Goal: Information Seeking & Learning: Learn about a topic

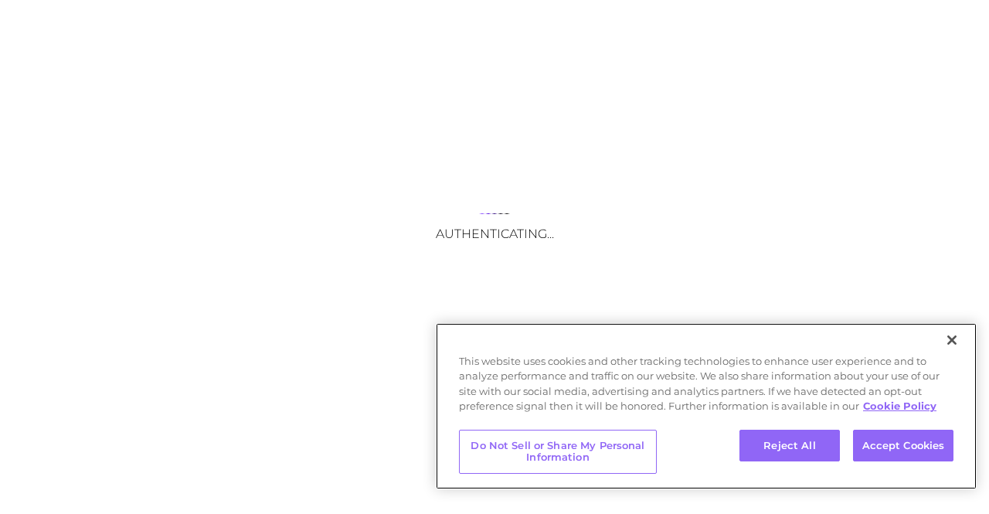
drag, startPoint x: 0, startPoint y: 0, endPoint x: 477, endPoint y: 399, distance: 621.3
click at [477, 399] on div "This website uses cookies and other tracking technologies to enhance user exper…" at bounding box center [706, 388] width 541 height 68
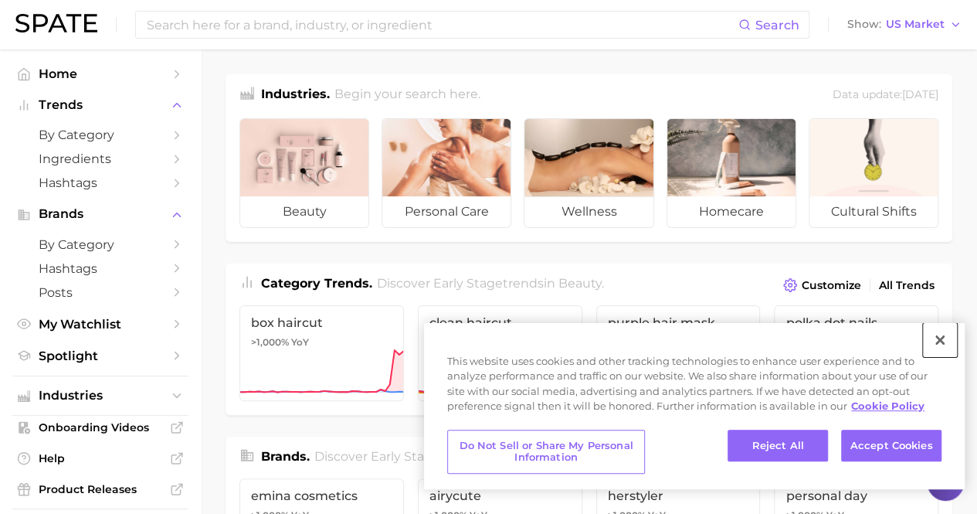
click at [938, 335] on button "Close" at bounding box center [940, 340] width 34 height 34
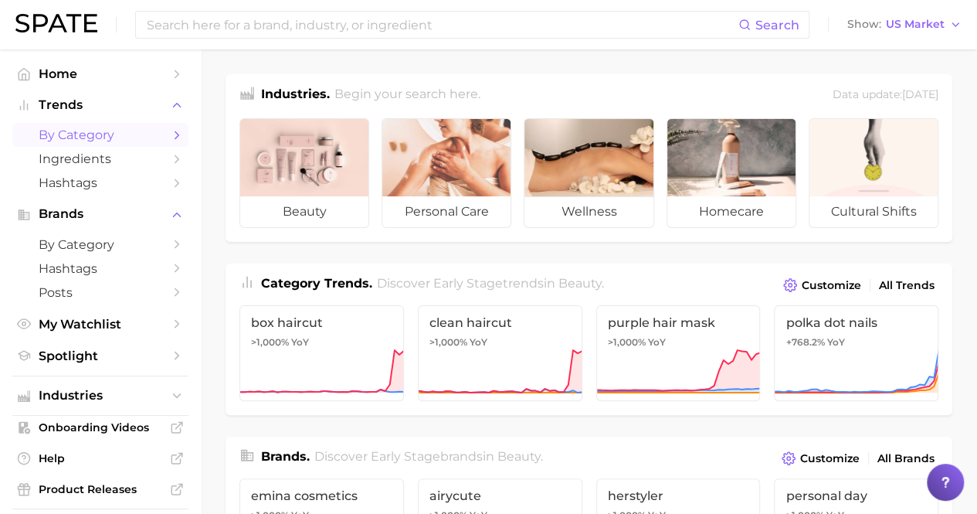
click at [76, 129] on span "by Category" at bounding box center [101, 134] width 124 height 15
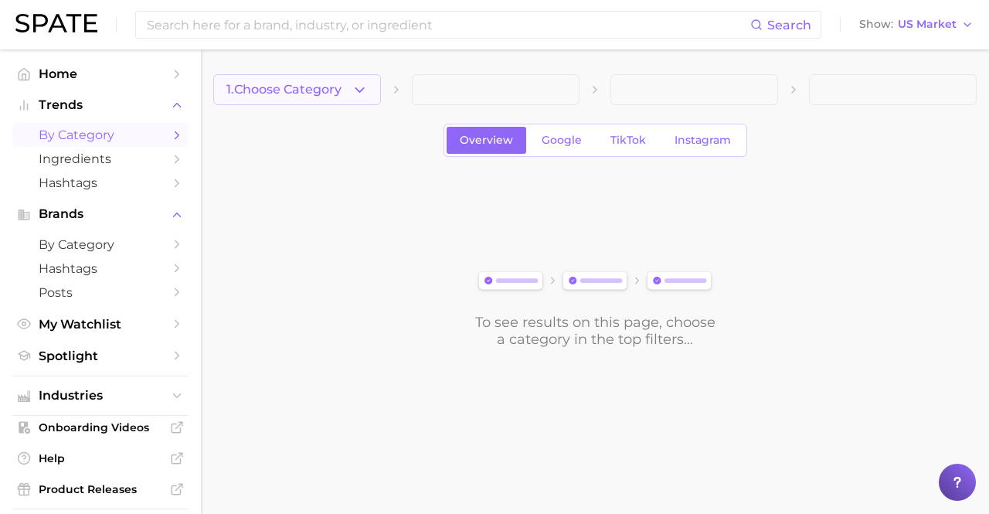
click at [361, 88] on icon "button" at bounding box center [359, 90] width 16 height 16
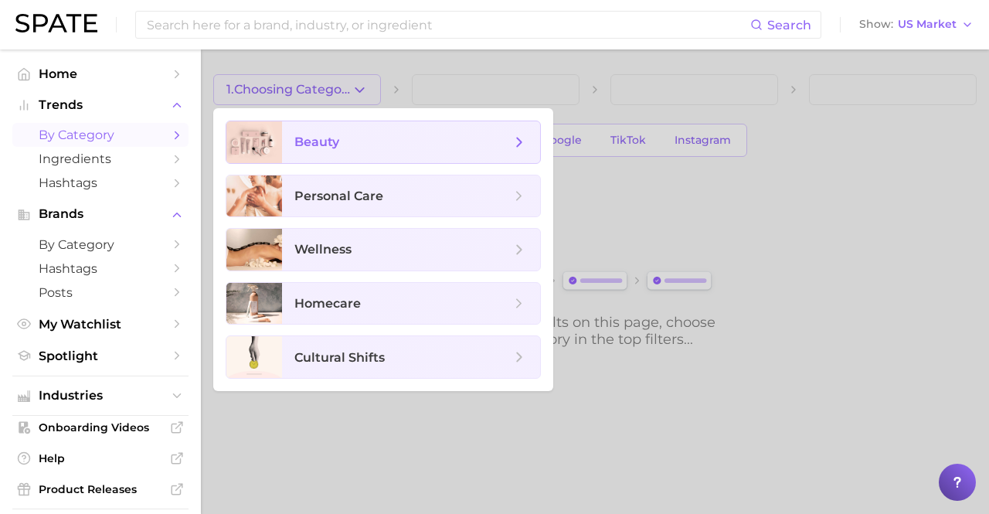
click at [354, 141] on span "beauty" at bounding box center [402, 142] width 216 height 17
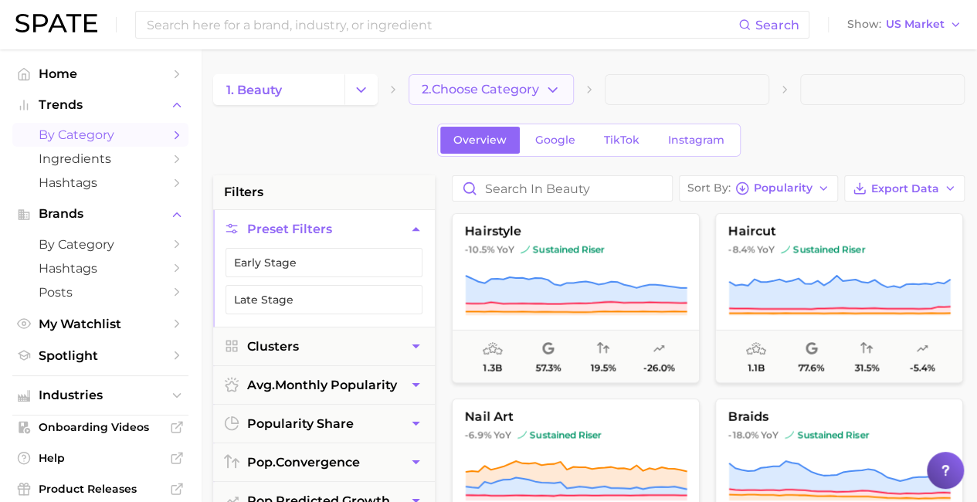
click at [504, 89] on span "2. Choose Category" at bounding box center [480, 90] width 117 height 14
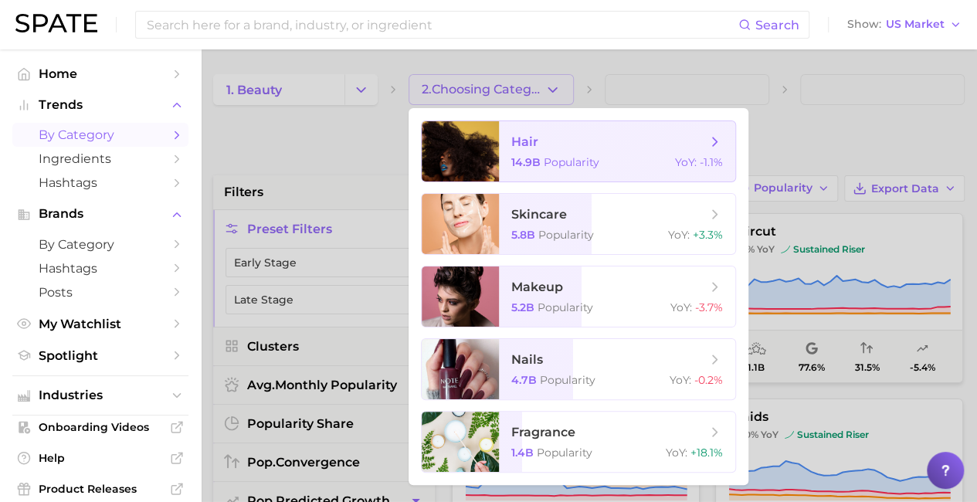
click at [552, 139] on span "hair" at bounding box center [608, 142] width 195 height 17
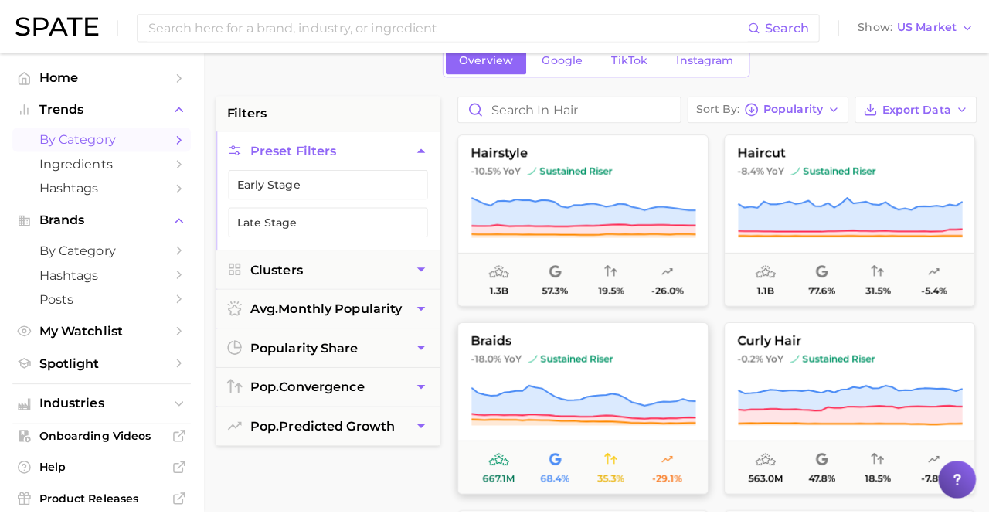
scroll to position [77, 0]
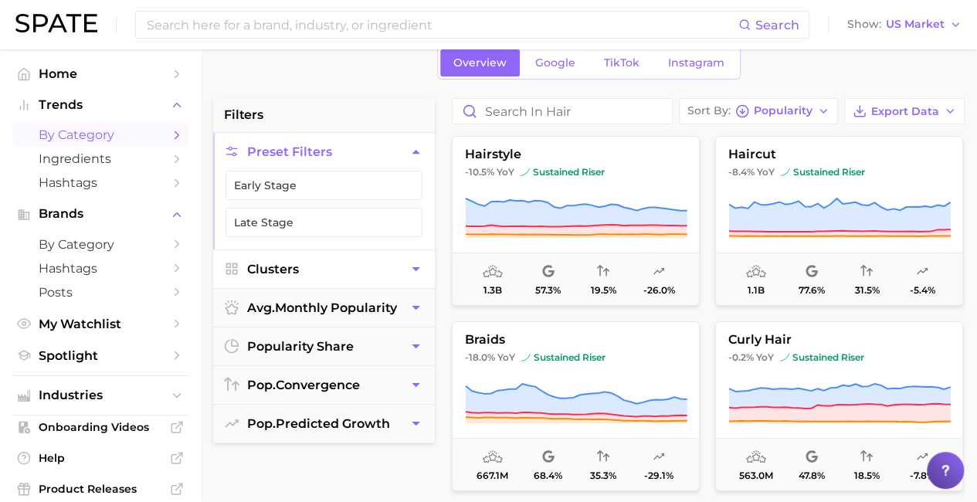
click at [349, 263] on button "Clusters" at bounding box center [324, 269] width 222 height 38
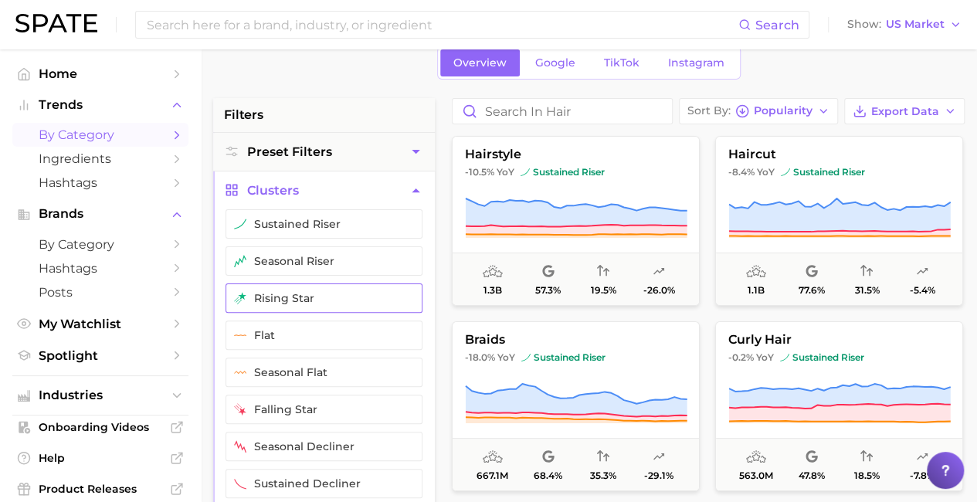
click at [321, 300] on button "rising star" at bounding box center [324, 297] width 197 height 29
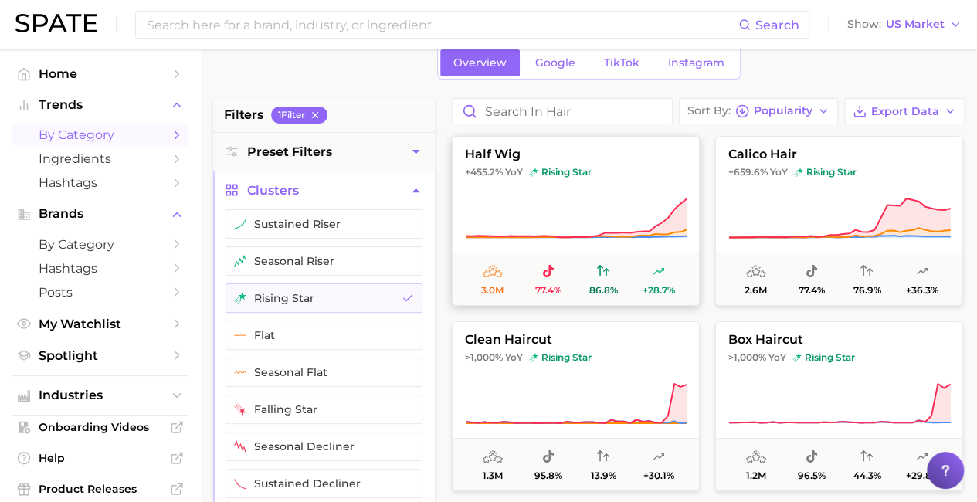
click at [580, 212] on icon at bounding box center [576, 218] width 222 height 43
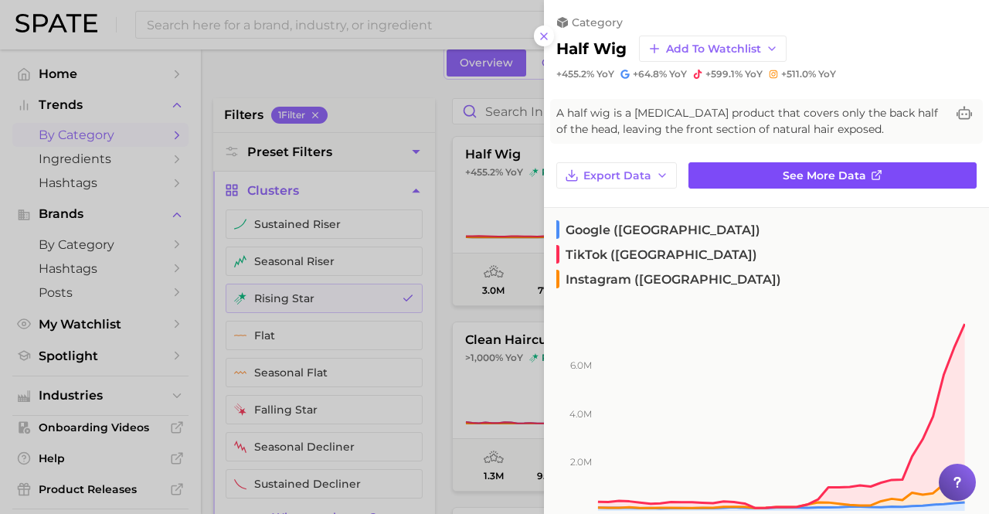
click at [785, 174] on span "See more data" at bounding box center [823, 175] width 83 height 13
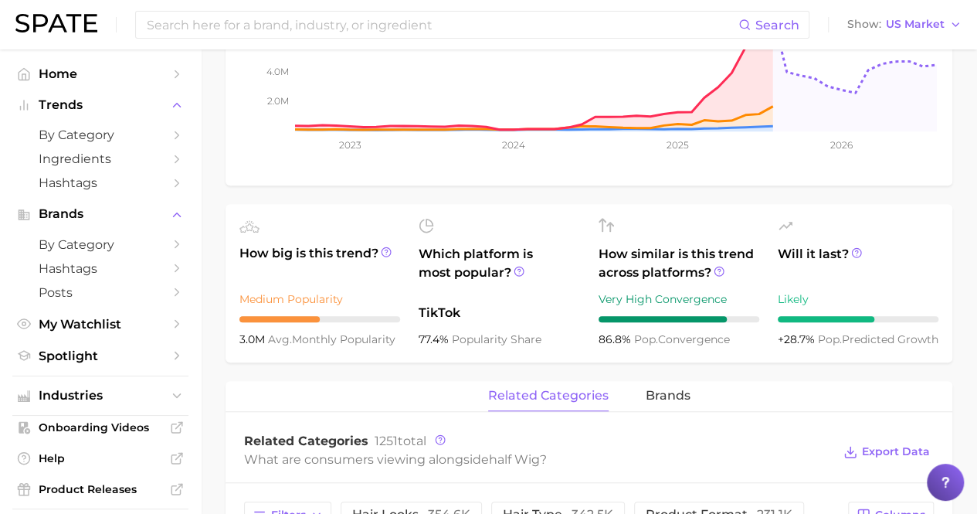
scroll to position [309, 0]
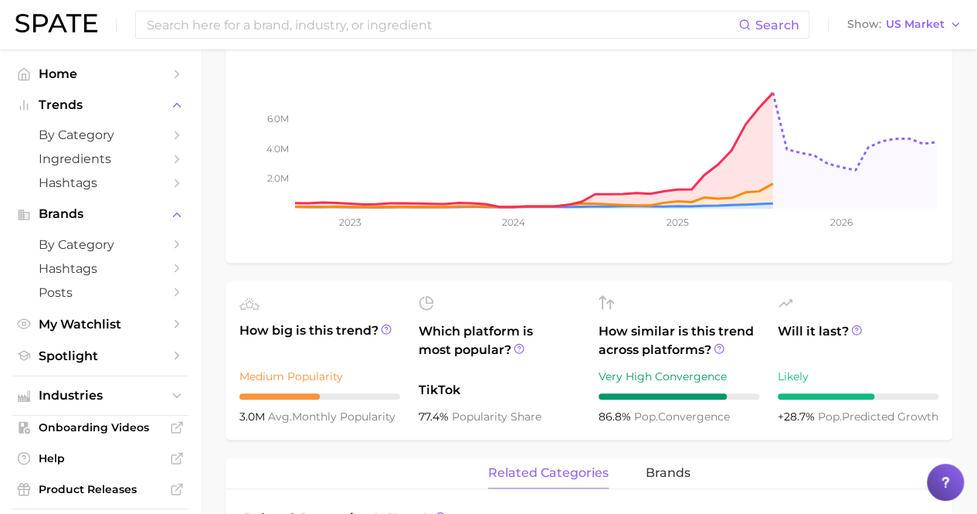
drag, startPoint x: 451, startPoint y: 189, endPoint x: 213, endPoint y: 253, distance: 246.2
click at [213, 253] on main "1. hair 2. hair styling products 3. hair extension products 4. half wig Overvie…" at bounding box center [589, 502] width 776 height 1525
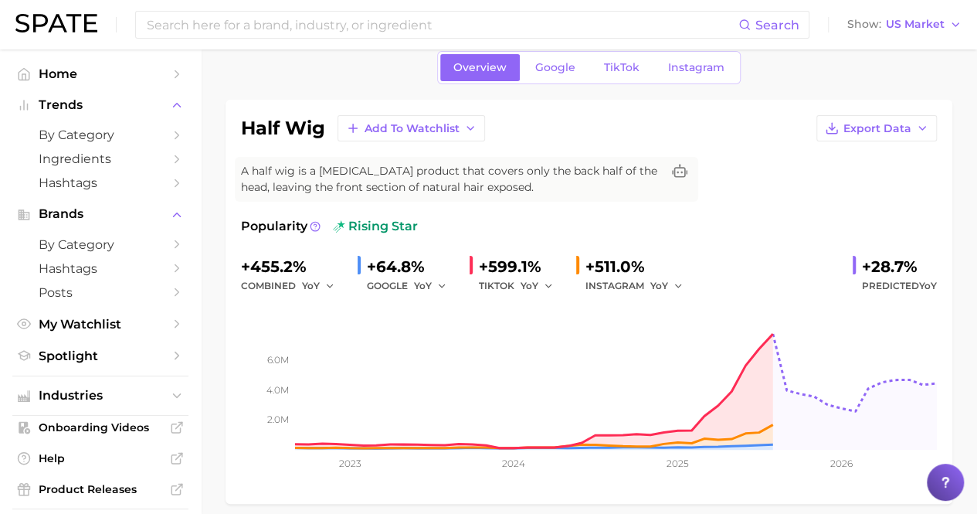
scroll to position [0, 0]
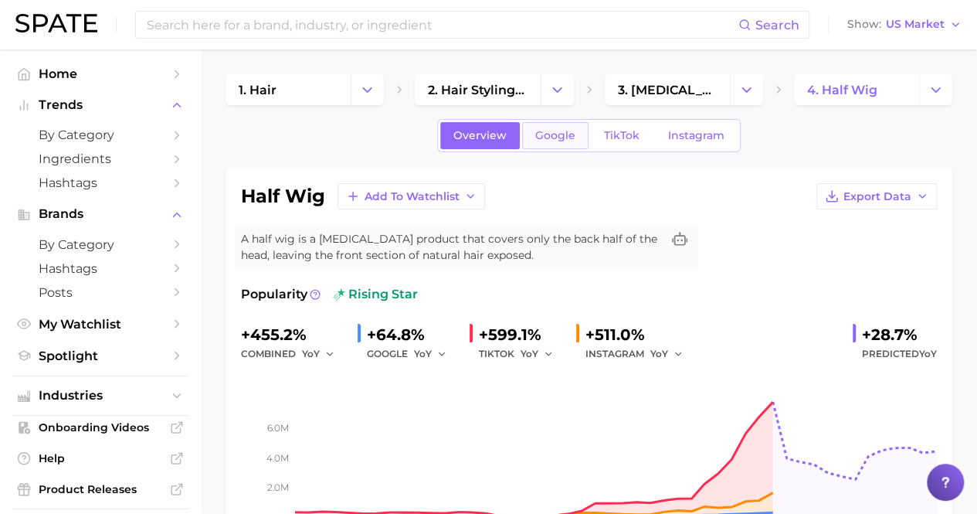
click at [535, 139] on span "Google" at bounding box center [555, 135] width 40 height 13
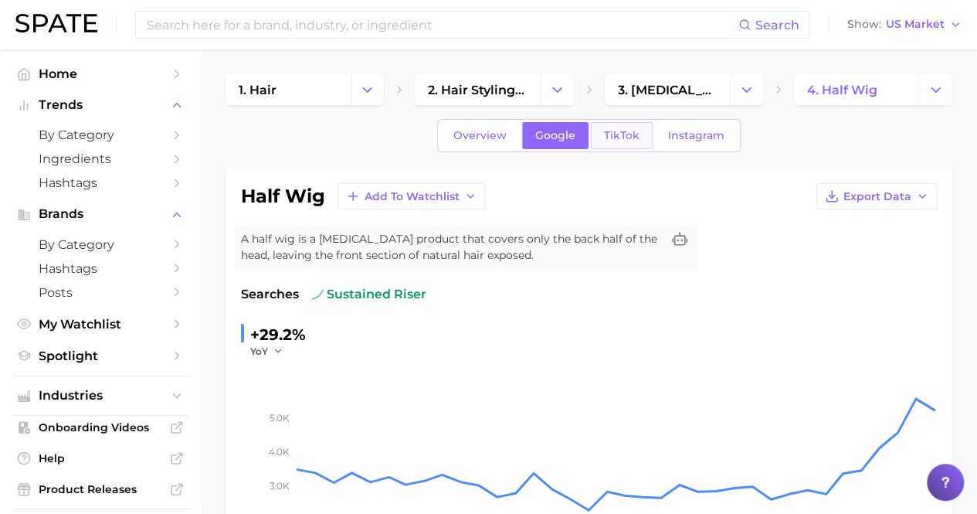
click at [601, 146] on link "TikTok" at bounding box center [622, 135] width 62 height 27
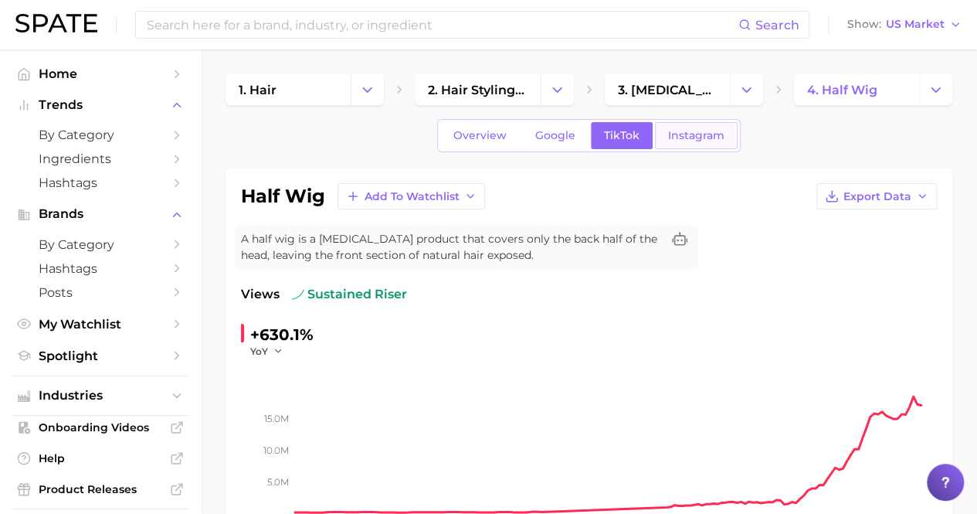
click at [689, 143] on link "Instagram" at bounding box center [696, 135] width 83 height 27
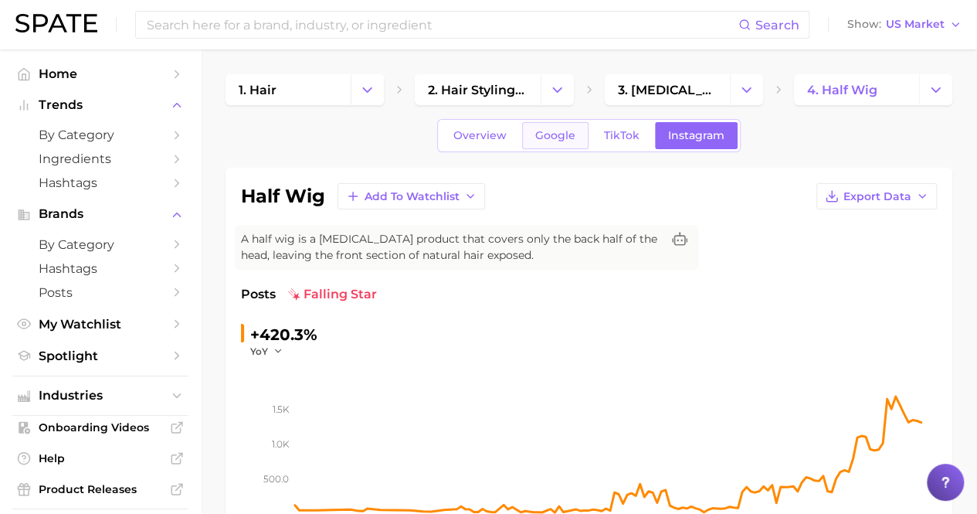
click at [549, 144] on link "Google" at bounding box center [555, 135] width 66 height 27
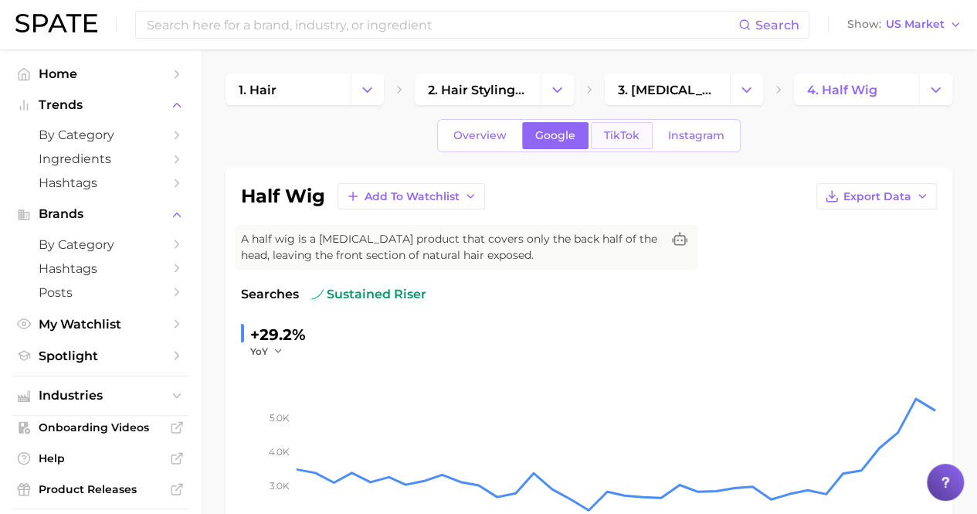
click at [620, 132] on span "TikTok" at bounding box center [622, 135] width 36 height 13
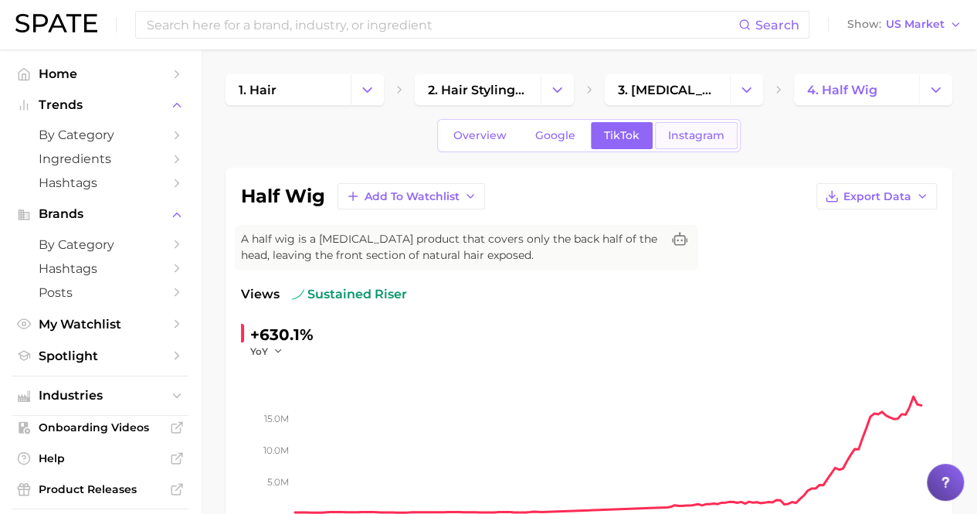
click at [683, 135] on span "Instagram" at bounding box center [696, 135] width 56 height 13
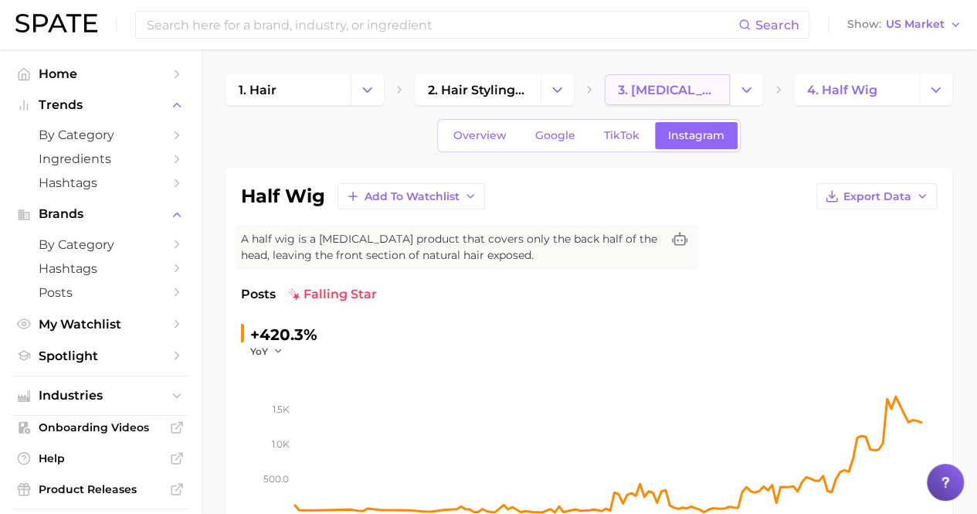
click at [669, 98] on link "3. hair extension products" at bounding box center [667, 89] width 125 height 31
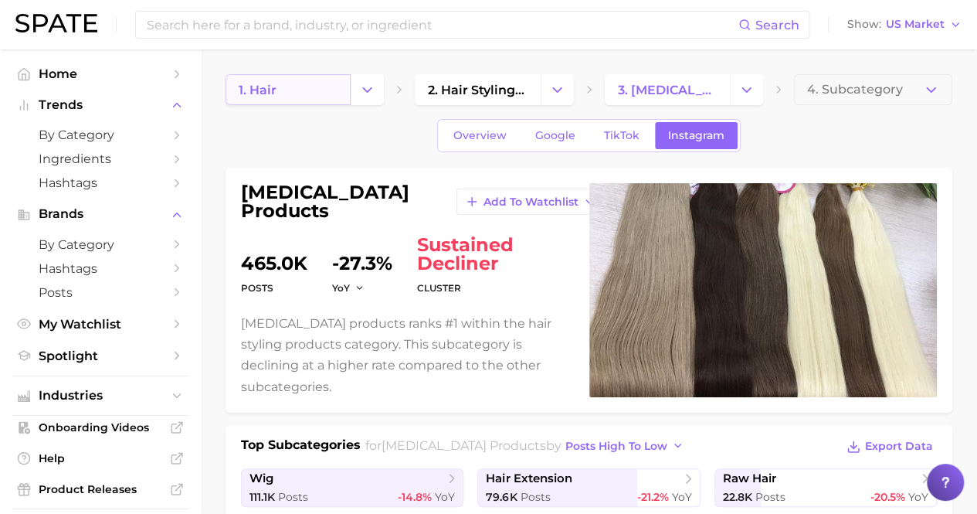
click at [270, 93] on span "1. hair" at bounding box center [258, 90] width 38 height 15
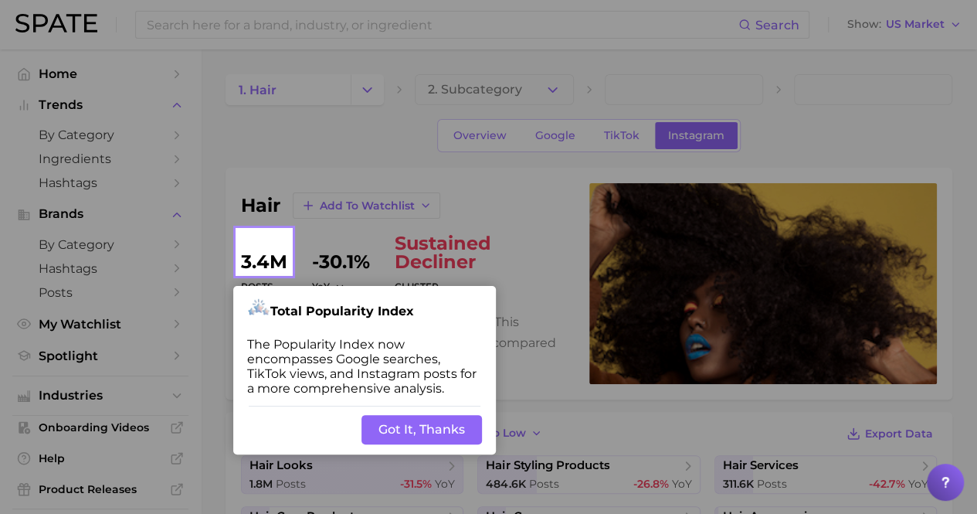
click at [404, 423] on button "Got It, Thanks" at bounding box center [421, 429] width 120 height 29
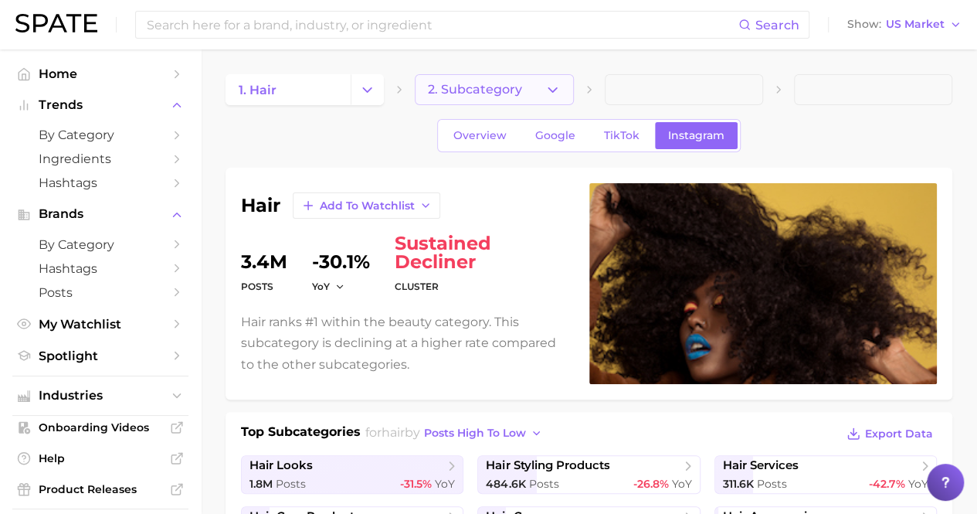
click at [480, 90] on span "2. Subcategory" at bounding box center [475, 90] width 94 height 14
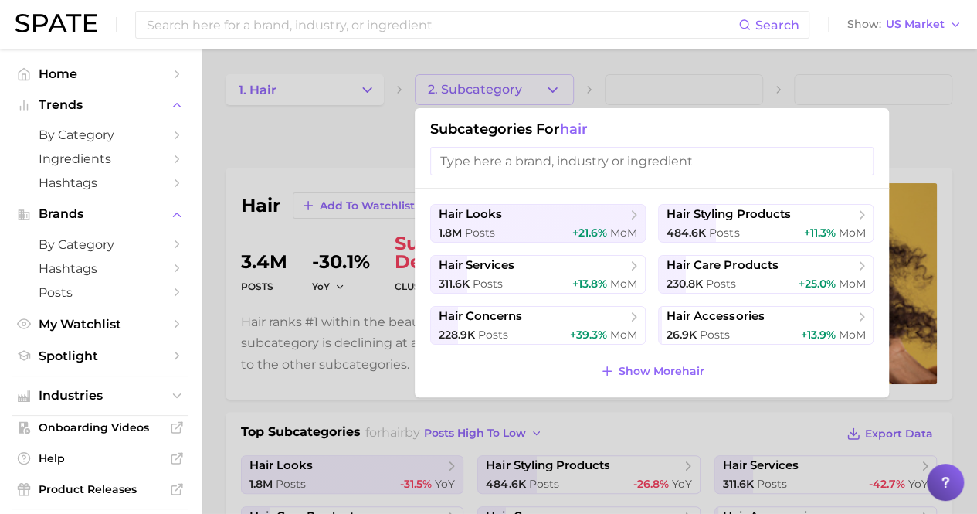
click at [480, 90] on div at bounding box center [488, 257] width 977 height 514
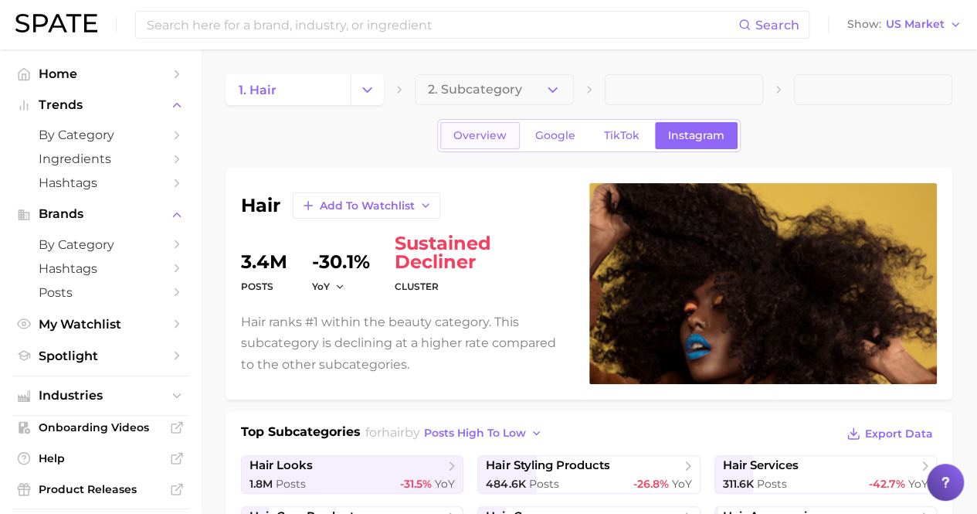
click at [459, 136] on span "Overview" at bounding box center [479, 135] width 53 height 13
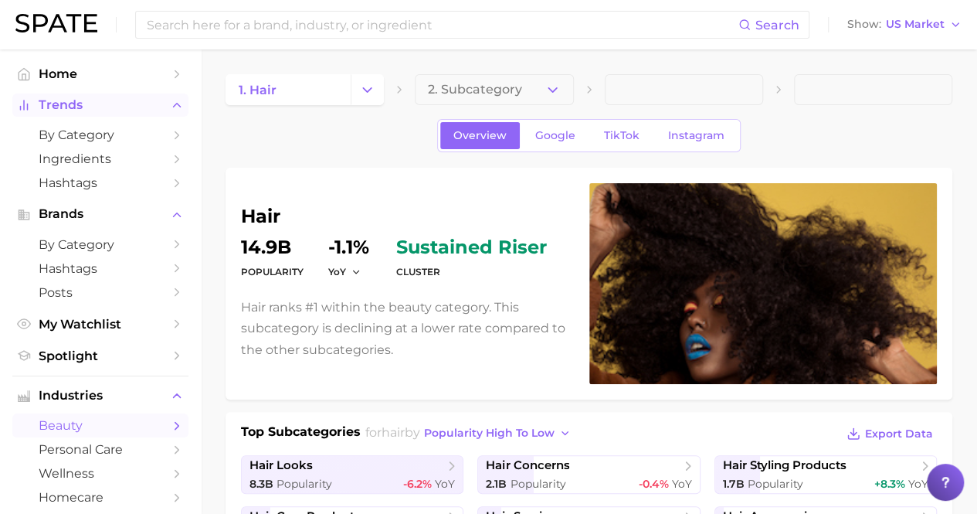
click at [81, 109] on span "Trends" at bounding box center [101, 105] width 124 height 14
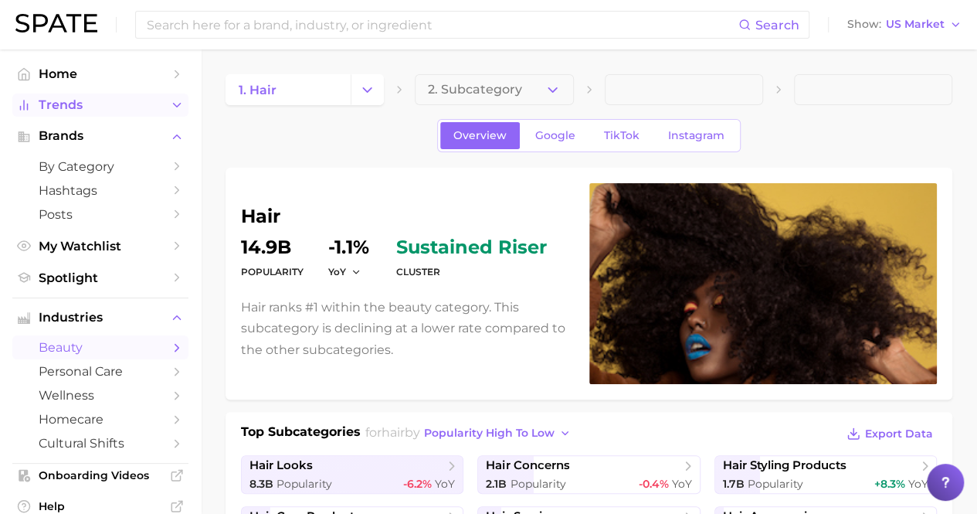
click at [79, 114] on button "Trends" at bounding box center [100, 104] width 176 height 23
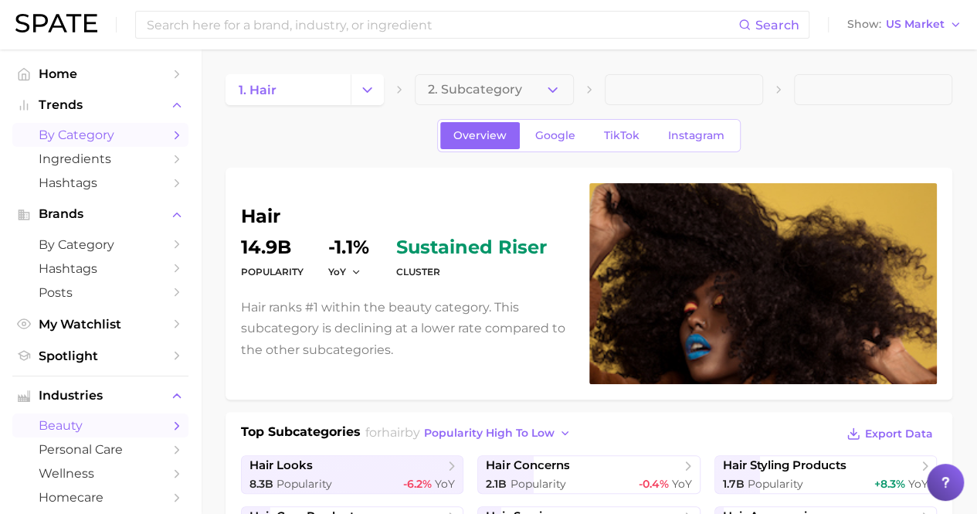
click at [79, 127] on span "by Category" at bounding box center [101, 134] width 124 height 15
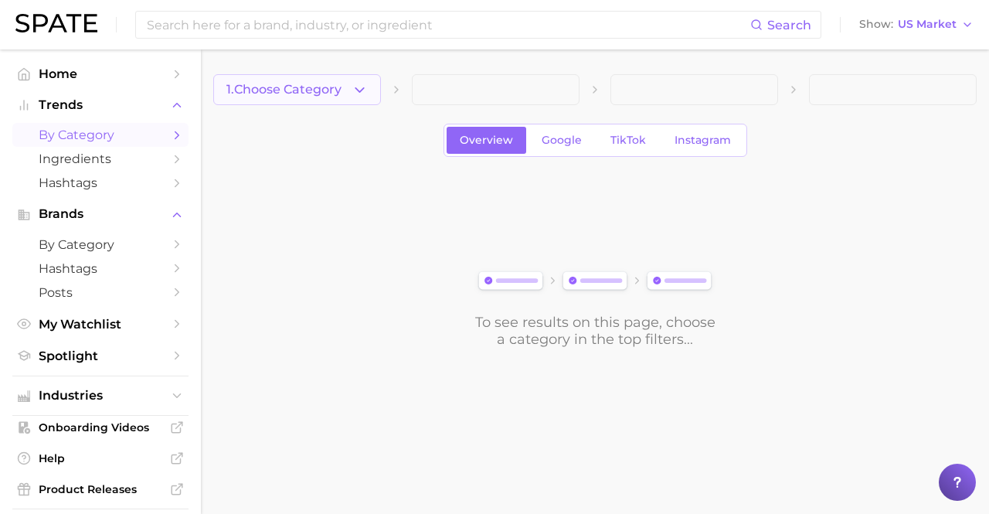
click at [287, 80] on button "1. Choose Category" at bounding box center [297, 89] width 168 height 31
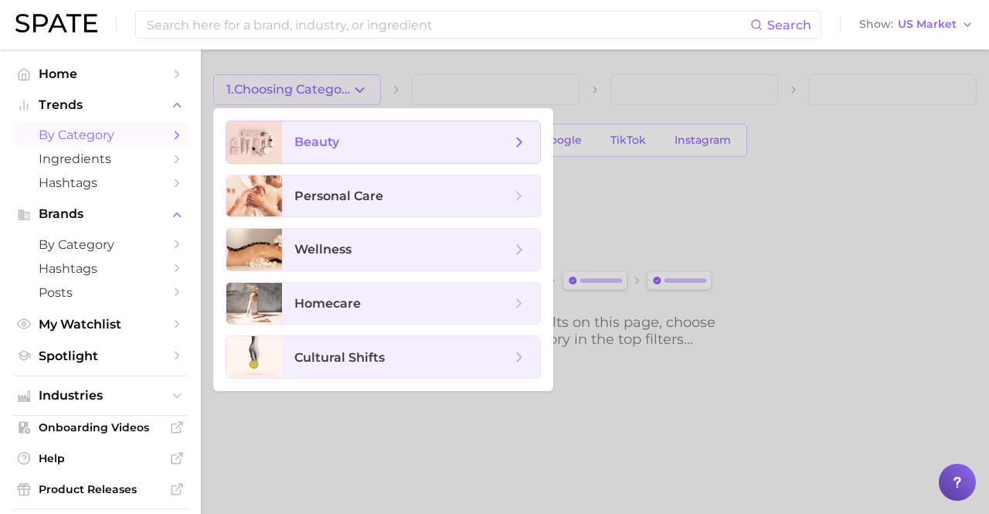
click at [324, 143] on span "beauty" at bounding box center [316, 141] width 45 height 15
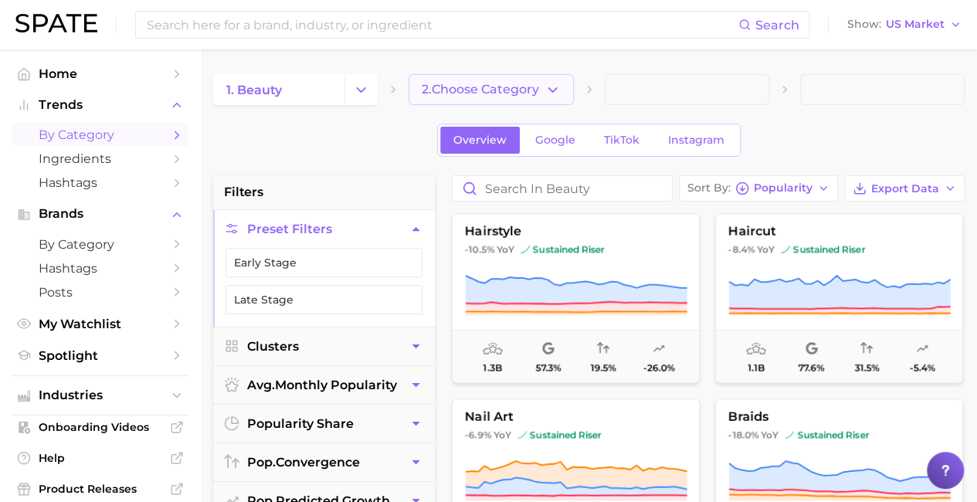
click at [501, 75] on button "2. Choose Category" at bounding box center [491, 89] width 165 height 31
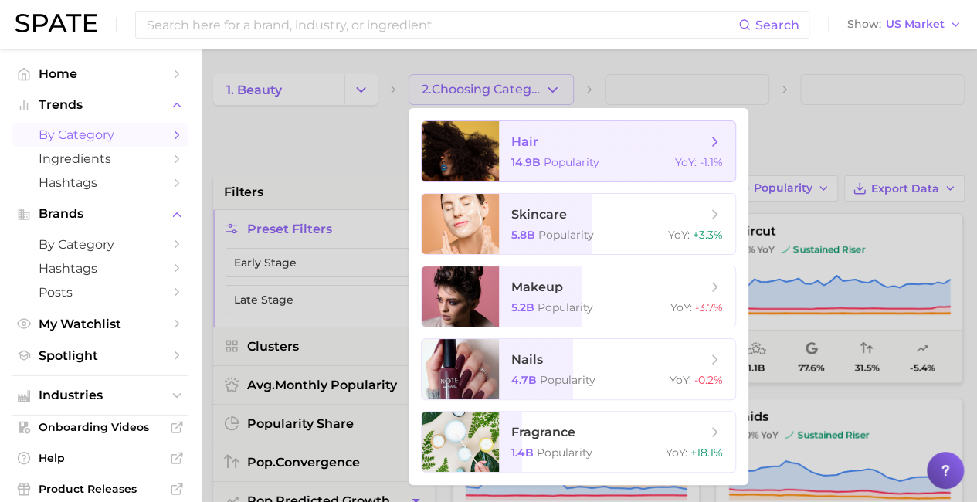
click at [609, 145] on span "hair" at bounding box center [608, 142] width 195 height 17
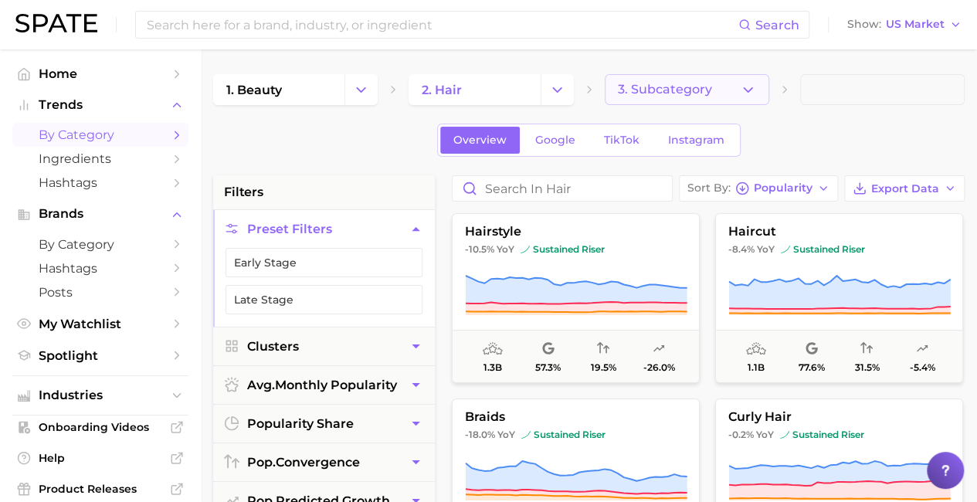
click at [667, 84] on span "3. Subcategory" at bounding box center [665, 90] width 94 height 14
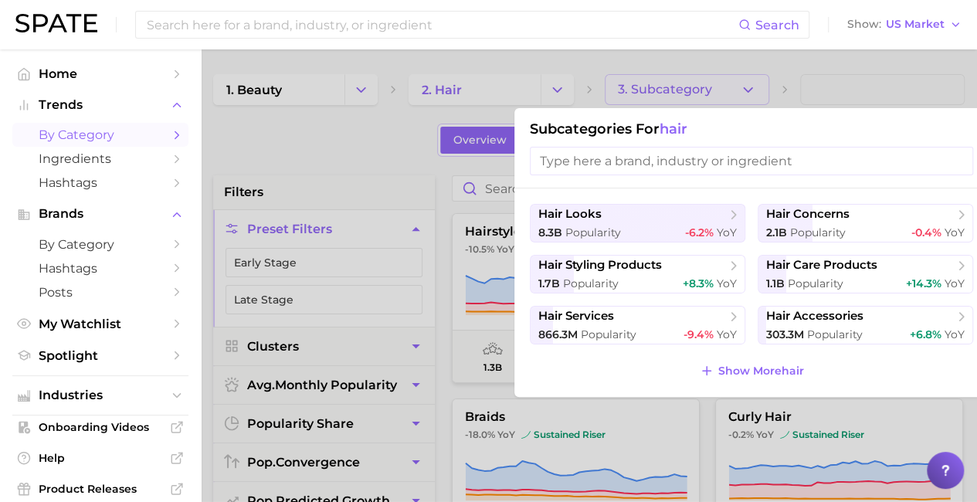
click at [347, 144] on div at bounding box center [488, 251] width 977 height 502
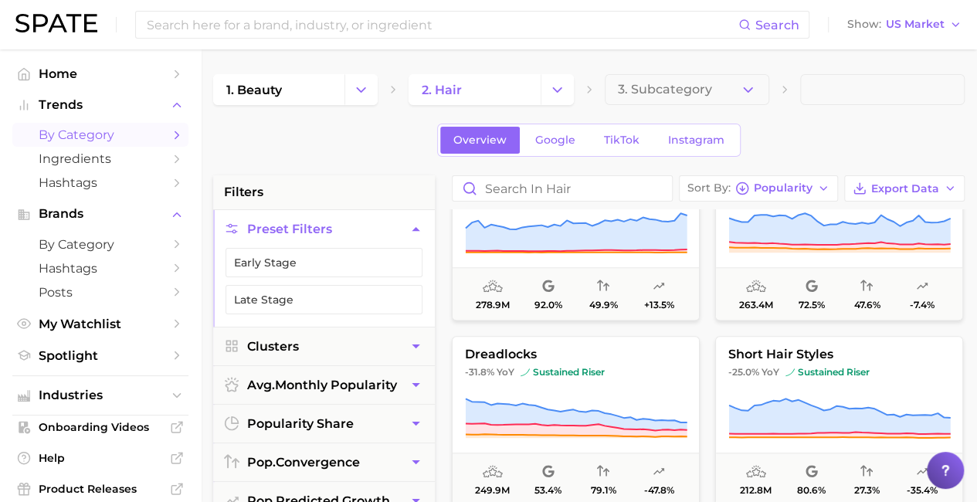
scroll to position [541, 0]
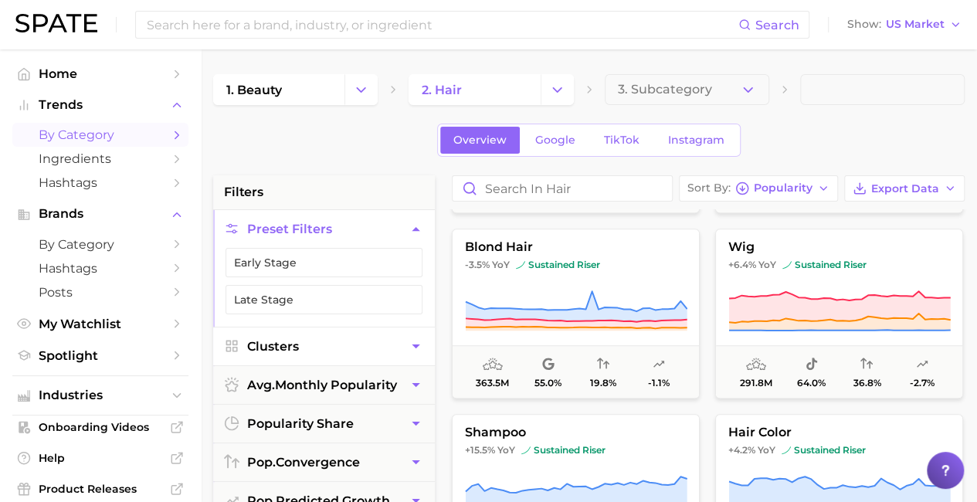
click at [344, 350] on button "Clusters" at bounding box center [324, 347] width 222 height 38
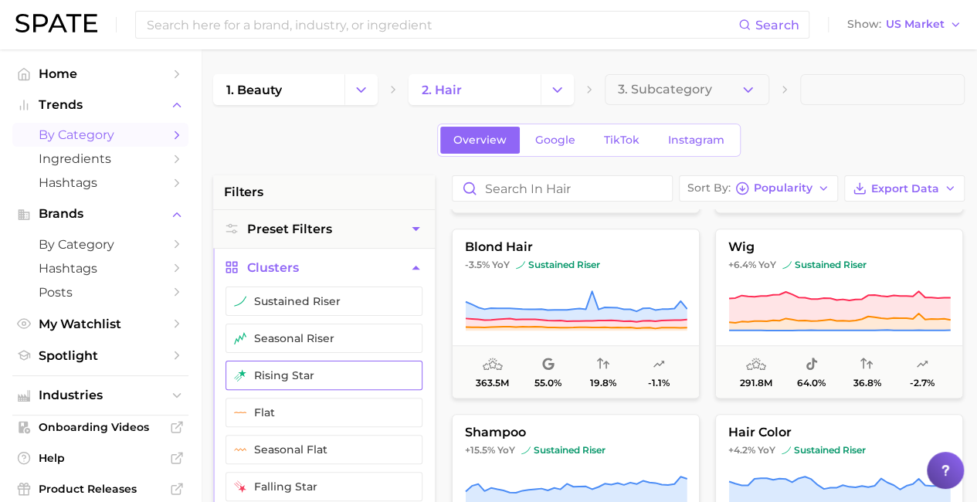
click at [291, 370] on button "rising star" at bounding box center [324, 375] width 197 height 29
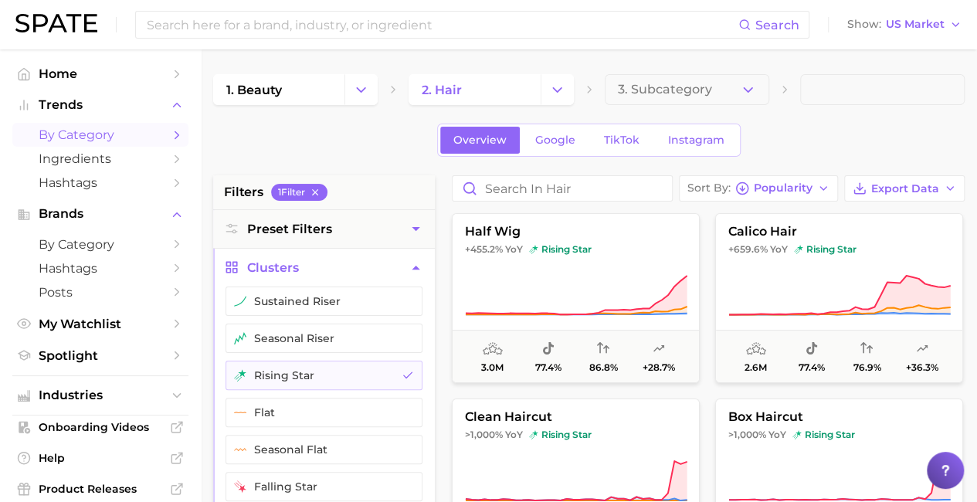
click at [68, 141] on span "by Category" at bounding box center [101, 134] width 124 height 15
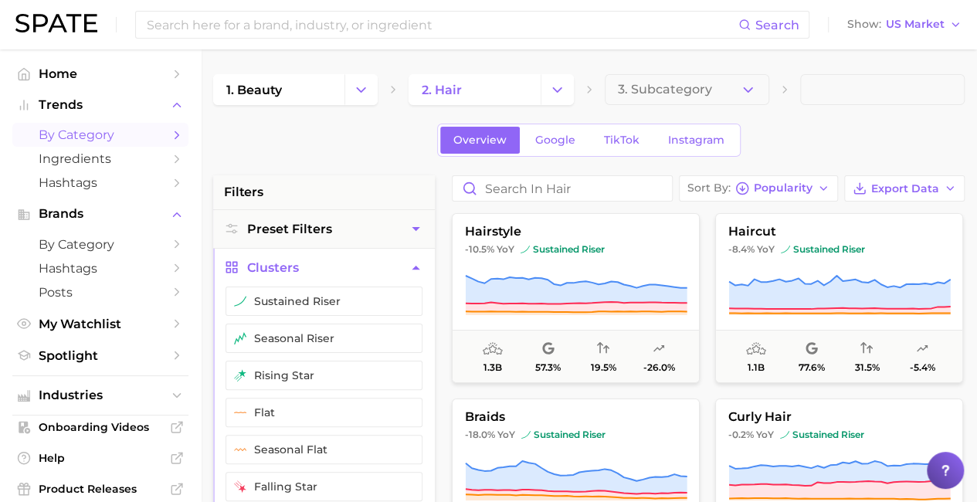
click at [94, 144] on link "by Category" at bounding box center [100, 135] width 176 height 24
click at [108, 137] on span "by Category" at bounding box center [101, 134] width 124 height 15
click at [100, 117] on button "Trends" at bounding box center [100, 104] width 176 height 23
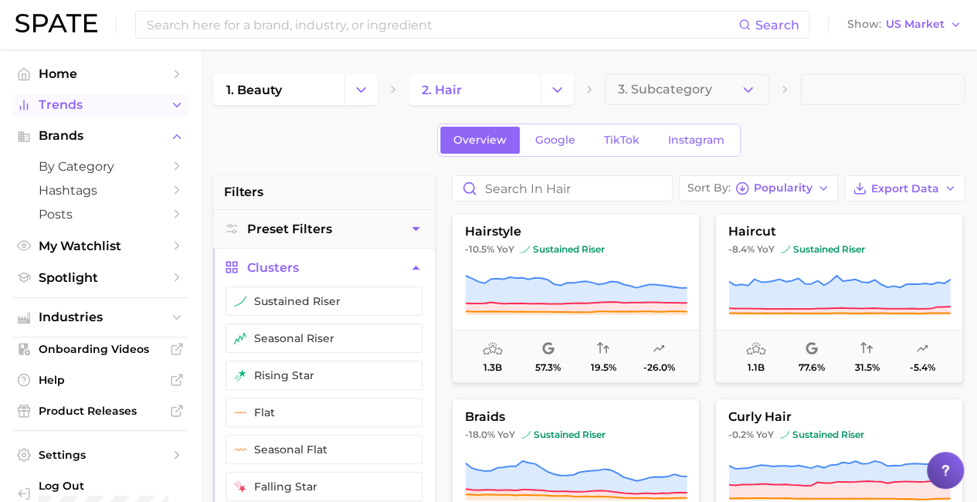
click at [90, 110] on span "Trends" at bounding box center [101, 105] width 124 height 14
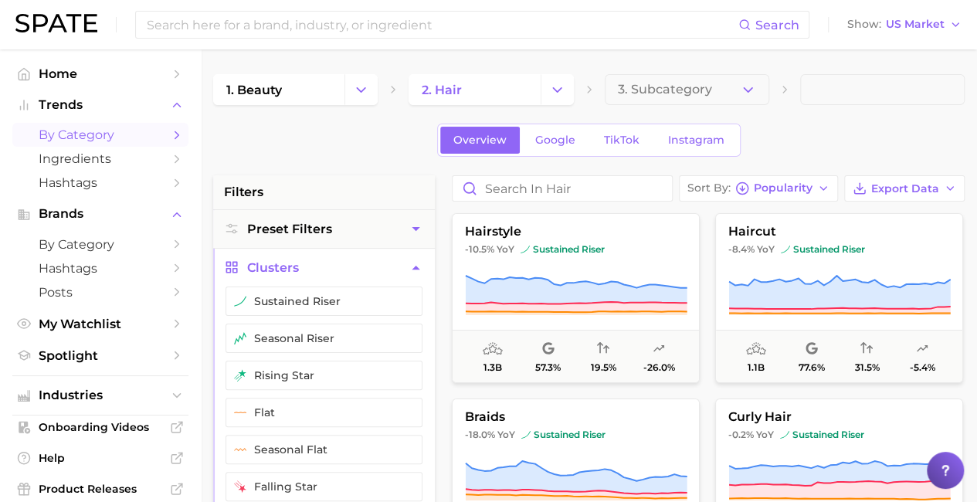
click at [90, 131] on span "by Category" at bounding box center [101, 134] width 124 height 15
click at [82, 158] on span "Ingredients" at bounding box center [101, 158] width 124 height 15
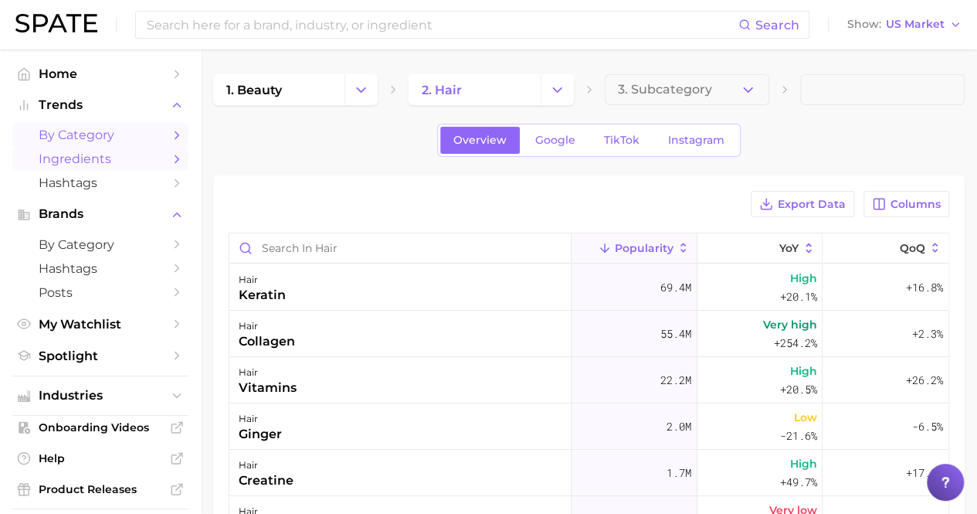
click at [85, 140] on span "by Category" at bounding box center [101, 134] width 124 height 15
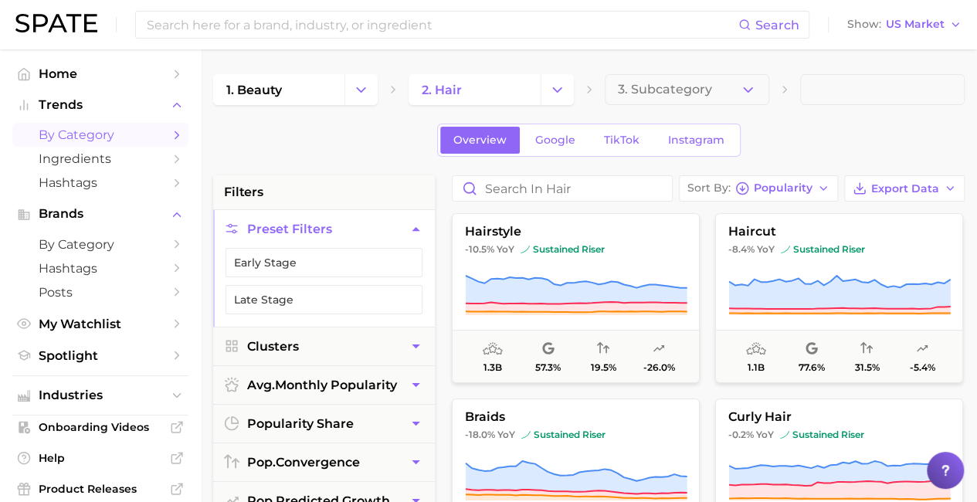
scroll to position [77, 0]
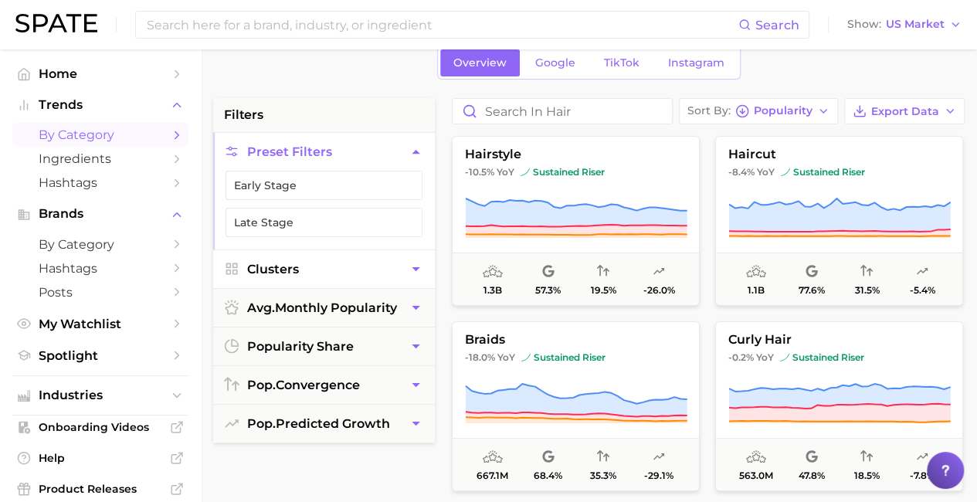
click at [338, 254] on button "Clusters" at bounding box center [324, 269] width 222 height 38
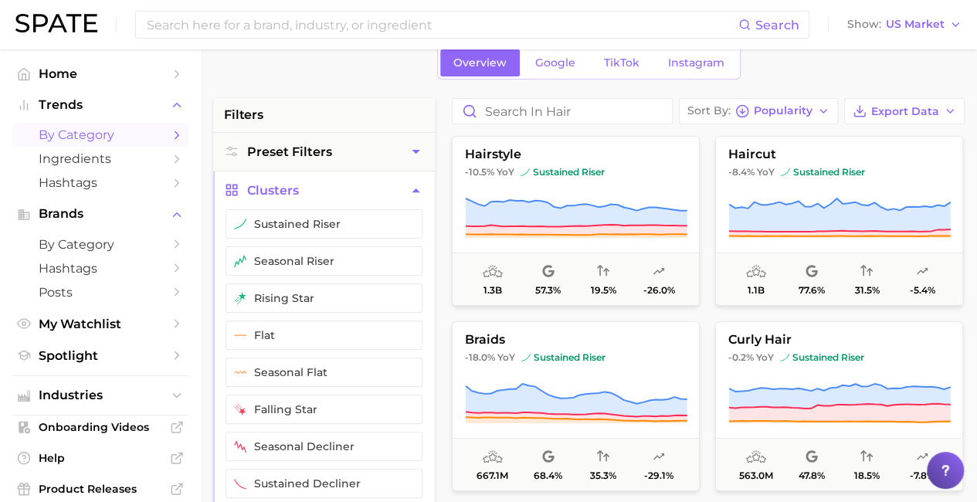
click at [318, 279] on ul "sustained riser seasonal riser rising star flat seasonal flat falling star seas…" at bounding box center [324, 359] width 222 height 301
click at [317, 284] on button "rising star" at bounding box center [324, 297] width 197 height 29
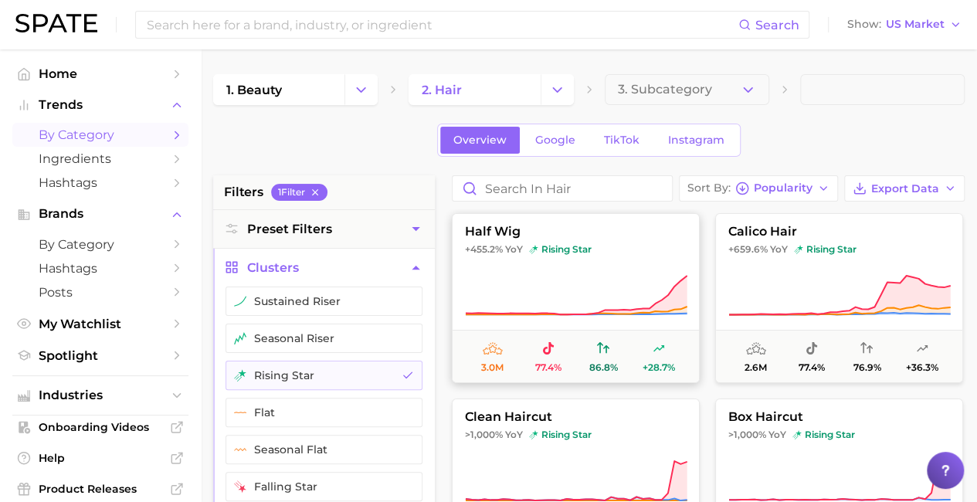
click at [574, 245] on span "rising star" at bounding box center [560, 249] width 63 height 12
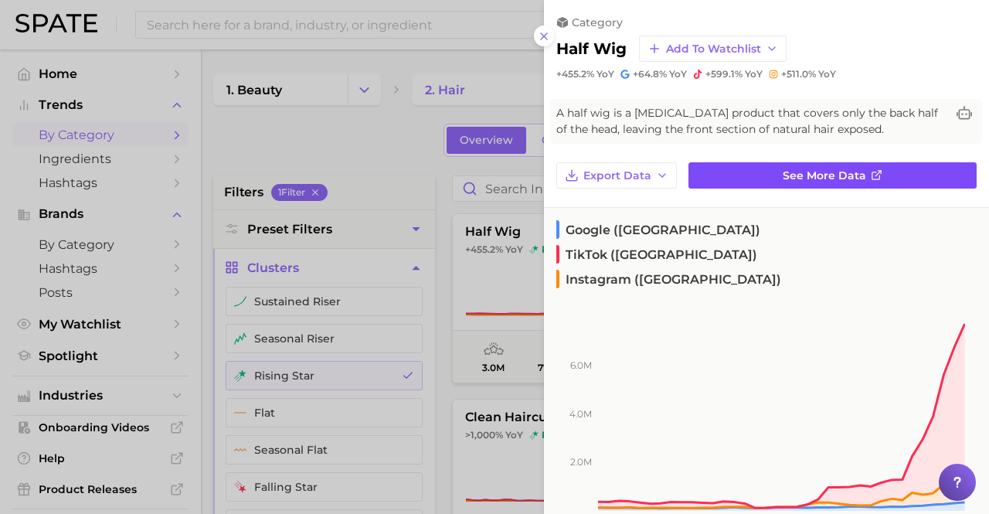
click at [788, 175] on span "See more data" at bounding box center [823, 175] width 83 height 13
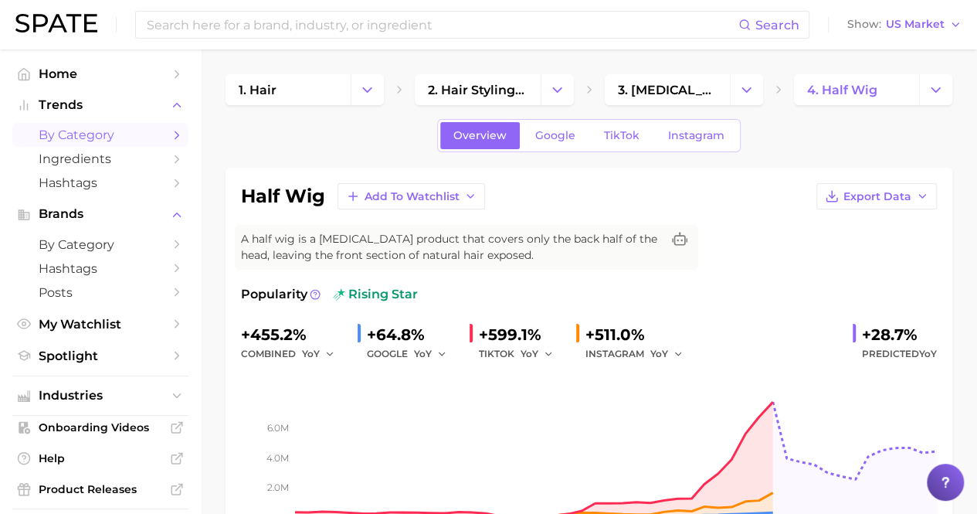
click at [85, 140] on span "by Category" at bounding box center [101, 134] width 124 height 15
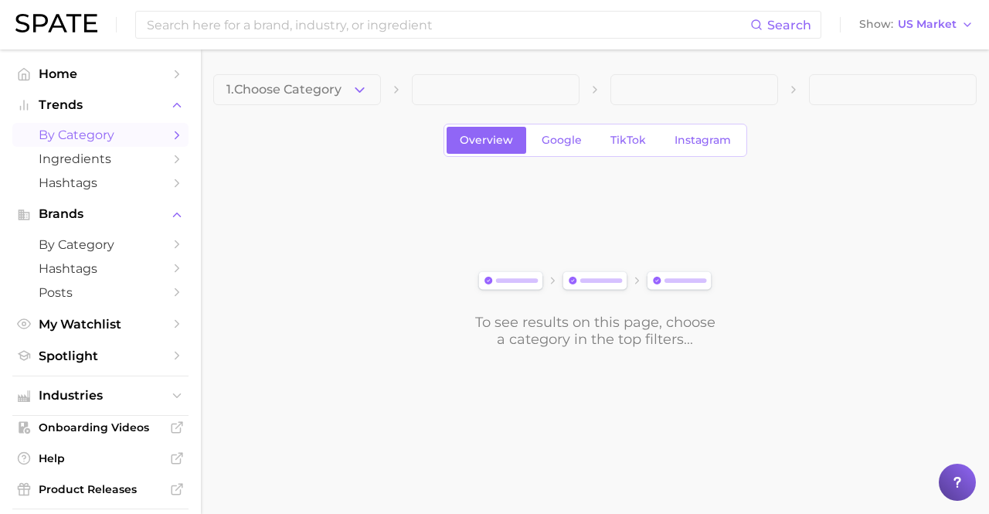
drag, startPoint x: 304, startPoint y: 90, endPoint x: 321, endPoint y: 96, distance: 18.1
click at [304, 90] on span "1. Choose Category" at bounding box center [283, 90] width 115 height 14
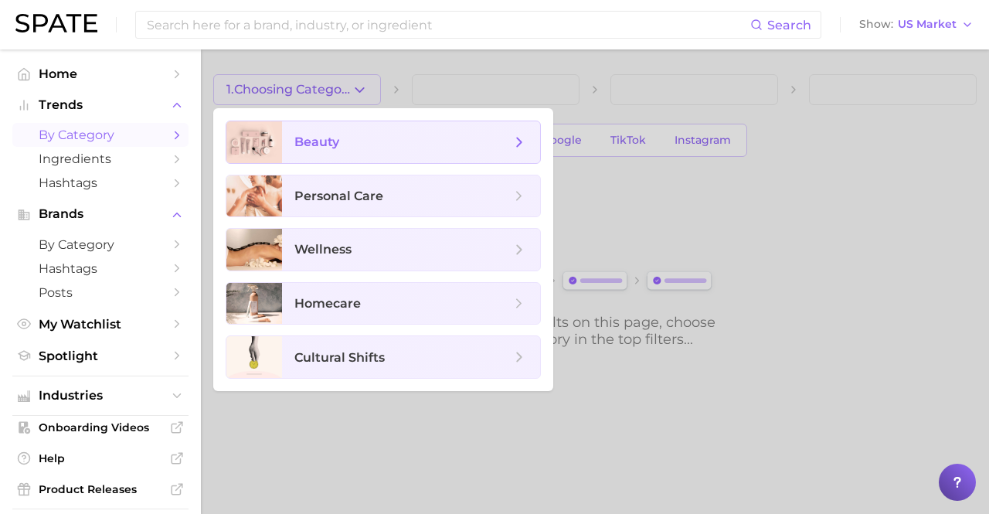
click at [321, 134] on span "beauty" at bounding box center [402, 142] width 216 height 17
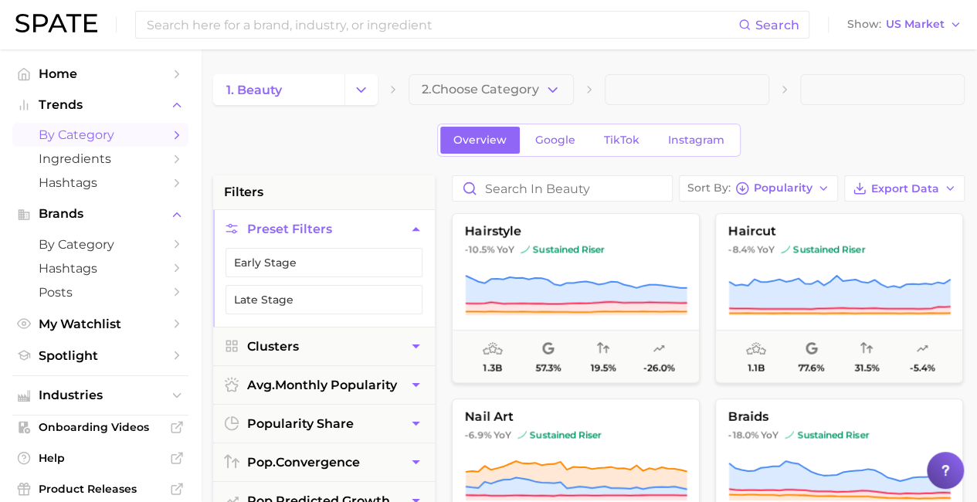
click at [508, 87] on span "2. Choose Category" at bounding box center [480, 90] width 117 height 14
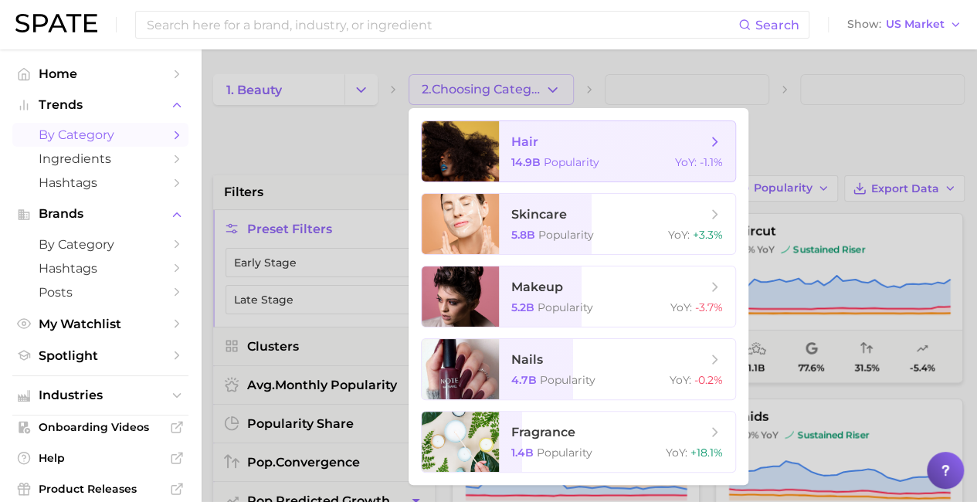
click at [541, 137] on span "hair" at bounding box center [608, 142] width 195 height 17
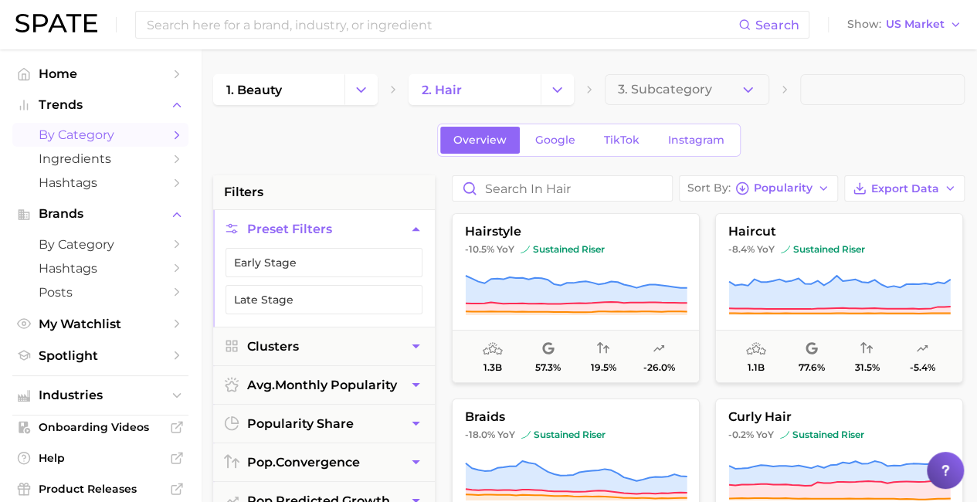
click at [84, 133] on span "by Category" at bounding box center [101, 134] width 124 height 15
click at [79, 135] on span "by Category" at bounding box center [101, 134] width 124 height 15
click at [283, 80] on link "1. beauty" at bounding box center [278, 89] width 131 height 31
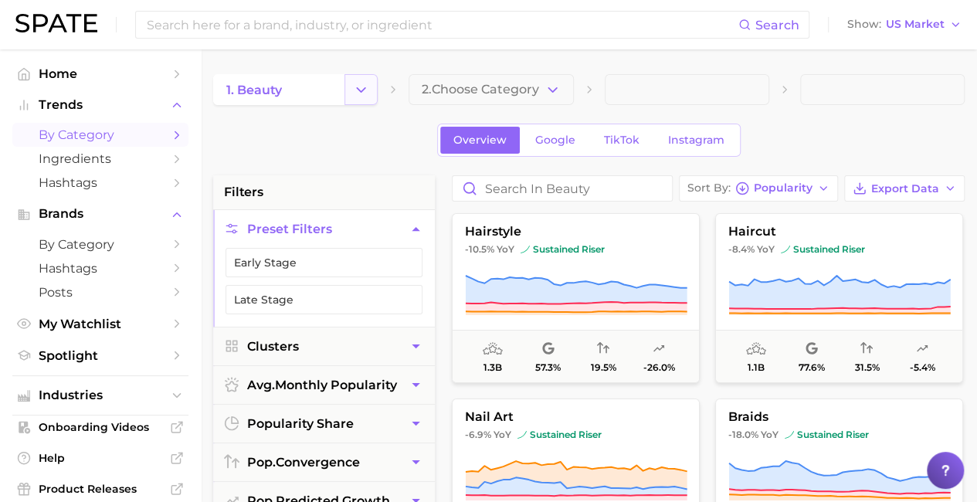
click at [359, 90] on polyline "Change Category" at bounding box center [362, 89] width 8 height 4
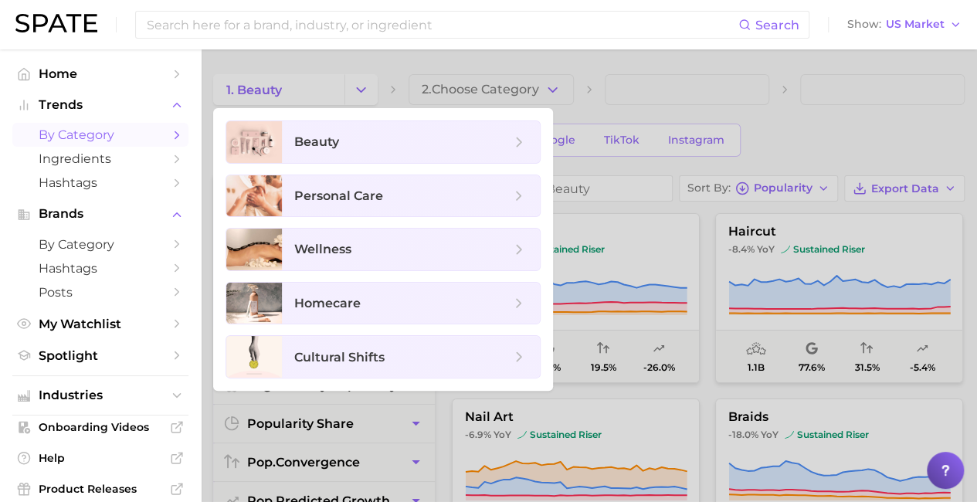
click at [559, 79] on div at bounding box center [488, 251] width 977 height 502
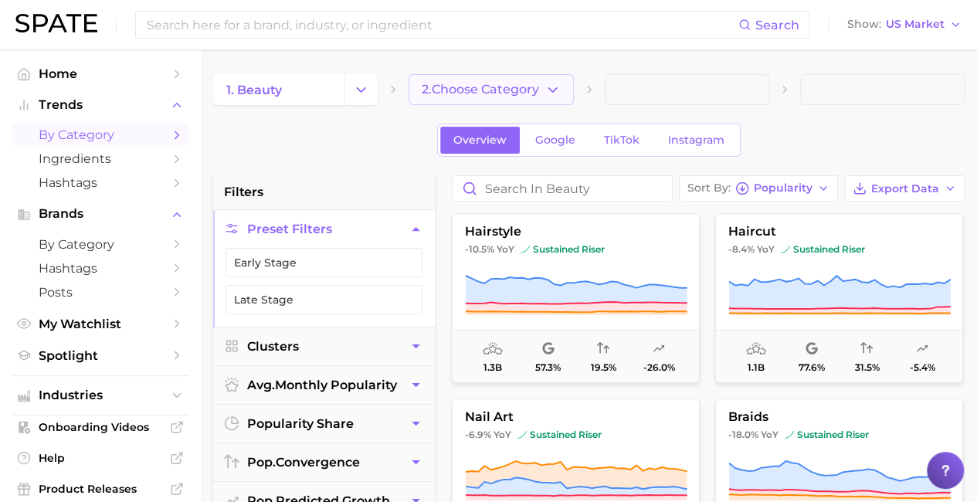
click at [561, 83] on button "2. Choose Category" at bounding box center [491, 89] width 165 height 31
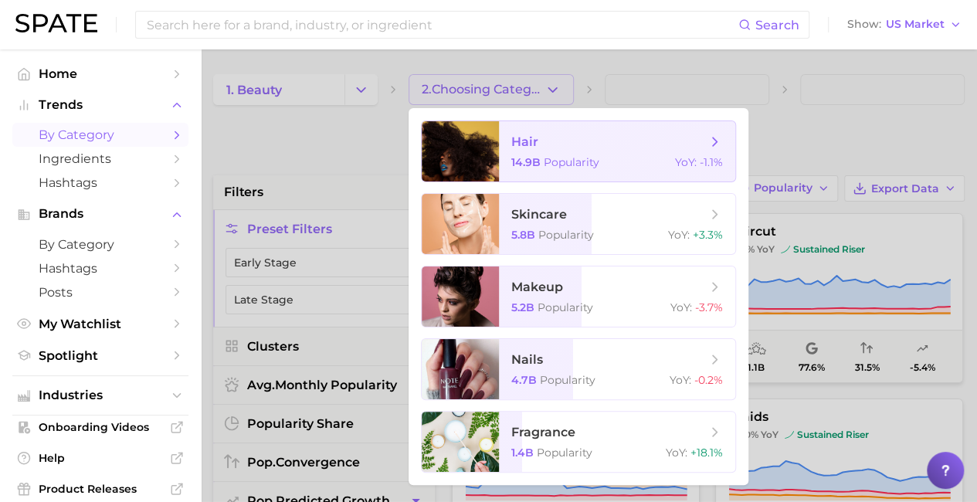
click at [555, 161] on span "Popularity" at bounding box center [572, 162] width 56 height 14
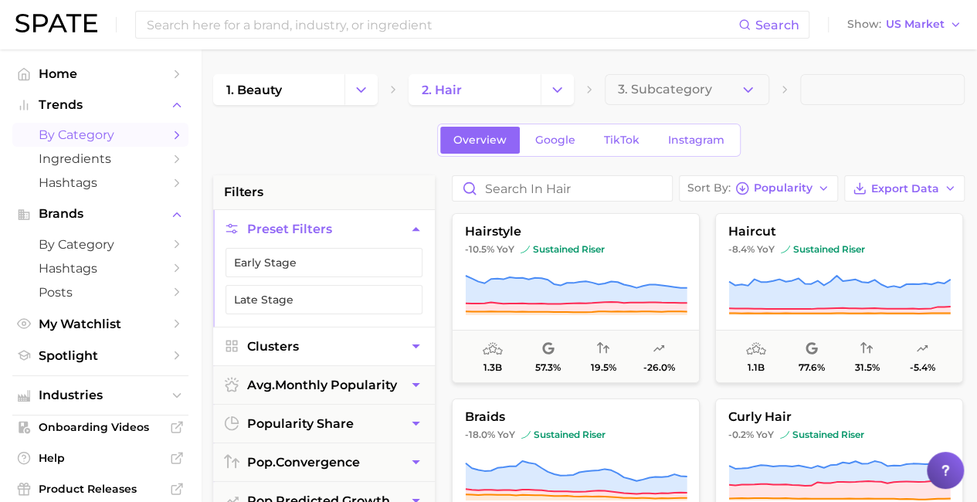
click at [306, 345] on button "Clusters" at bounding box center [324, 347] width 222 height 38
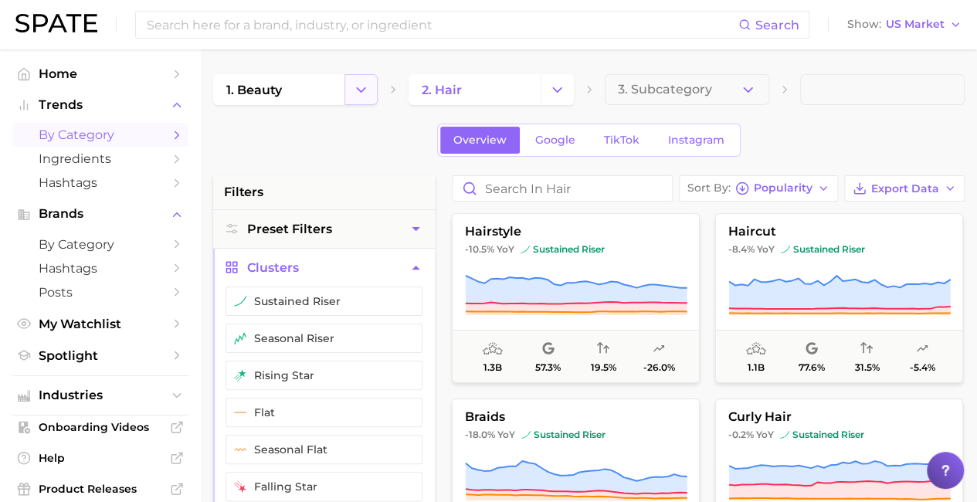
click at [374, 85] on button "Change Category" at bounding box center [360, 89] width 33 height 31
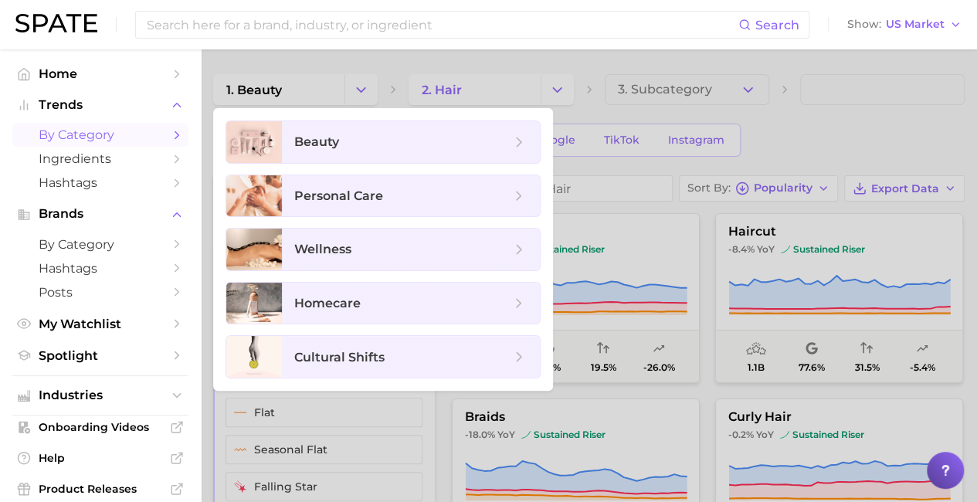
click at [834, 90] on div at bounding box center [488, 251] width 977 height 502
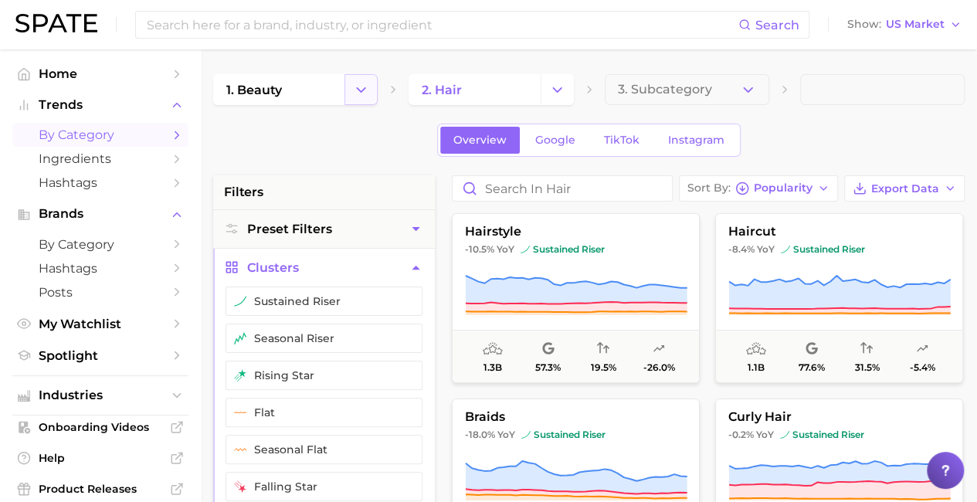
click at [351, 91] on button "Change Category" at bounding box center [360, 89] width 33 height 31
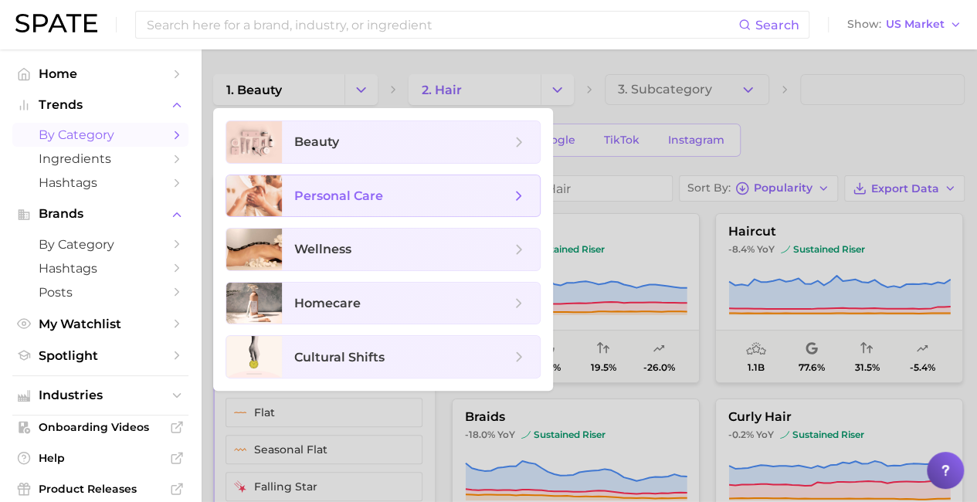
click at [352, 192] on span "personal care" at bounding box center [338, 195] width 89 height 15
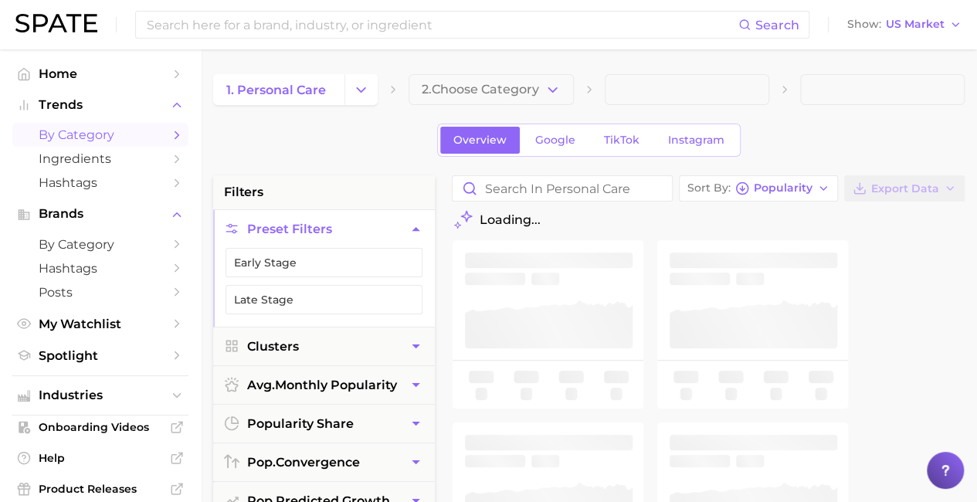
click at [488, 89] on span "2. Choose Category" at bounding box center [480, 90] width 117 height 14
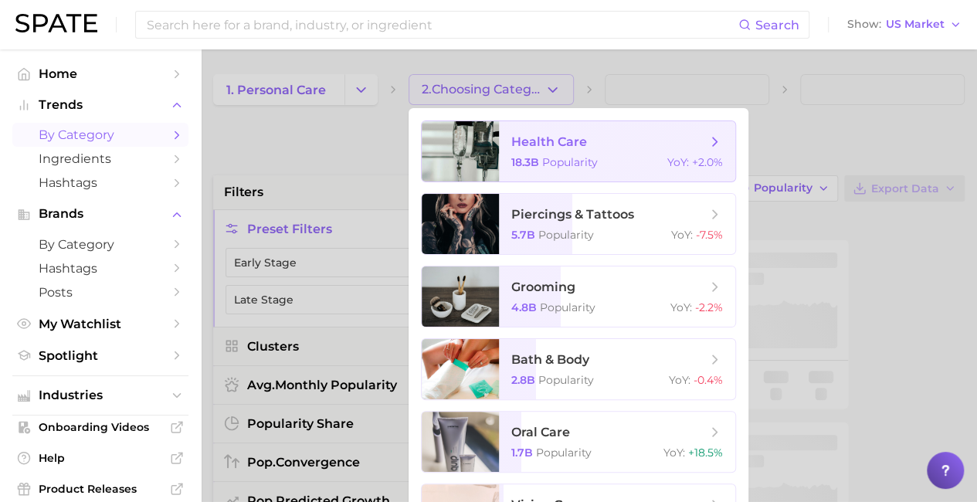
click at [545, 138] on span "health care" at bounding box center [549, 141] width 76 height 15
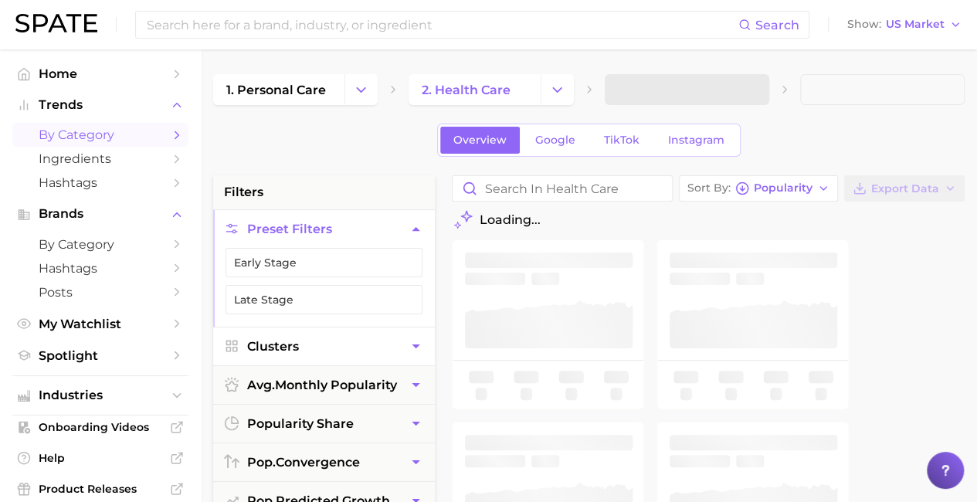
click at [326, 345] on button "Clusters" at bounding box center [324, 347] width 222 height 38
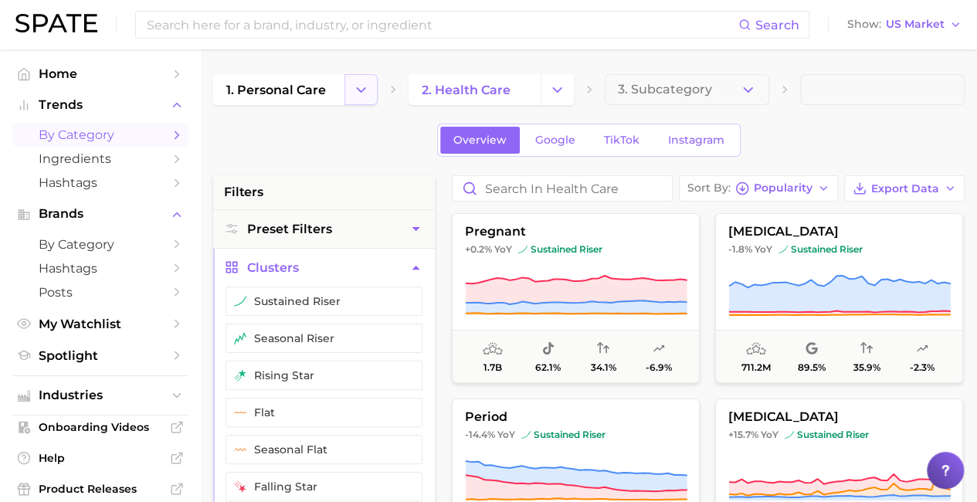
click at [355, 93] on icon "Change Category" at bounding box center [361, 90] width 16 height 16
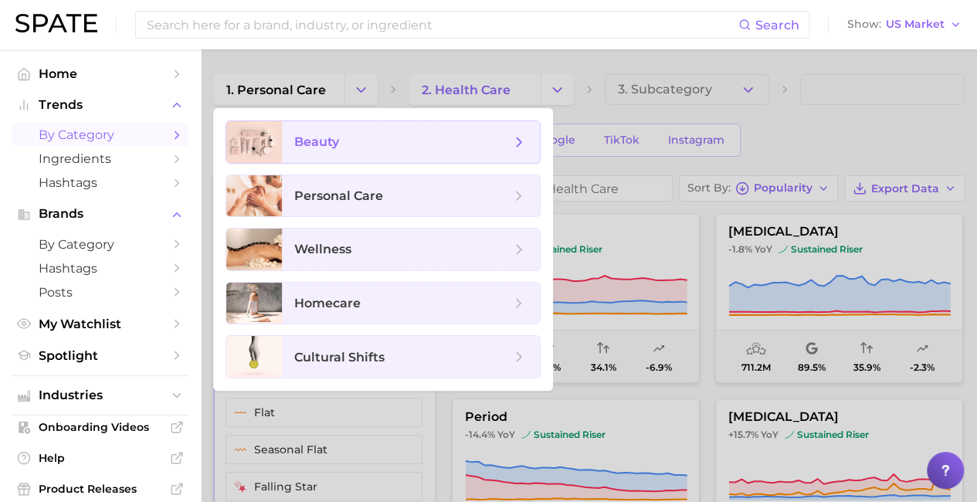
click at [312, 135] on span "beauty" at bounding box center [316, 141] width 45 height 15
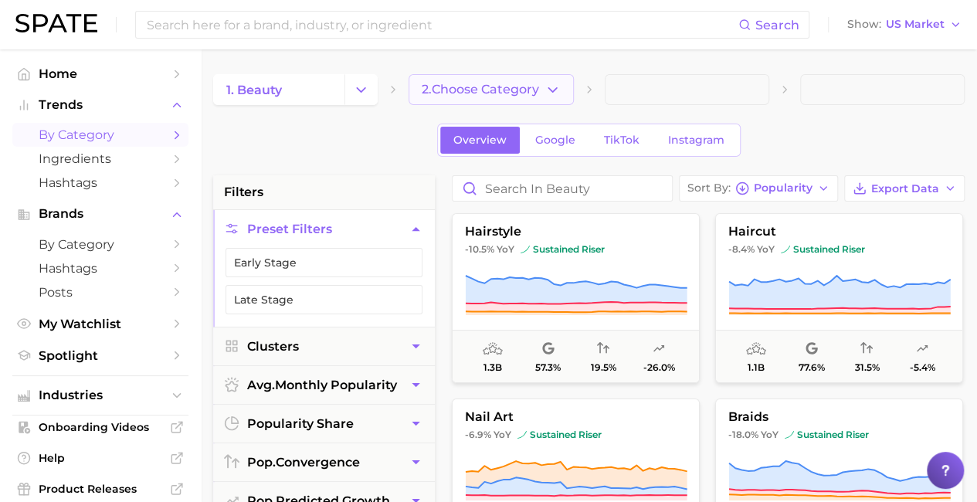
click at [531, 80] on button "2. Choose Category" at bounding box center [491, 89] width 165 height 31
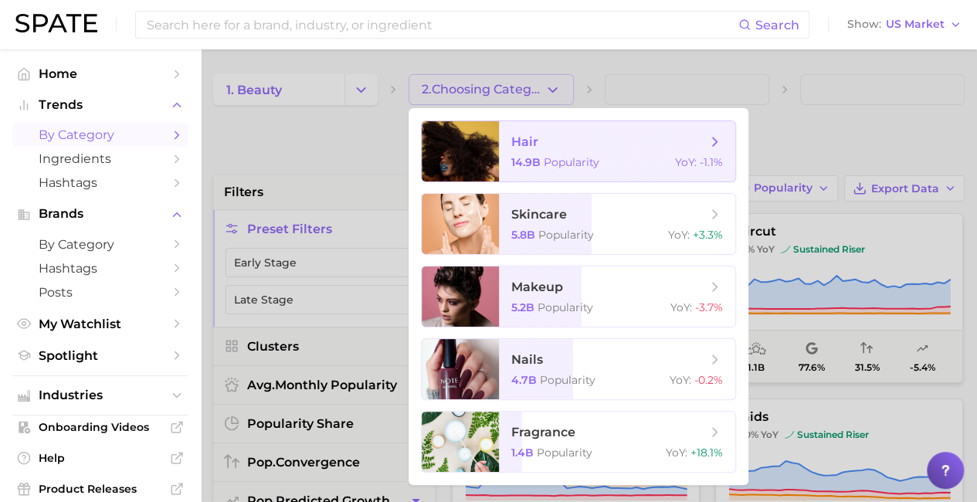
click at [531, 137] on span "hair" at bounding box center [524, 141] width 27 height 15
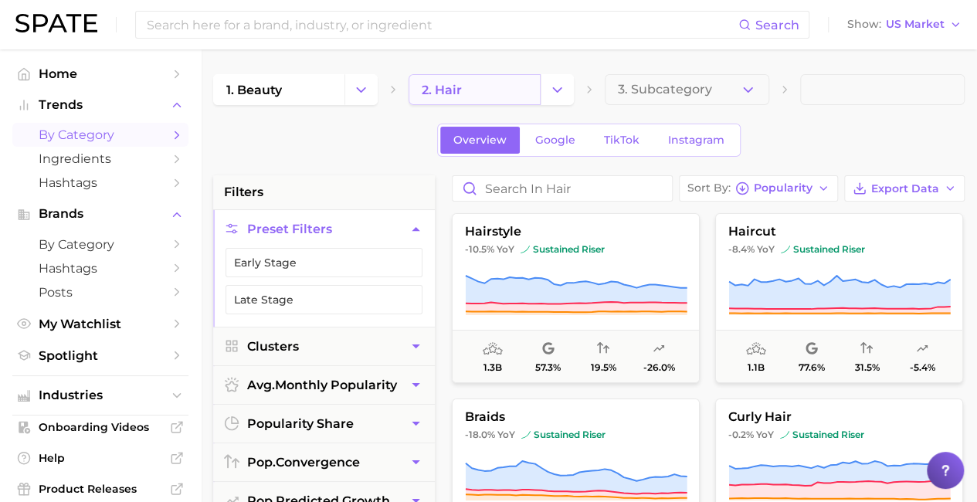
click at [531, 74] on link "2. hair" at bounding box center [474, 89] width 131 height 31
click at [551, 87] on icon "Change Category" at bounding box center [557, 90] width 16 height 16
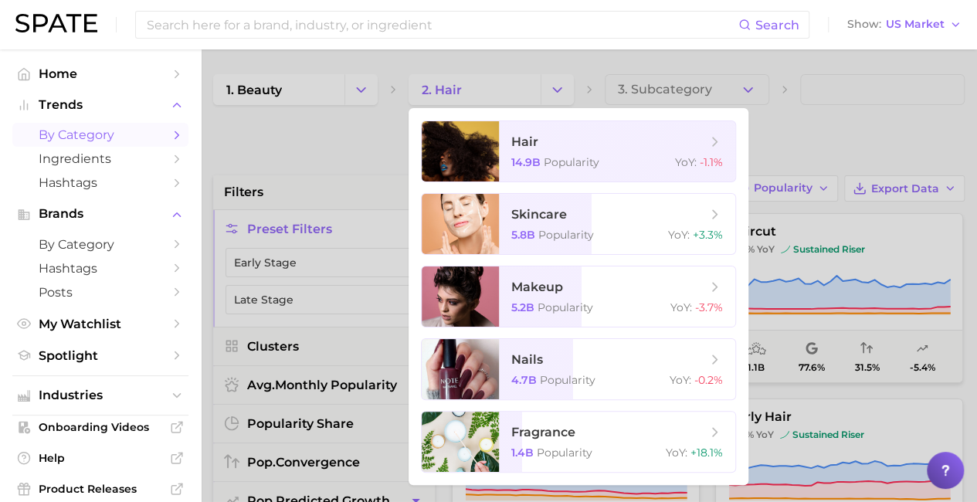
click at [358, 143] on div at bounding box center [488, 251] width 977 height 502
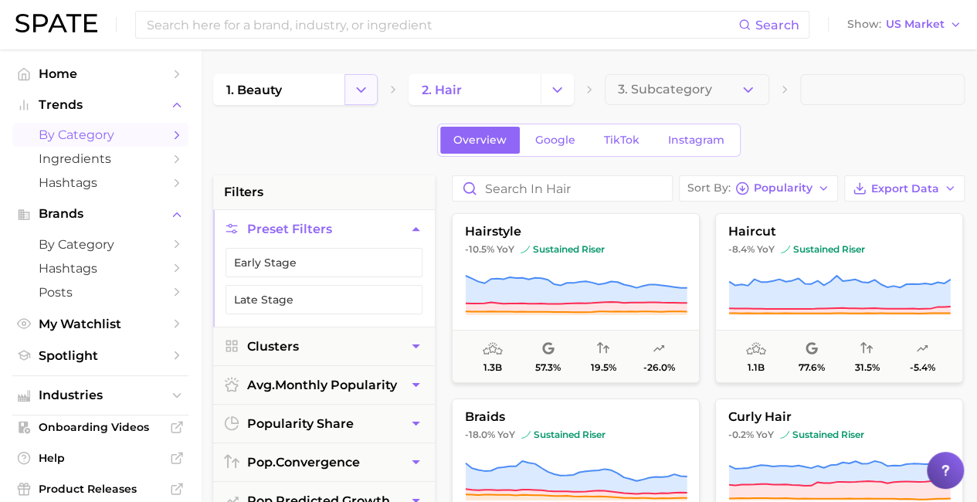
click at [355, 83] on icon "Change Category" at bounding box center [361, 90] width 16 height 16
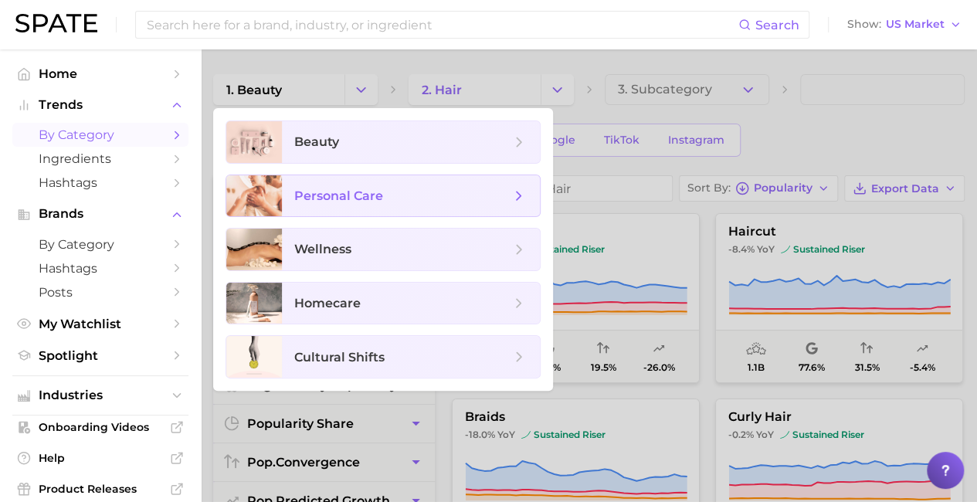
click at [335, 198] on span "personal care" at bounding box center [338, 195] width 89 height 15
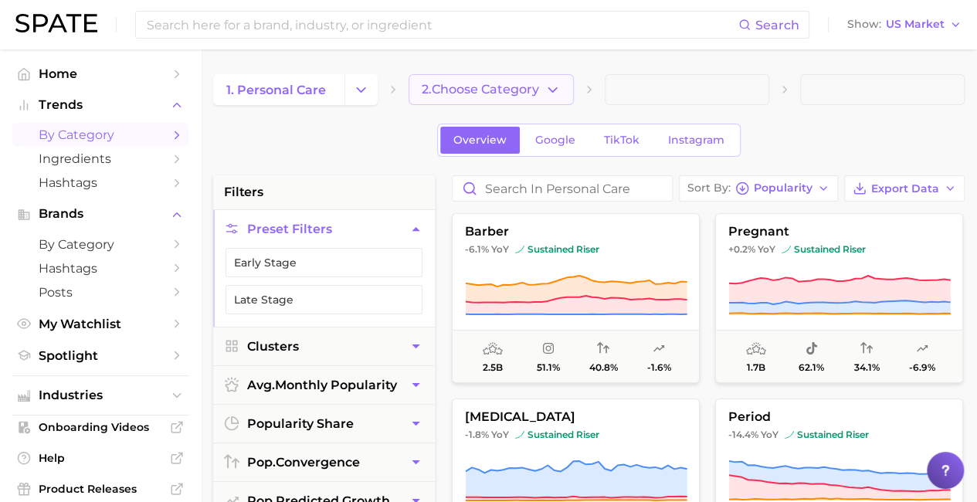
click at [542, 94] on button "2. Choose Category" at bounding box center [491, 89] width 165 height 31
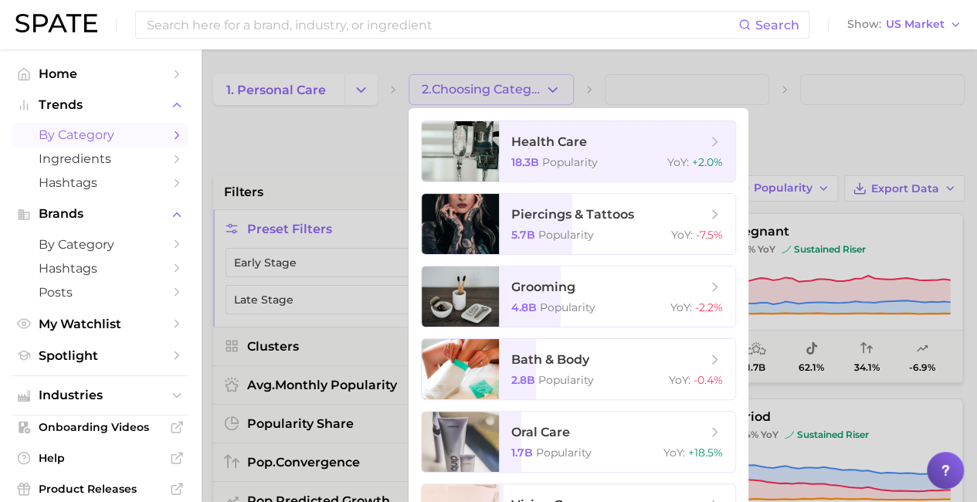
click at [371, 120] on div at bounding box center [488, 251] width 977 height 502
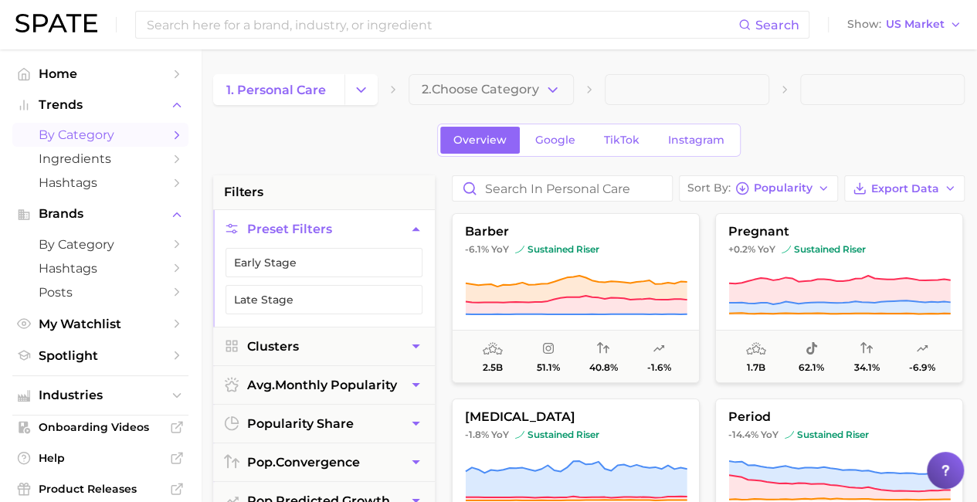
click at [355, 101] on button "Change Category" at bounding box center [360, 89] width 33 height 31
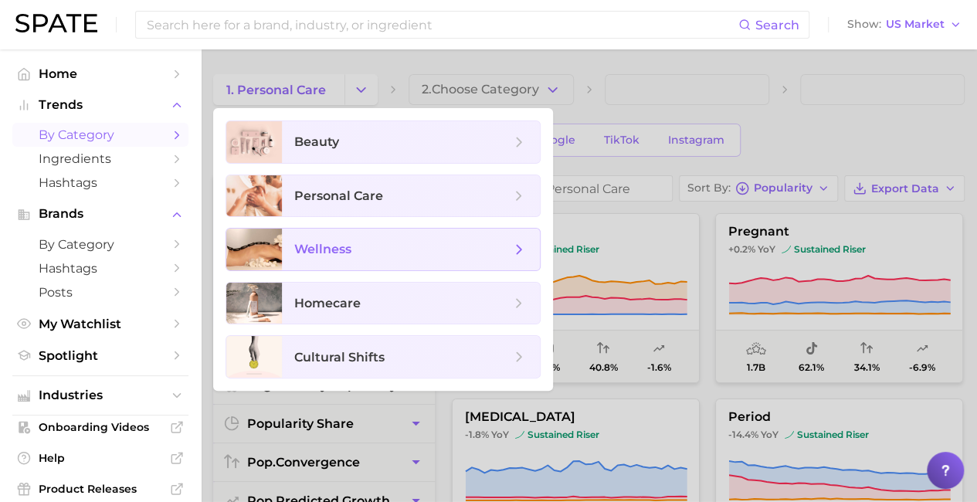
click at [326, 237] on span "wellness" at bounding box center [411, 250] width 258 height 42
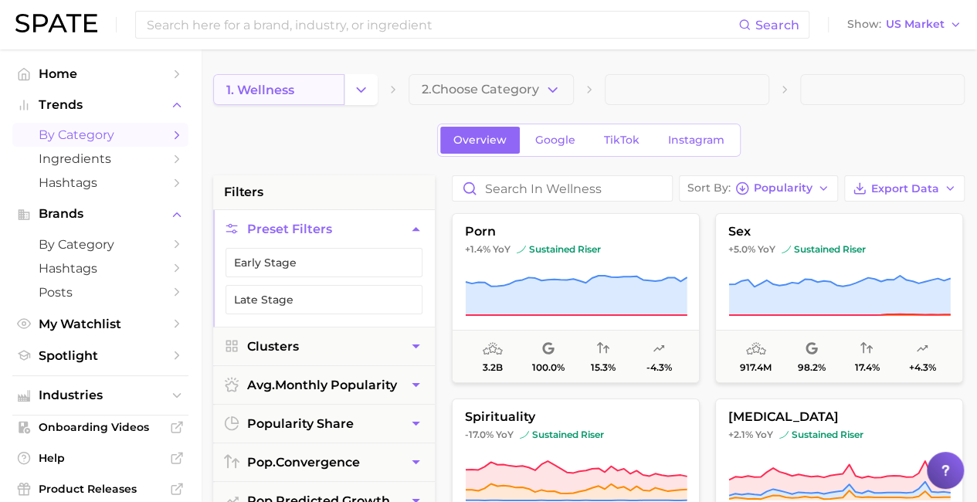
click at [333, 84] on link "1. wellness" at bounding box center [278, 89] width 131 height 31
click at [357, 94] on icon "Change Category" at bounding box center [361, 90] width 16 height 16
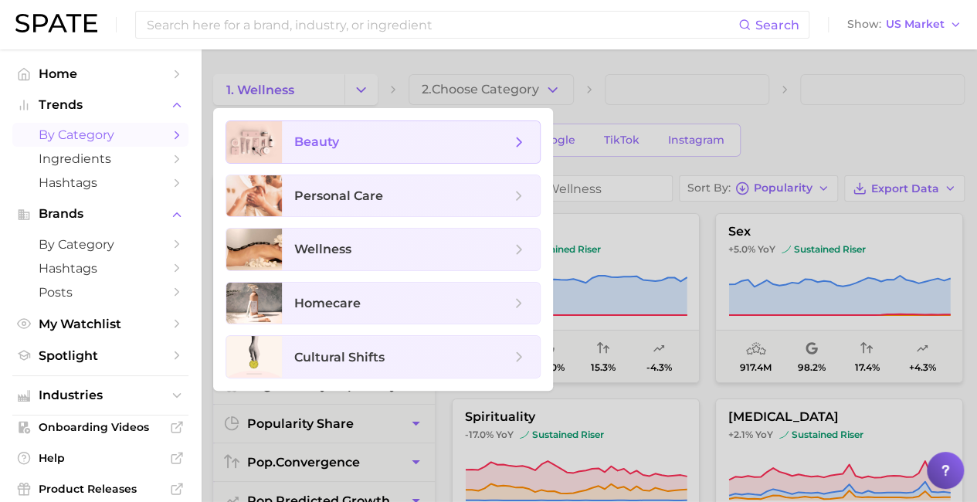
click at [368, 129] on span "beauty" at bounding box center [411, 142] width 258 height 42
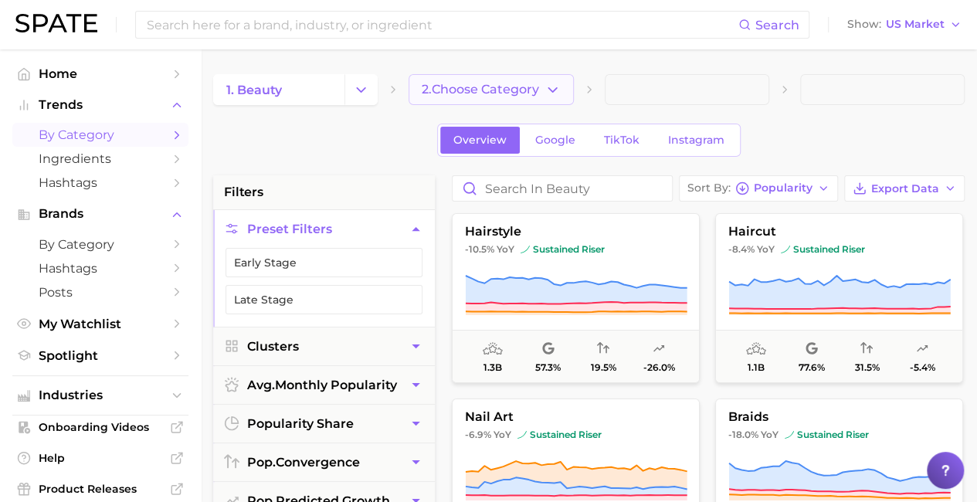
click at [484, 87] on span "2. Choose Category" at bounding box center [480, 90] width 117 height 14
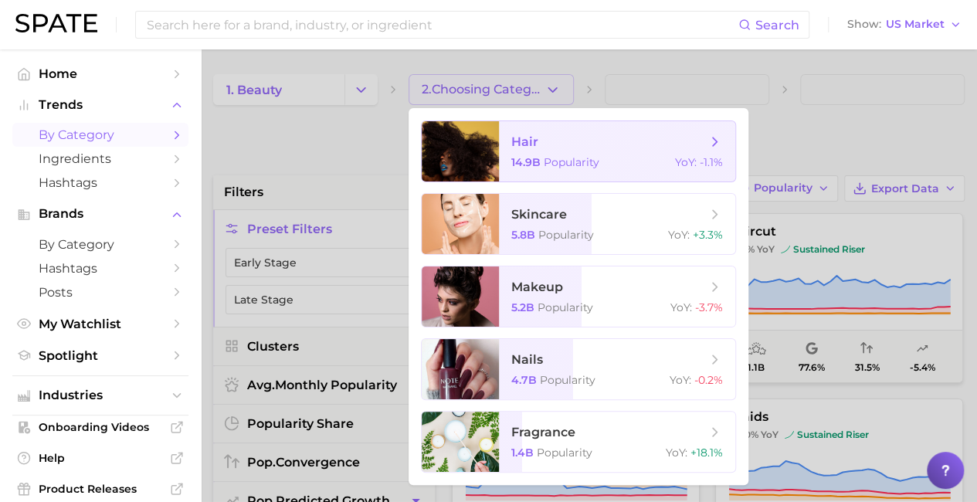
click at [535, 141] on span "hair" at bounding box center [524, 141] width 27 height 15
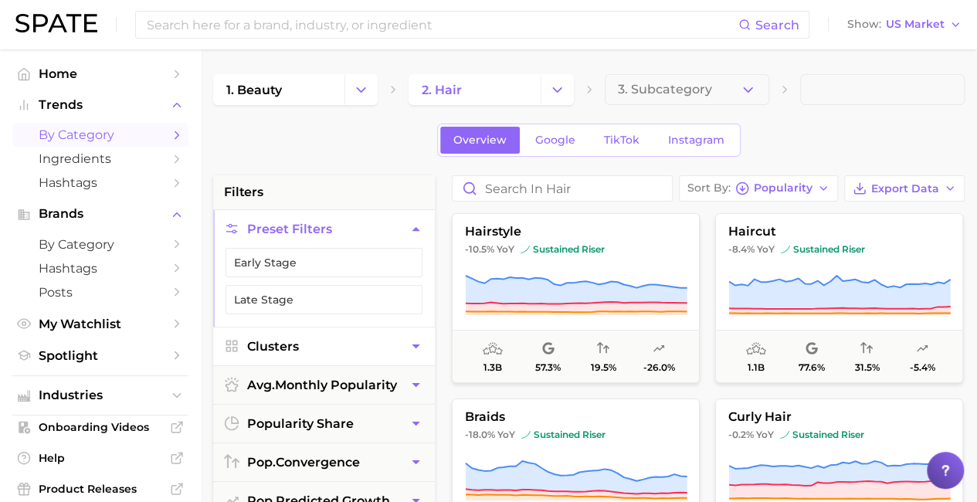
click at [294, 345] on span "Clusters" at bounding box center [273, 346] width 52 height 15
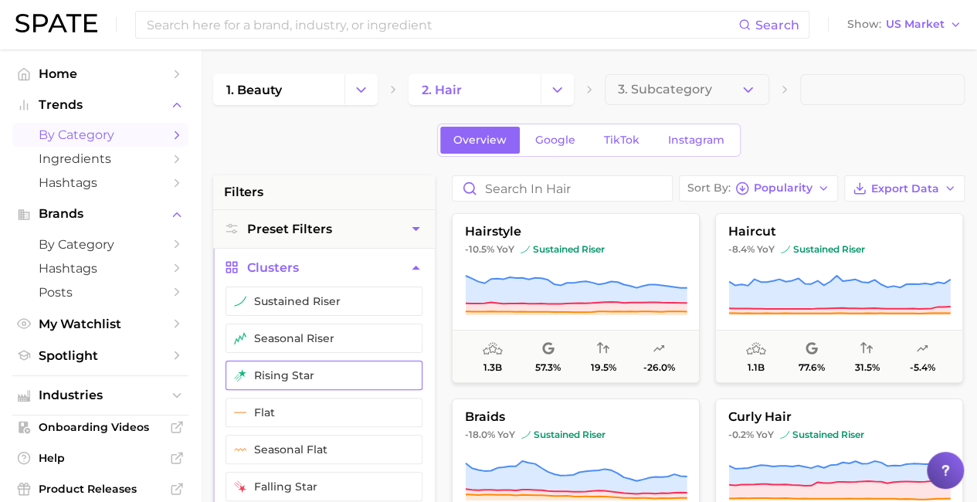
click at [289, 369] on button "rising star" at bounding box center [324, 375] width 197 height 29
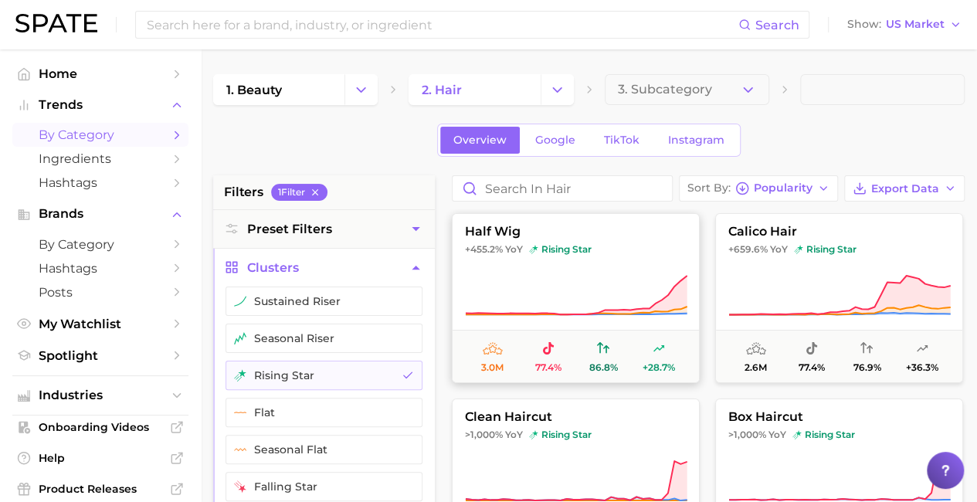
click at [572, 281] on icon at bounding box center [576, 295] width 222 height 43
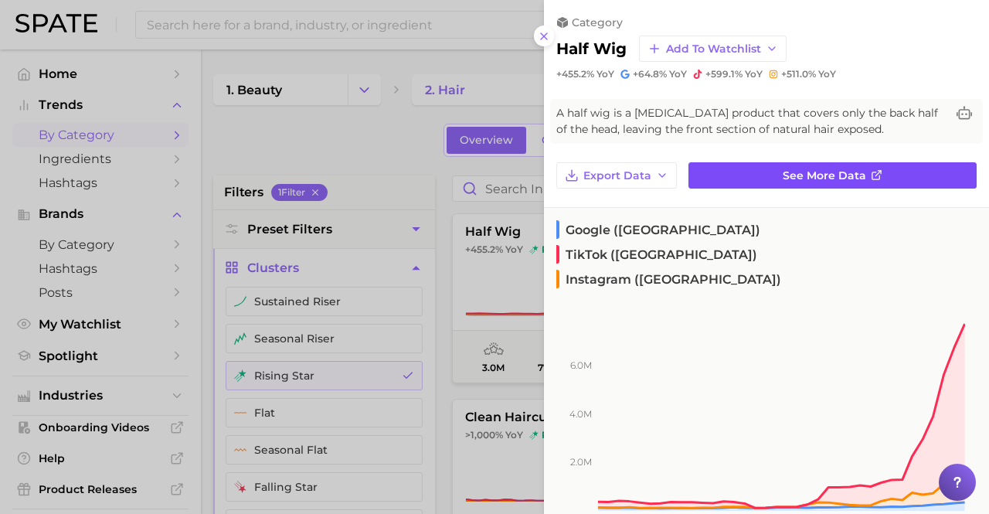
click at [772, 170] on link "See more data" at bounding box center [832, 175] width 288 height 26
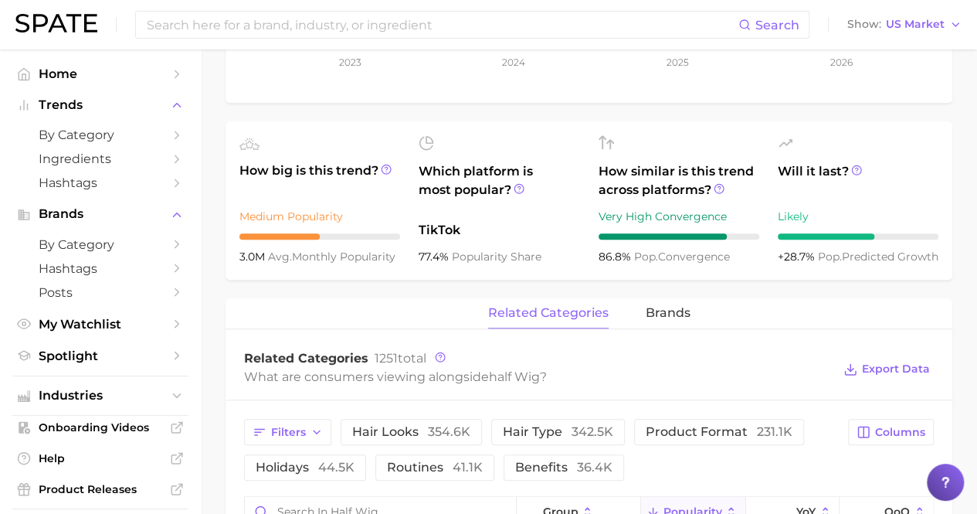
scroll to position [485, 0]
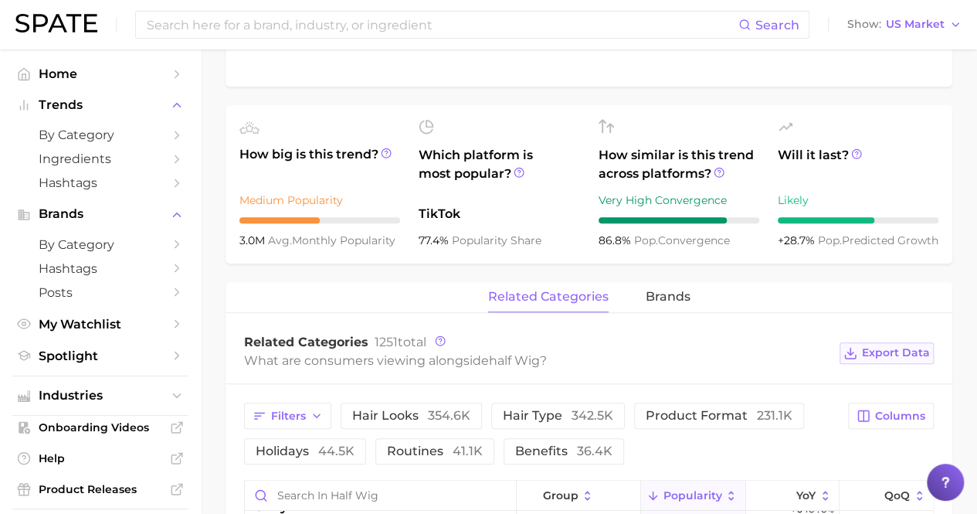
click at [881, 350] on span "Export Data" at bounding box center [896, 352] width 68 height 13
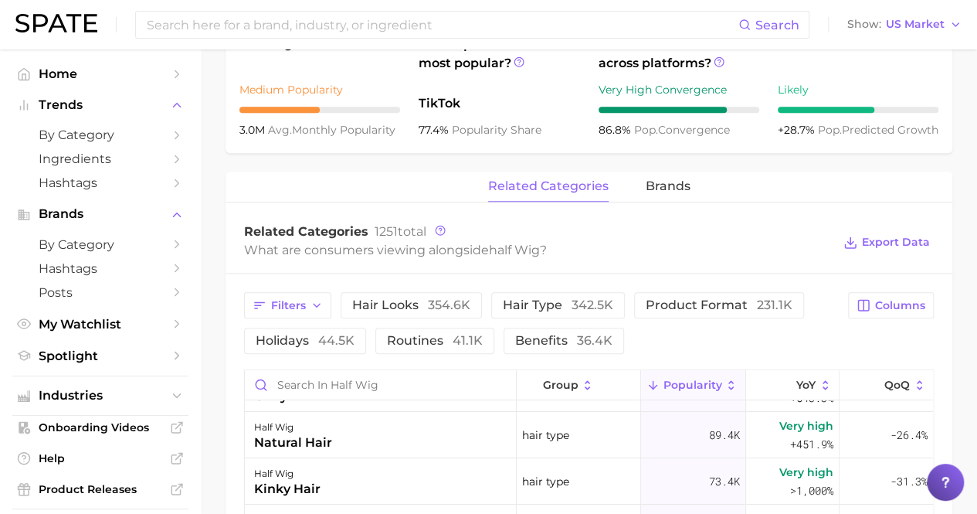
scroll to position [595, 0]
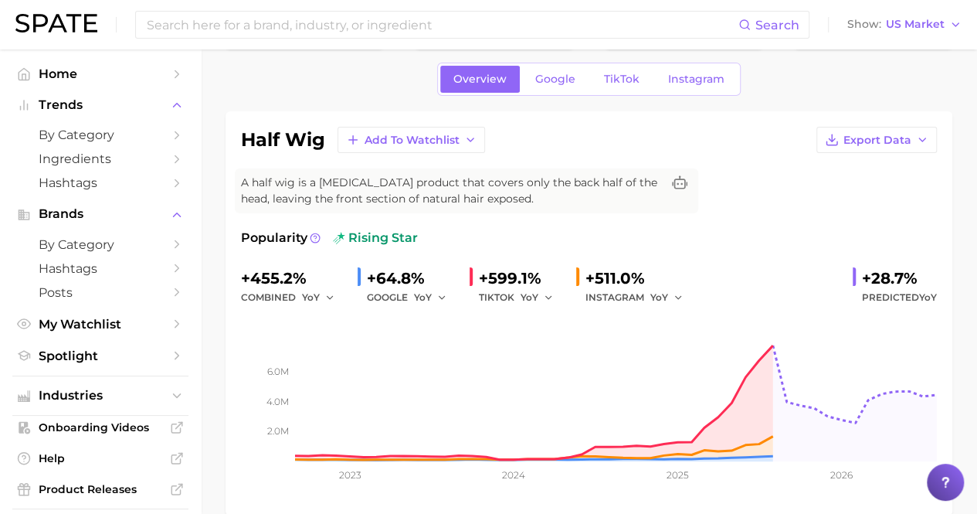
scroll to position [56, 0]
click at [890, 141] on span "Export Data" at bounding box center [877, 140] width 68 height 13
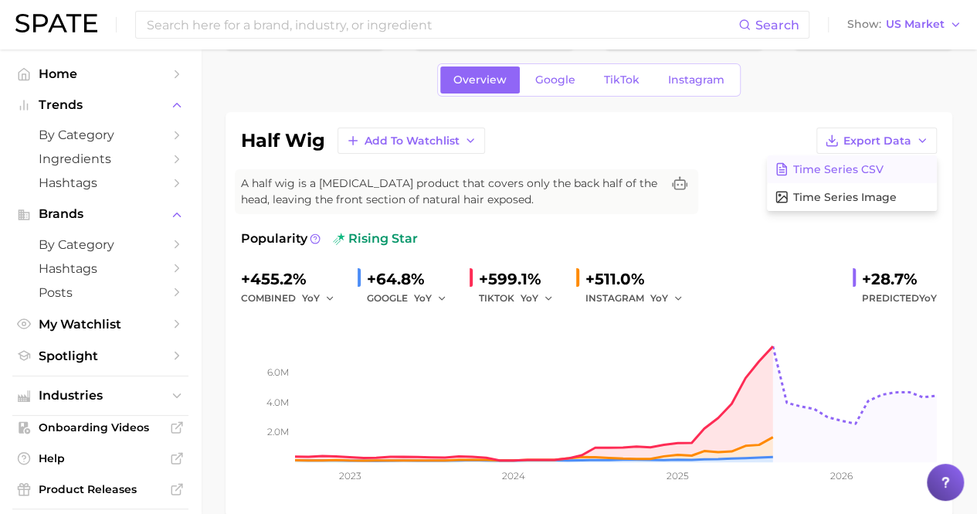
click at [840, 169] on span "Time Series CSV" at bounding box center [838, 169] width 90 height 13
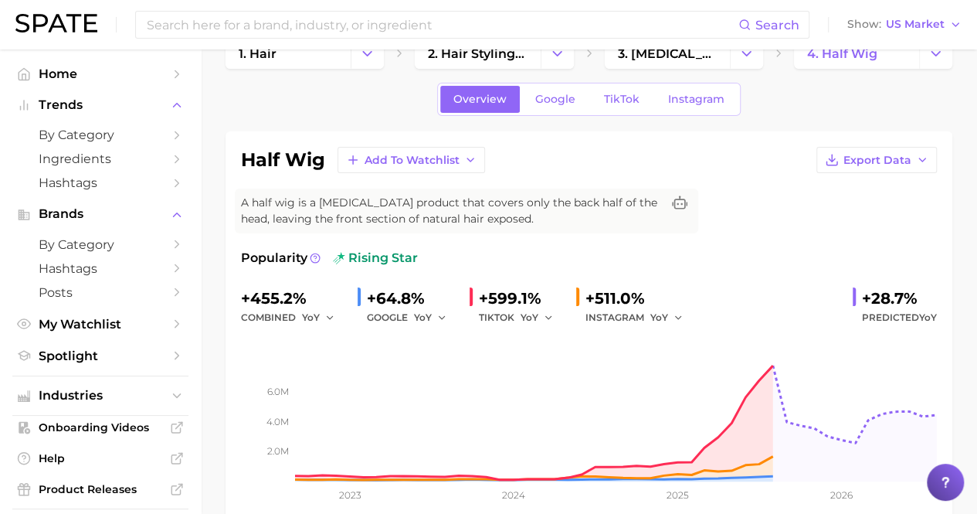
scroll to position [33, 0]
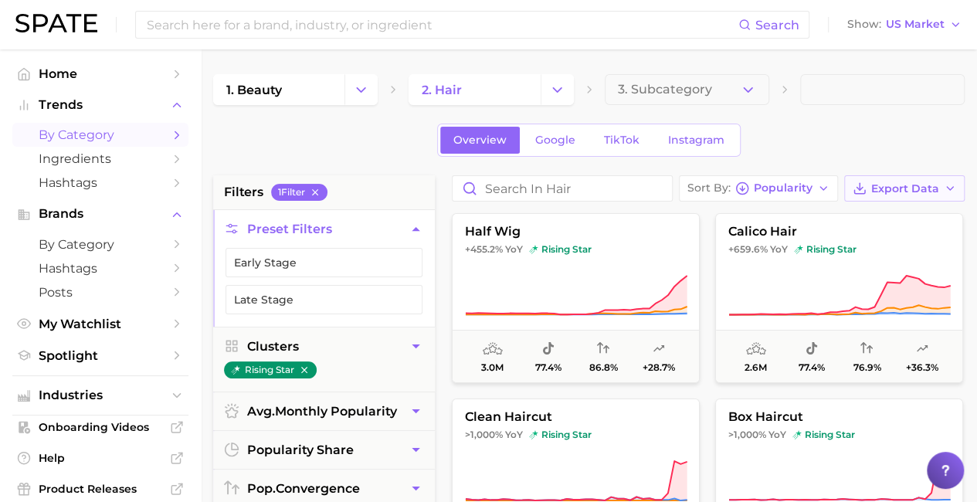
click at [925, 177] on button "Export Data" at bounding box center [904, 188] width 120 height 26
click at [860, 222] on button "Card Data CSV" at bounding box center [880, 217] width 170 height 28
click at [826, 141] on div "Overview Google TikTok Instagram" at bounding box center [589, 140] width 752 height 33
drag, startPoint x: 539, startPoint y: 311, endPoint x: 538, endPoint y: 283, distance: 27.8
click at [538, 283] on icon at bounding box center [576, 295] width 222 height 43
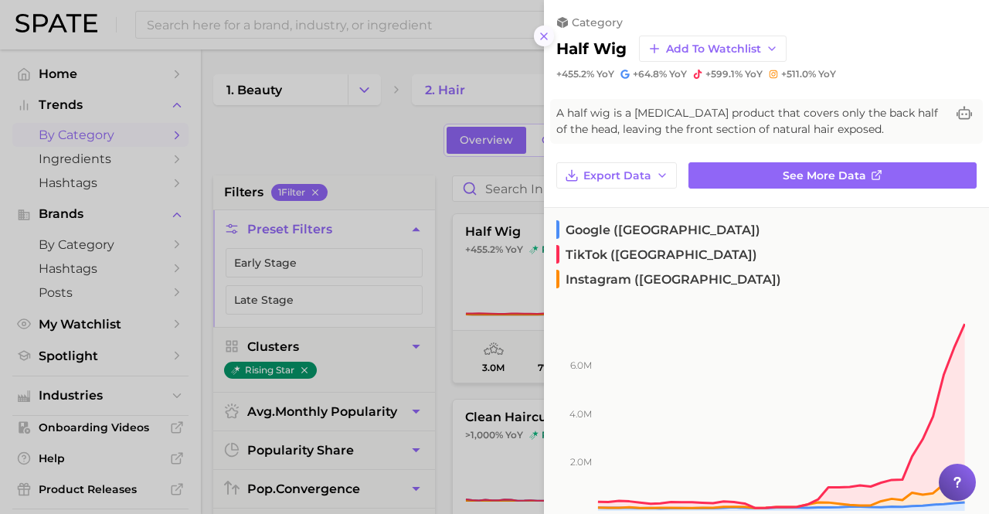
click at [538, 32] on icon at bounding box center [544, 36] width 12 height 12
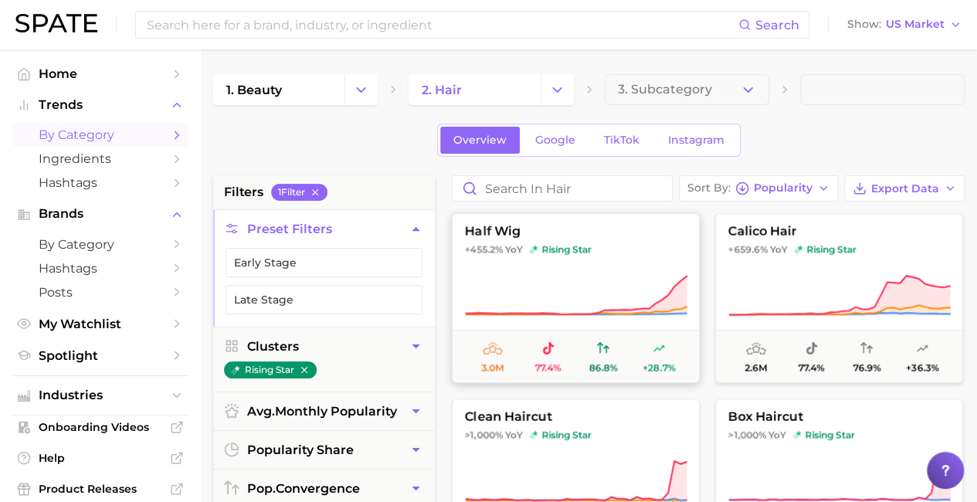
click at [602, 222] on button "half wig +455.2% YoY rising star 3.0m 77.4% 86.8% +28.7%" at bounding box center [576, 298] width 248 height 170
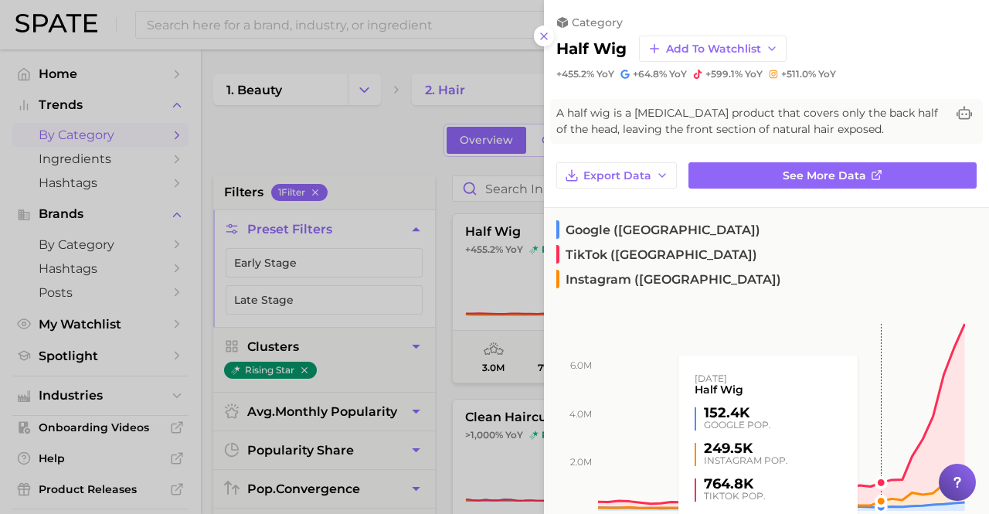
click at [874, 377] on rect at bounding box center [754, 398] width 421 height 226
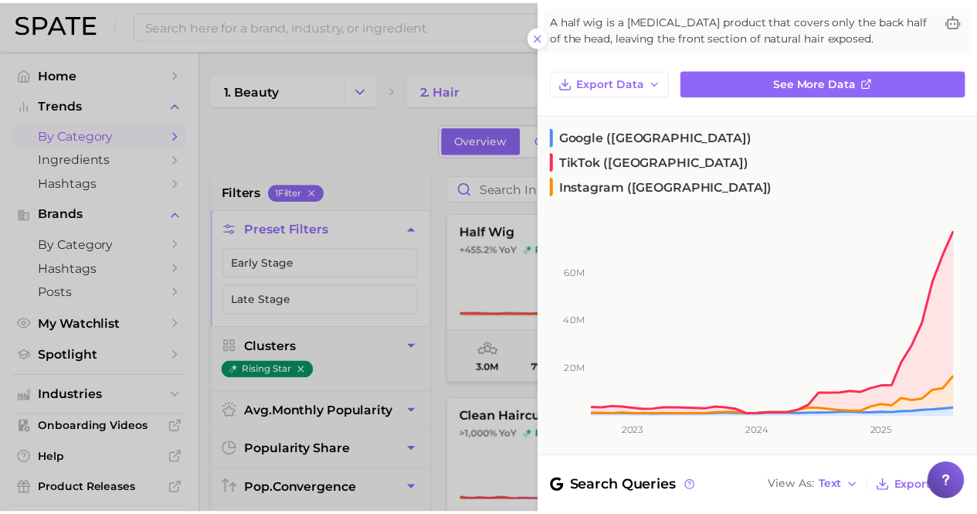
scroll to position [73, 0]
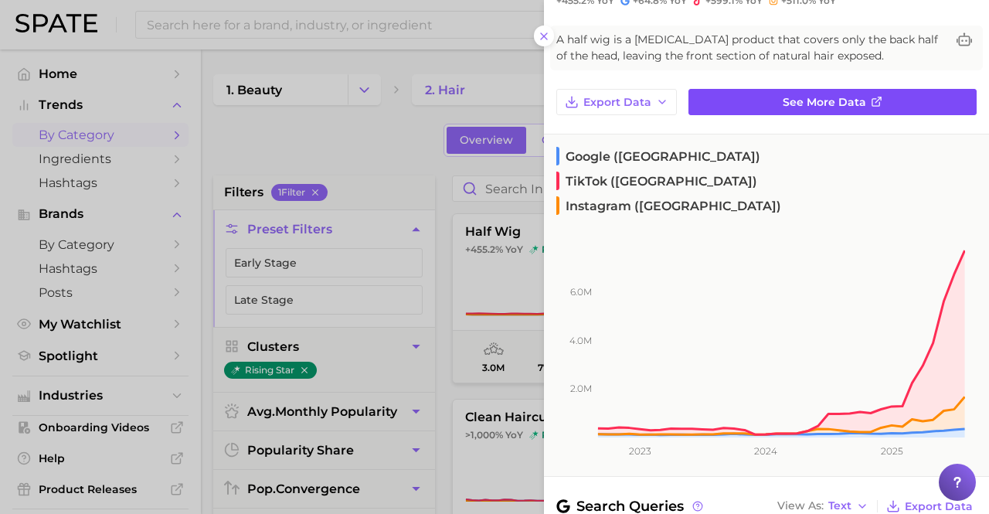
click at [871, 97] on icon at bounding box center [877, 102] width 12 height 12
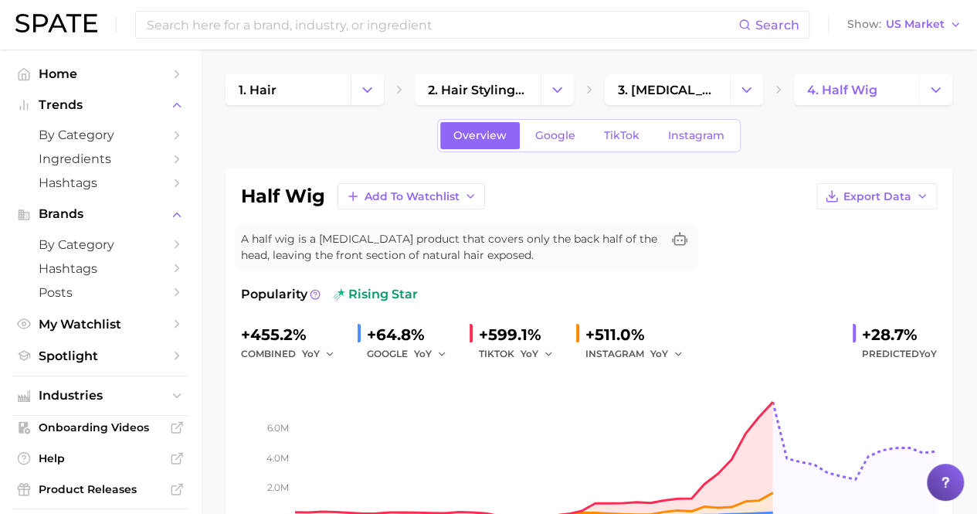
click at [618, 300] on div "Popularity rising star" at bounding box center [589, 294] width 696 height 19
click at [562, 123] on link "Google" at bounding box center [555, 135] width 66 height 27
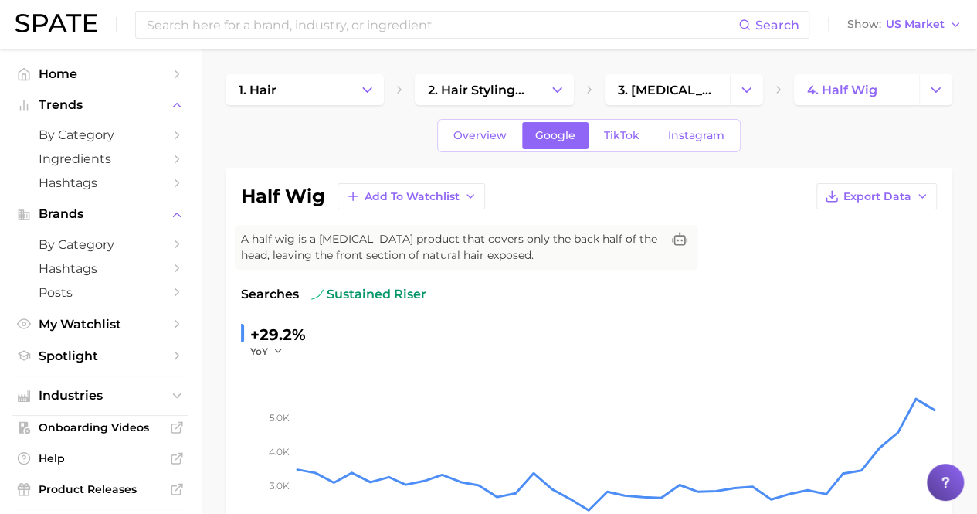
click at [505, 327] on div "+29.2% YoY" at bounding box center [589, 340] width 696 height 36
click at [739, 294] on div "Searches sustained riser" at bounding box center [589, 294] width 696 height 19
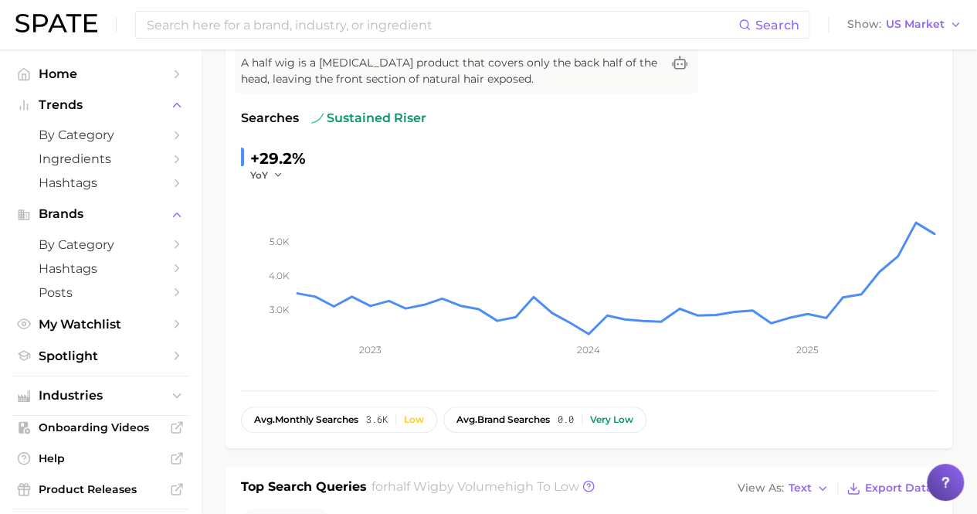
scroll to position [162, 0]
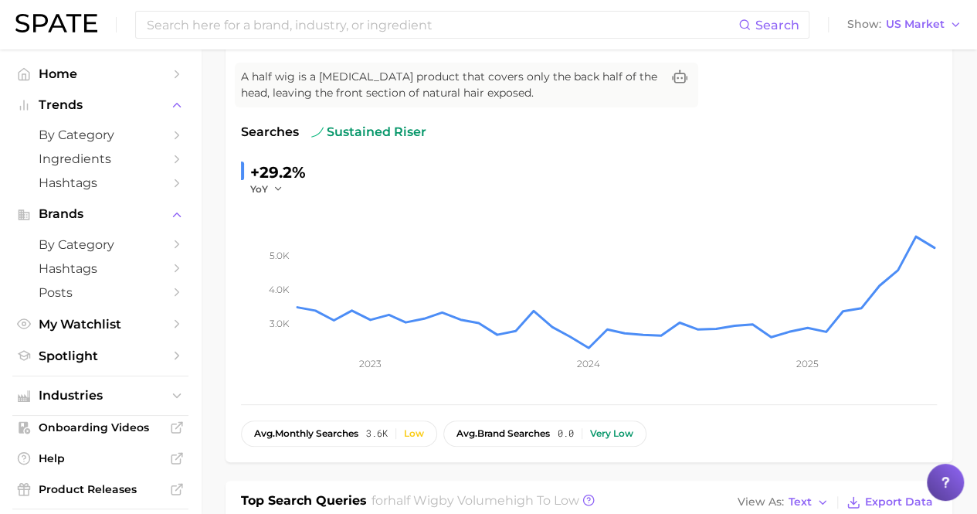
drag, startPoint x: 738, startPoint y: 296, endPoint x: 597, endPoint y: 131, distance: 217.5
click at [597, 131] on div "Searches sustained riser" at bounding box center [589, 132] width 696 height 19
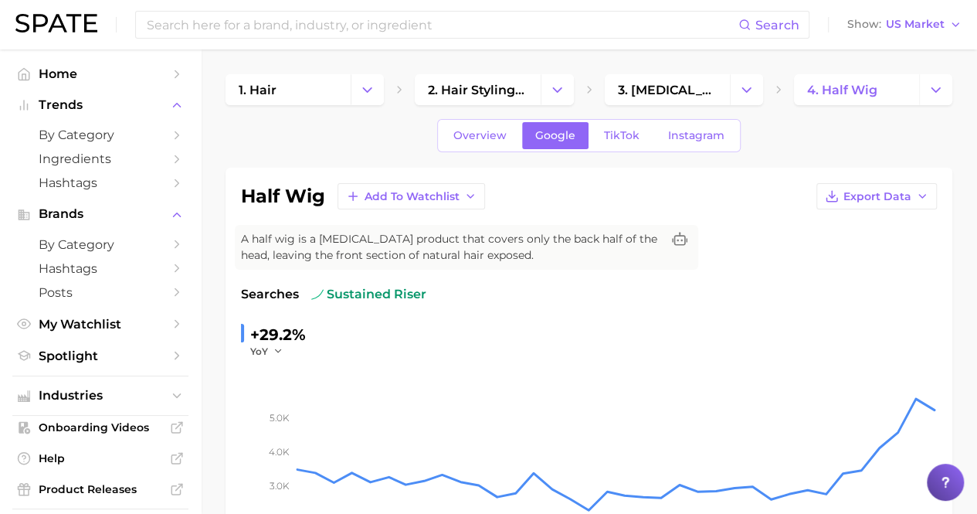
scroll to position [1, 0]
click at [862, 199] on span "Export Data" at bounding box center [877, 195] width 68 height 13
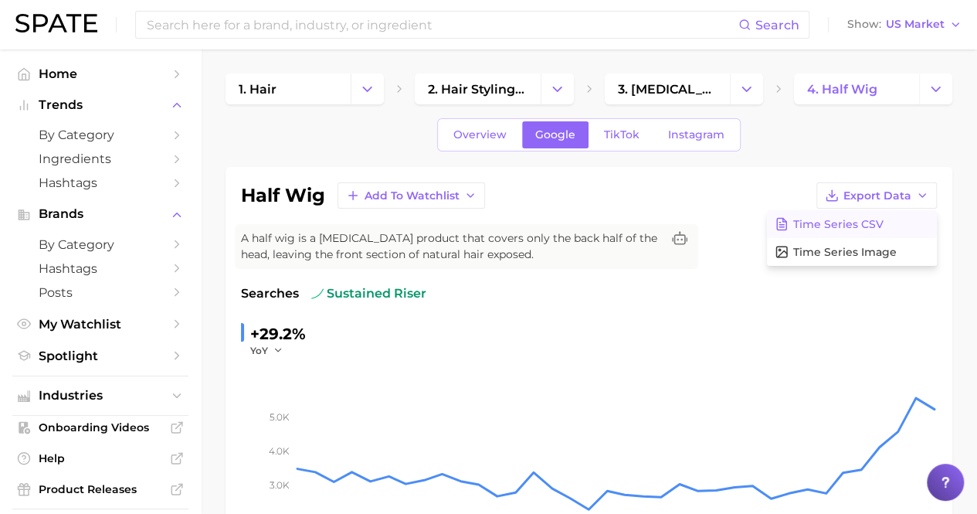
click at [847, 226] on span "Time Series CSV" at bounding box center [838, 224] width 90 height 13
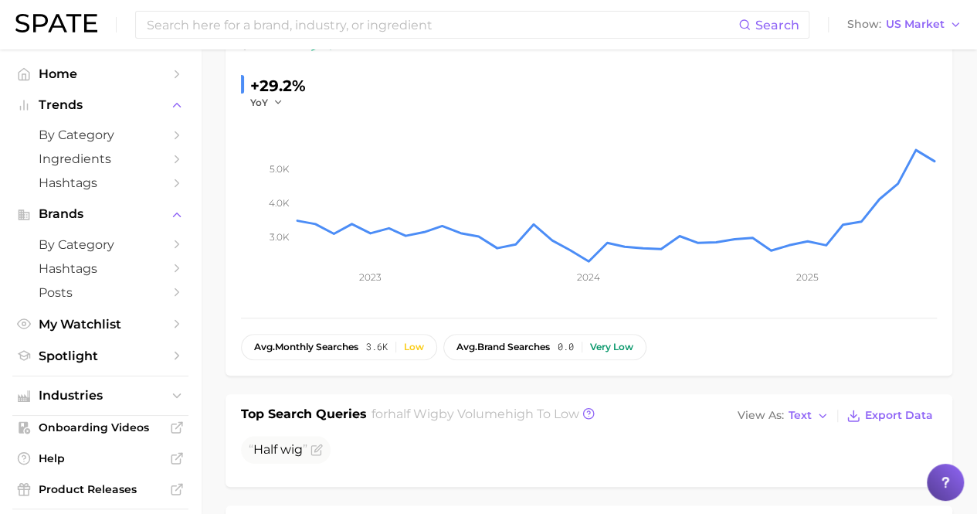
scroll to position [248, 0]
drag, startPoint x: 431, startPoint y: 190, endPoint x: 401, endPoint y: 283, distance: 98.2
click at [401, 283] on icon "3.0k 4.0k 5.0k 2023 2024 2025" at bounding box center [589, 206] width 696 height 193
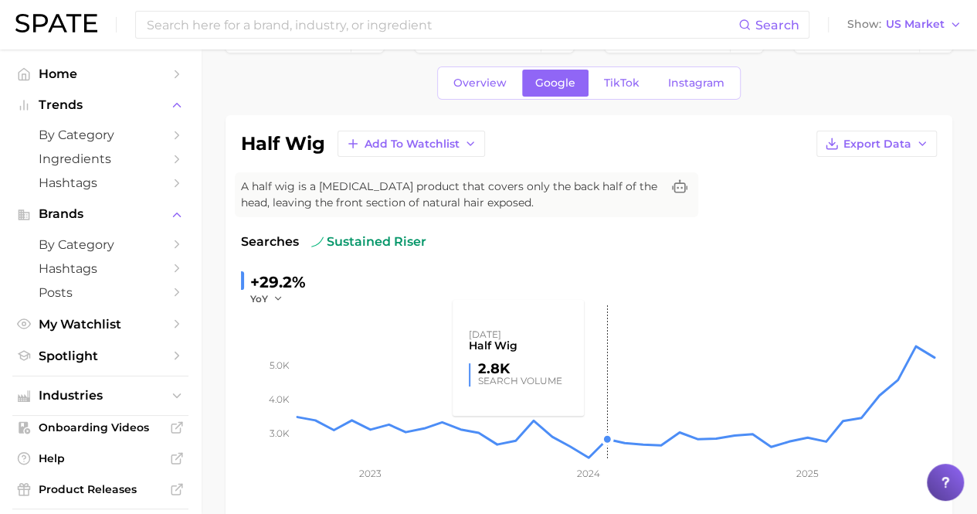
scroll to position [0, 0]
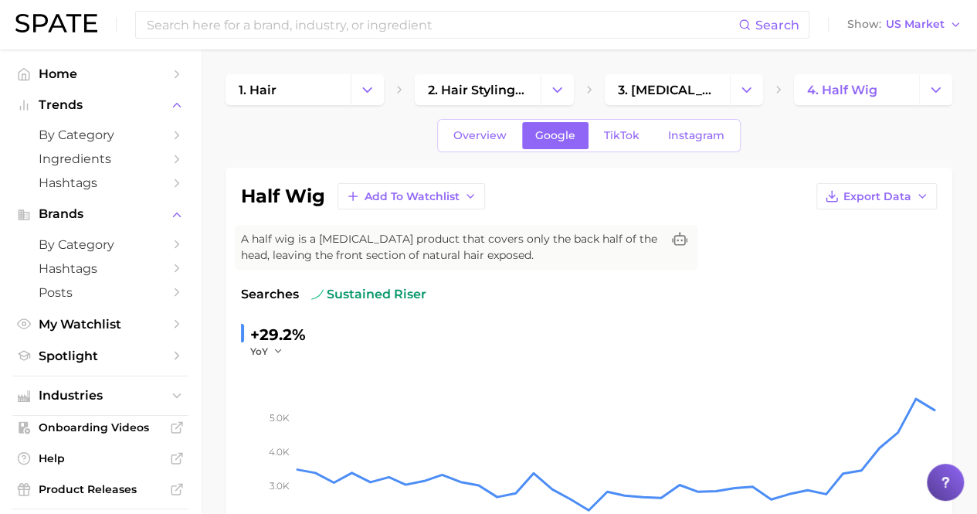
click at [297, 229] on div "A half wig is a hair extension product that covers only the back half of the he…" at bounding box center [466, 247] width 463 height 45
click at [82, 77] on span "Home" at bounding box center [101, 73] width 124 height 15
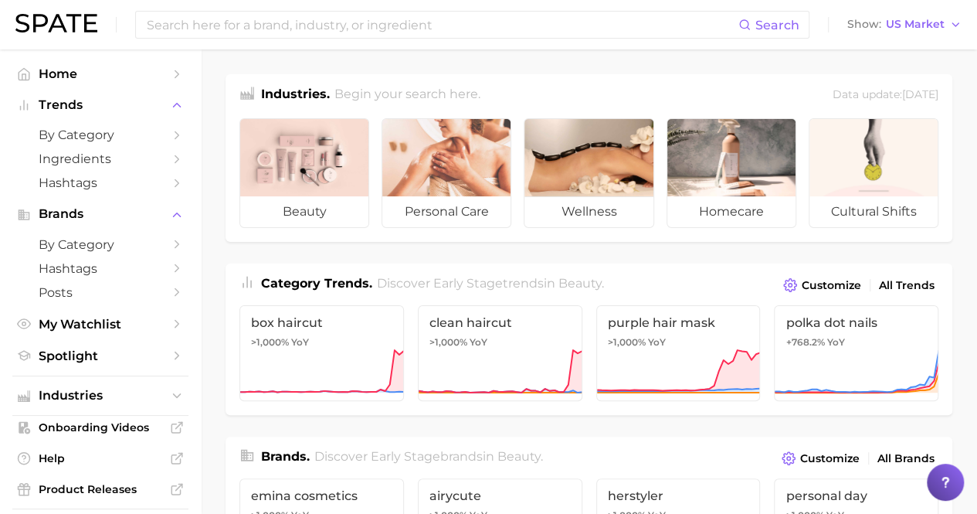
drag, startPoint x: 503, startPoint y: 85, endPoint x: 627, endPoint y: 89, distance: 124.4
click at [627, 89] on div "Industries. Begin your search here. Data update: August 31st, 2025" at bounding box center [589, 90] width 727 height 32
click at [70, 84] on link "Home" at bounding box center [100, 74] width 176 height 24
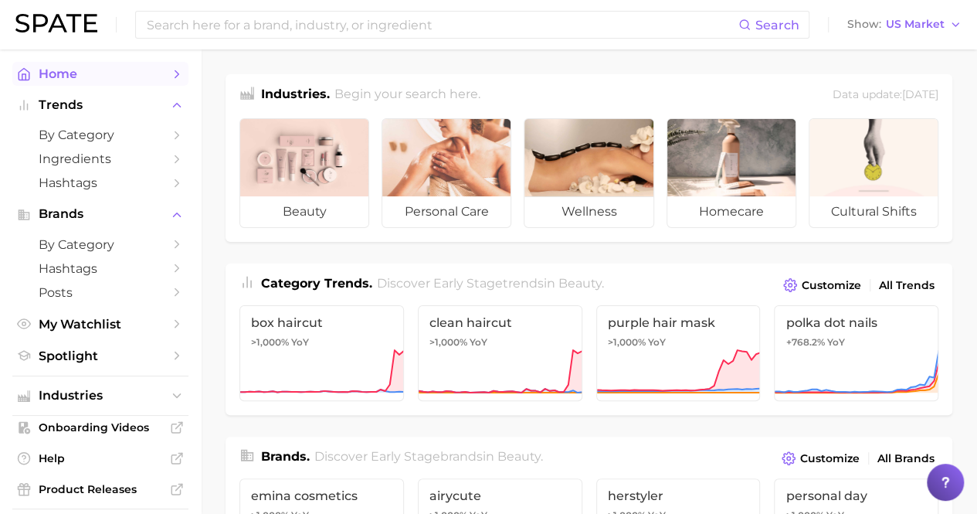
click at [64, 80] on span "Home" at bounding box center [101, 73] width 124 height 15
click at [69, 129] on span "by Category" at bounding box center [101, 134] width 124 height 15
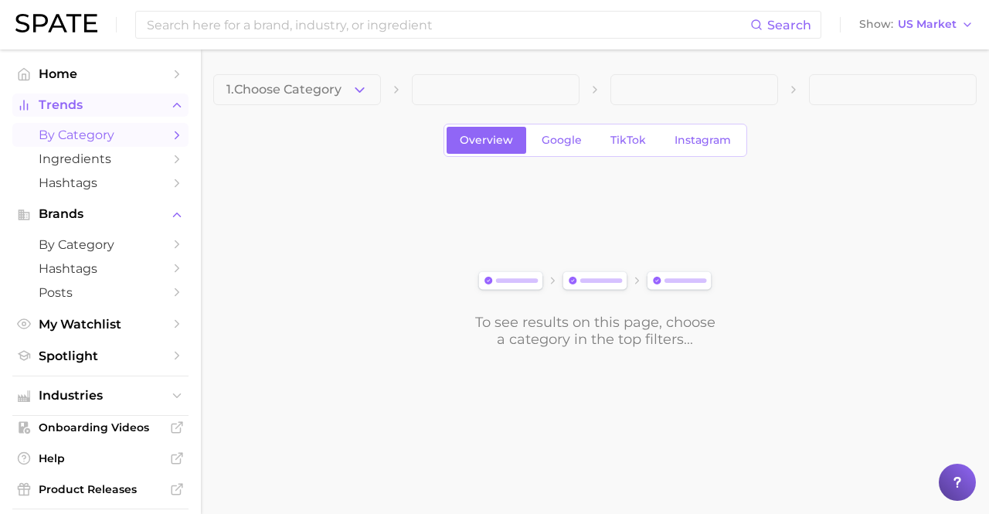
click at [63, 95] on button "Trends" at bounding box center [100, 104] width 176 height 23
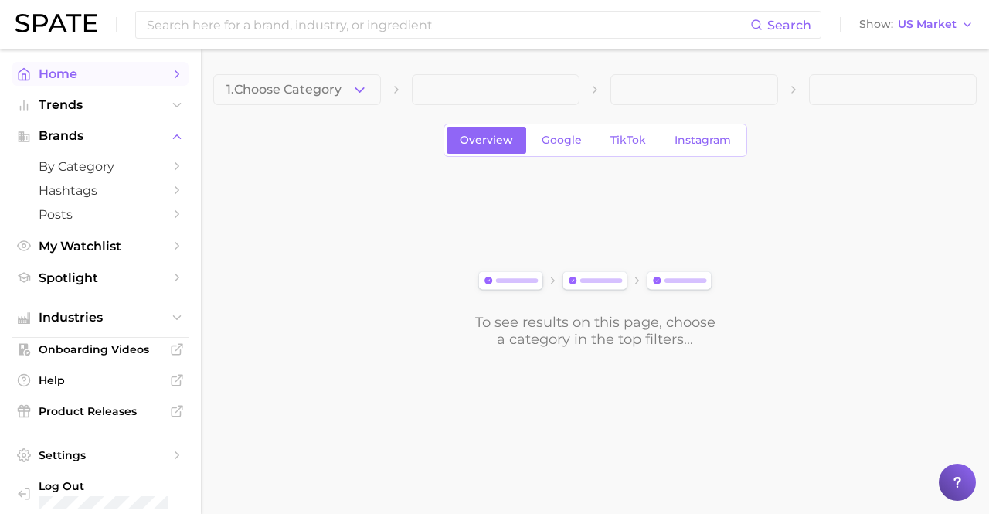
click at [76, 73] on span "Home" at bounding box center [101, 73] width 124 height 15
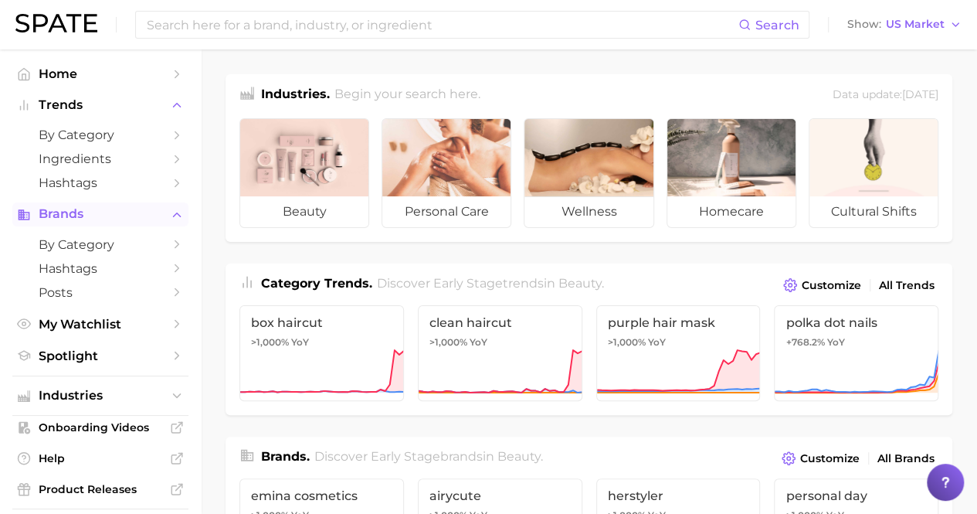
click at [170, 210] on icon "Sidebar" at bounding box center [177, 215] width 14 height 14
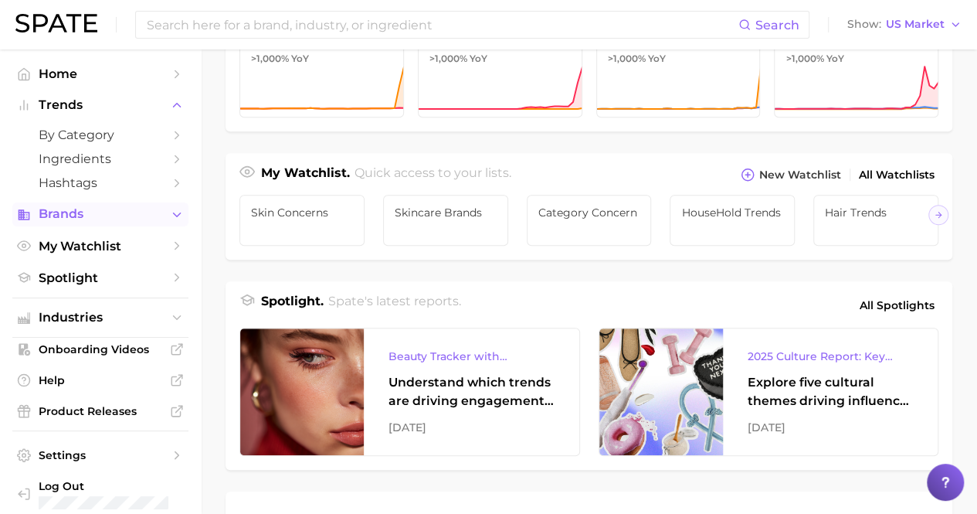
scroll to position [455, 0]
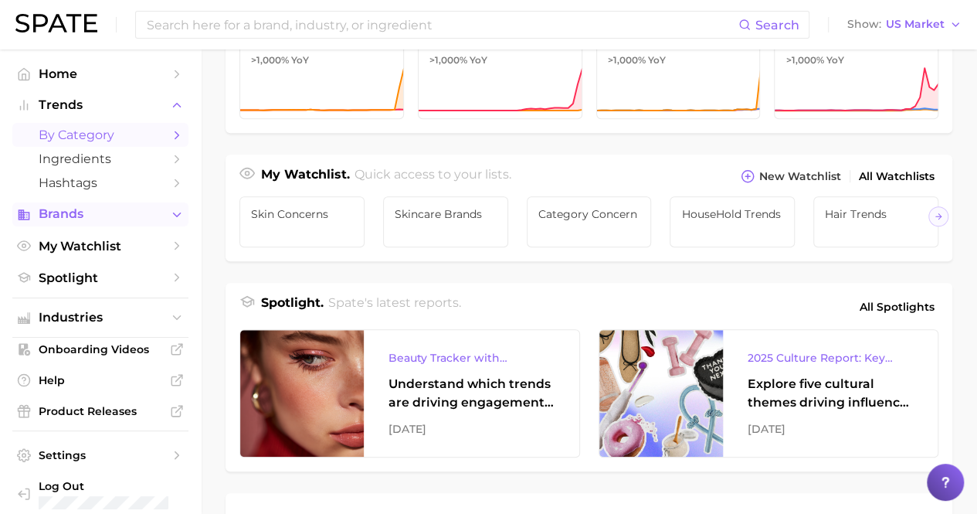
click at [107, 129] on span "by Category" at bounding box center [101, 134] width 124 height 15
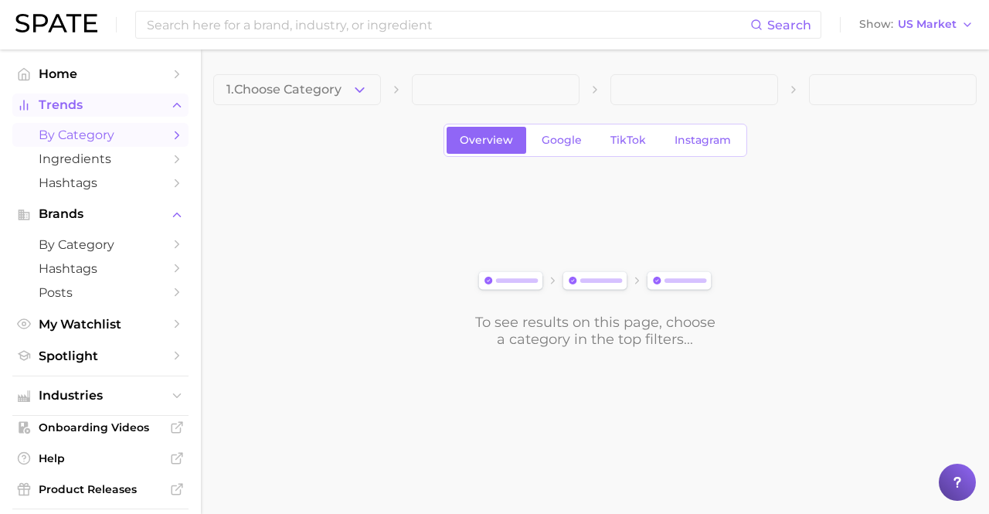
click at [70, 101] on span "Trends" at bounding box center [101, 105] width 124 height 14
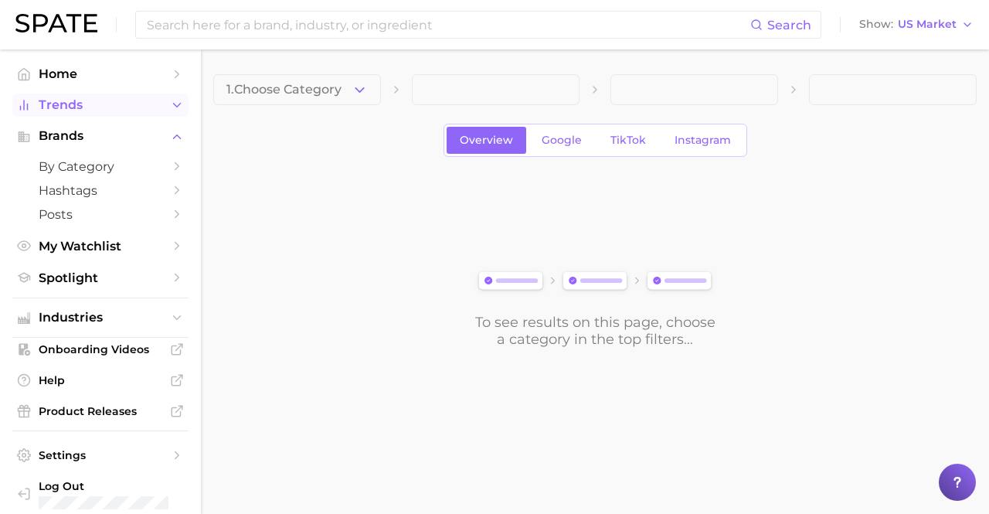
click at [70, 101] on span "Trends" at bounding box center [101, 105] width 124 height 14
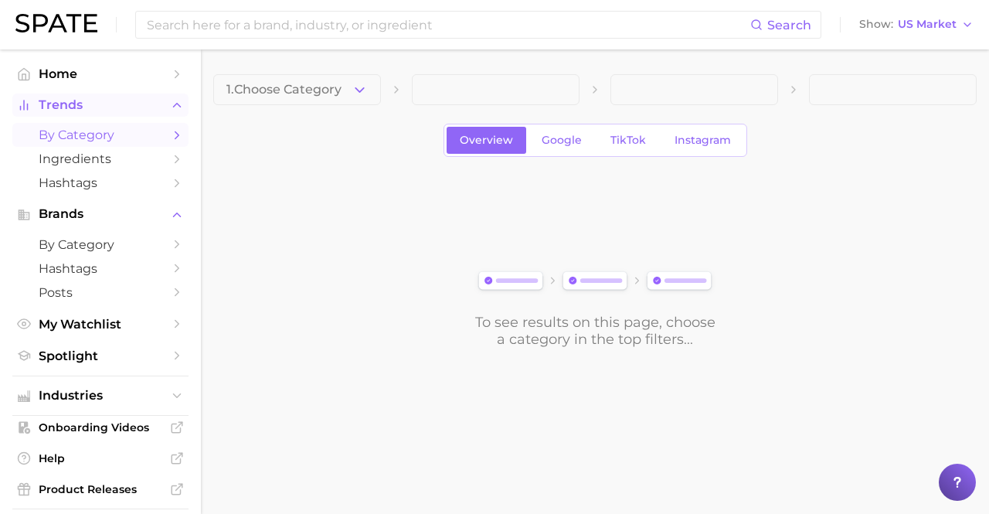
click at [70, 101] on span "Trends" at bounding box center [101, 105] width 124 height 14
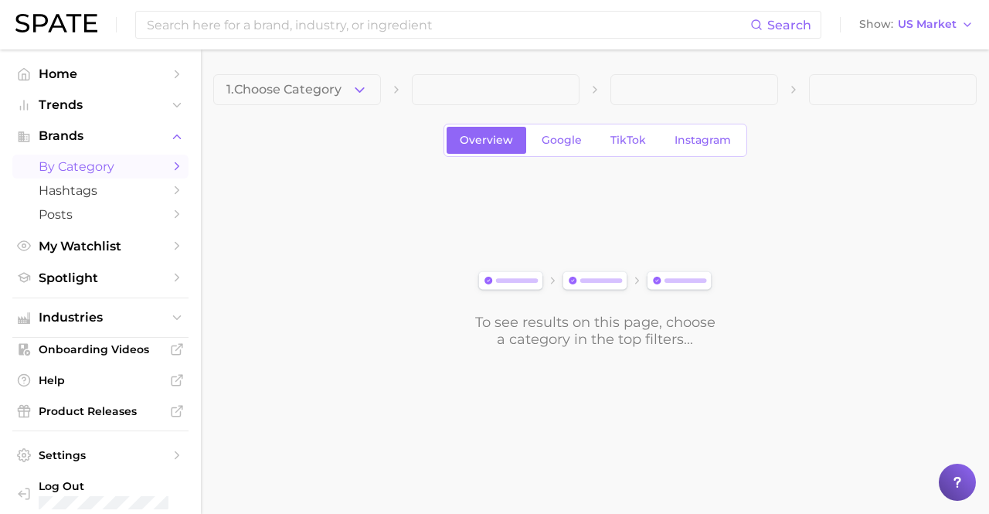
click at [79, 166] on span "by Category" at bounding box center [101, 166] width 124 height 15
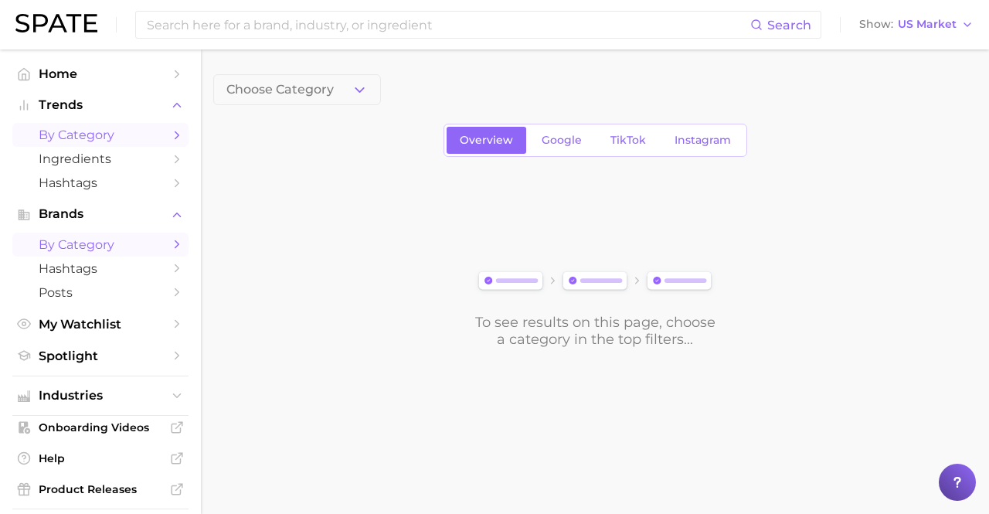
click at [90, 135] on span "by Category" at bounding box center [101, 134] width 124 height 15
click at [317, 98] on button "1. Choose Category" at bounding box center [297, 89] width 168 height 31
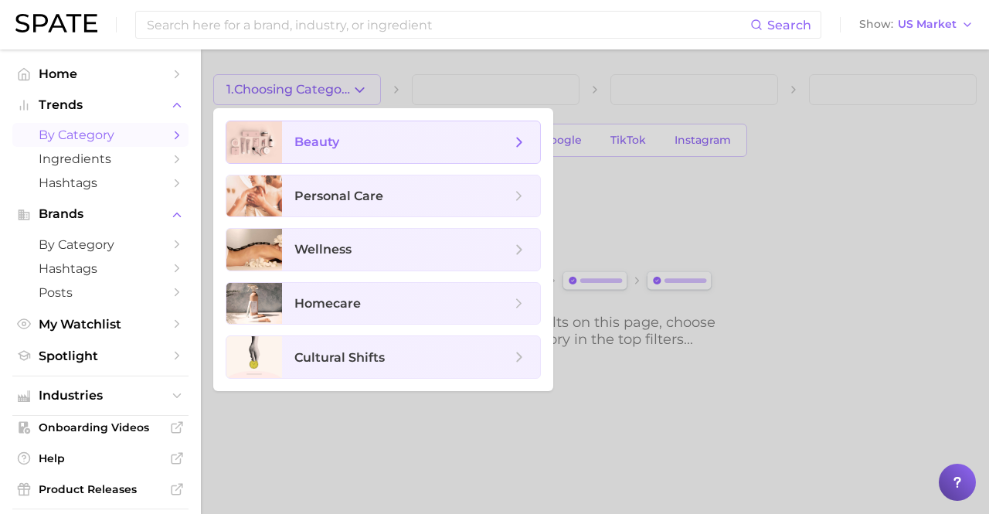
click at [310, 140] on span "beauty" at bounding box center [316, 141] width 45 height 15
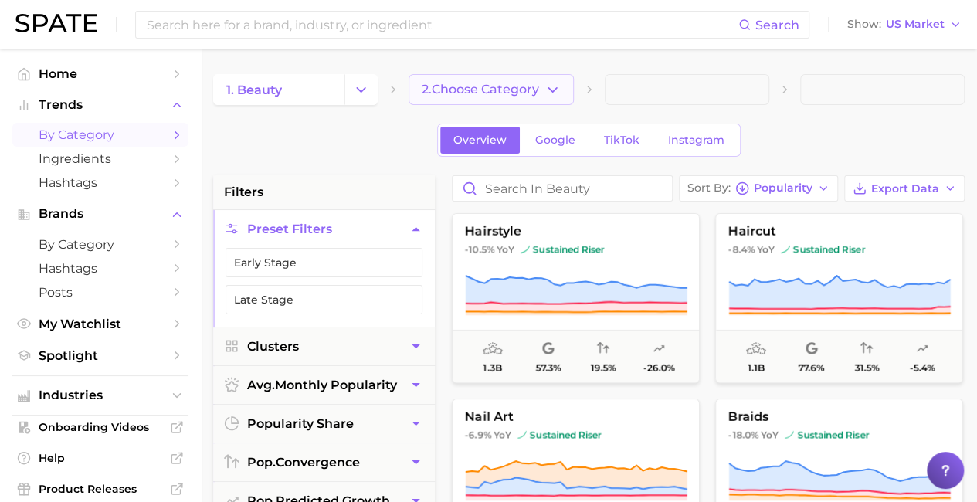
click at [493, 90] on span "2. Choose Category" at bounding box center [480, 90] width 117 height 14
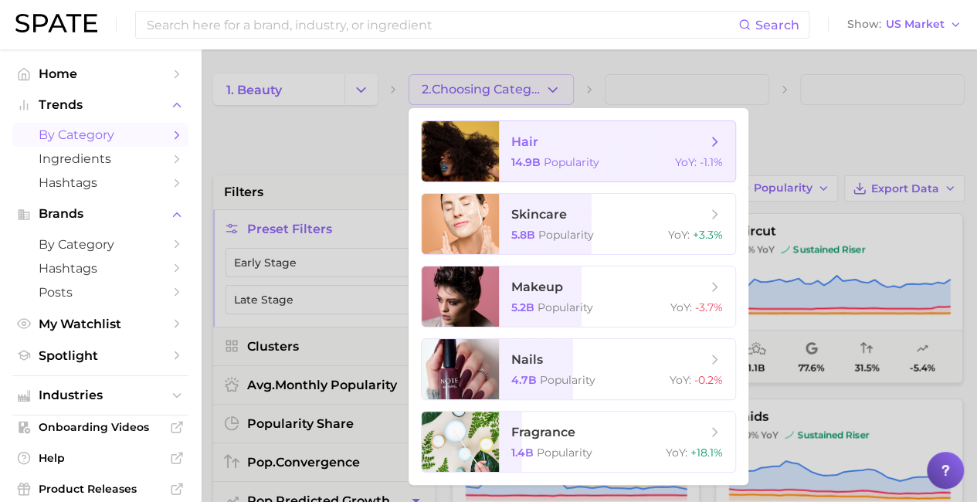
click at [575, 147] on span "hair" at bounding box center [608, 142] width 195 height 17
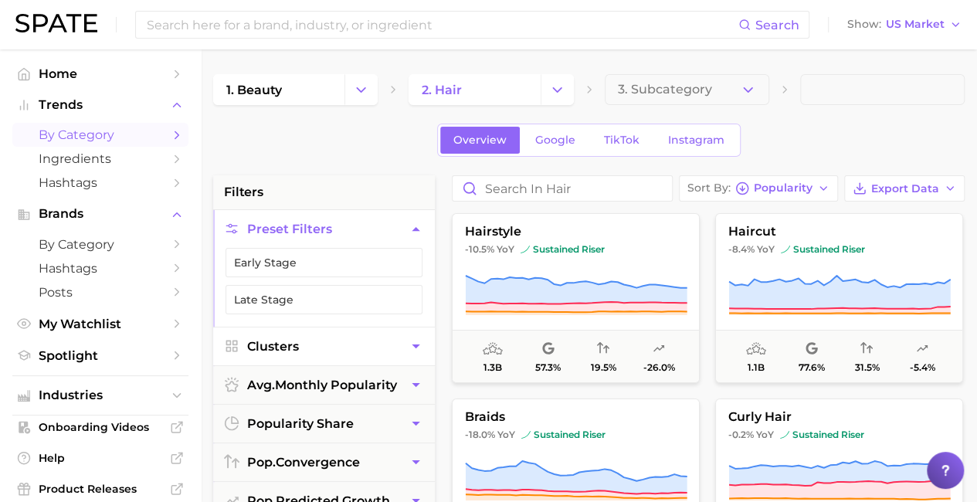
click at [343, 337] on button "Clusters" at bounding box center [324, 347] width 222 height 38
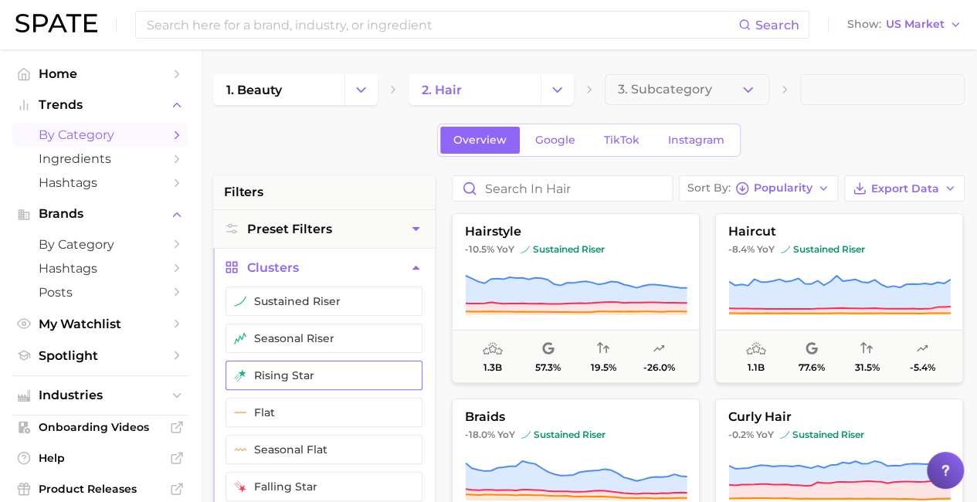
click at [321, 368] on button "rising star" at bounding box center [324, 375] width 197 height 29
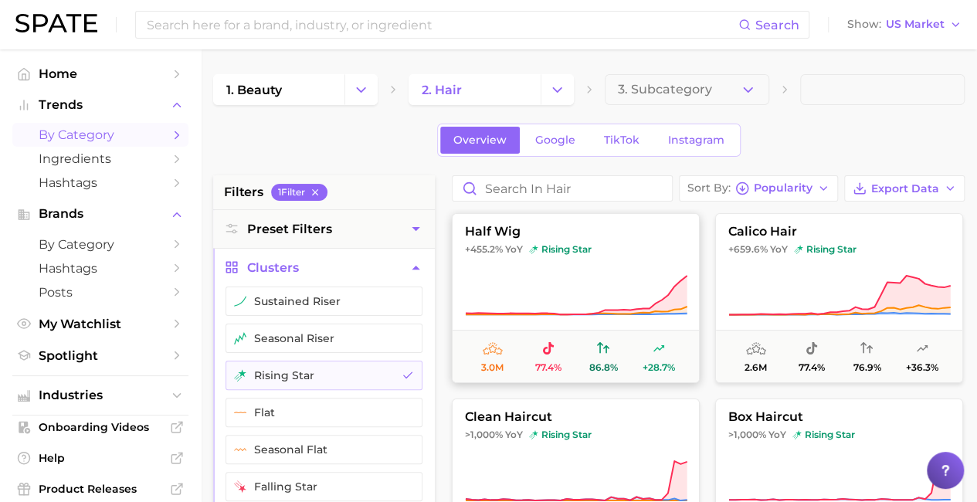
click at [582, 292] on icon at bounding box center [576, 295] width 222 height 43
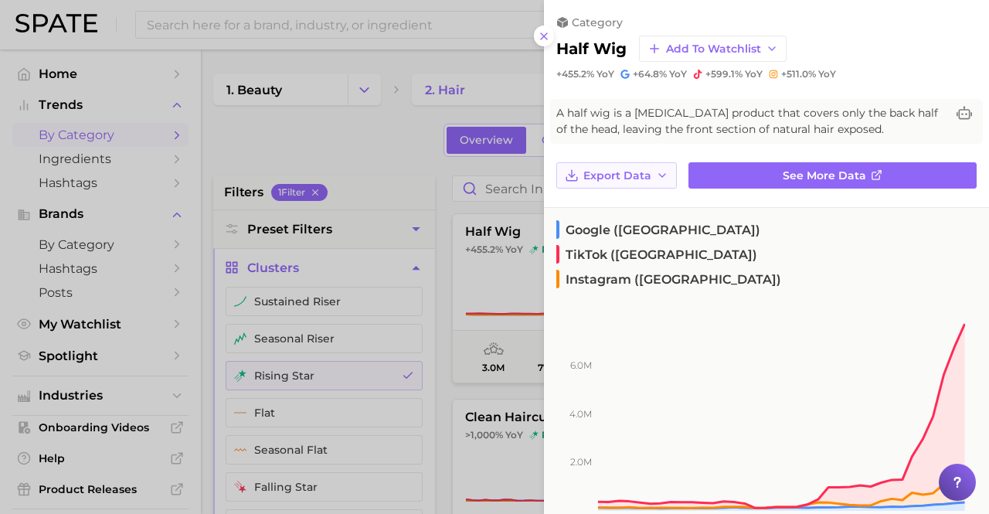
click at [589, 171] on span "Export Data" at bounding box center [617, 175] width 68 height 13
click at [636, 169] on span "Export Data" at bounding box center [617, 175] width 68 height 13
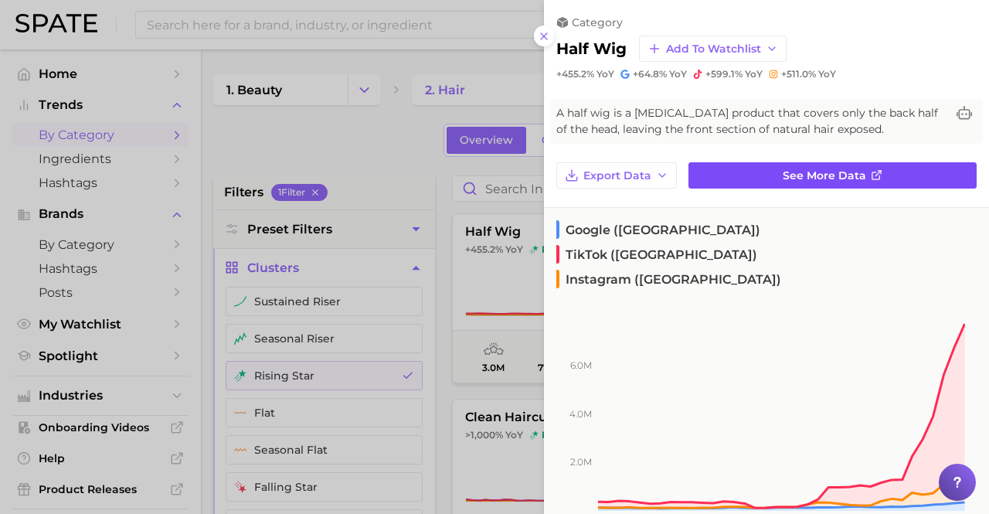
click at [833, 175] on span "See more data" at bounding box center [823, 175] width 83 height 13
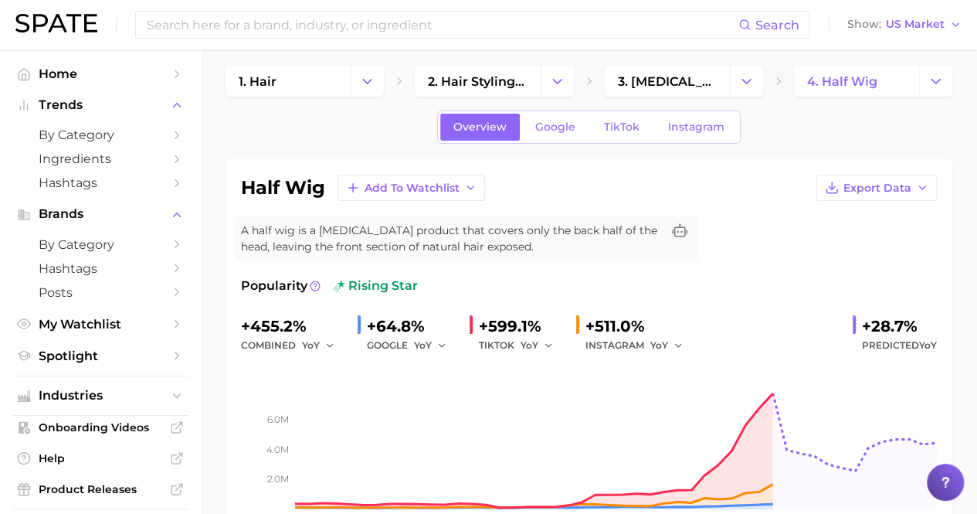
scroll to position [9, 0]
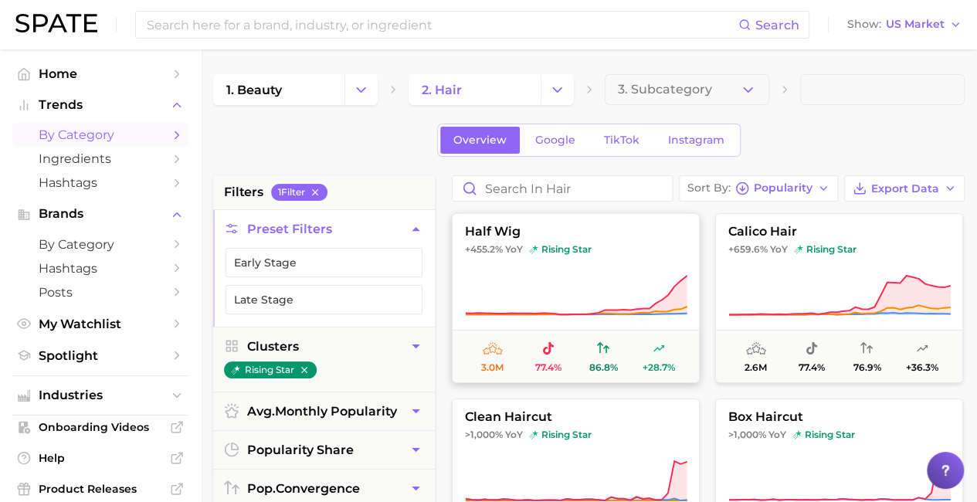
click at [543, 275] on icon at bounding box center [576, 295] width 222 height 43
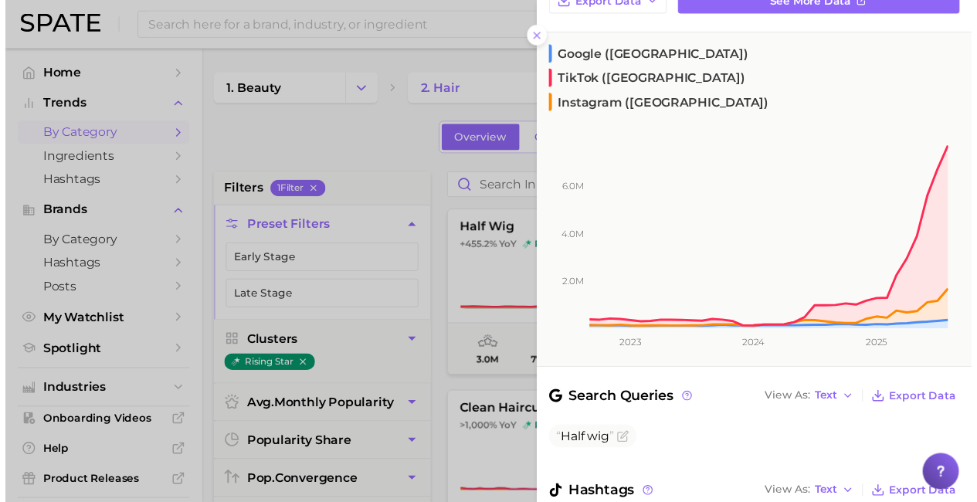
scroll to position [173, 0]
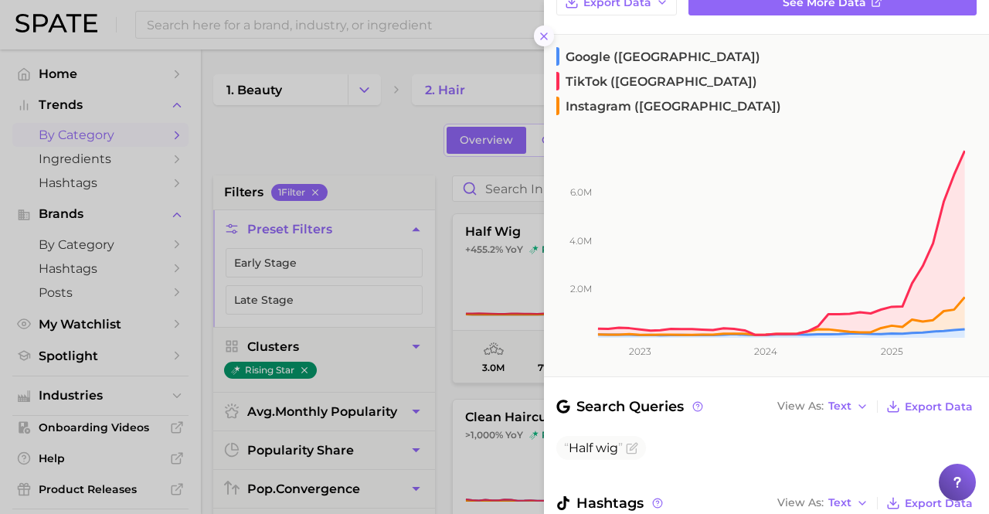
click at [538, 44] on button at bounding box center [544, 35] width 21 height 21
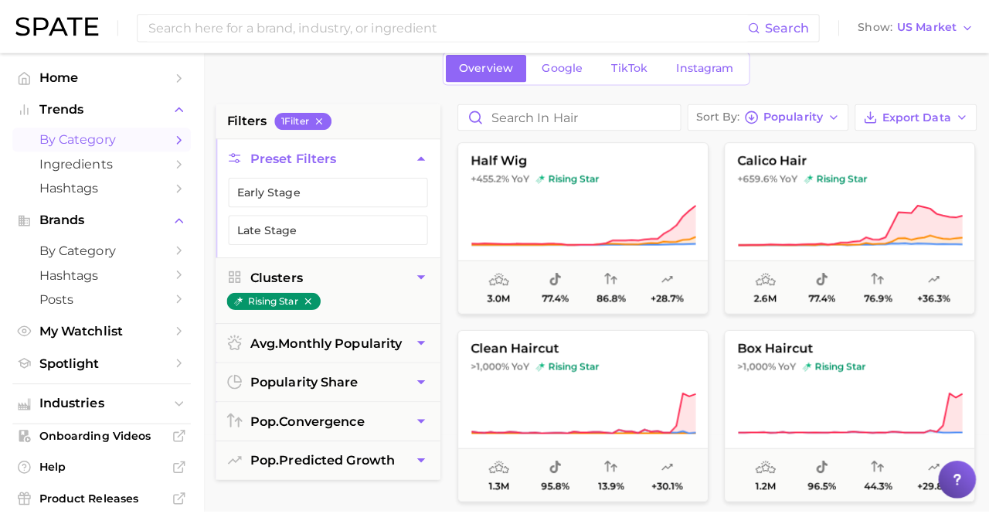
scroll to position [74, 0]
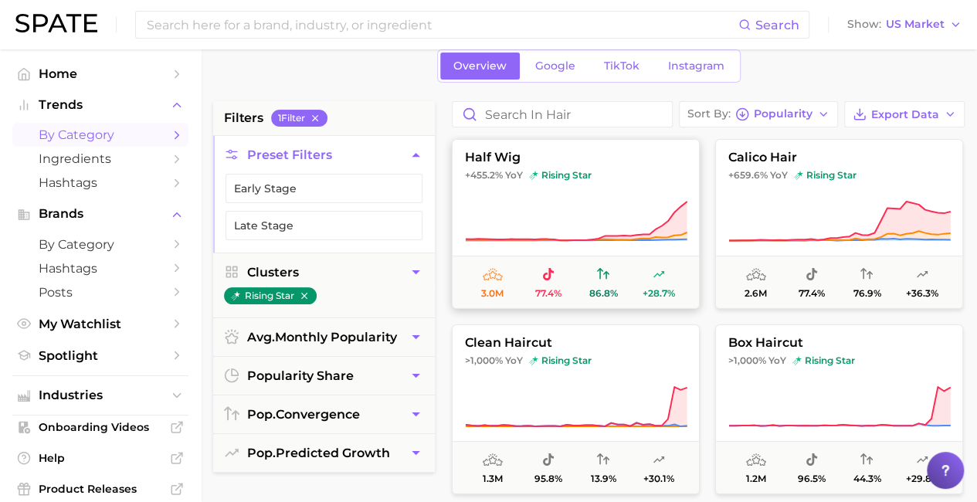
click at [546, 200] on icon at bounding box center [576, 221] width 222 height 43
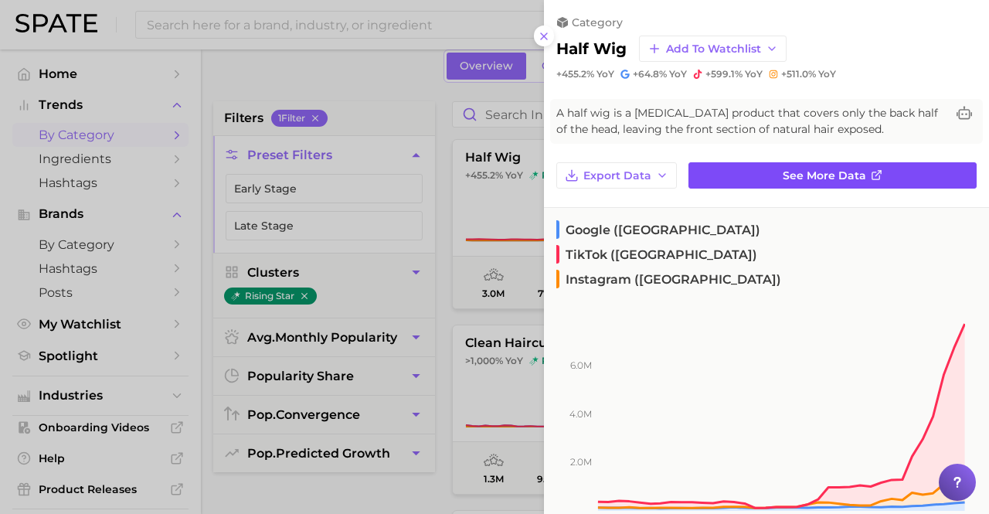
click at [881, 164] on link "See more data" at bounding box center [832, 175] width 288 height 26
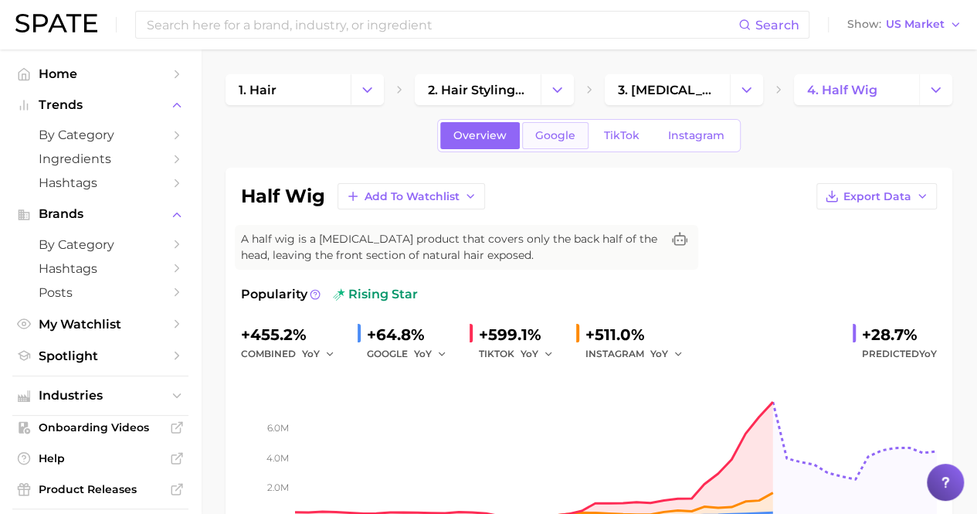
click at [560, 139] on span "Google" at bounding box center [555, 135] width 40 height 13
click at [76, 246] on span "by Category" at bounding box center [101, 244] width 124 height 15
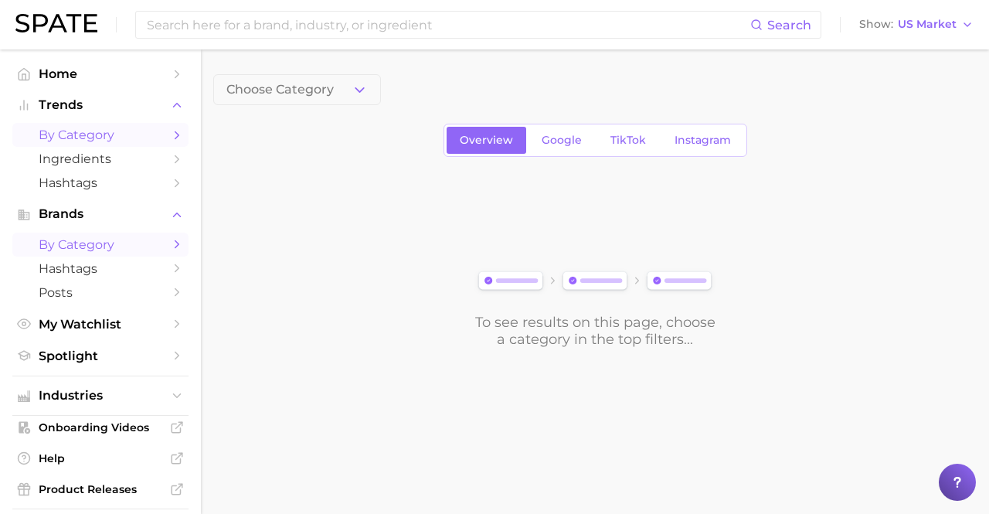
click at [76, 131] on span "by Category" at bounding box center [101, 134] width 124 height 15
click at [309, 80] on button "1. Choose Category" at bounding box center [297, 89] width 168 height 31
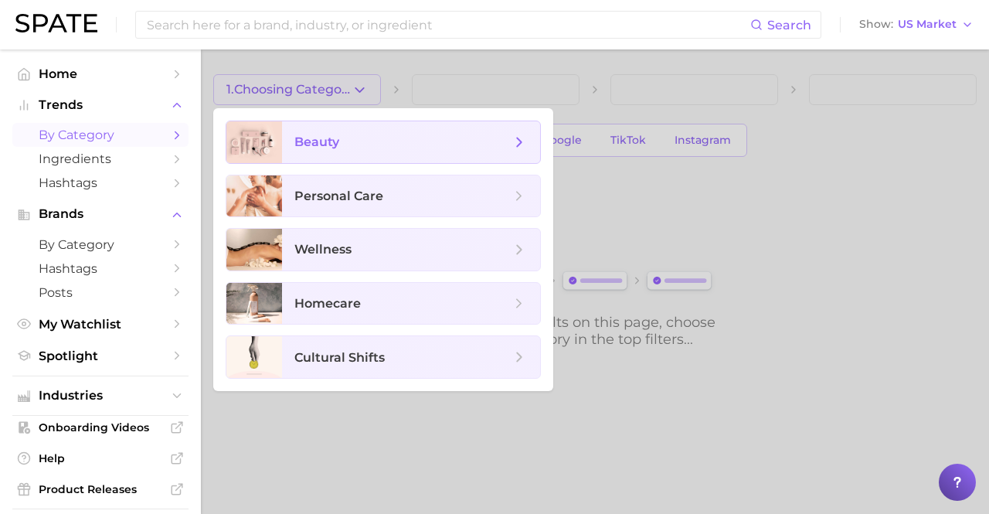
click at [309, 151] on span "beauty" at bounding box center [411, 142] width 258 height 42
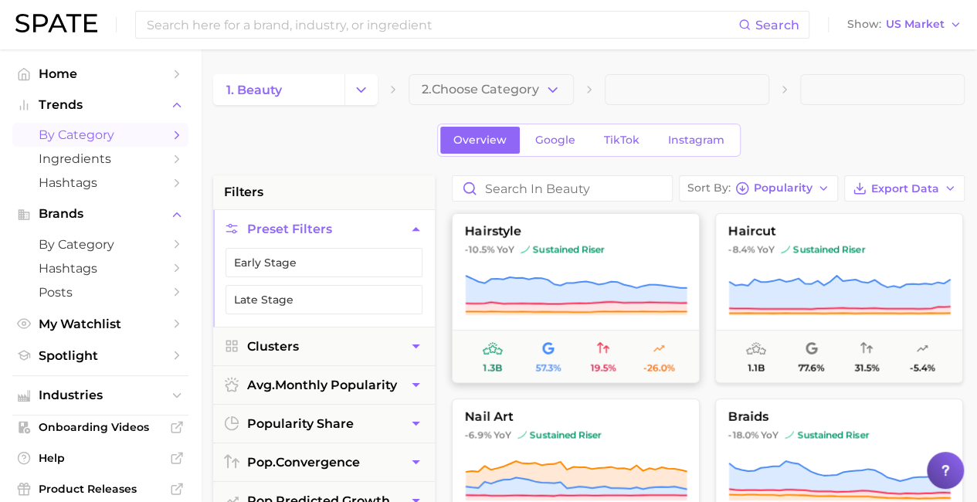
drag, startPoint x: 602, startPoint y: 271, endPoint x: 594, endPoint y: 253, distance: 20.1
click at [594, 253] on button "hairstyle -10.5% YoY sustained riser 1.3b 57.3% 19.5% -26.0%" at bounding box center [576, 298] width 248 height 170
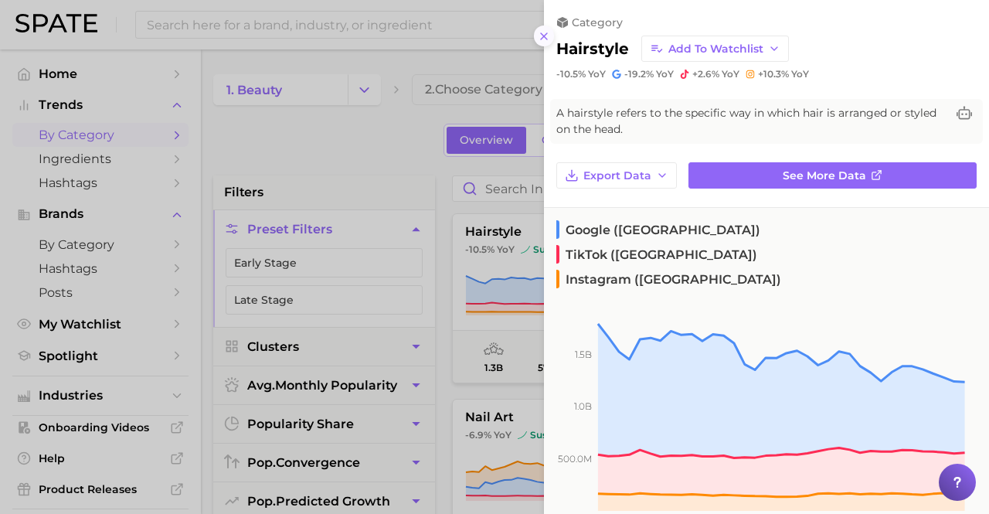
click at [545, 30] on icon at bounding box center [544, 36] width 12 height 12
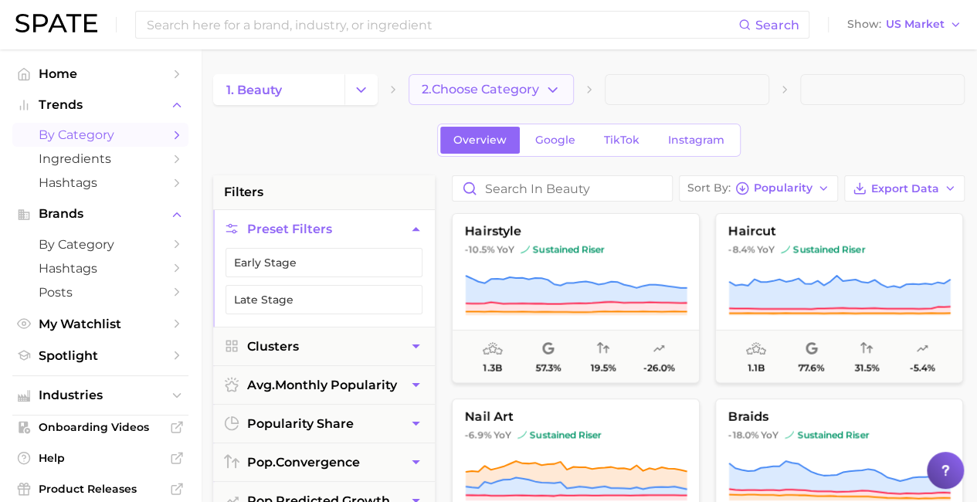
click at [521, 92] on span "2. Choose Category" at bounding box center [480, 90] width 117 height 14
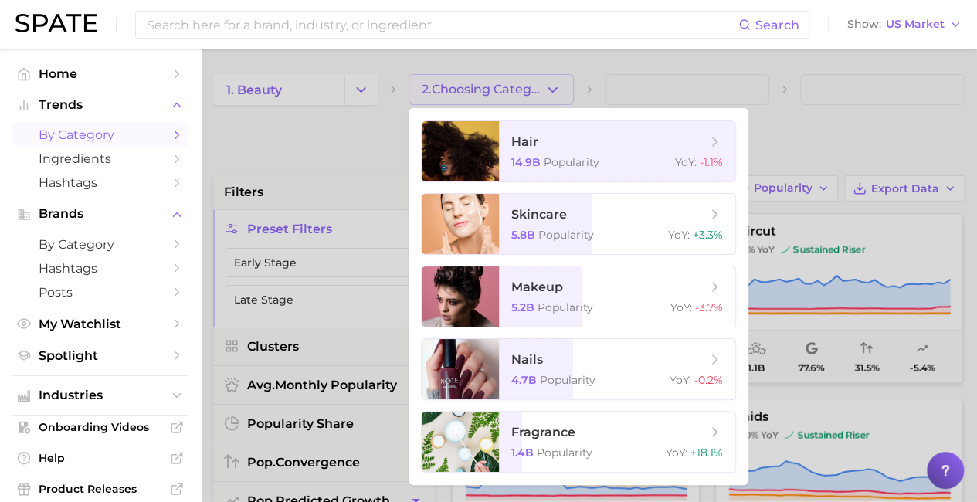
click at [850, 144] on div at bounding box center [488, 251] width 977 height 502
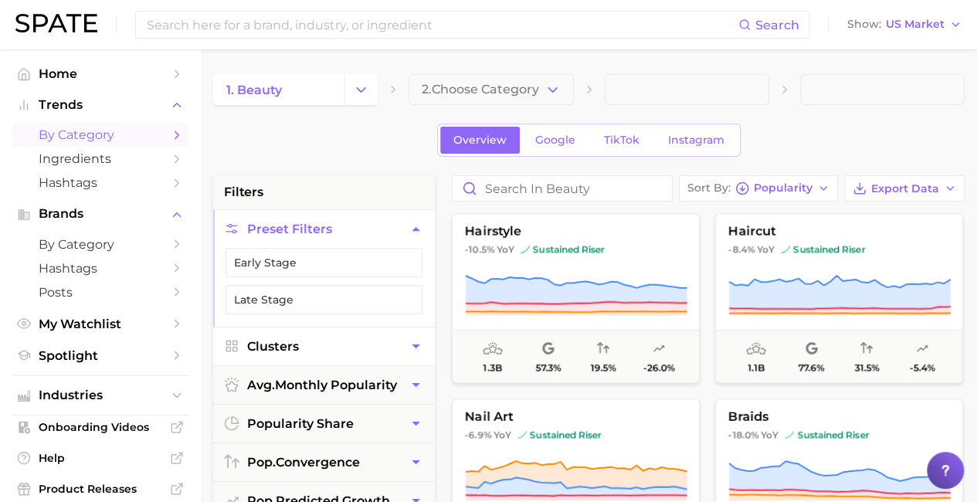
click at [326, 347] on button "Clusters" at bounding box center [324, 347] width 222 height 38
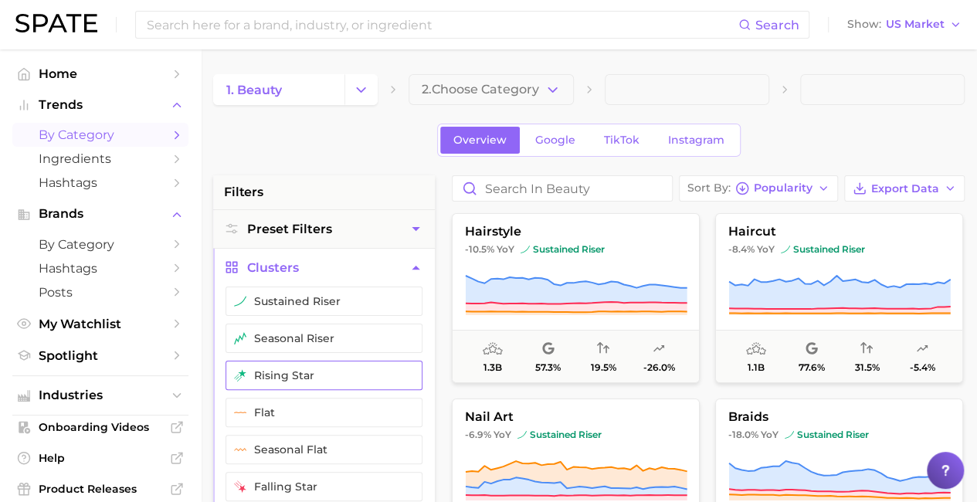
click at [317, 365] on button "rising star" at bounding box center [324, 375] width 197 height 29
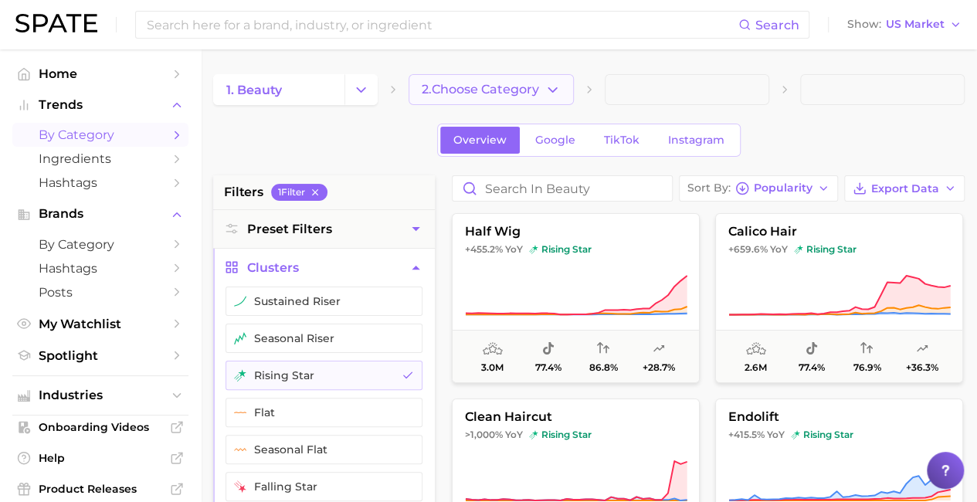
click at [501, 99] on button "2. Choose Category" at bounding box center [491, 89] width 165 height 31
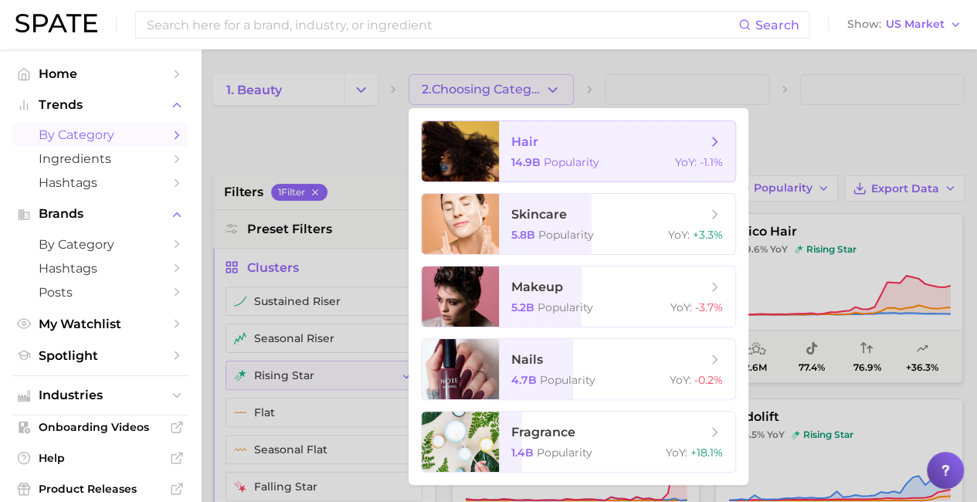
click at [562, 151] on span "hair 14.9b Popularity YoY : -1.1%" at bounding box center [617, 151] width 236 height 60
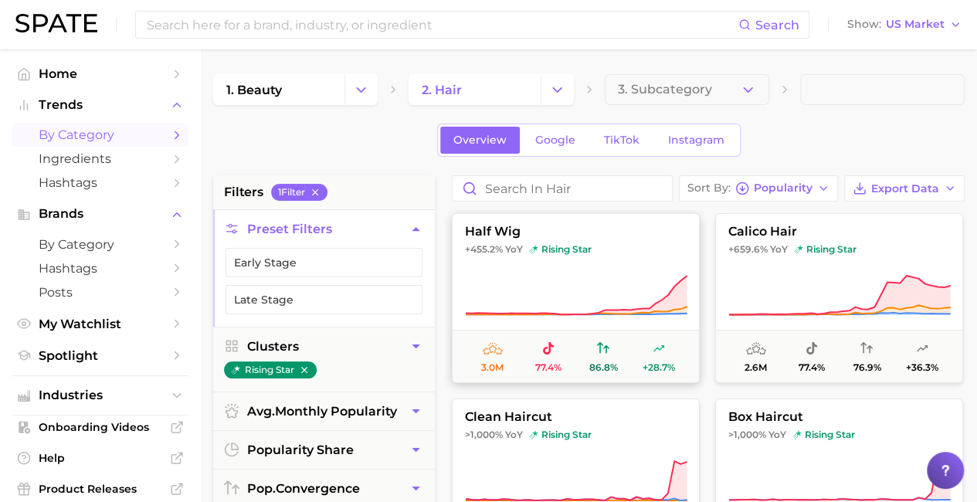
click at [526, 282] on icon at bounding box center [576, 295] width 222 height 43
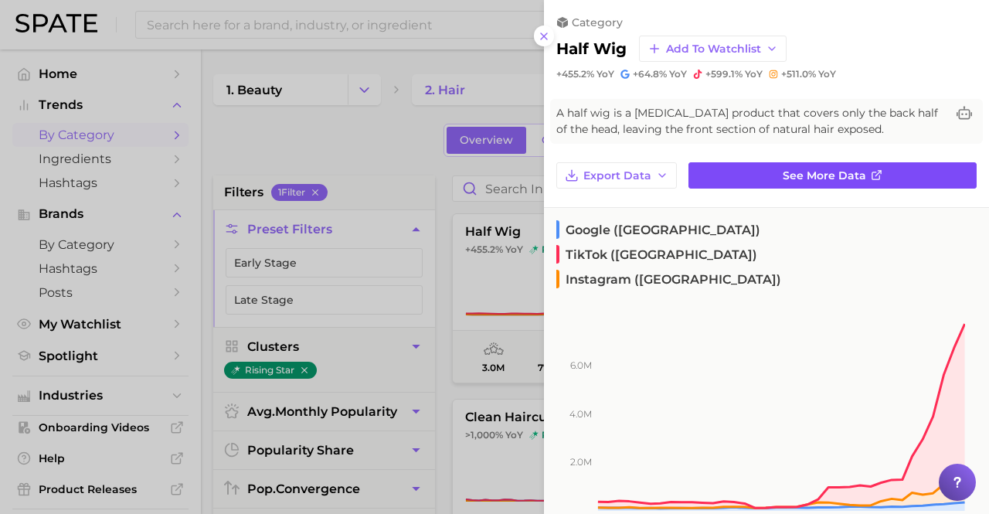
click at [840, 163] on link "See more data" at bounding box center [832, 175] width 288 height 26
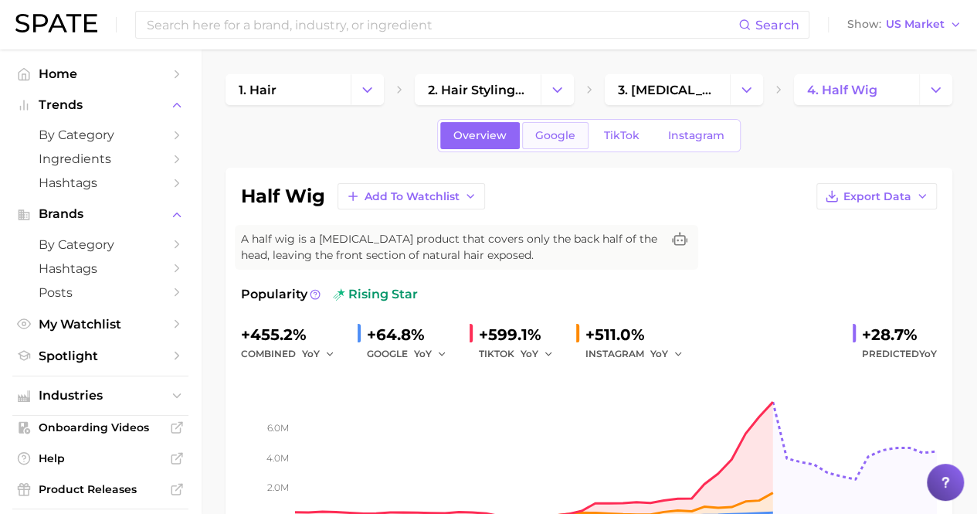
click at [563, 138] on span "Google" at bounding box center [555, 135] width 40 height 13
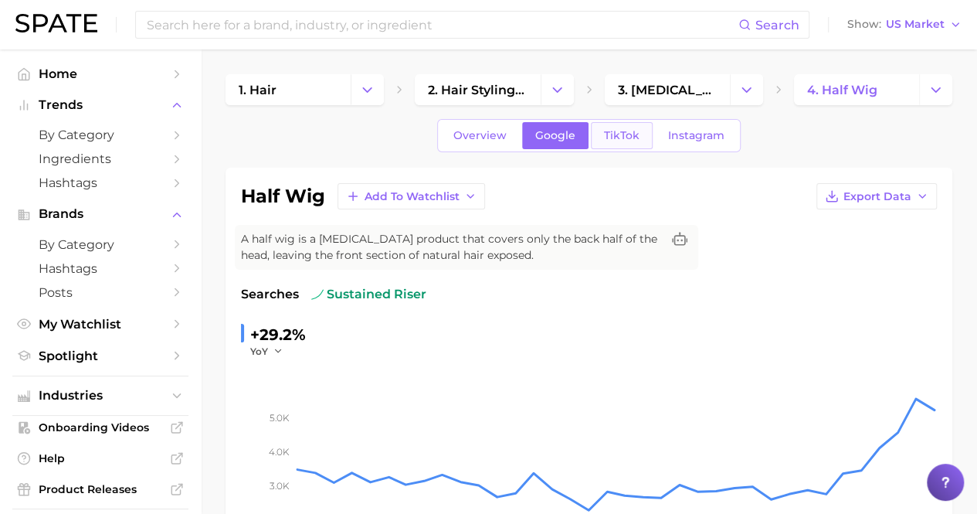
click at [615, 133] on span "TikTok" at bounding box center [622, 135] width 36 height 13
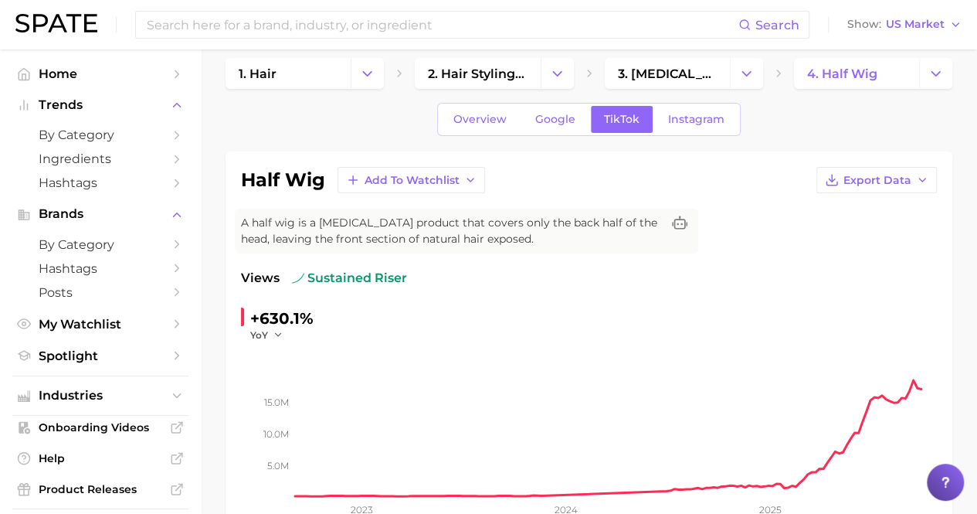
scroll to position [11, 0]
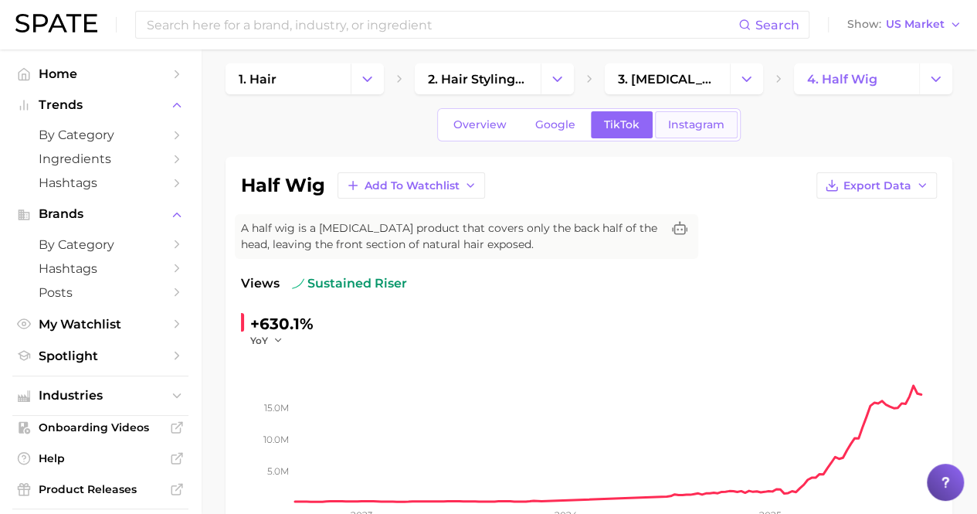
click at [708, 127] on span "Instagram" at bounding box center [696, 124] width 56 height 13
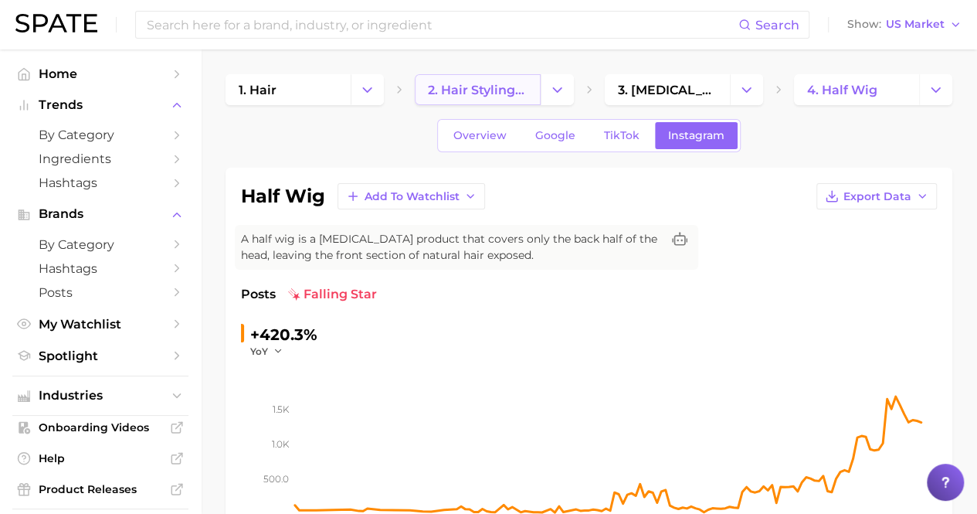
click at [490, 89] on span "2. hair styling products" at bounding box center [477, 90] width 99 height 15
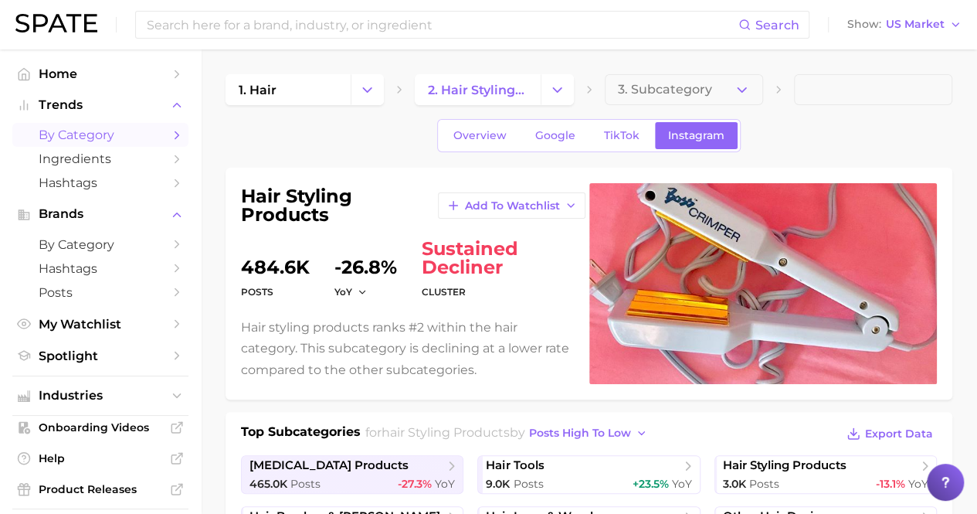
click at [63, 130] on span "by Category" at bounding box center [101, 134] width 124 height 15
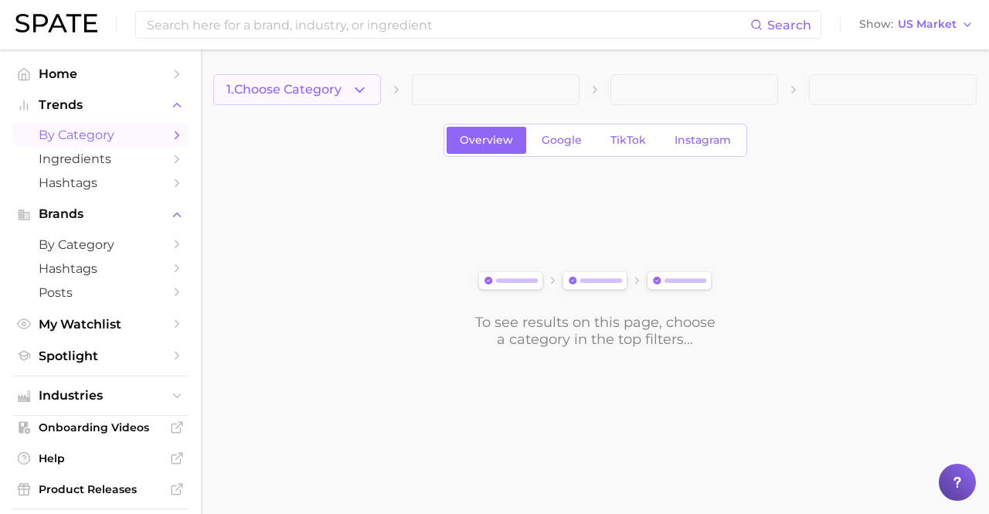
click at [356, 89] on polyline "button" at bounding box center [359, 89] width 8 height 4
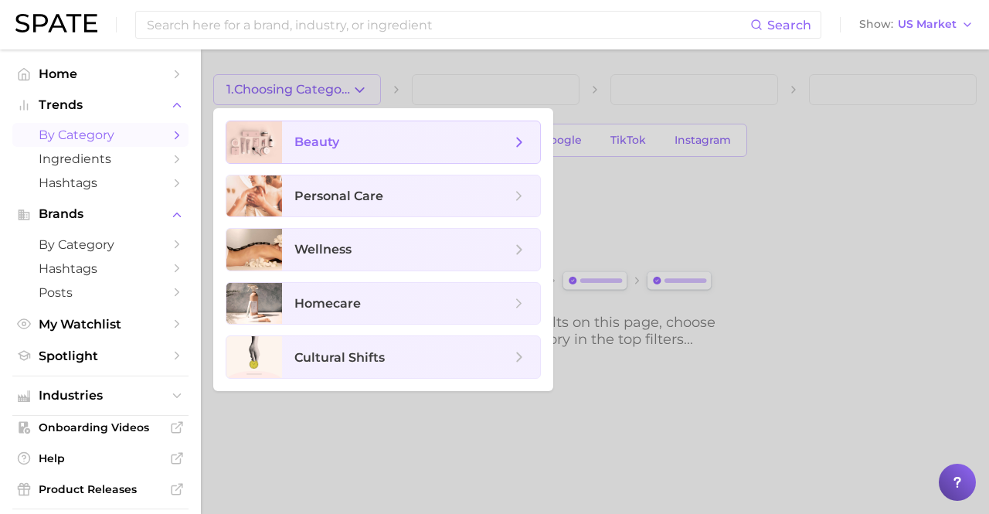
click at [338, 121] on span "beauty" at bounding box center [411, 142] width 258 height 42
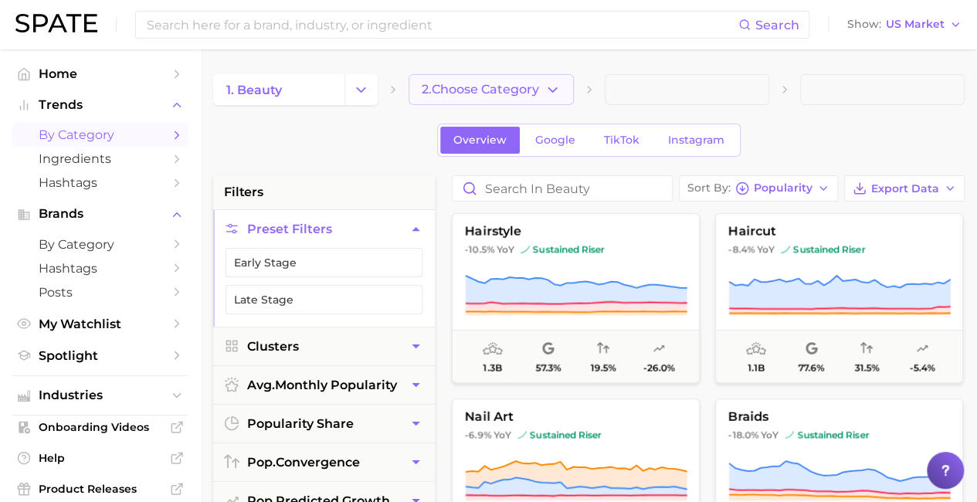
click at [462, 95] on span "2. Choose Category" at bounding box center [480, 90] width 117 height 14
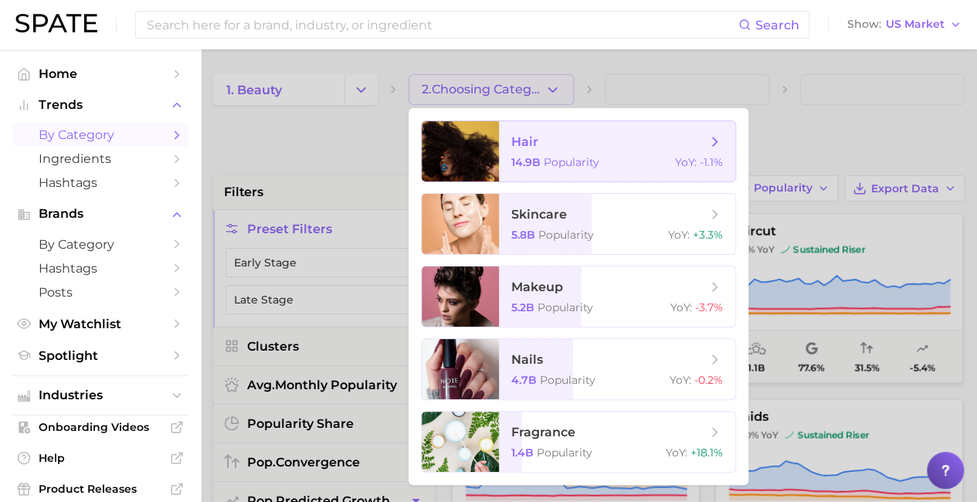
click at [488, 134] on div at bounding box center [460, 151] width 77 height 60
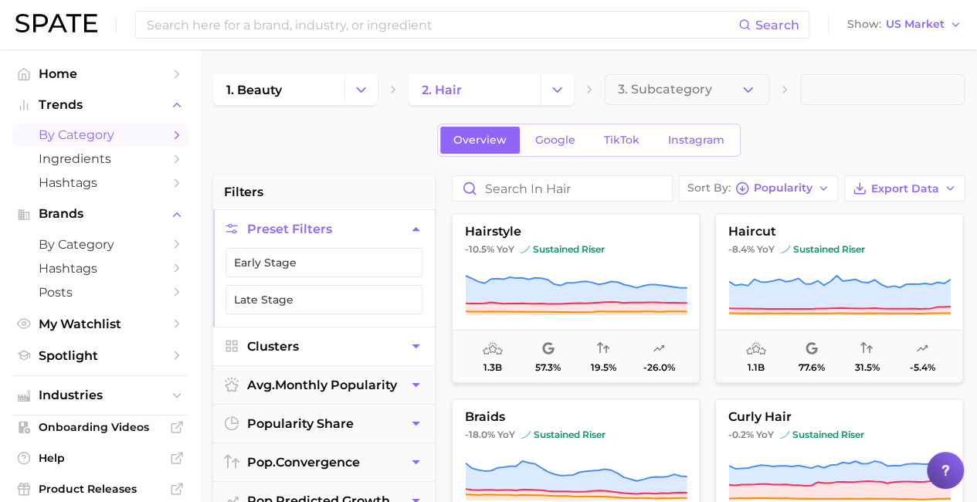
click at [278, 344] on span "Clusters" at bounding box center [273, 346] width 52 height 15
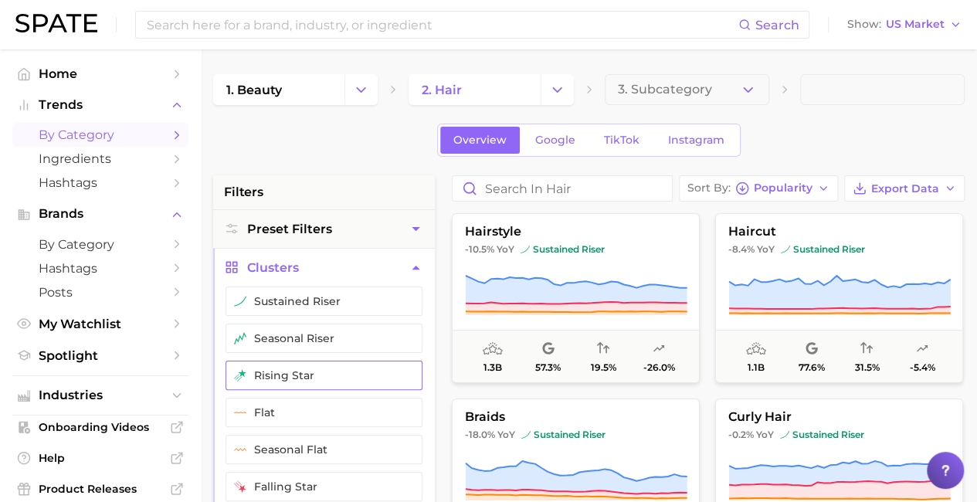
click at [296, 371] on button "rising star" at bounding box center [324, 375] width 197 height 29
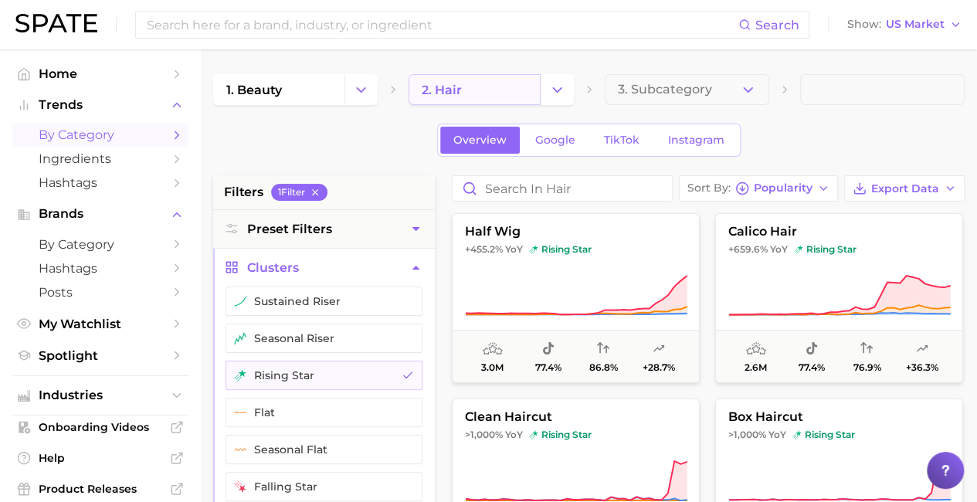
click at [487, 101] on link "2. hair" at bounding box center [474, 89] width 131 height 31
click at [490, 93] on link "2. hair" at bounding box center [474, 89] width 131 height 31
click at [561, 90] on icon "Change Category" at bounding box center [557, 90] width 16 height 16
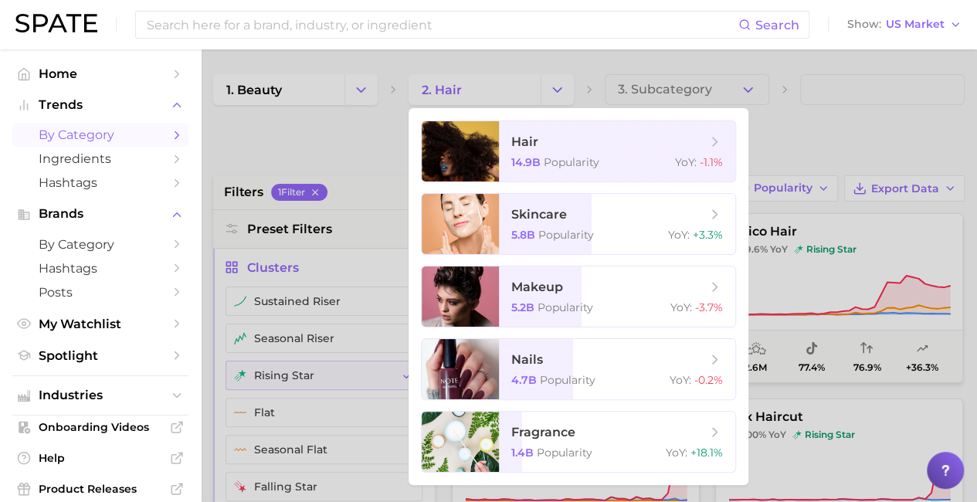
click at [556, 93] on div at bounding box center [488, 251] width 977 height 502
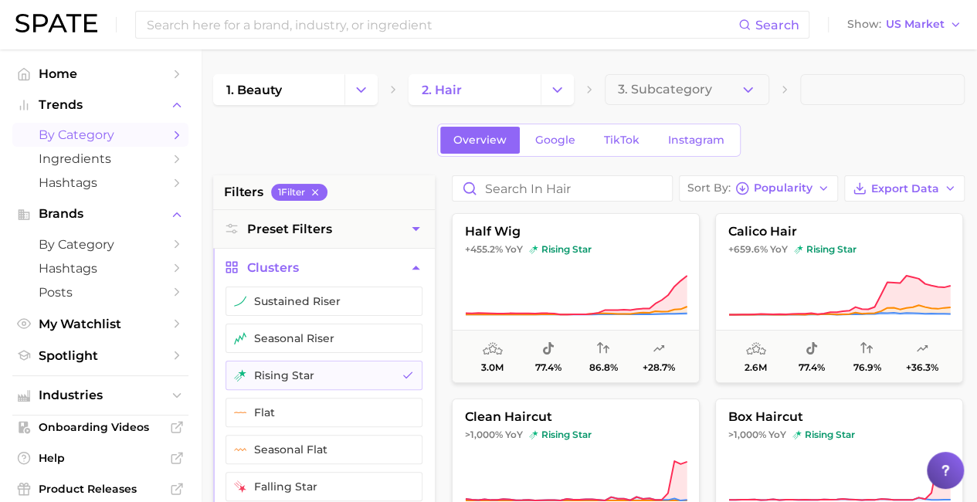
drag, startPoint x: 374, startPoint y: 79, endPoint x: 368, endPoint y: 90, distance: 12.8
click at [374, 79] on button "Change Category" at bounding box center [360, 89] width 33 height 31
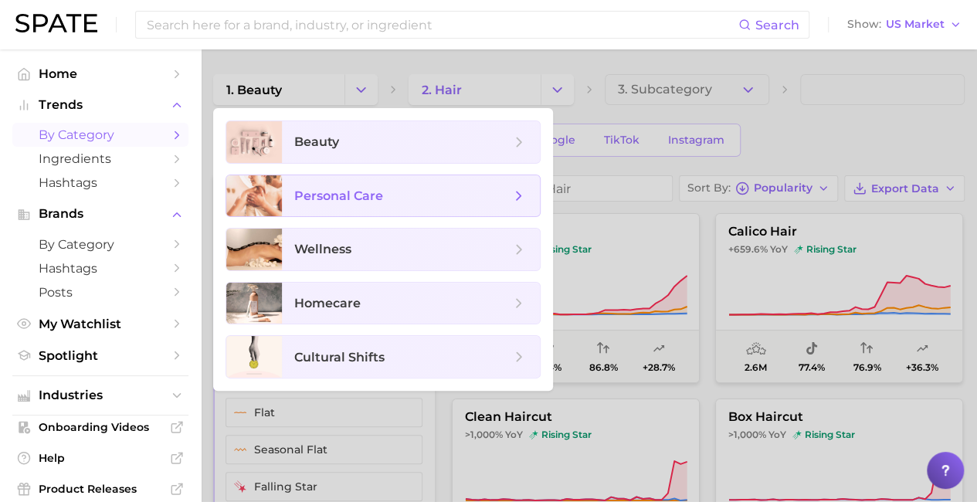
click at [294, 207] on span "personal care" at bounding box center [411, 196] width 258 height 42
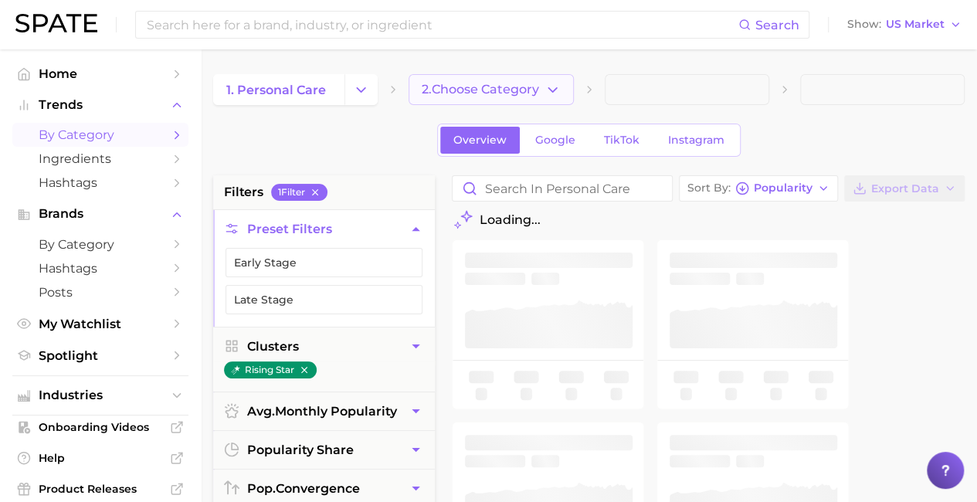
click at [536, 89] on span "2. Choose Category" at bounding box center [480, 90] width 117 height 14
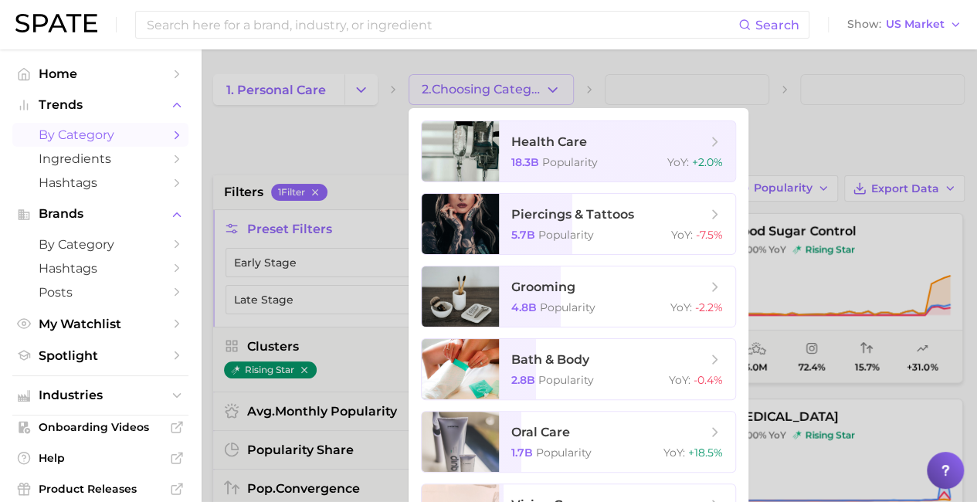
click at [355, 80] on div at bounding box center [488, 251] width 977 height 502
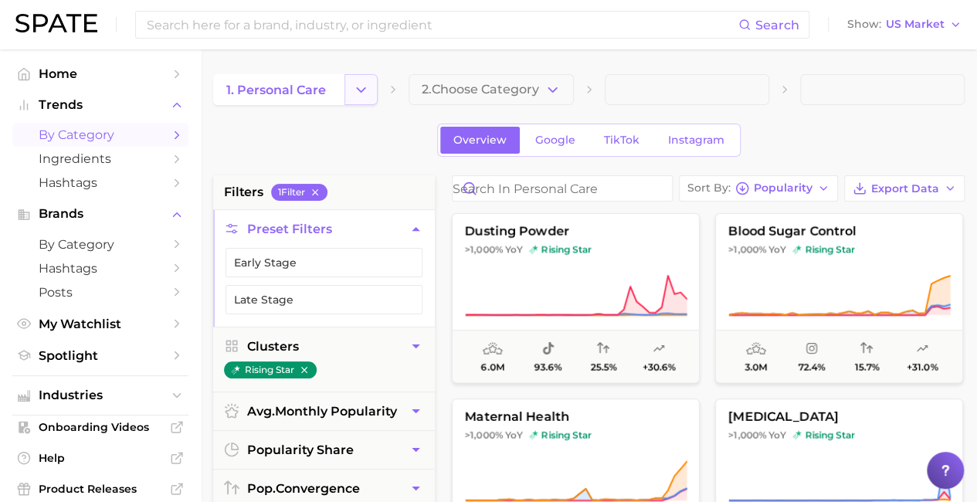
click at [356, 83] on icon "Change Category" at bounding box center [361, 90] width 16 height 16
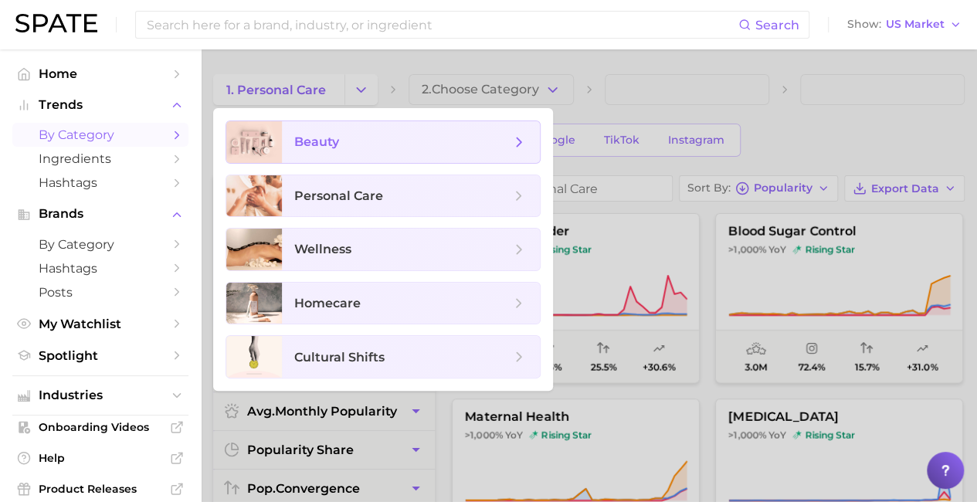
click at [331, 136] on span "beauty" at bounding box center [316, 141] width 45 height 15
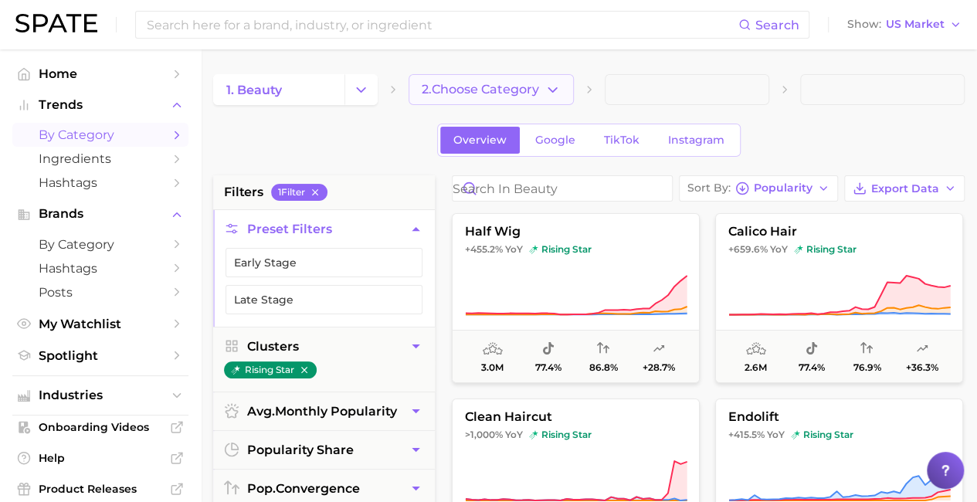
click at [565, 93] on button "2. Choose Category" at bounding box center [491, 89] width 165 height 31
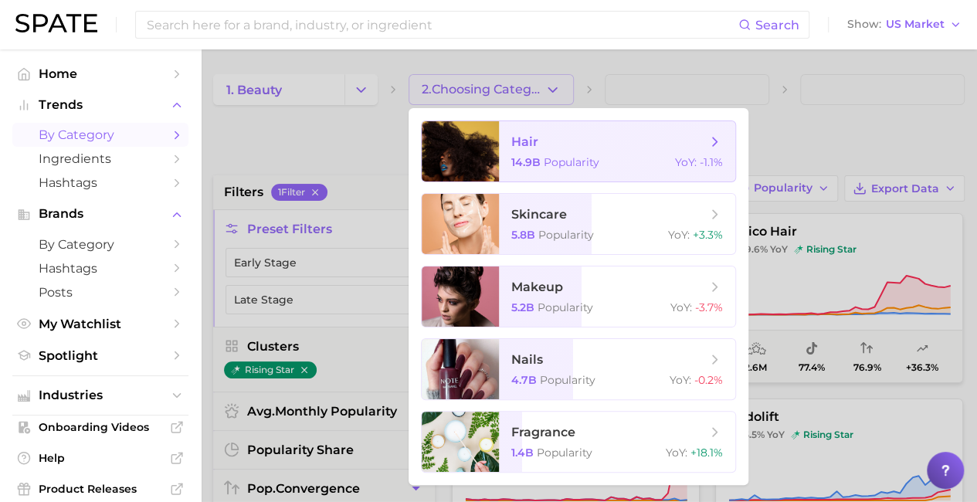
click at [536, 139] on span "hair" at bounding box center [524, 141] width 27 height 15
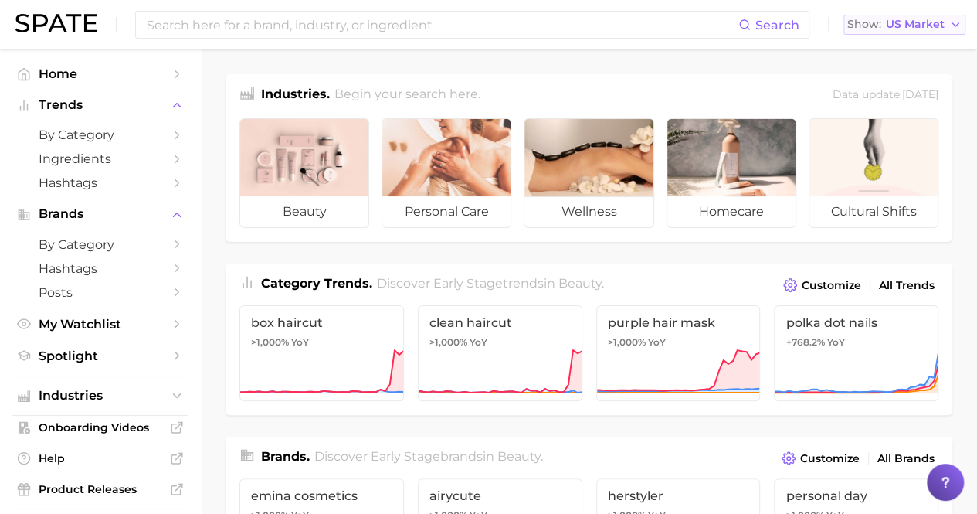
click at [950, 19] on icon "button" at bounding box center [955, 25] width 12 height 12
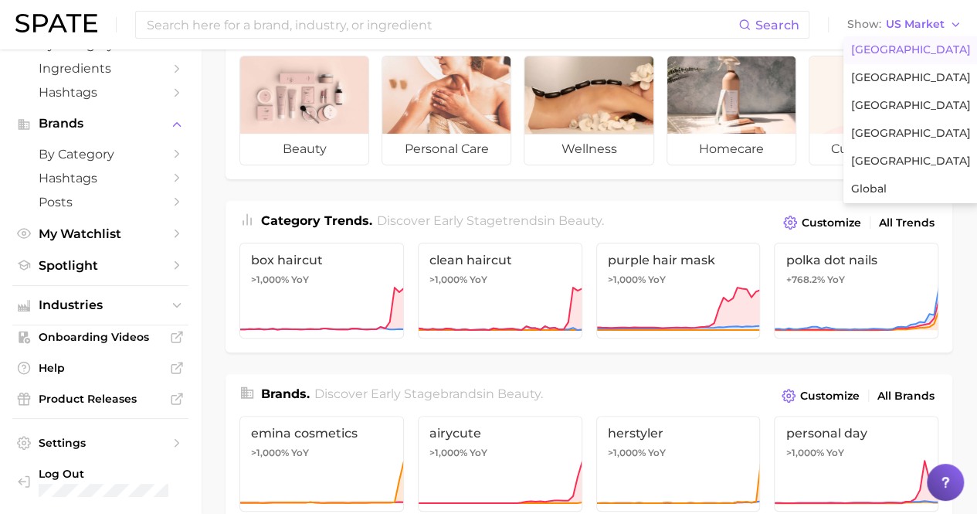
scroll to position [77, 0]
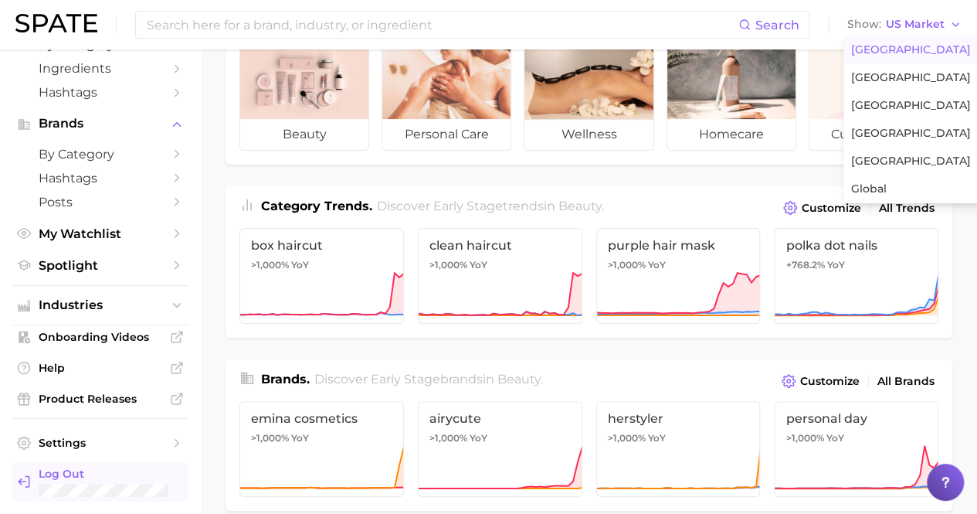
click at [80, 473] on span "Log Out" at bounding box center [107, 474] width 137 height 14
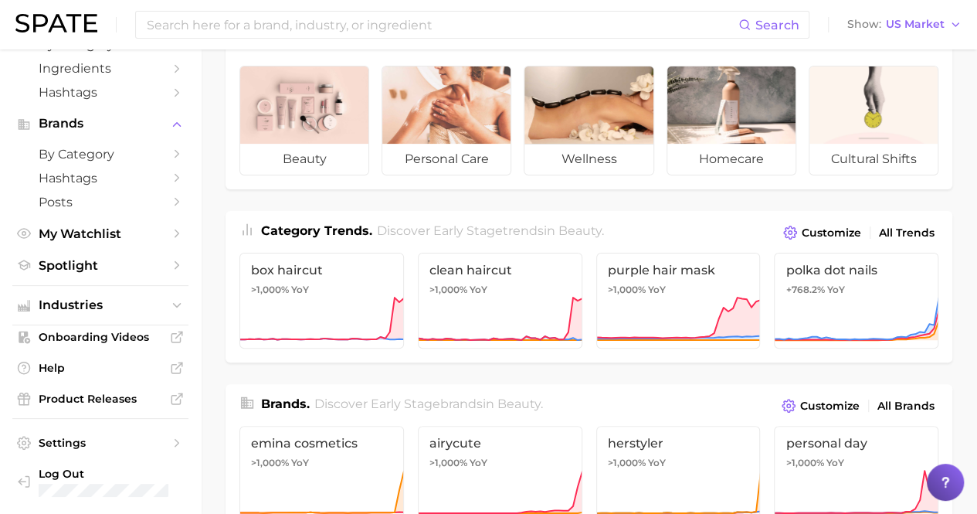
scroll to position [77, 0]
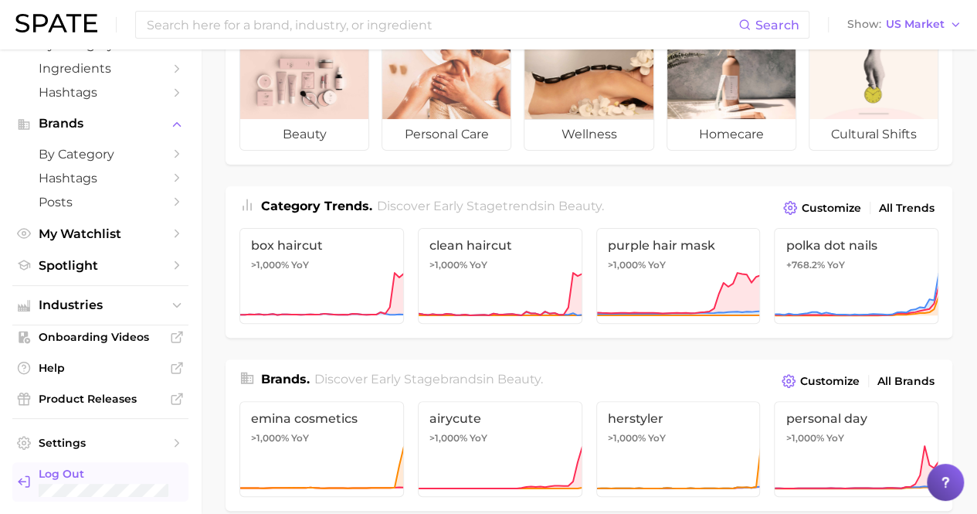
click at [85, 476] on span "Log Out" at bounding box center [107, 474] width 137 height 14
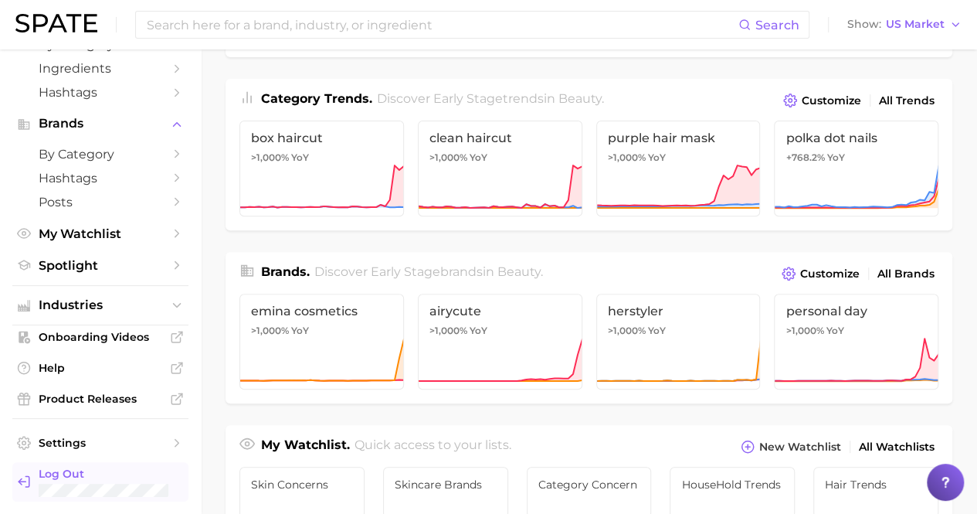
scroll to position [463, 0]
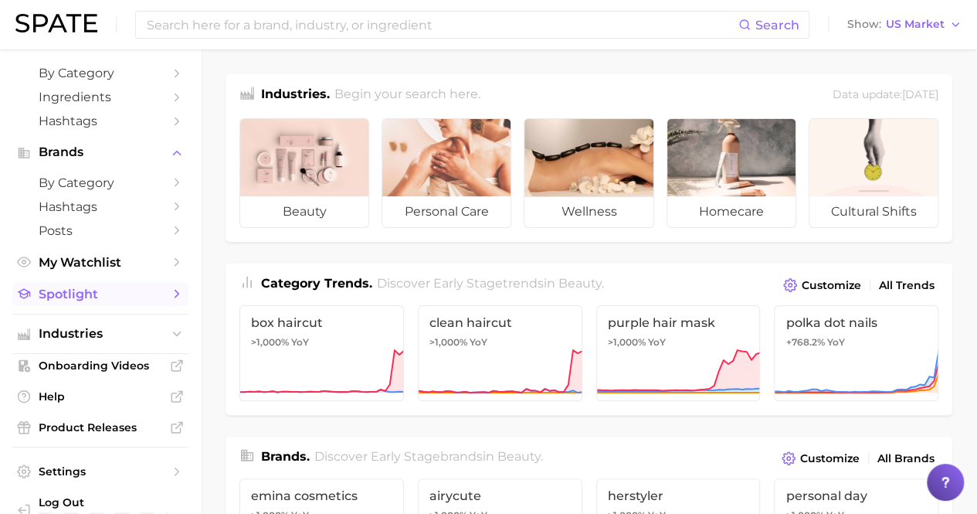
scroll to position [90, 0]
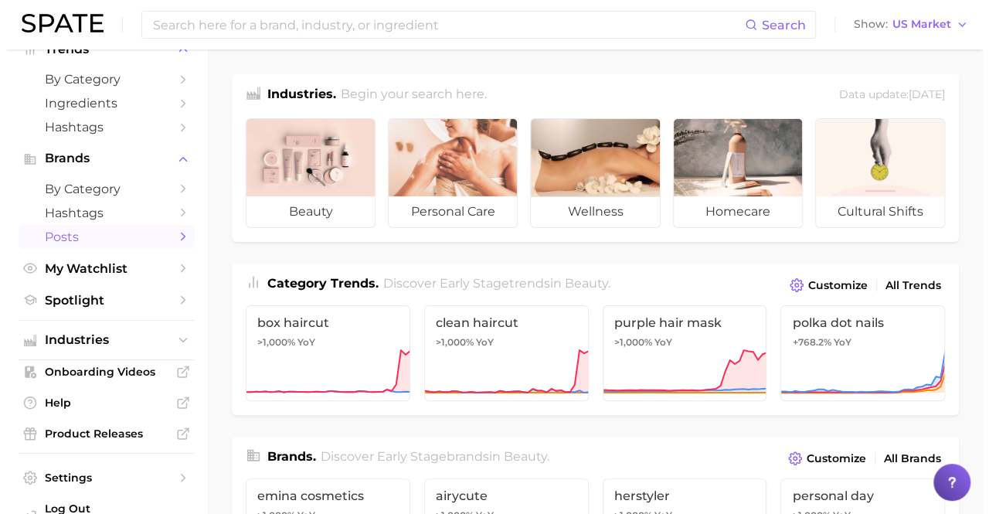
scroll to position [90, 0]
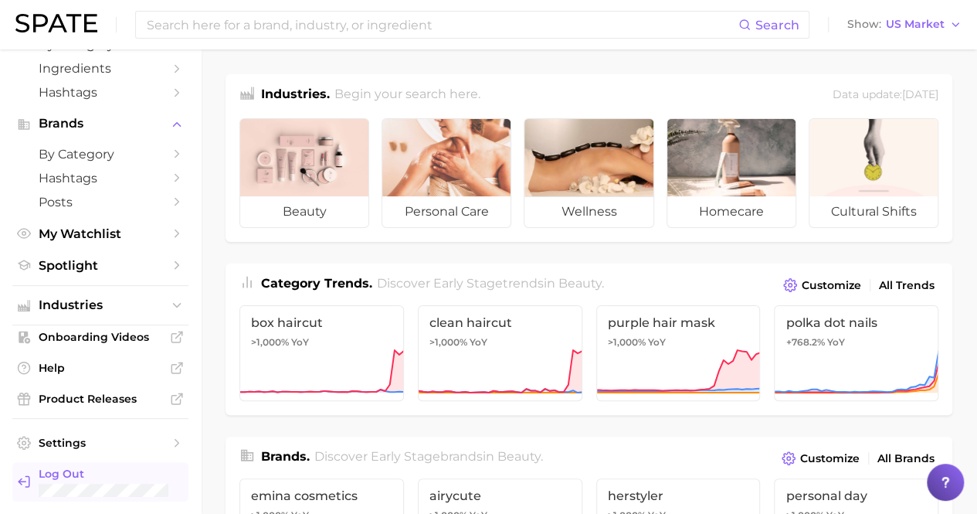
click at [68, 478] on span "Log Out" at bounding box center [107, 474] width 137 height 14
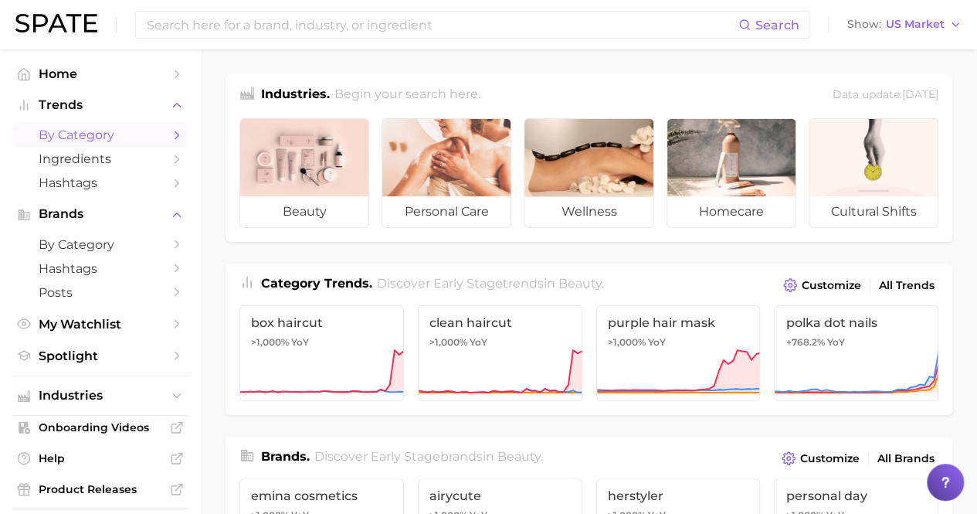
click at [85, 138] on span "by Category" at bounding box center [101, 134] width 124 height 15
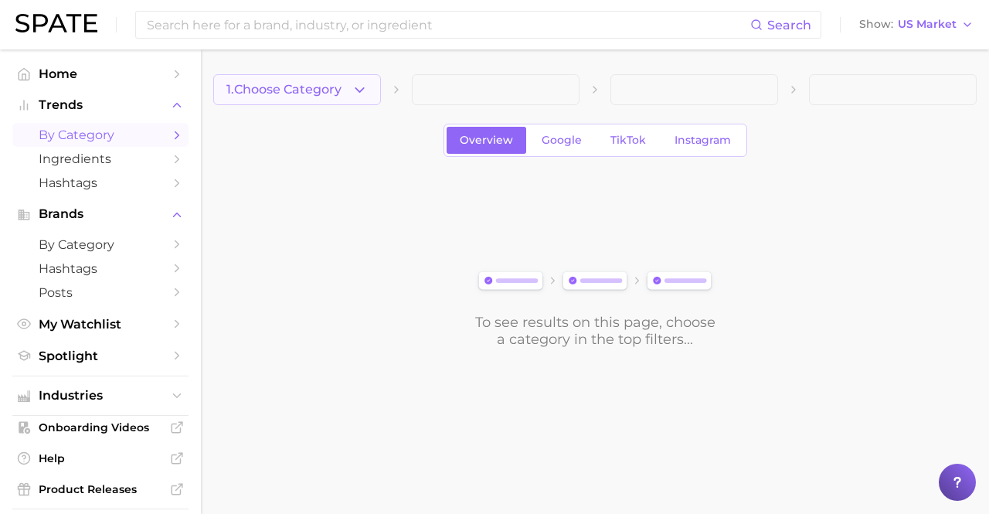
click at [300, 93] on span "1. Choose Category" at bounding box center [283, 90] width 115 height 14
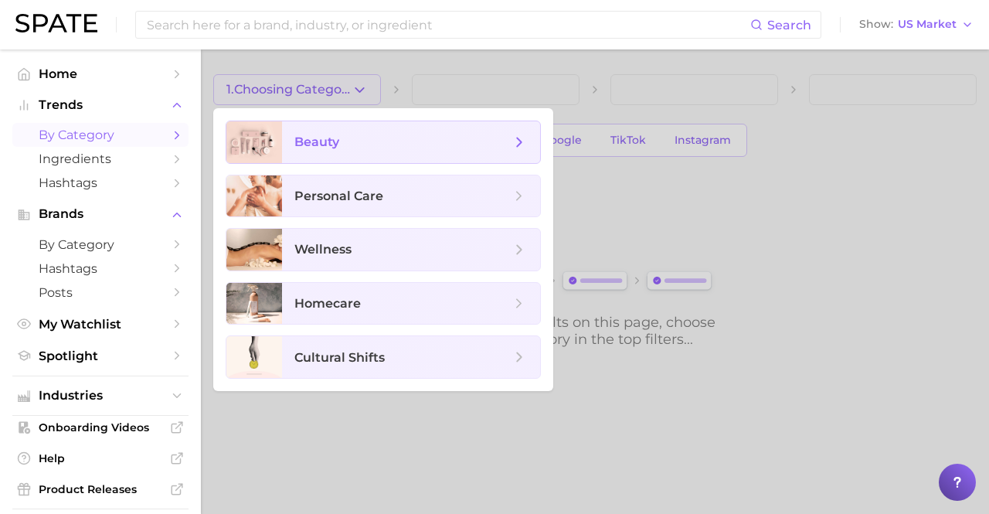
click at [310, 125] on span "beauty" at bounding box center [411, 142] width 258 height 42
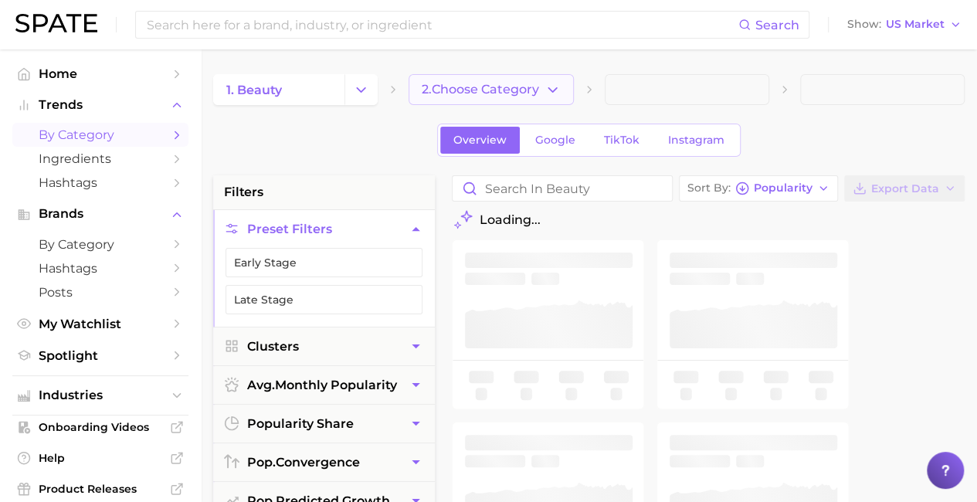
click at [450, 81] on button "2. Choose Category" at bounding box center [491, 89] width 165 height 31
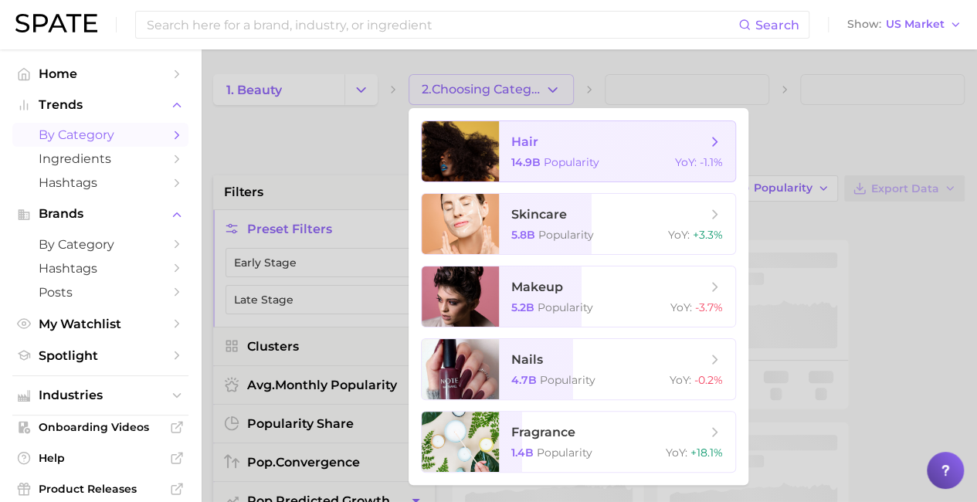
click at [500, 138] on span "hair 14.9b Popularity YoY : -1.1%" at bounding box center [617, 151] width 236 height 60
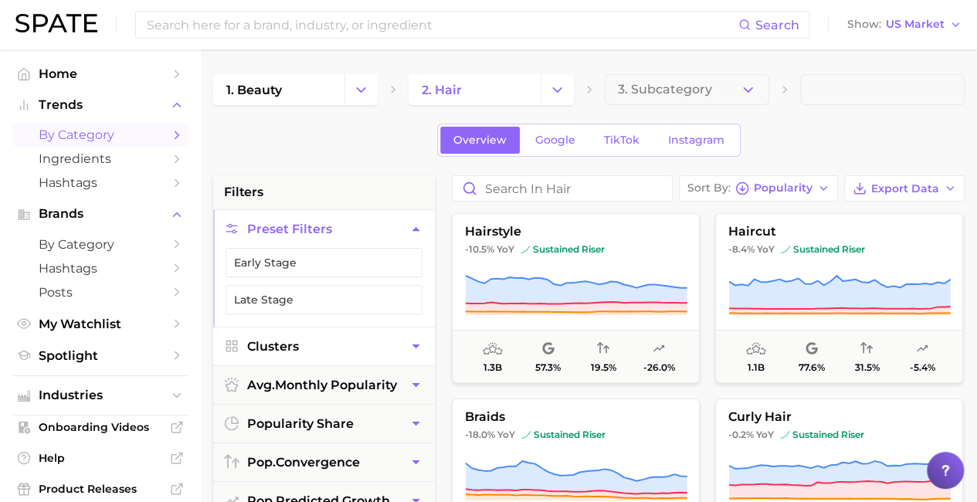
click at [295, 339] on span "Clusters" at bounding box center [273, 346] width 52 height 15
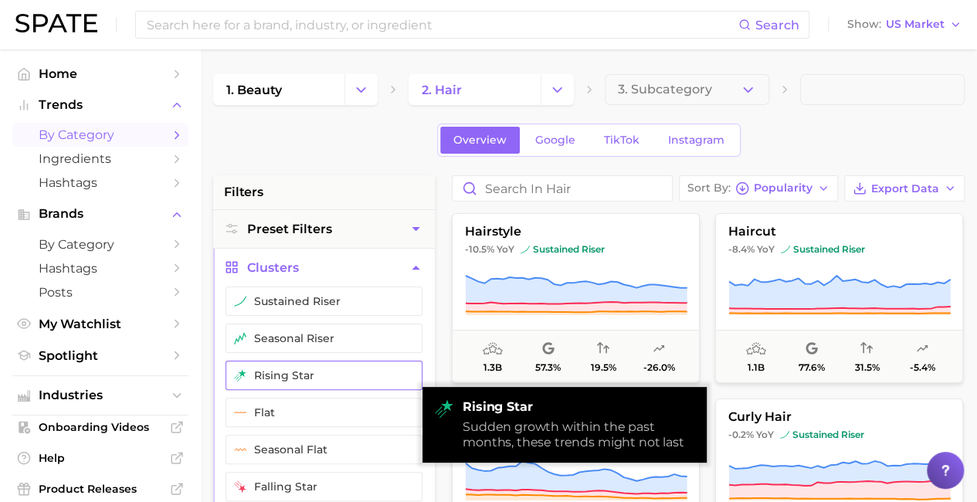
click at [300, 368] on button "rising star" at bounding box center [324, 375] width 197 height 29
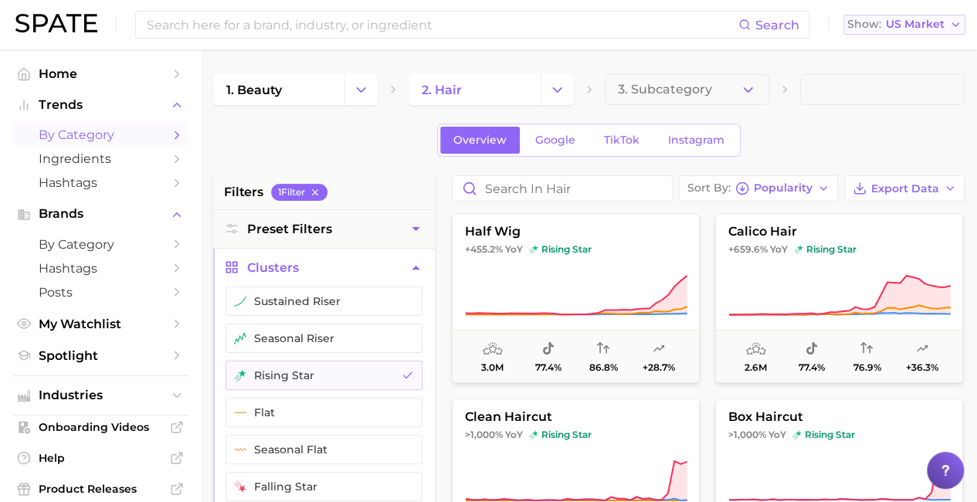
click at [952, 27] on icon "button" at bounding box center [955, 25] width 12 height 12
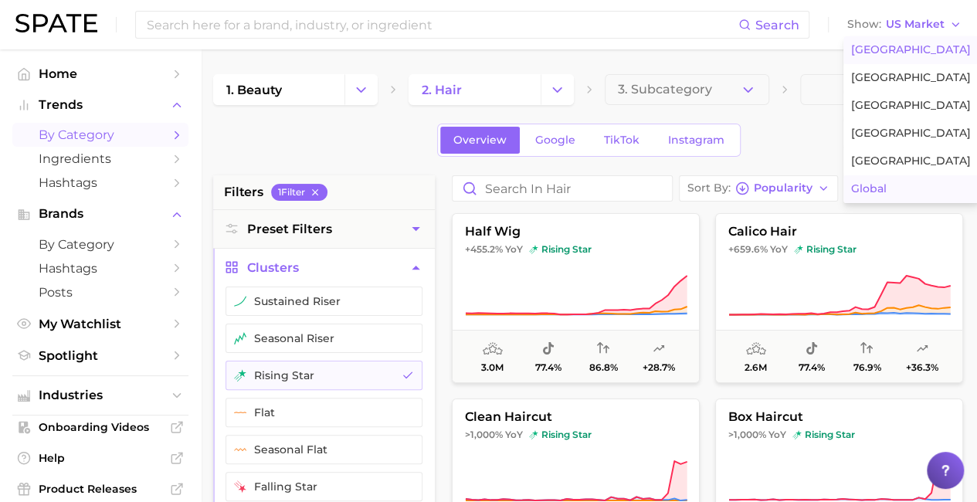
click at [899, 193] on button "Global" at bounding box center [910, 189] width 135 height 28
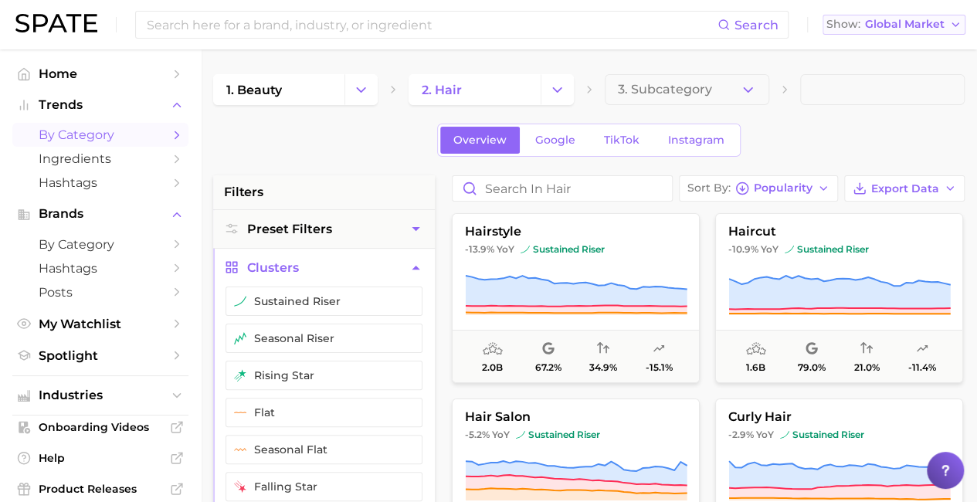
click at [925, 29] on span "Global Market" at bounding box center [905, 24] width 80 height 8
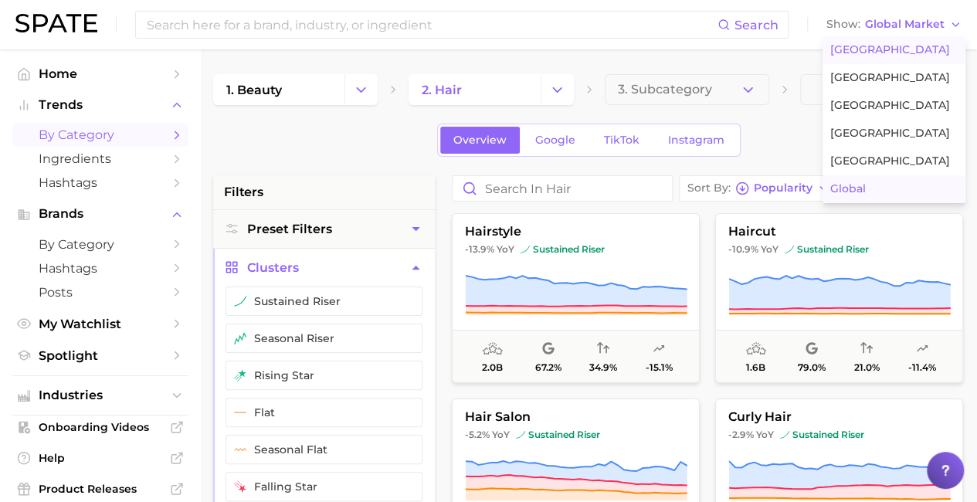
click at [891, 53] on span "United States" at bounding box center [890, 49] width 120 height 13
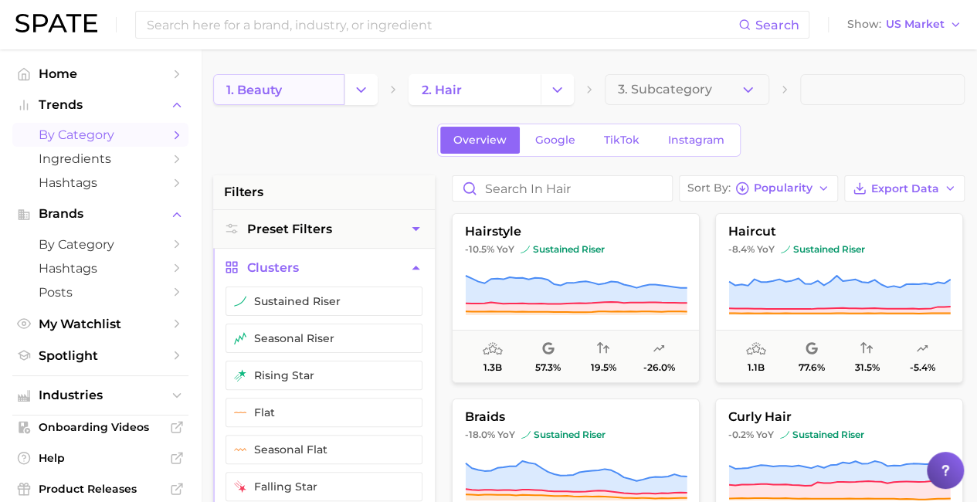
click at [311, 90] on link "1. beauty" at bounding box center [278, 89] width 131 height 31
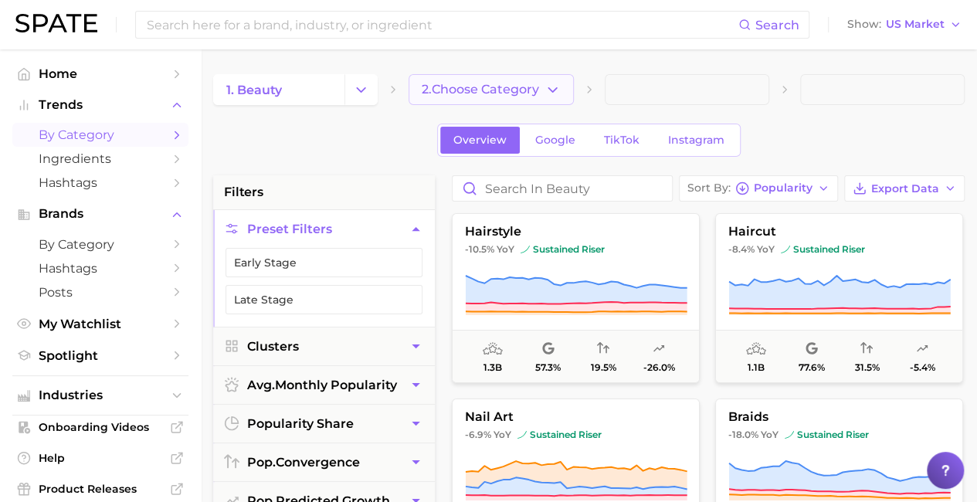
click at [481, 87] on span "2. Choose Category" at bounding box center [480, 90] width 117 height 14
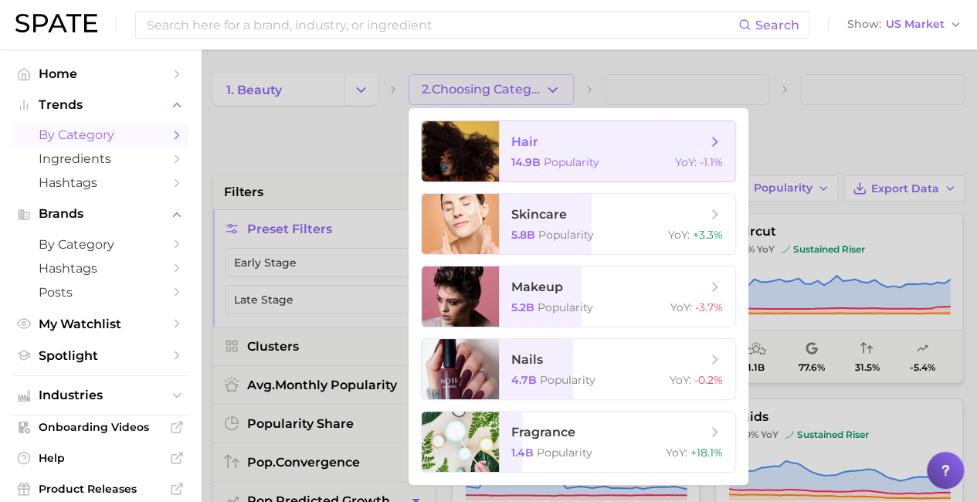
click at [576, 134] on span "hair" at bounding box center [608, 142] width 195 height 17
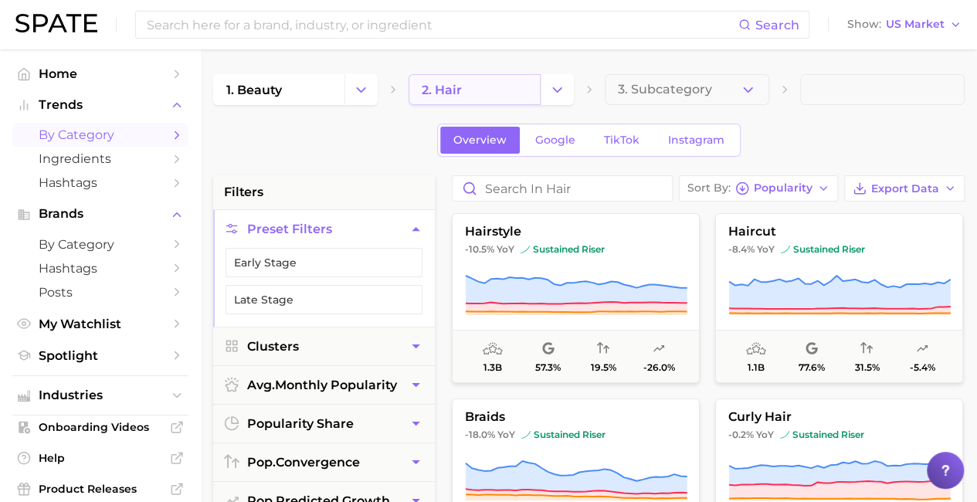
click at [494, 94] on link "2. hair" at bounding box center [474, 89] width 131 height 31
click at [310, 91] on link "1. beauty" at bounding box center [278, 89] width 131 height 31
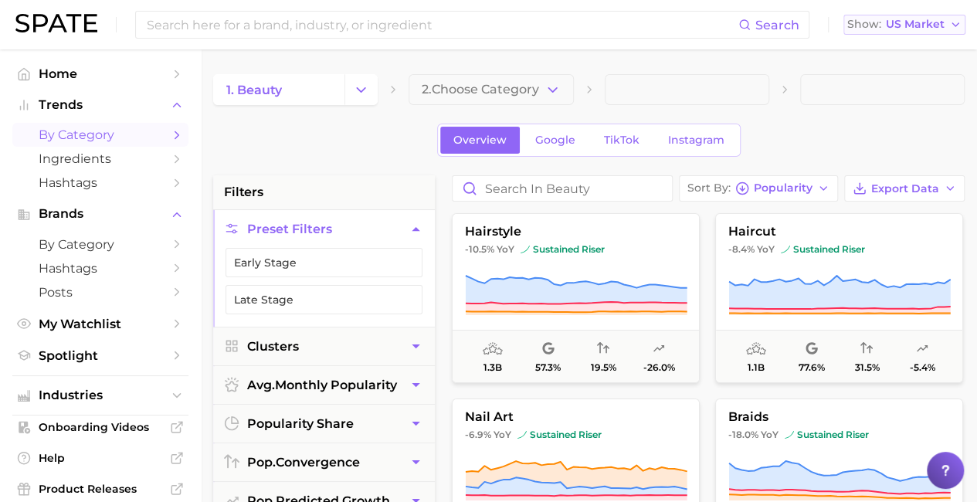
click at [942, 25] on span "US Market" at bounding box center [915, 24] width 59 height 8
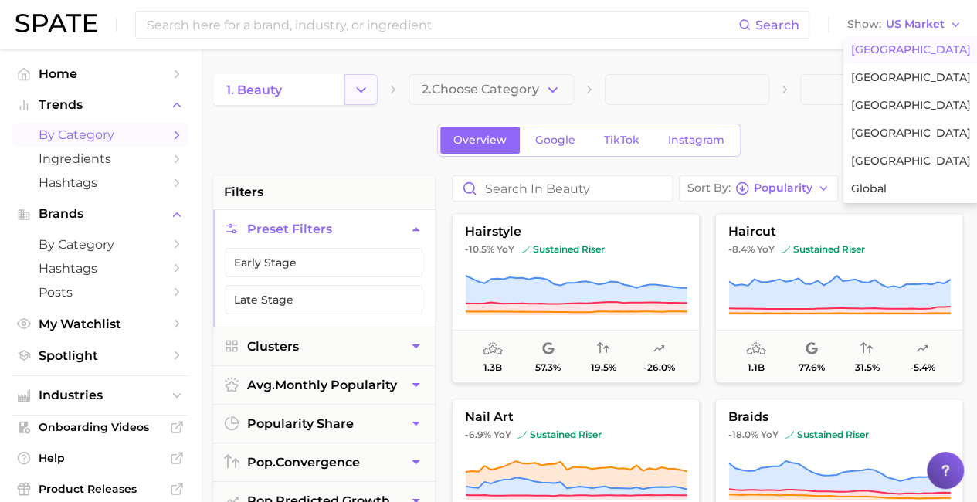
click at [365, 92] on icon "Change Category" at bounding box center [361, 90] width 16 height 16
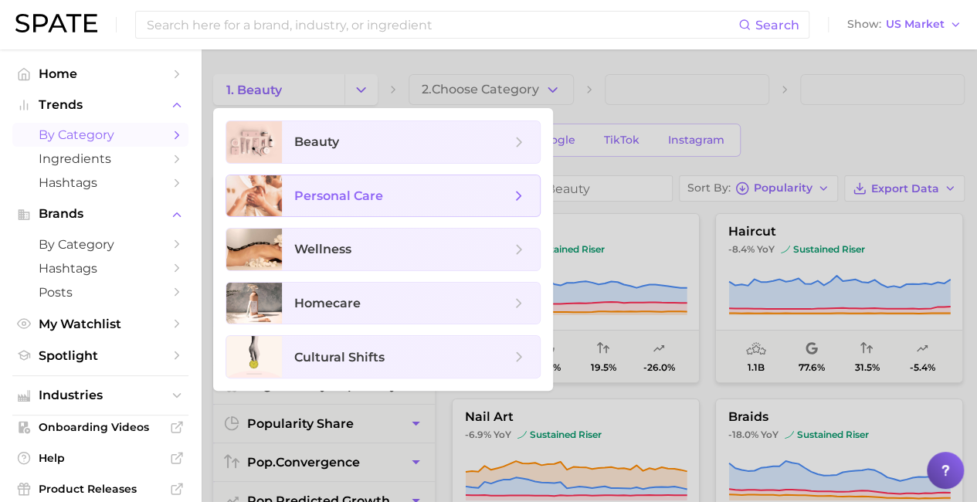
click at [377, 202] on span "personal care" at bounding box center [338, 195] width 89 height 15
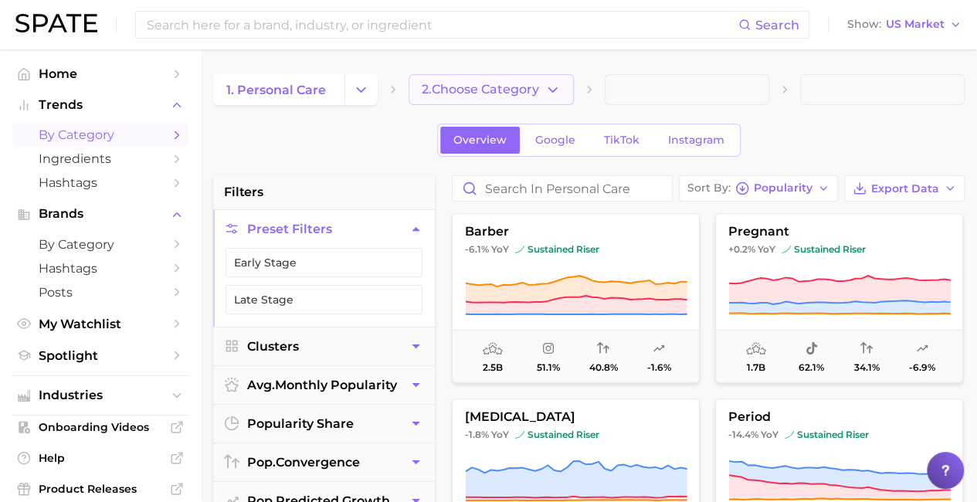
click at [479, 98] on button "2. Choose Category" at bounding box center [491, 89] width 165 height 31
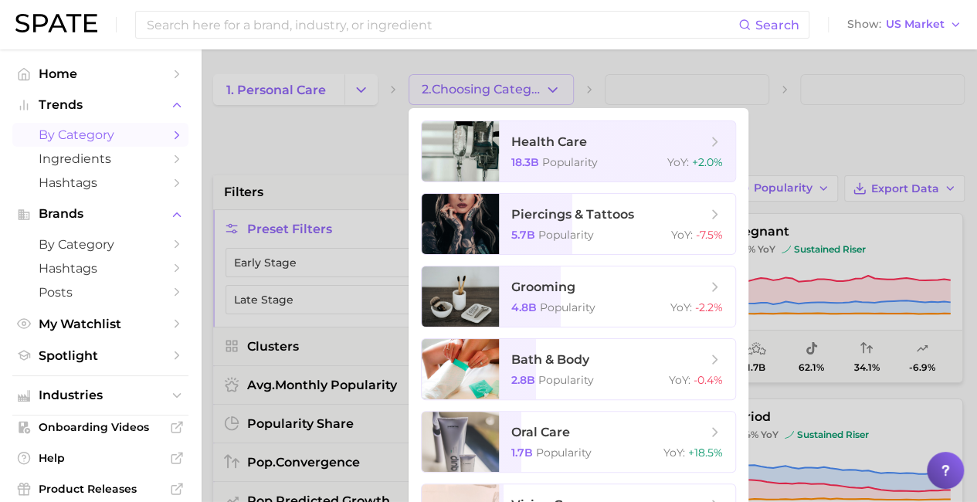
click at [334, 151] on div at bounding box center [488, 251] width 977 height 502
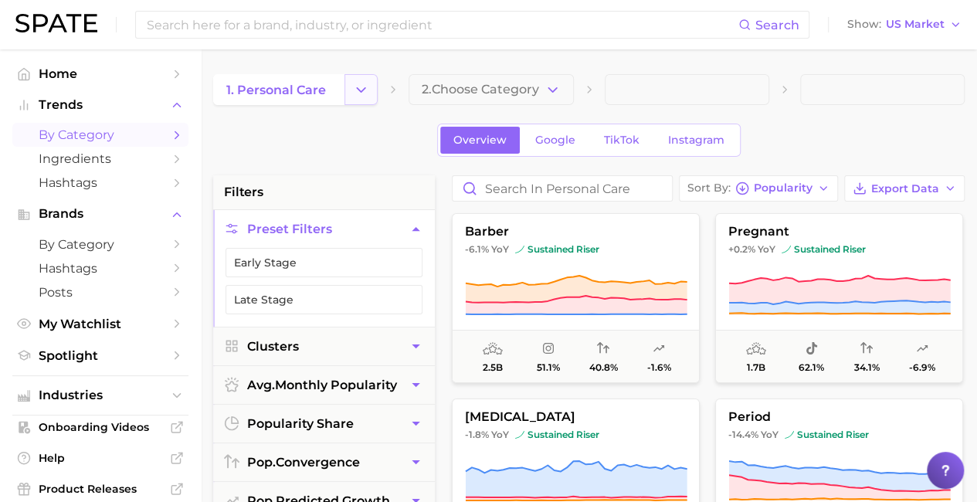
click at [355, 95] on icon "Change Category" at bounding box center [361, 90] width 16 height 16
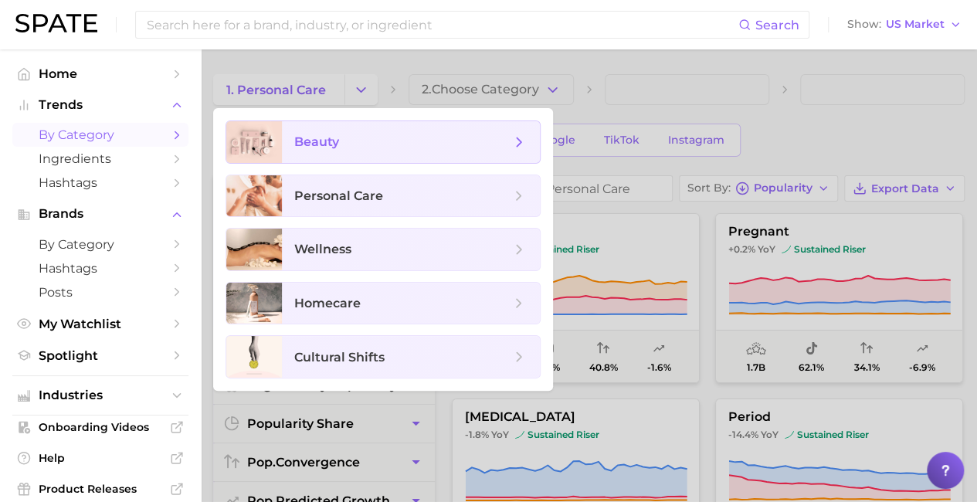
click at [328, 131] on span "beauty" at bounding box center [411, 142] width 258 height 42
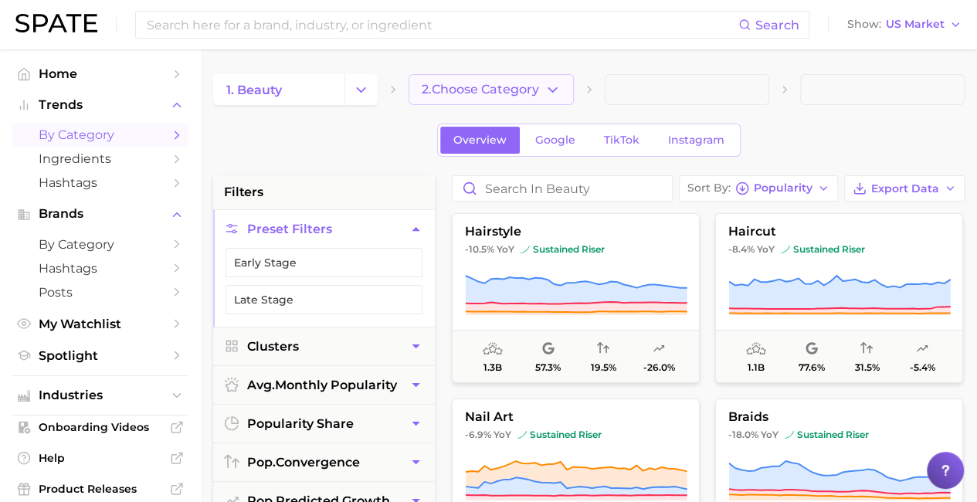
click at [555, 93] on icon "button" at bounding box center [553, 90] width 16 height 16
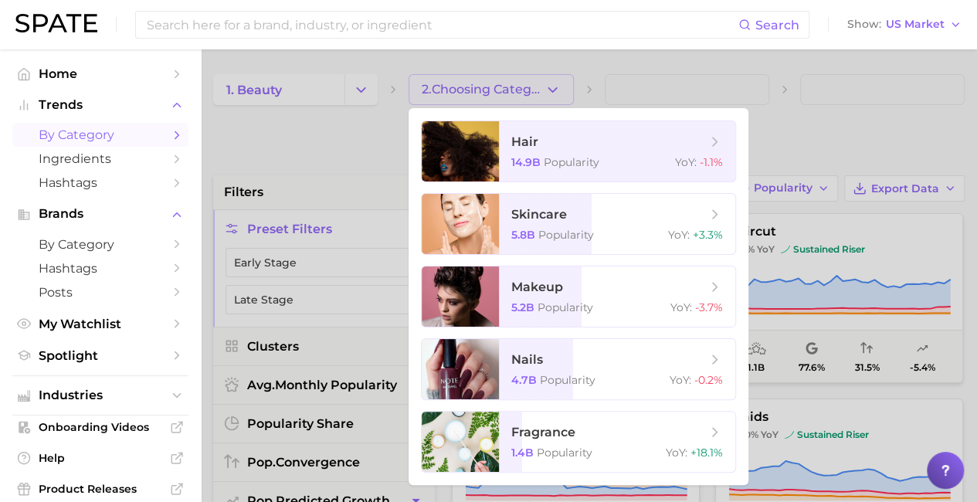
click at [317, 160] on div at bounding box center [488, 251] width 977 height 502
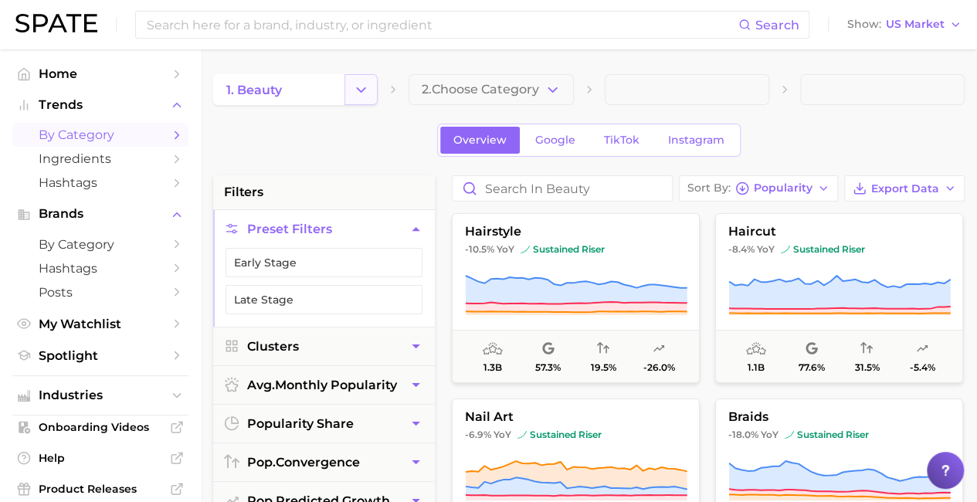
click at [372, 84] on button "Change Category" at bounding box center [360, 89] width 33 height 31
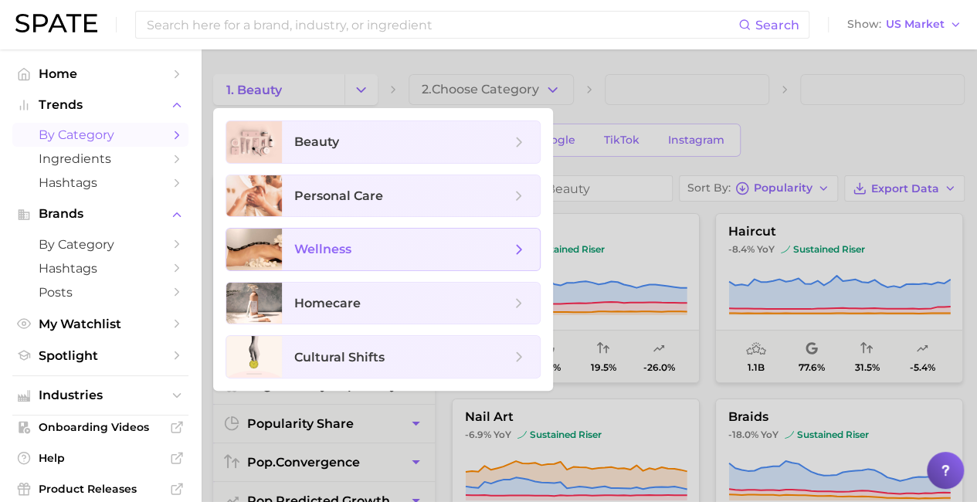
click at [371, 241] on span "wellness" at bounding box center [402, 249] width 216 height 17
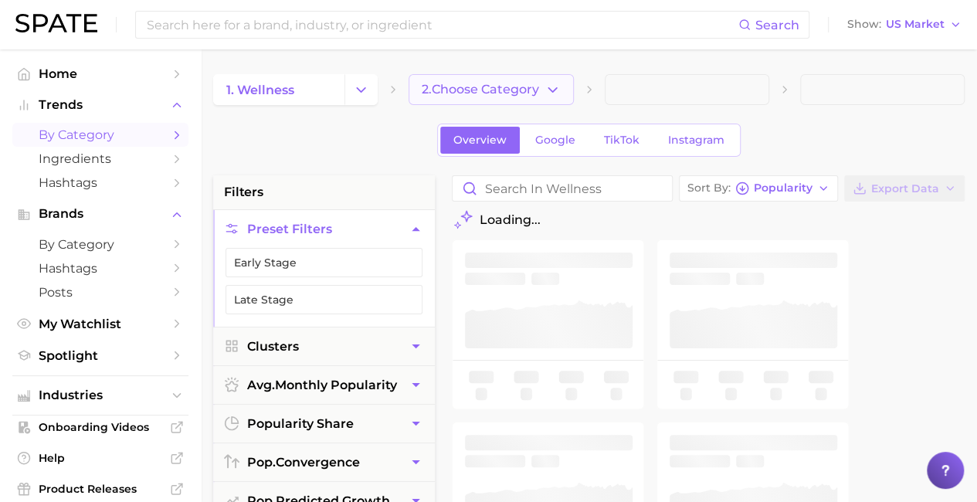
click at [552, 99] on button "2. Choose Category" at bounding box center [491, 89] width 165 height 31
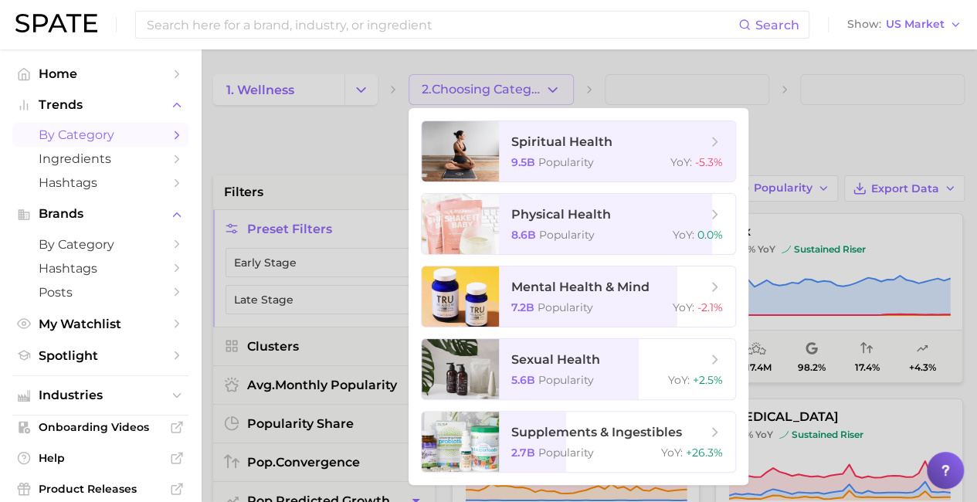
click at [328, 146] on div at bounding box center [488, 251] width 977 height 502
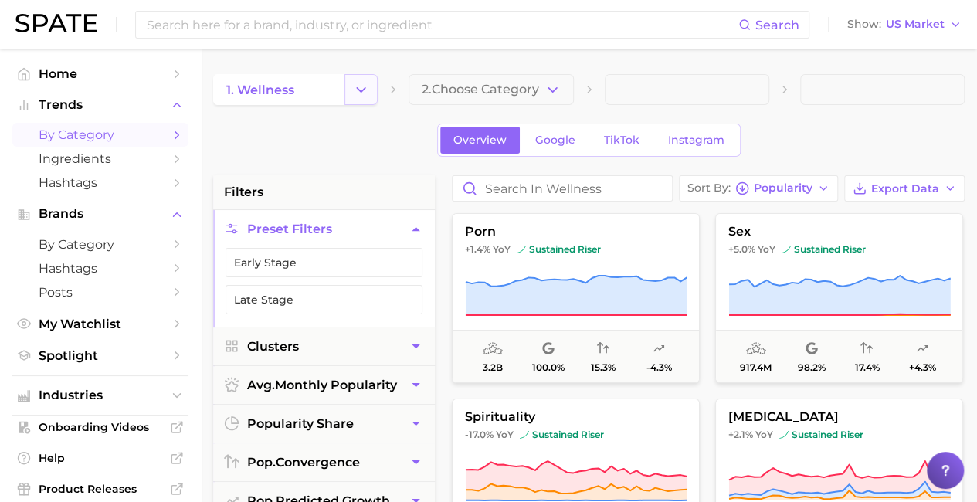
click at [363, 86] on icon "Change Category" at bounding box center [361, 90] width 16 height 16
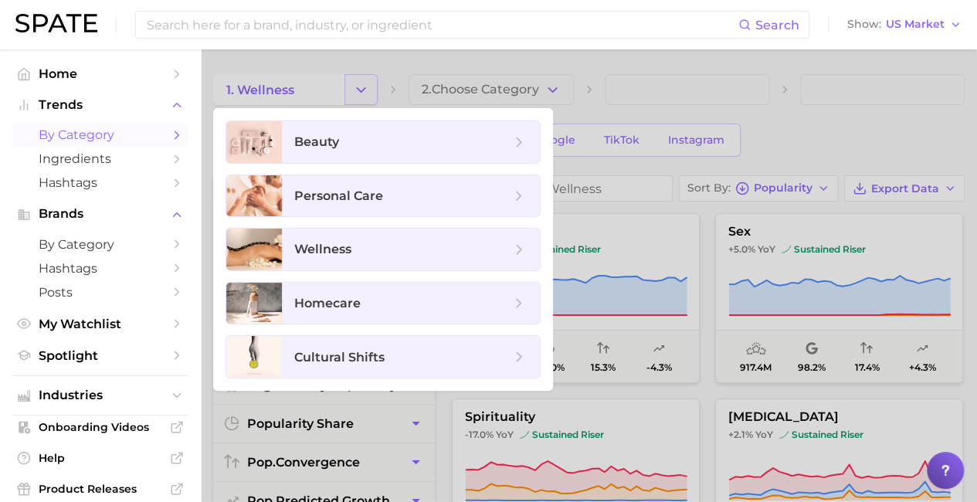
click at [363, 86] on div at bounding box center [488, 251] width 977 height 502
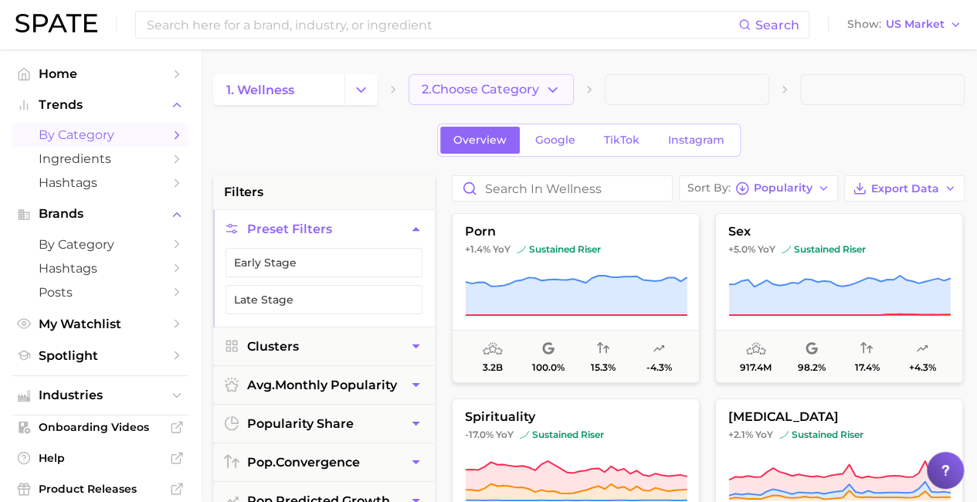
click at [556, 88] on polyline "button" at bounding box center [552, 89] width 8 height 4
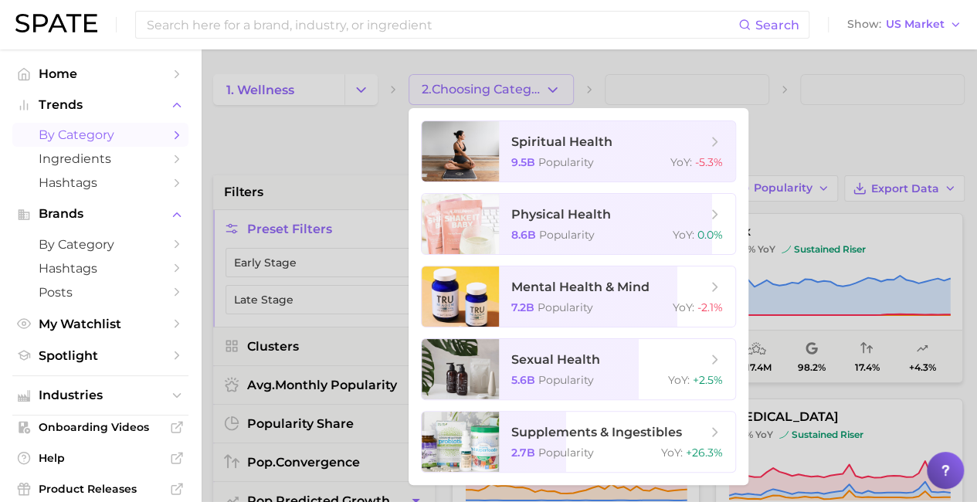
click at [833, 144] on div at bounding box center [488, 251] width 977 height 502
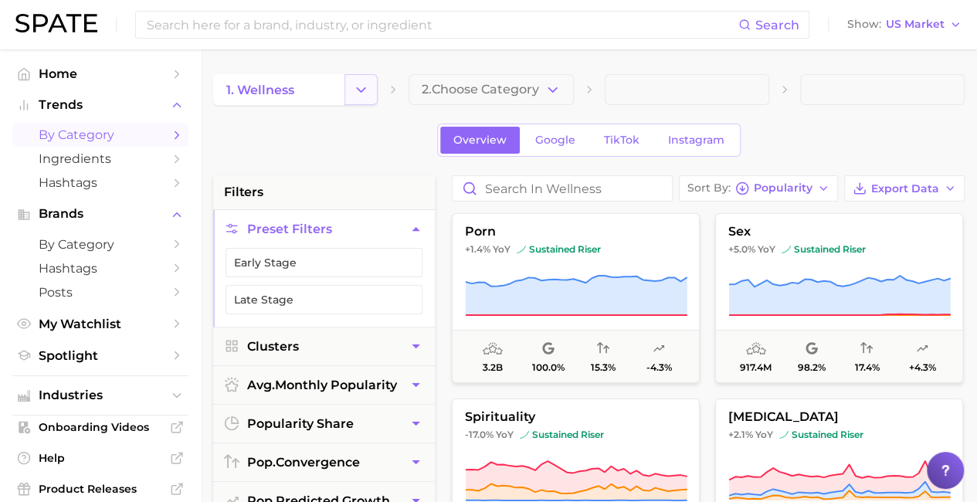
click at [361, 89] on icon "Change Category" at bounding box center [361, 90] width 16 height 16
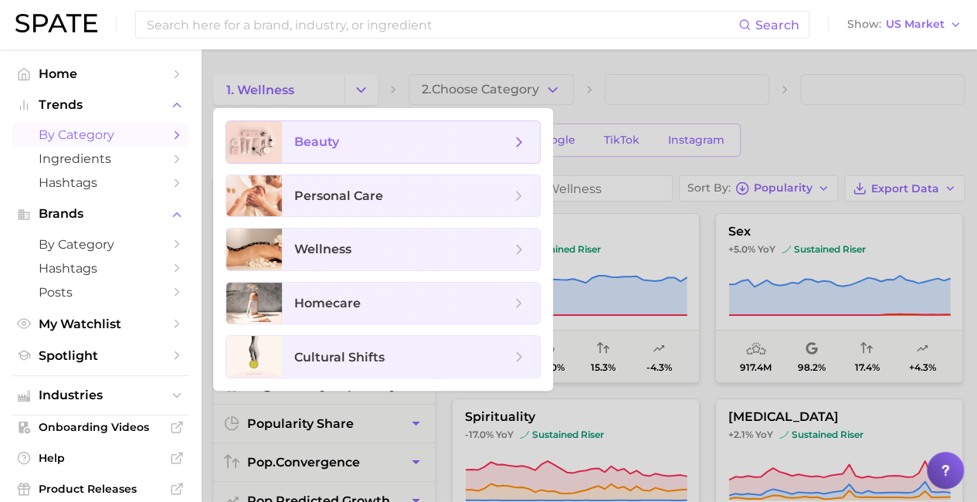
click at [301, 129] on span "beauty" at bounding box center [411, 142] width 258 height 42
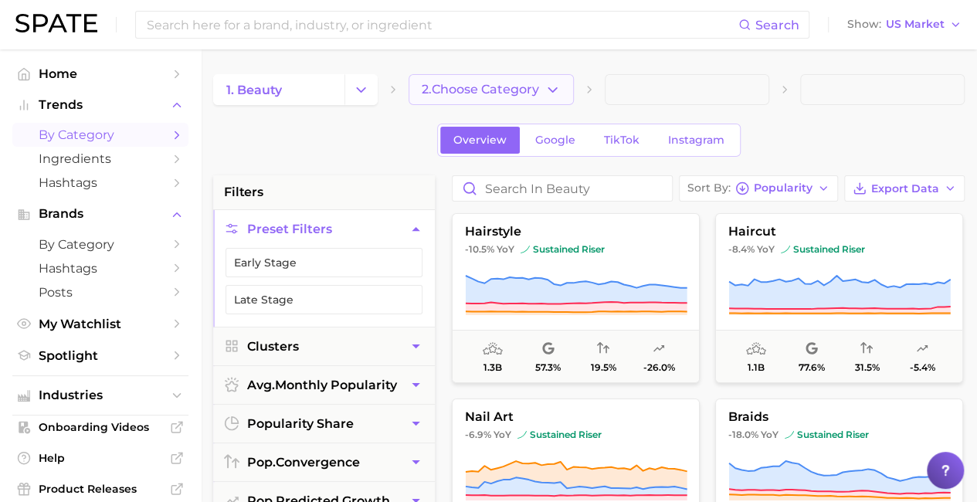
click at [557, 86] on icon "button" at bounding box center [553, 90] width 16 height 16
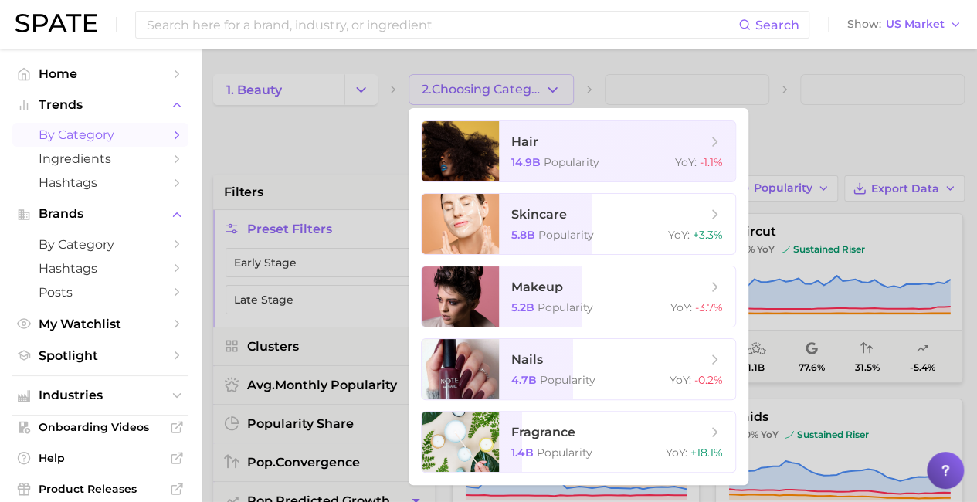
click at [694, 69] on div at bounding box center [488, 251] width 977 height 502
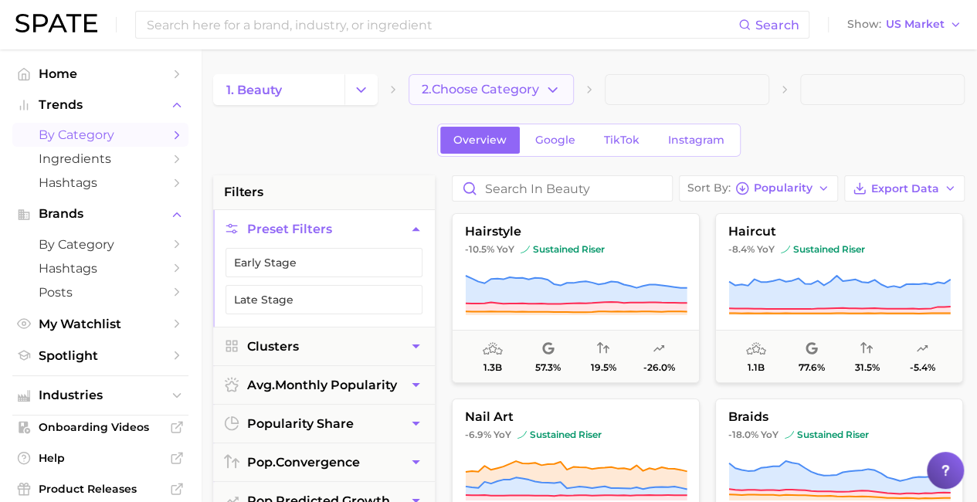
click at [548, 96] on icon "button" at bounding box center [553, 90] width 16 height 16
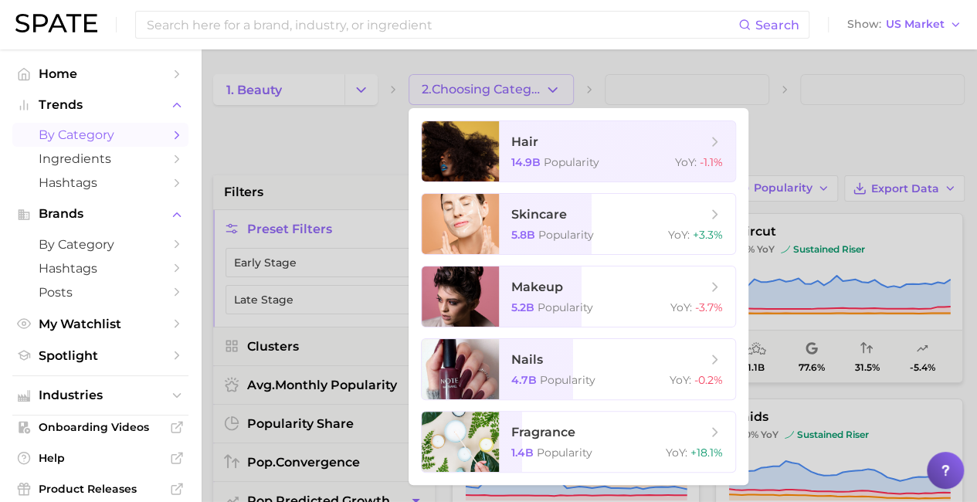
click at [802, 83] on div at bounding box center [488, 251] width 977 height 502
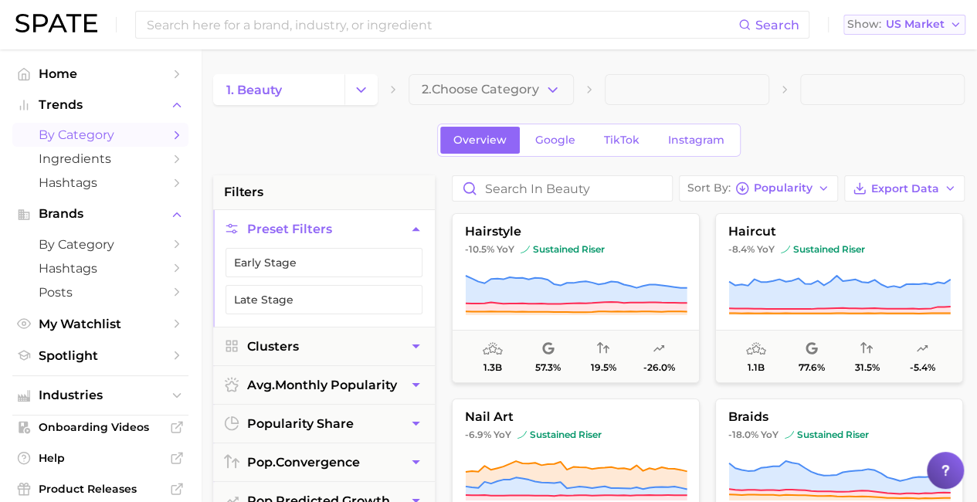
click at [928, 25] on span "US Market" at bounding box center [915, 24] width 59 height 8
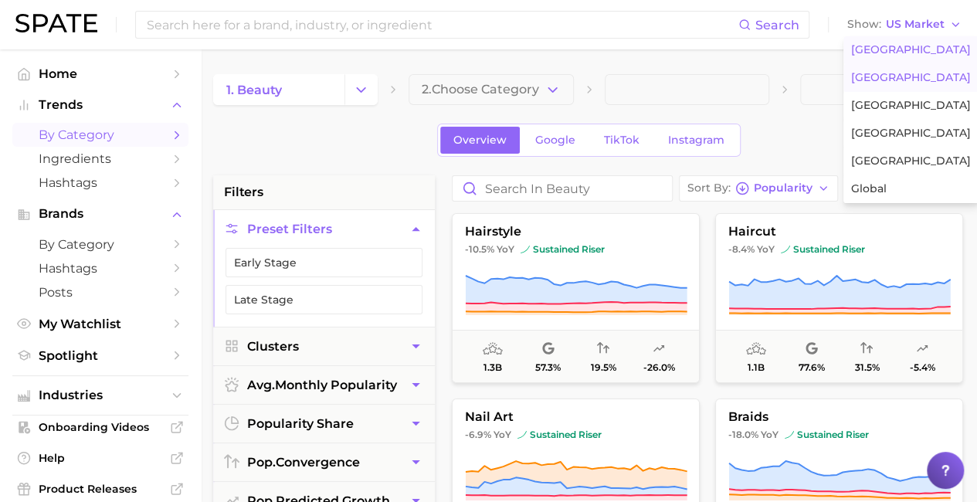
click at [900, 84] on button "United Kingdom" at bounding box center [910, 78] width 135 height 28
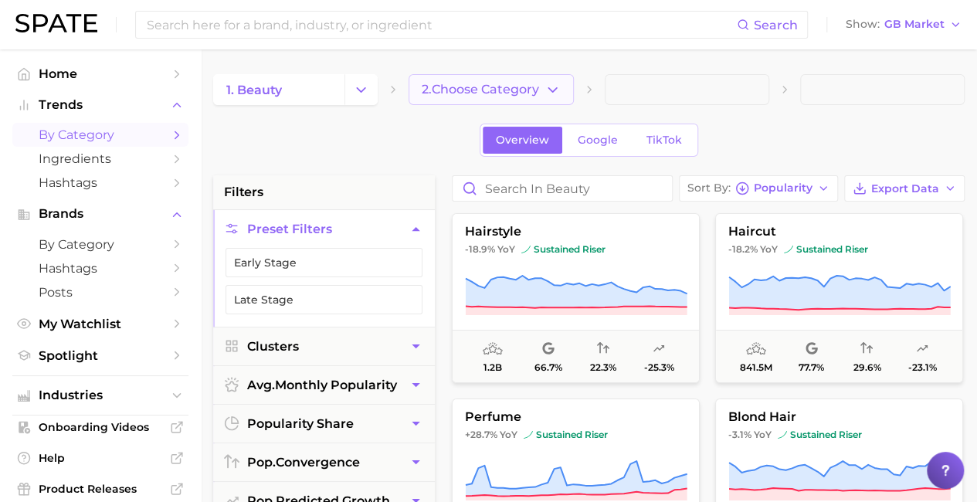
click at [558, 85] on icon "button" at bounding box center [553, 90] width 16 height 16
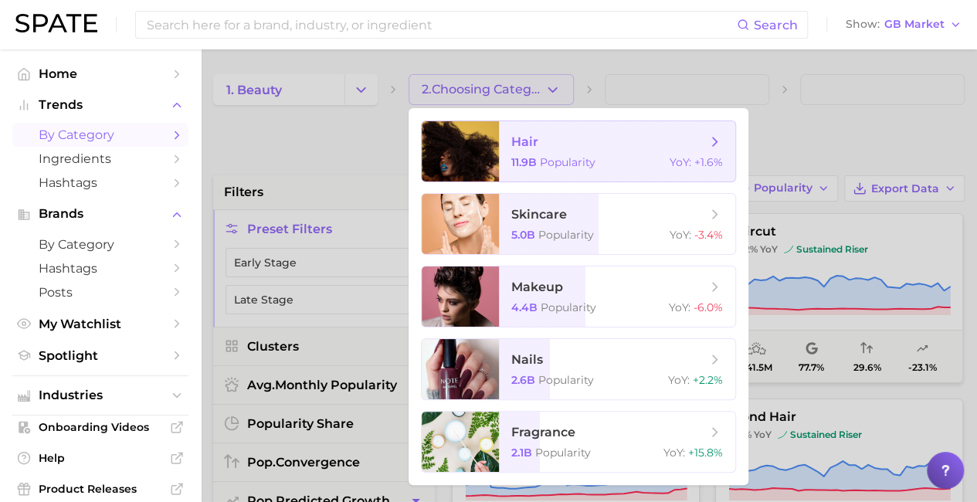
click at [607, 158] on div "11.9b Popularity YoY : +1.6%" at bounding box center [617, 162] width 212 height 14
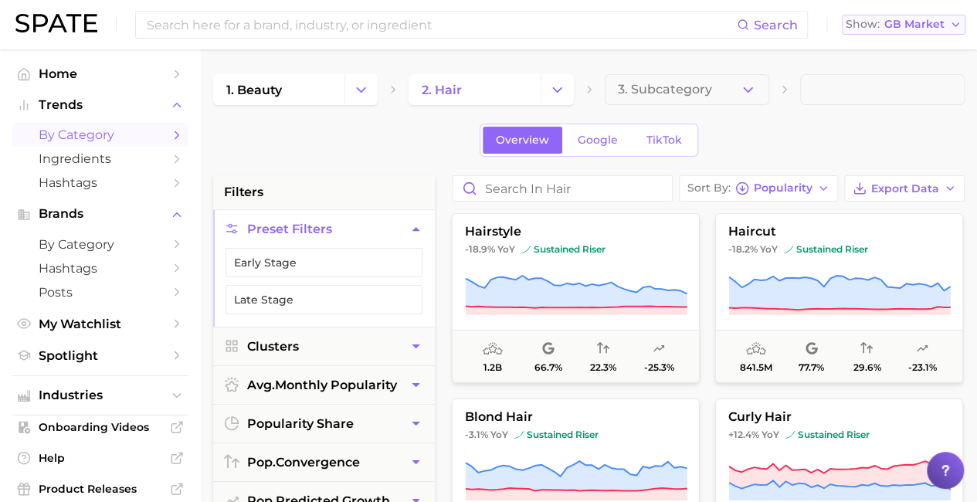
click at [951, 24] on icon "button" at bounding box center [955, 25] width 12 height 12
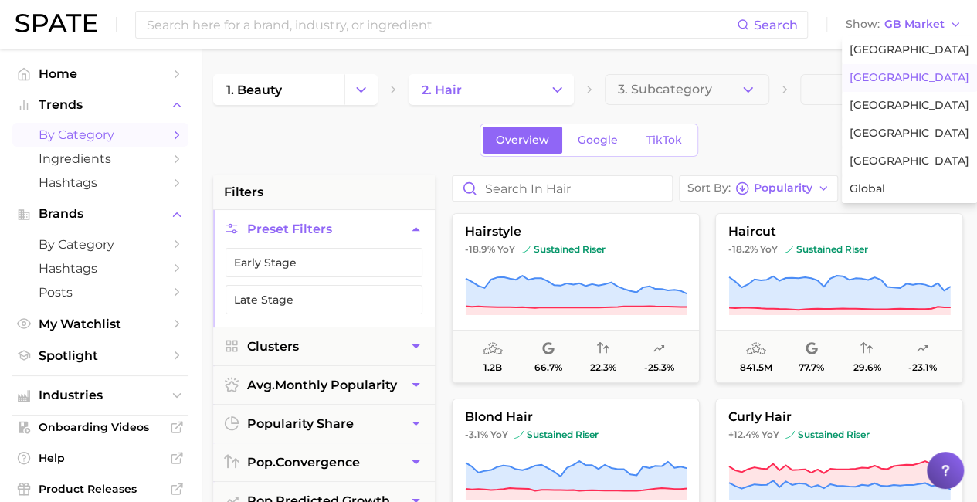
click at [783, 85] on icon at bounding box center [785, 89] width 12 height 12
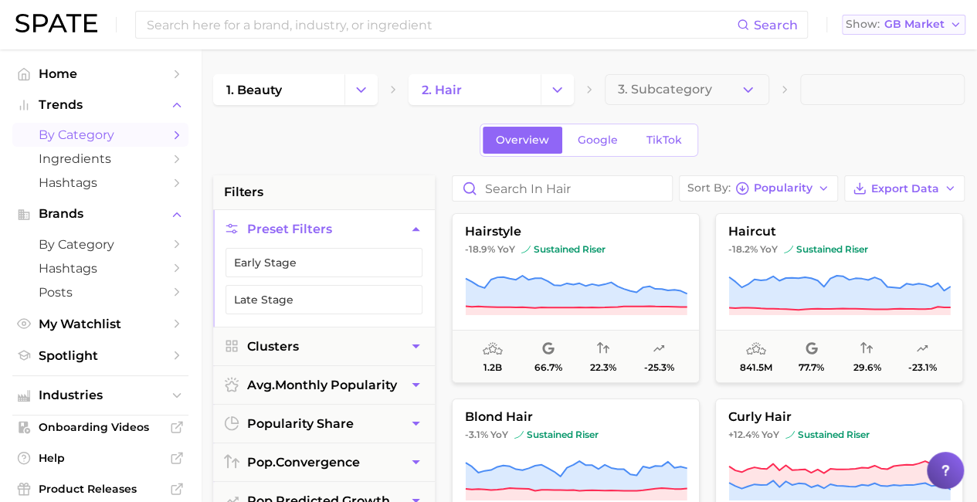
click at [946, 32] on button "Show GB Market" at bounding box center [904, 25] width 124 height 20
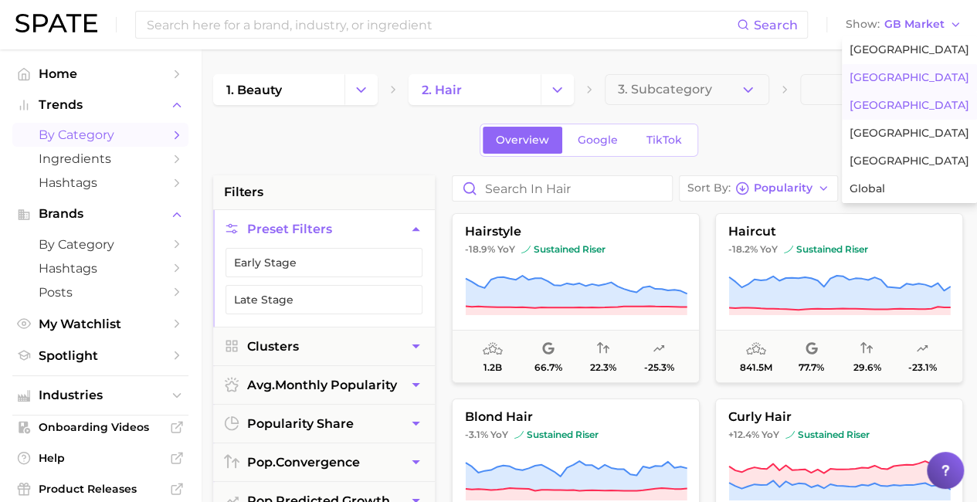
click at [898, 95] on button "France" at bounding box center [909, 106] width 135 height 28
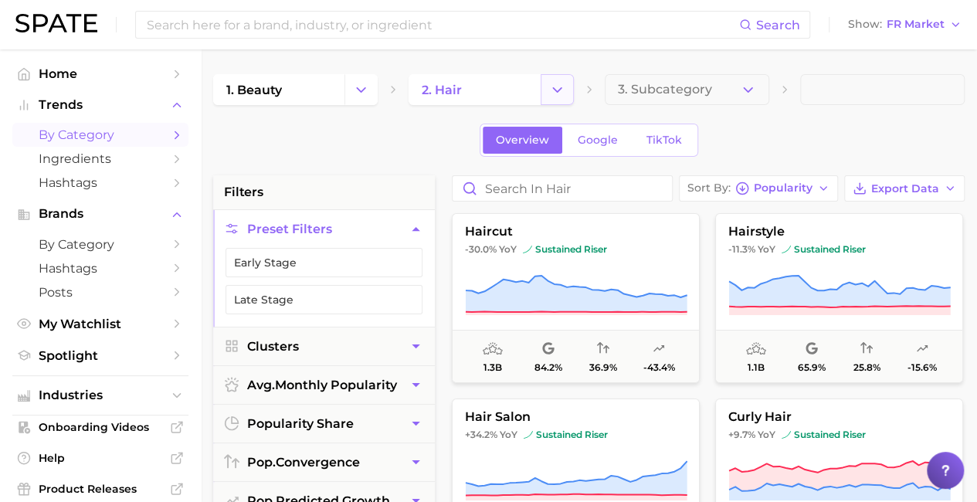
click at [552, 83] on icon "Change Category" at bounding box center [557, 90] width 16 height 16
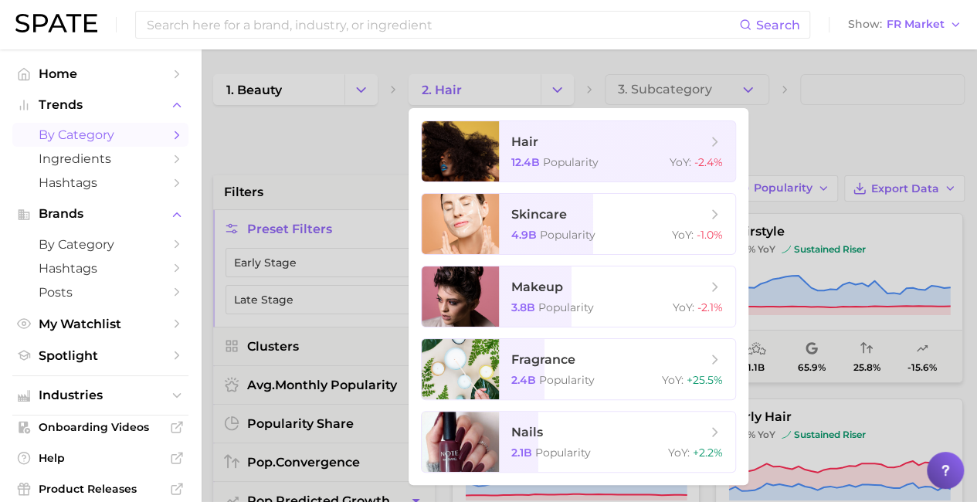
click at [893, 114] on div at bounding box center [488, 251] width 977 height 502
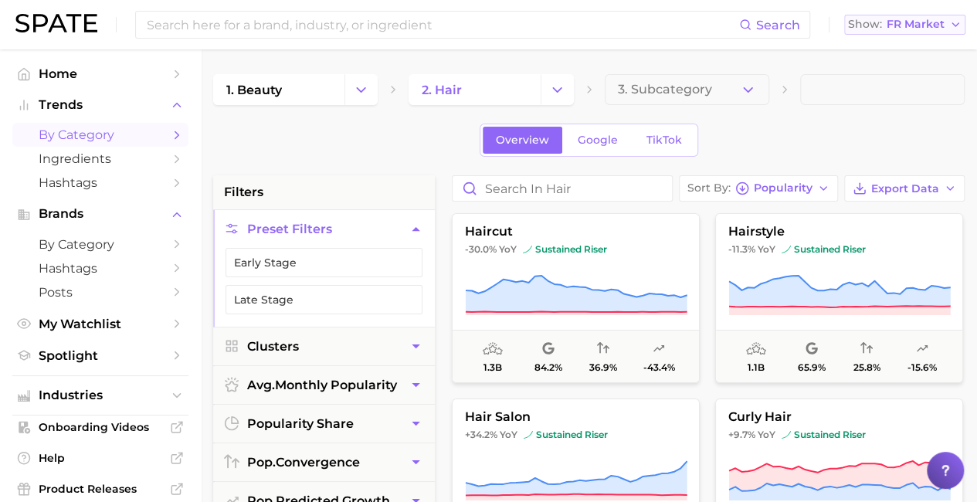
click at [946, 24] on button "Show FR Market" at bounding box center [904, 25] width 121 height 20
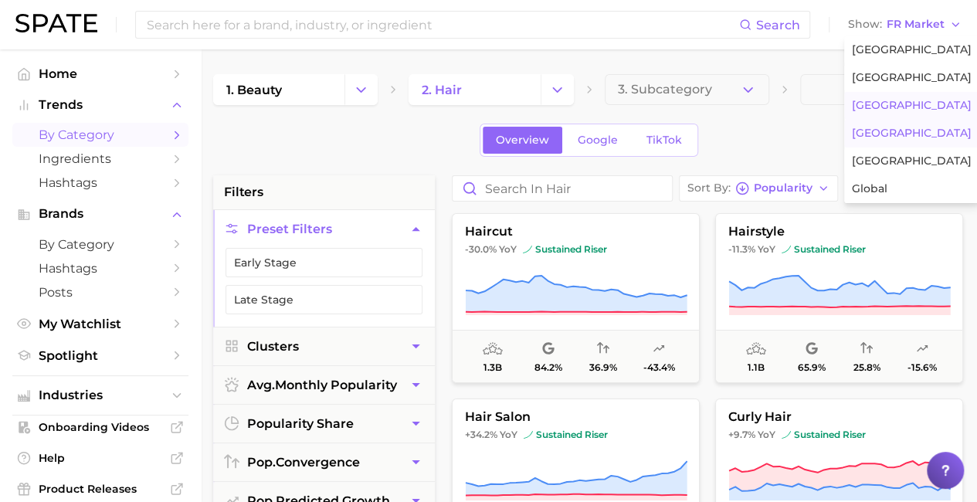
click at [909, 127] on span "South Korea" at bounding box center [912, 133] width 120 height 13
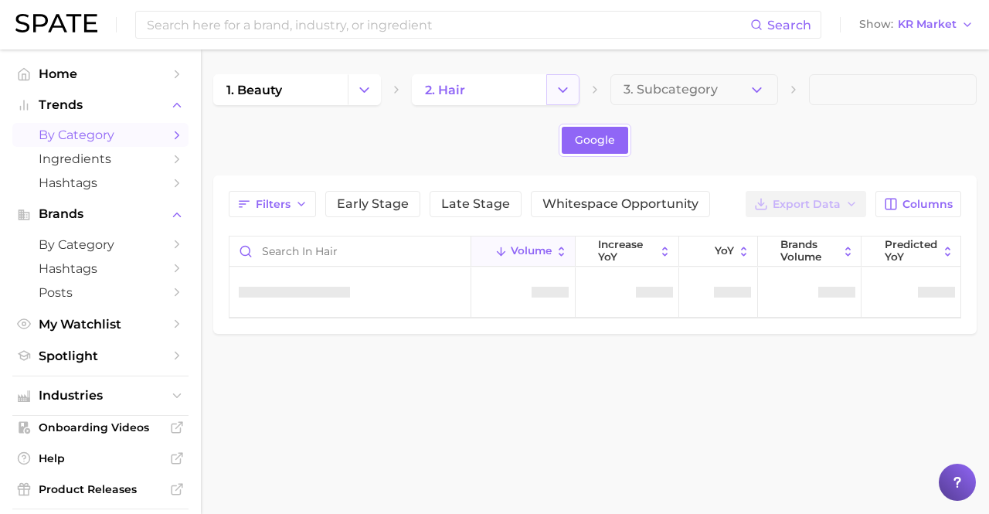
click at [558, 89] on icon "Change Category" at bounding box center [563, 90] width 16 height 16
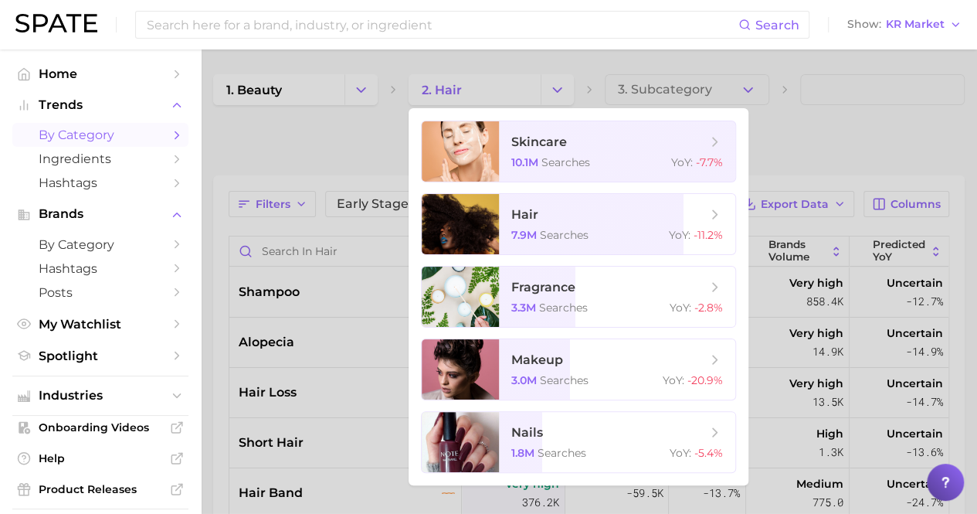
click at [875, 104] on div at bounding box center [488, 257] width 977 height 514
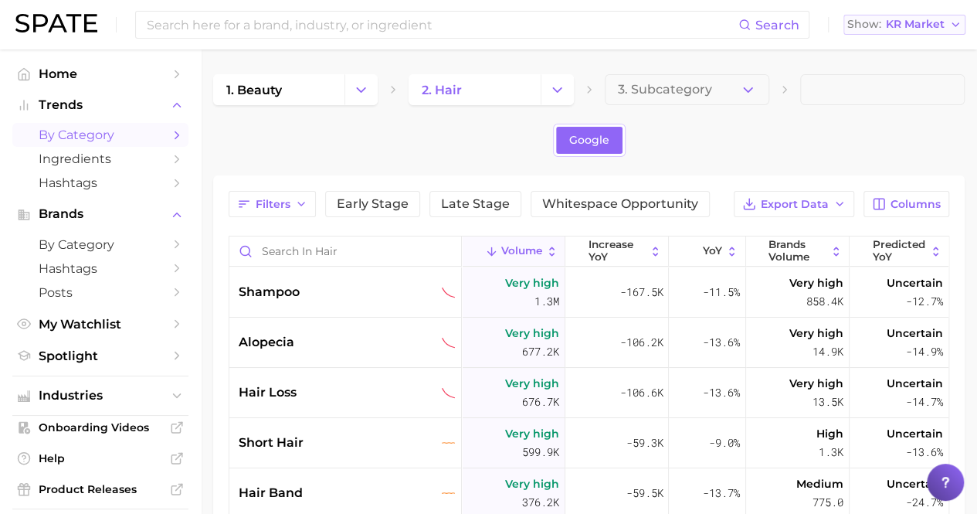
click at [949, 25] on icon "button" at bounding box center [955, 25] width 12 height 12
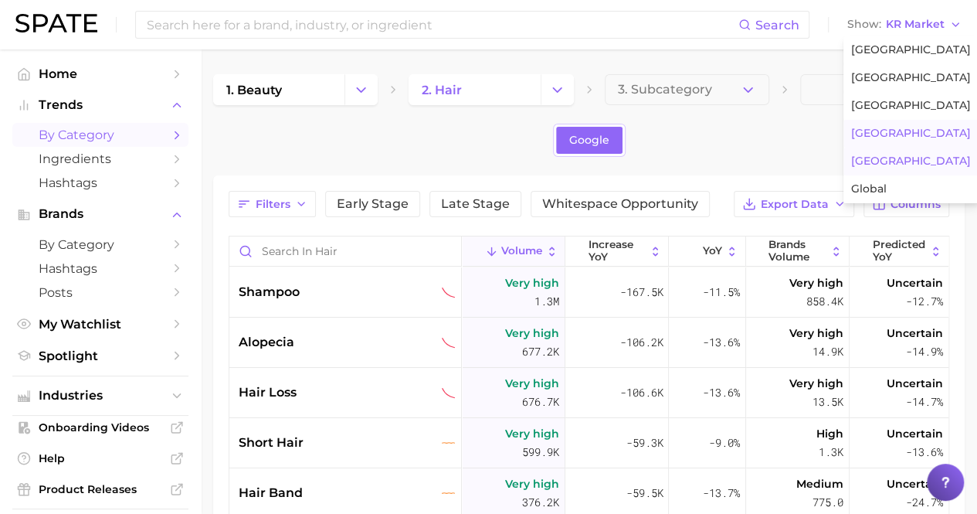
click at [902, 154] on button "Japan" at bounding box center [910, 162] width 135 height 28
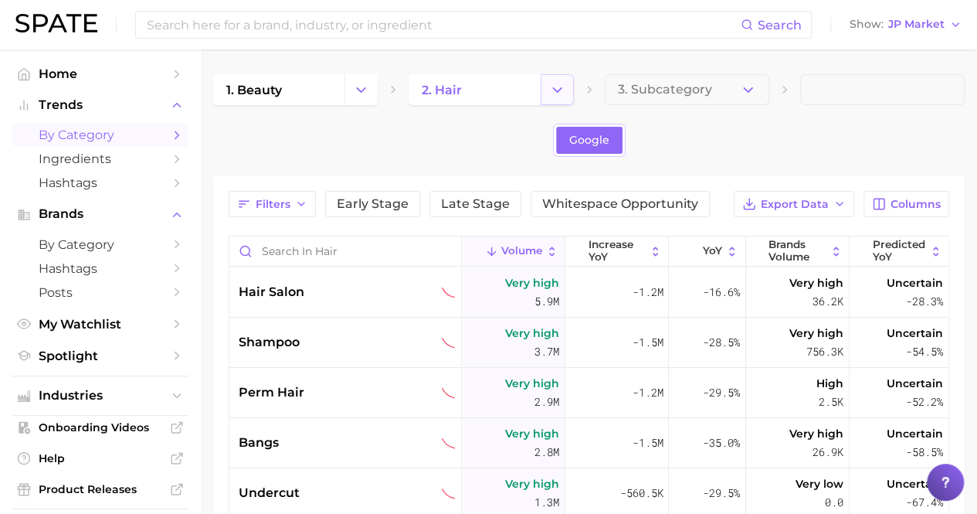
click at [541, 81] on button "Change Category" at bounding box center [557, 89] width 33 height 31
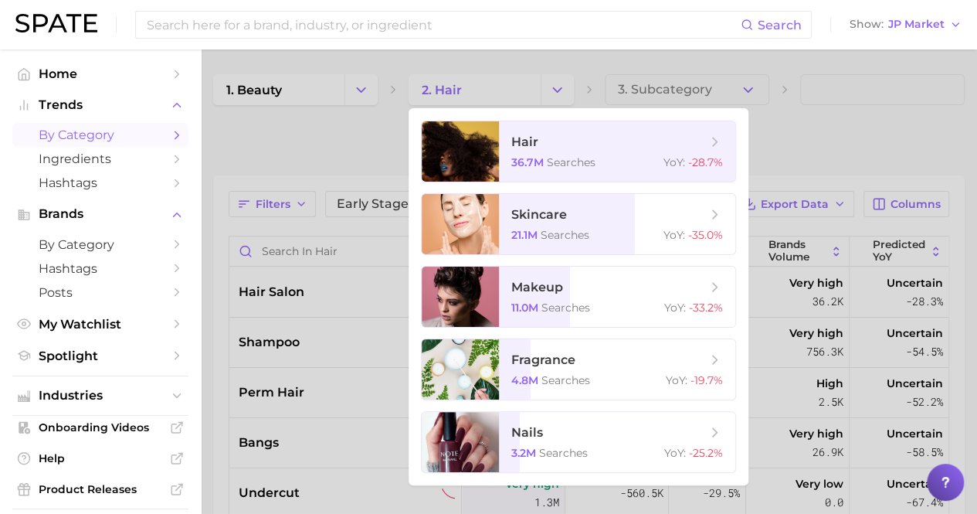
drag, startPoint x: 870, startPoint y: 124, endPoint x: 877, endPoint y: 120, distance: 8.6
click at [870, 124] on div at bounding box center [488, 257] width 977 height 514
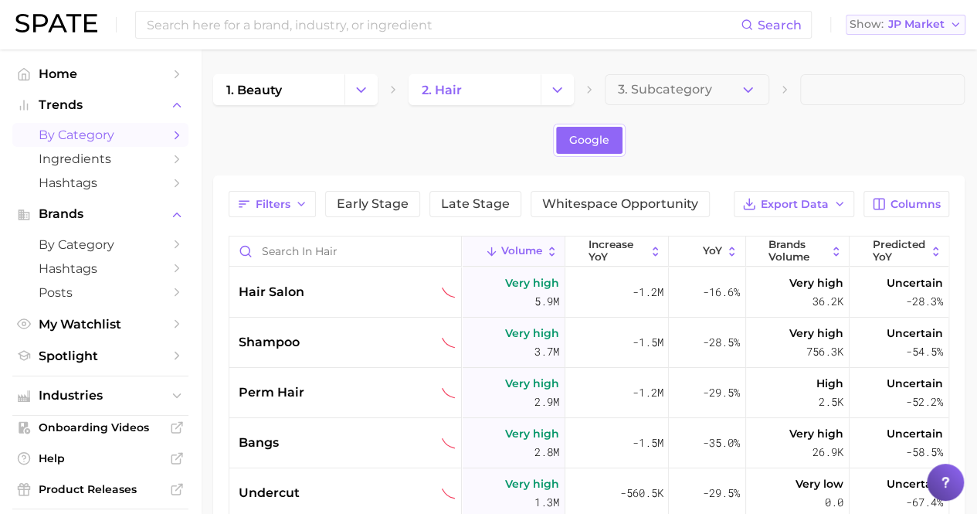
click at [944, 25] on span "JP Market" at bounding box center [916, 24] width 56 height 8
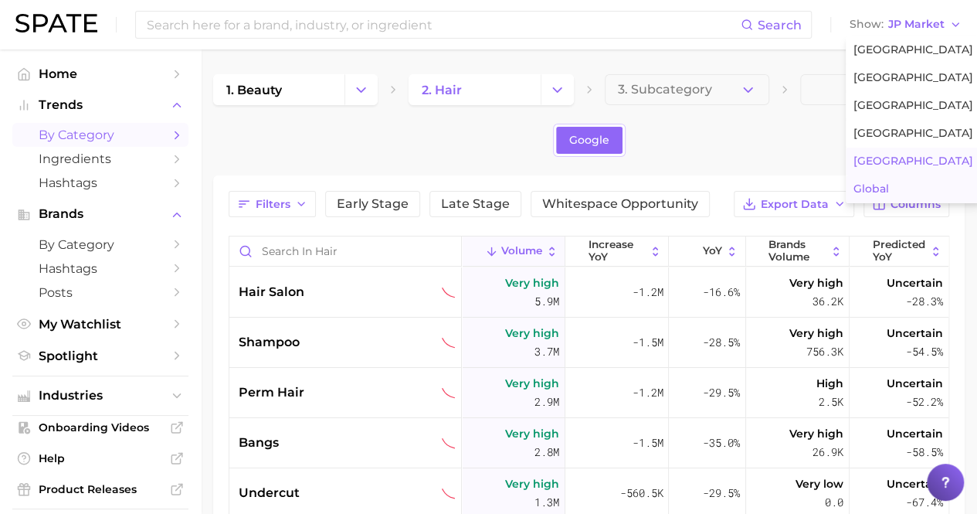
click at [877, 191] on span "Global" at bounding box center [872, 188] width 36 height 13
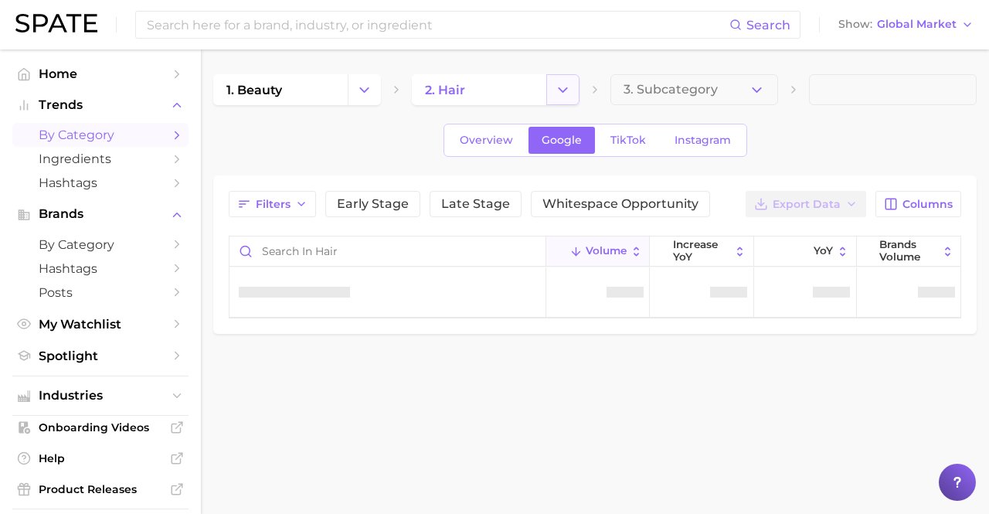
click at [566, 83] on icon "Change Category" at bounding box center [563, 90] width 16 height 16
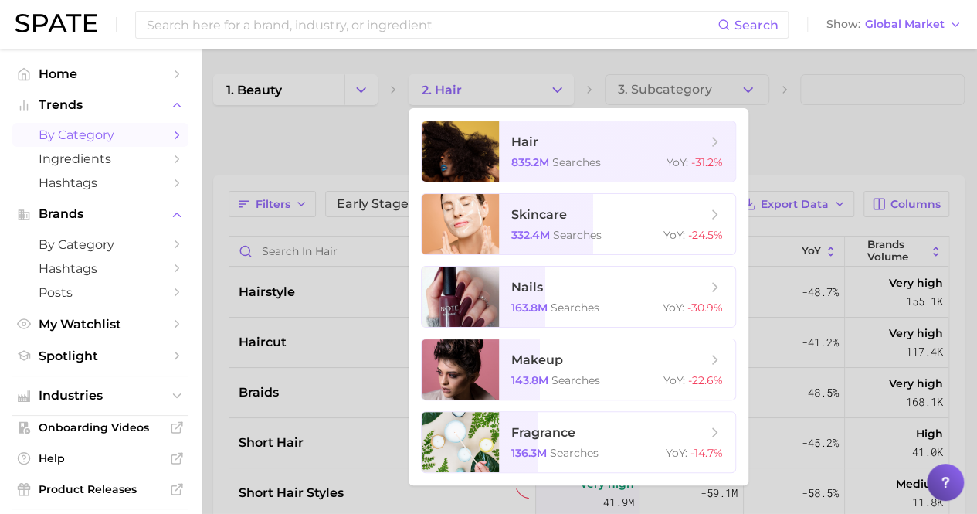
click at [908, 42] on div "Search Show Global Market" at bounding box center [488, 24] width 946 height 49
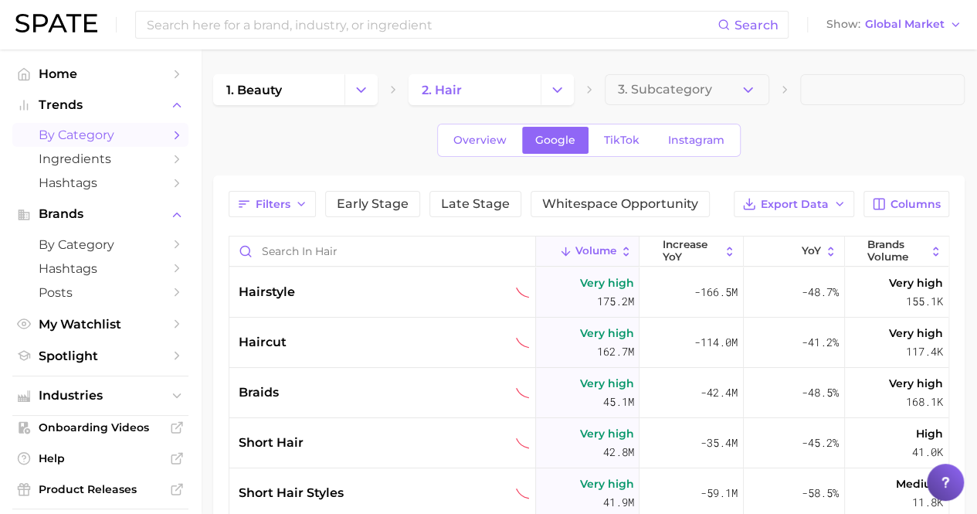
drag, startPoint x: 599, startPoint y: 98, endPoint x: 360, endPoint y: 88, distance: 239.7
click at [360, 88] on icon "Change Category" at bounding box center [361, 90] width 16 height 16
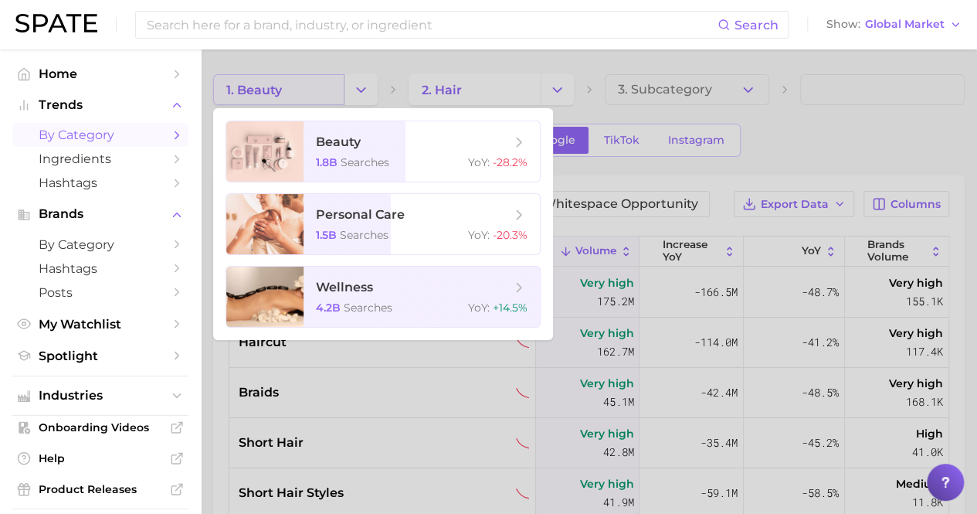
drag, startPoint x: 346, startPoint y: 63, endPoint x: 317, endPoint y: 73, distance: 30.6
click at [346, 58] on div at bounding box center [488, 257] width 977 height 514
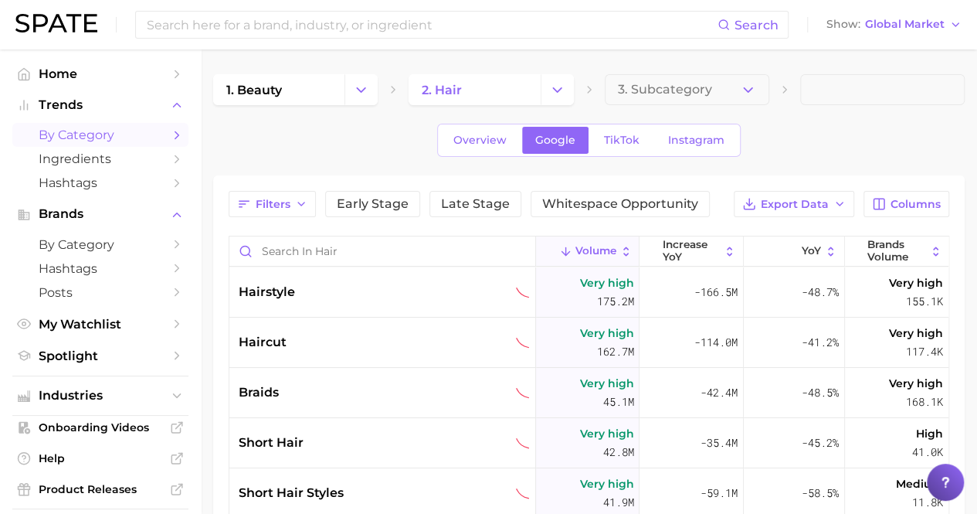
click at [292, 87] on link "1. beauty" at bounding box center [278, 89] width 131 height 31
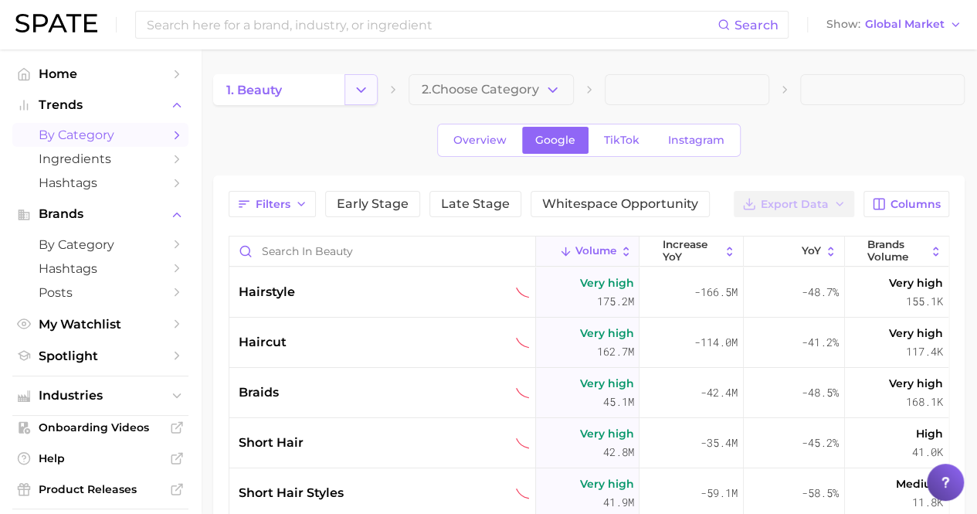
click at [360, 89] on icon "Change Category" at bounding box center [361, 90] width 16 height 16
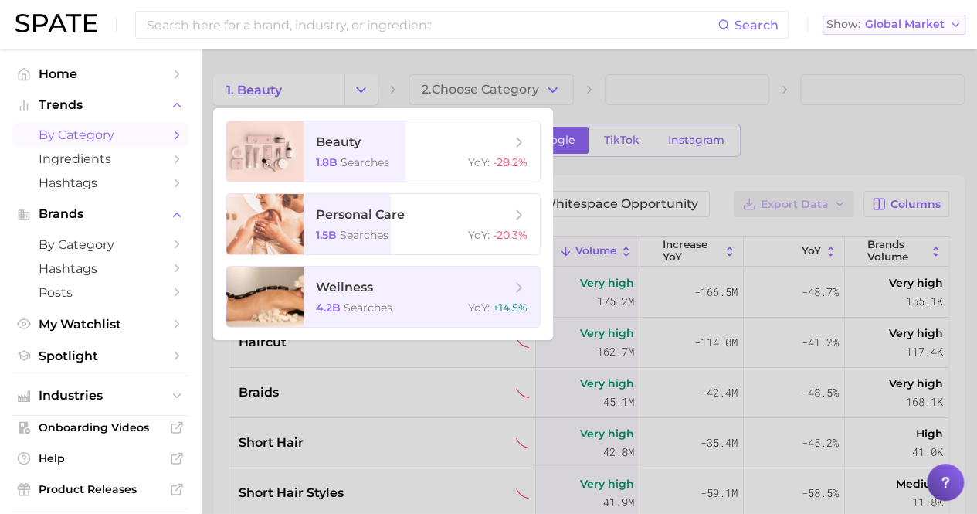
click at [864, 60] on div at bounding box center [488, 257] width 977 height 514
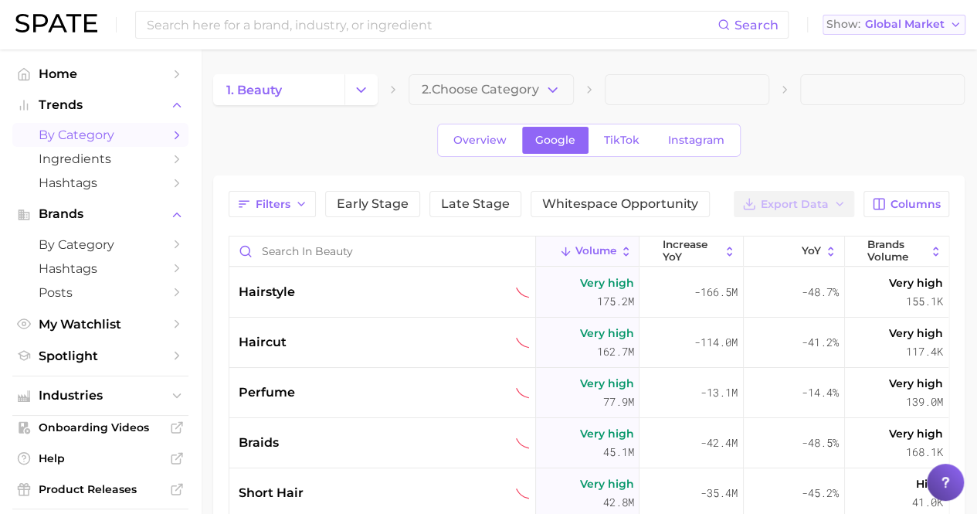
click at [941, 32] on button "Show Global Market" at bounding box center [894, 25] width 143 height 20
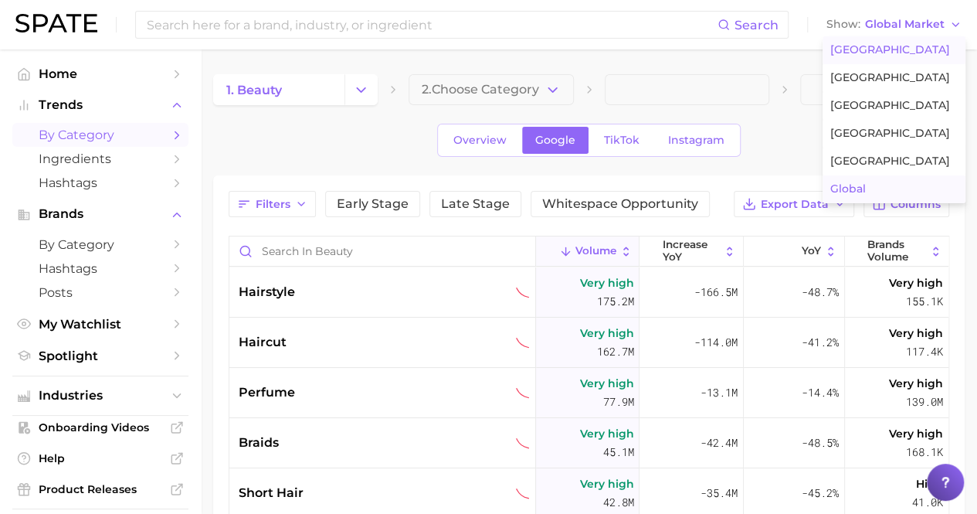
click at [905, 53] on span "United States" at bounding box center [890, 49] width 120 height 13
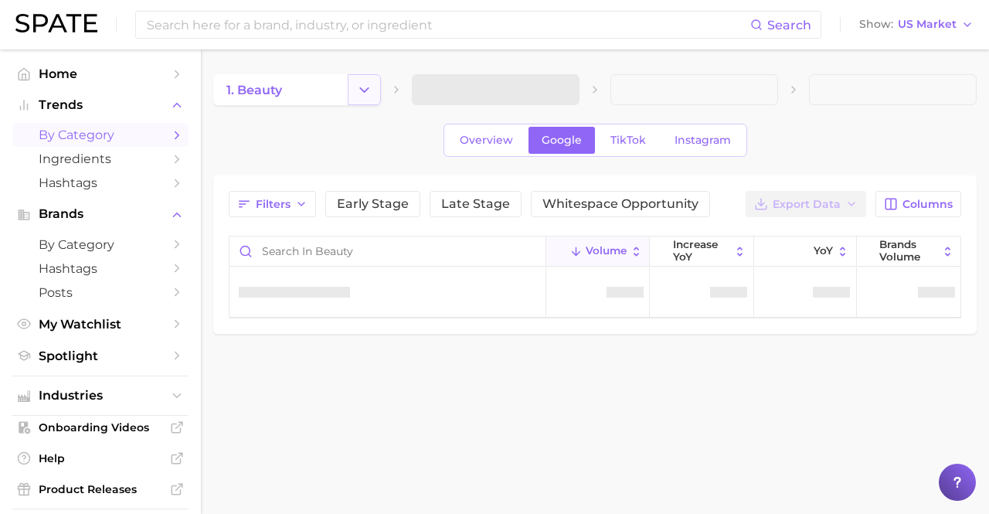
click at [360, 89] on icon "Change Category" at bounding box center [364, 90] width 16 height 16
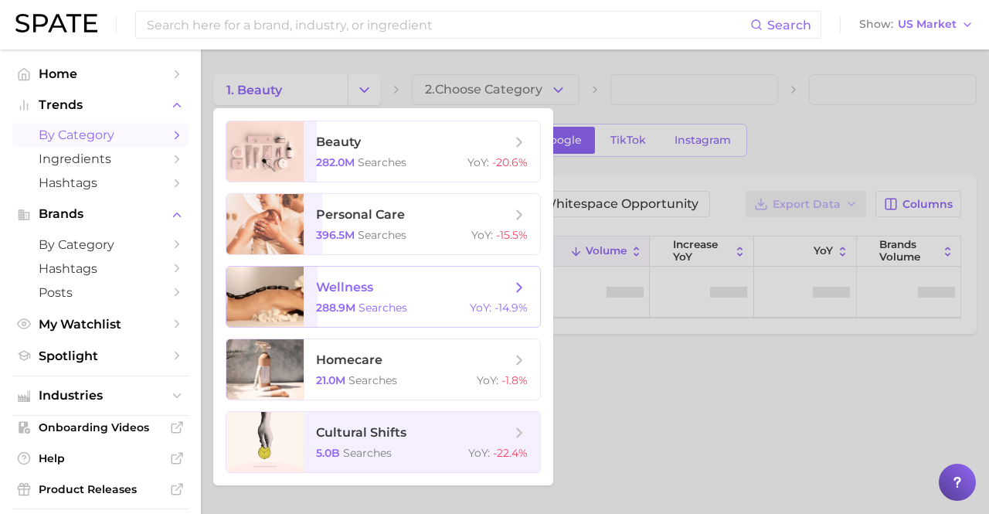
click at [889, 80] on div at bounding box center [494, 257] width 989 height 514
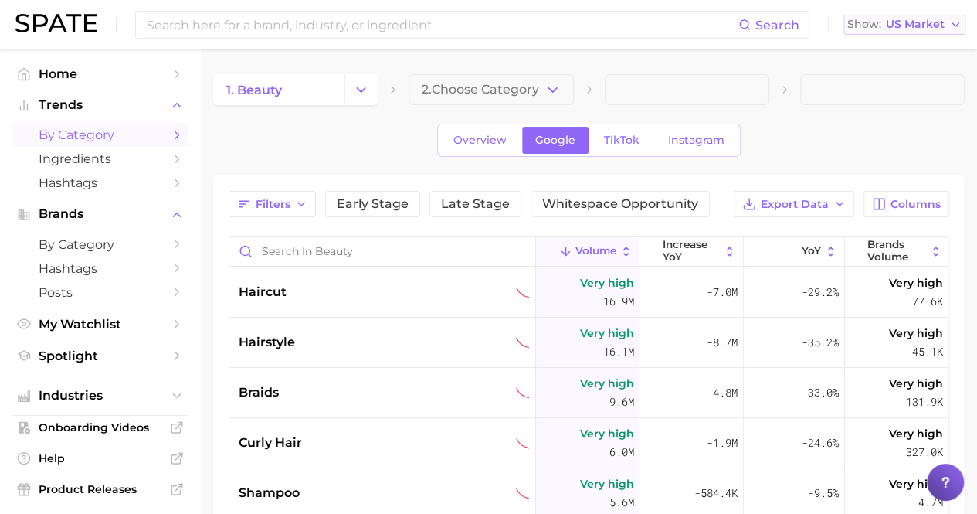
click at [938, 22] on span "US Market" at bounding box center [915, 24] width 59 height 8
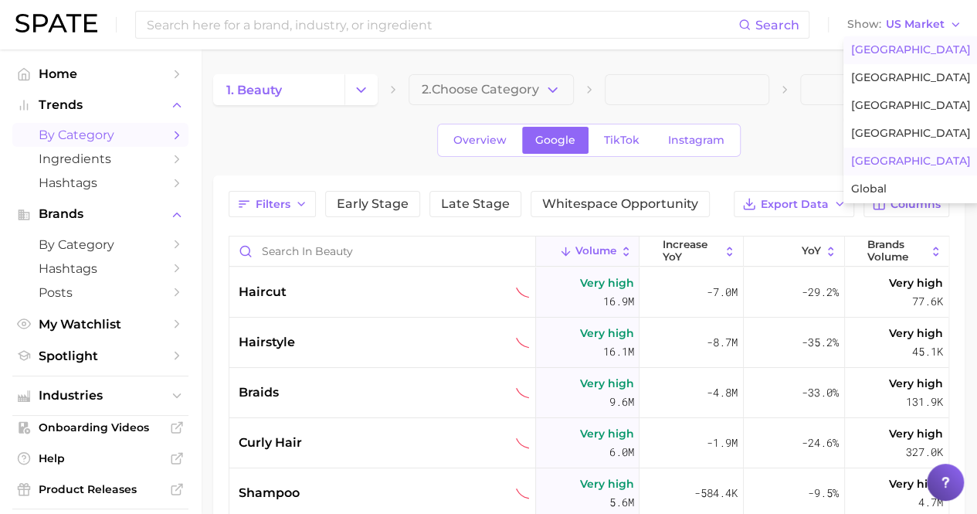
click at [885, 149] on button "Japan" at bounding box center [910, 162] width 135 height 28
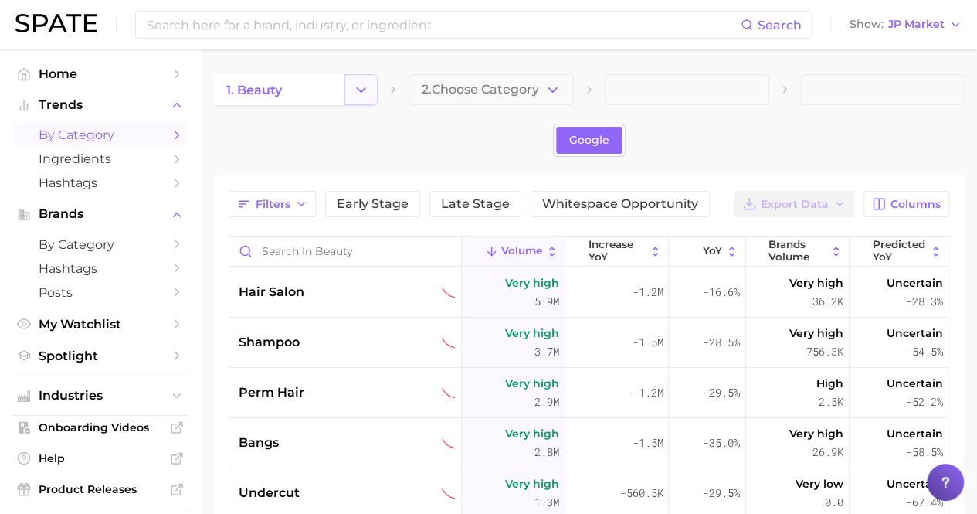
click at [365, 90] on icon "Change Category" at bounding box center [361, 90] width 16 height 16
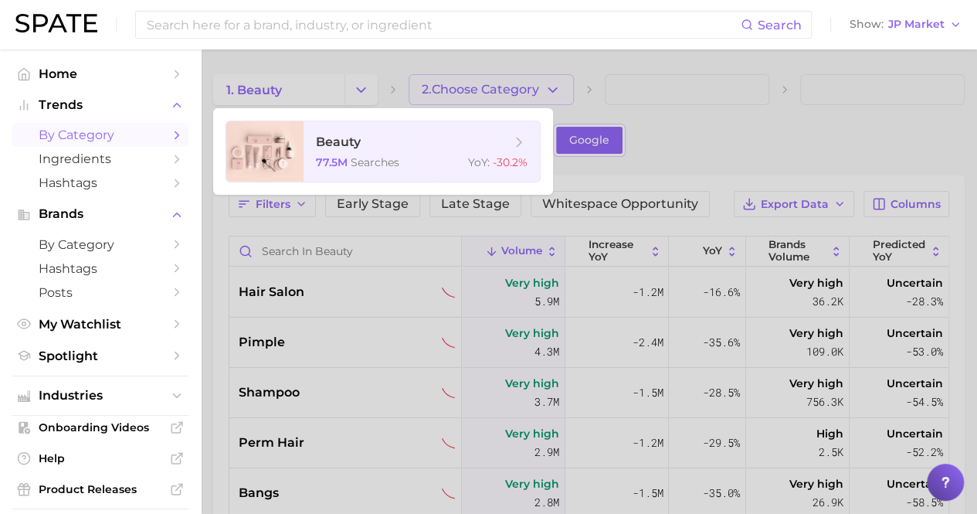
drag, startPoint x: 367, startPoint y: 95, endPoint x: 429, endPoint y: 97, distance: 62.6
click at [367, 95] on div at bounding box center [488, 257] width 977 height 514
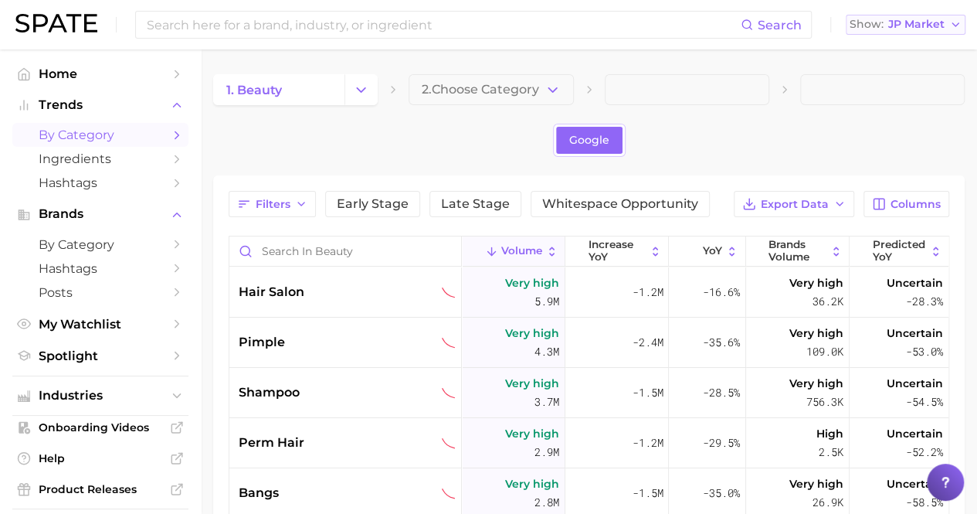
click at [937, 22] on span "JP Market" at bounding box center [916, 24] width 56 height 8
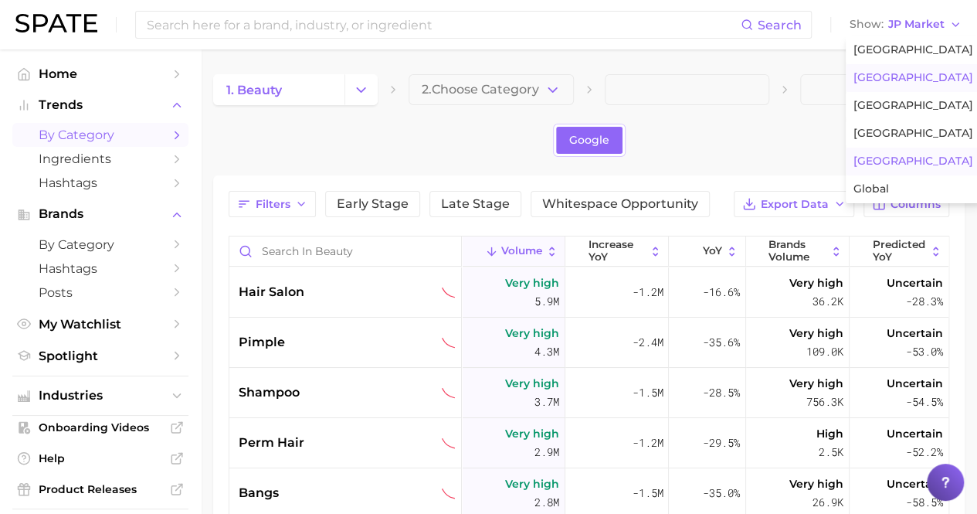
click at [915, 70] on button "United Kingdom" at bounding box center [913, 78] width 135 height 28
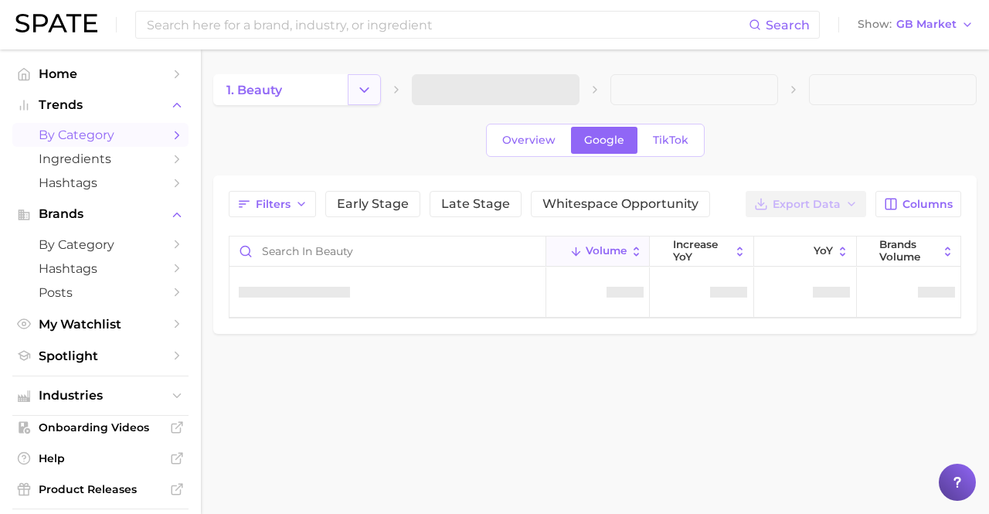
click at [363, 89] on polyline "Change Category" at bounding box center [364, 89] width 8 height 4
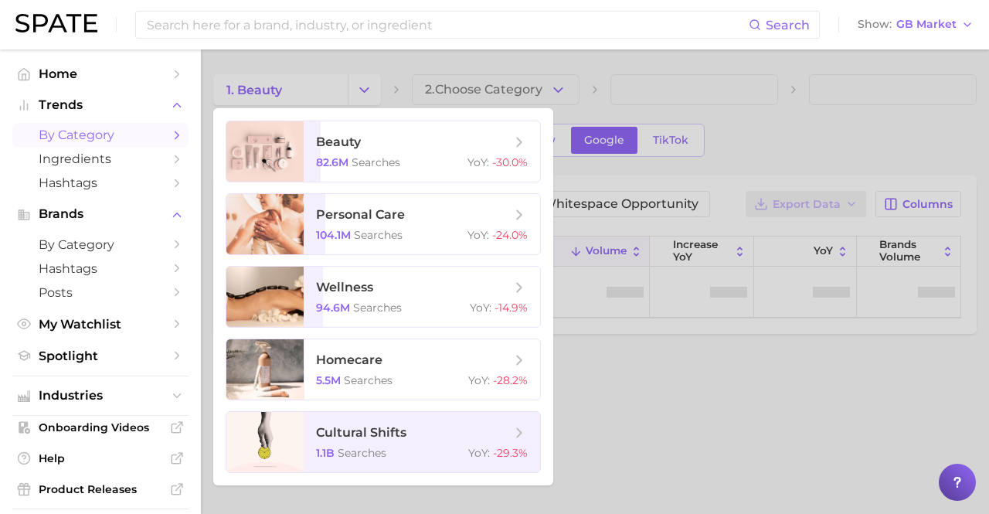
click at [800, 82] on div at bounding box center [494, 257] width 989 height 514
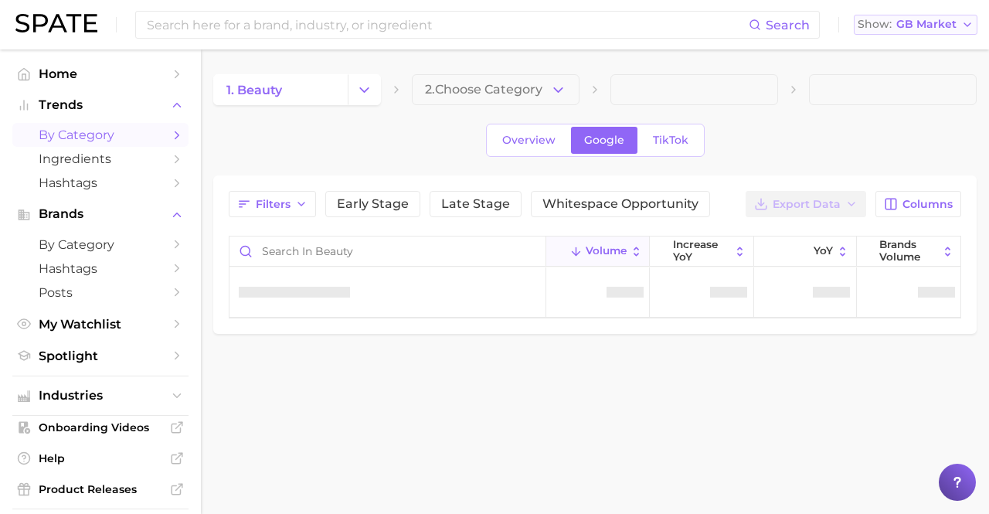
click at [962, 32] on button "Show GB Market" at bounding box center [916, 25] width 124 height 20
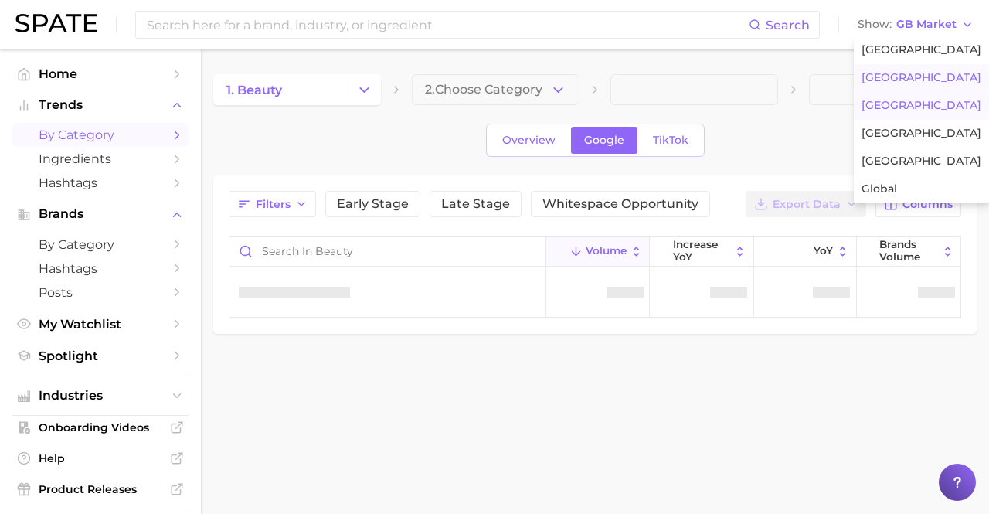
click at [904, 107] on button "France" at bounding box center [921, 106] width 135 height 28
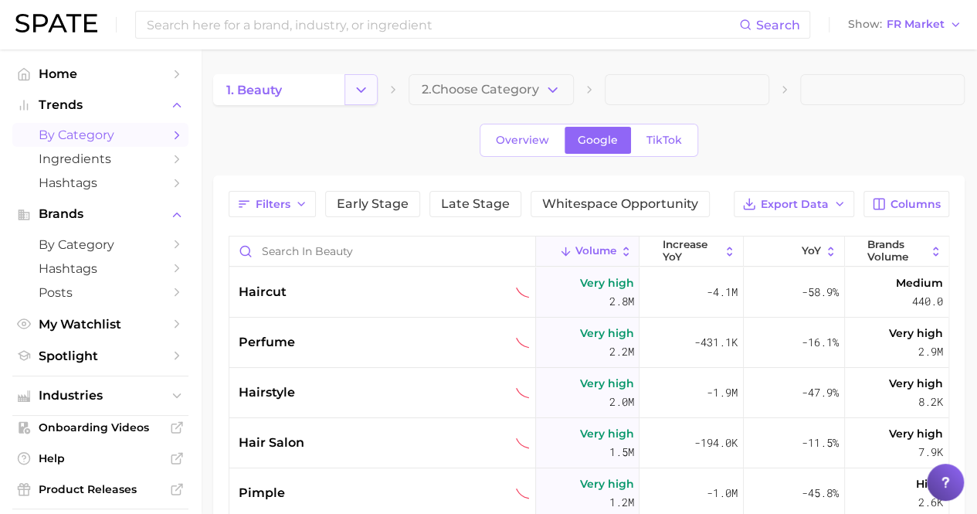
click at [367, 92] on icon "Change Category" at bounding box center [361, 90] width 16 height 16
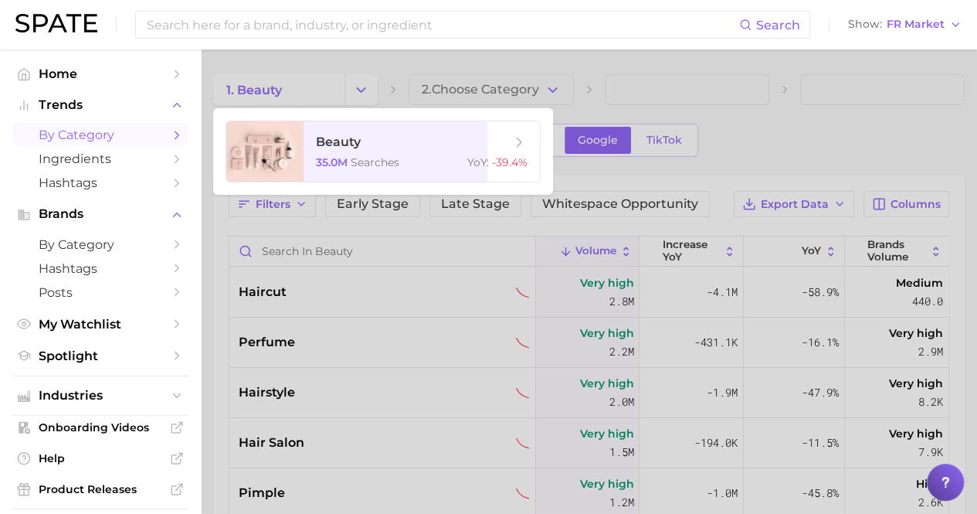
click at [852, 98] on div at bounding box center [488, 257] width 977 height 514
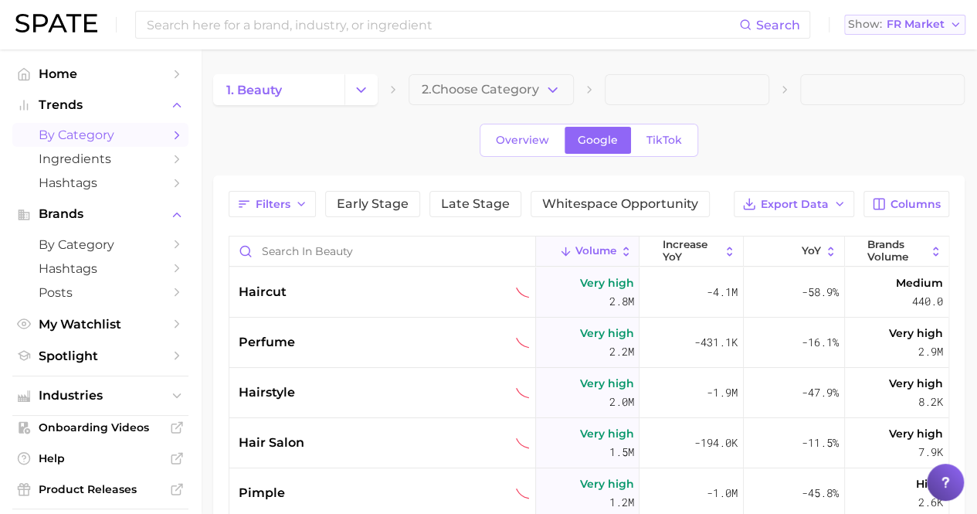
click at [951, 34] on button "Show FR Market" at bounding box center [904, 25] width 121 height 20
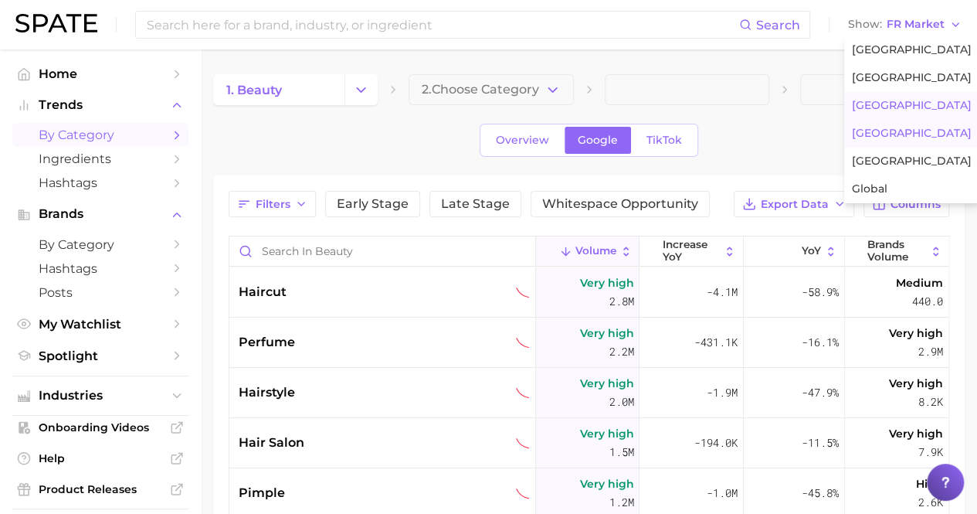
click at [893, 134] on span "South Korea" at bounding box center [912, 133] width 120 height 13
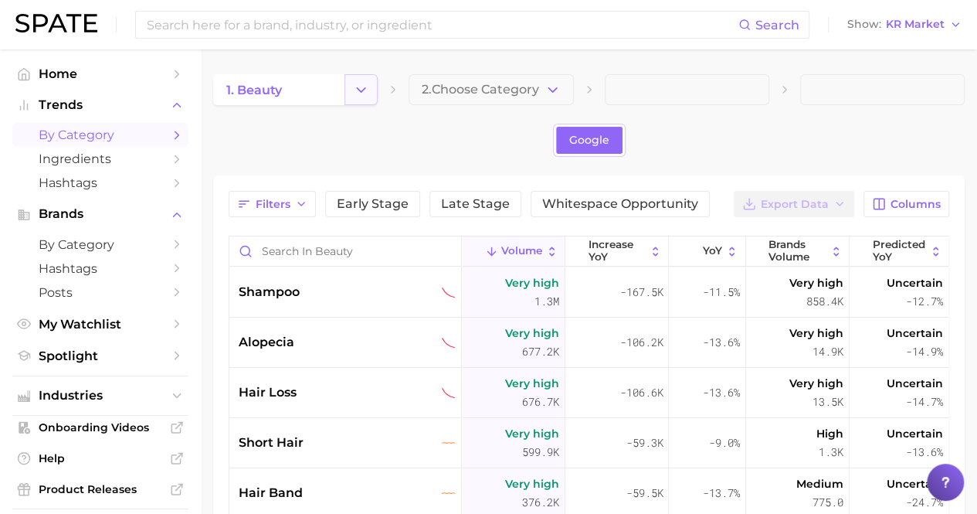
click at [361, 82] on icon "Change Category" at bounding box center [361, 90] width 16 height 16
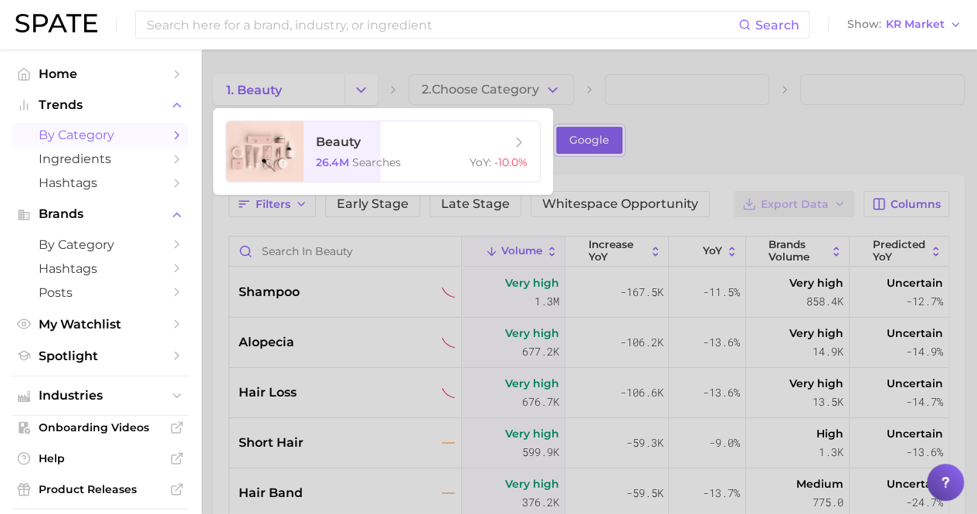
drag, startPoint x: 813, startPoint y: 63, endPoint x: 915, endPoint y: 12, distance: 114.3
click at [813, 63] on div at bounding box center [488, 257] width 977 height 514
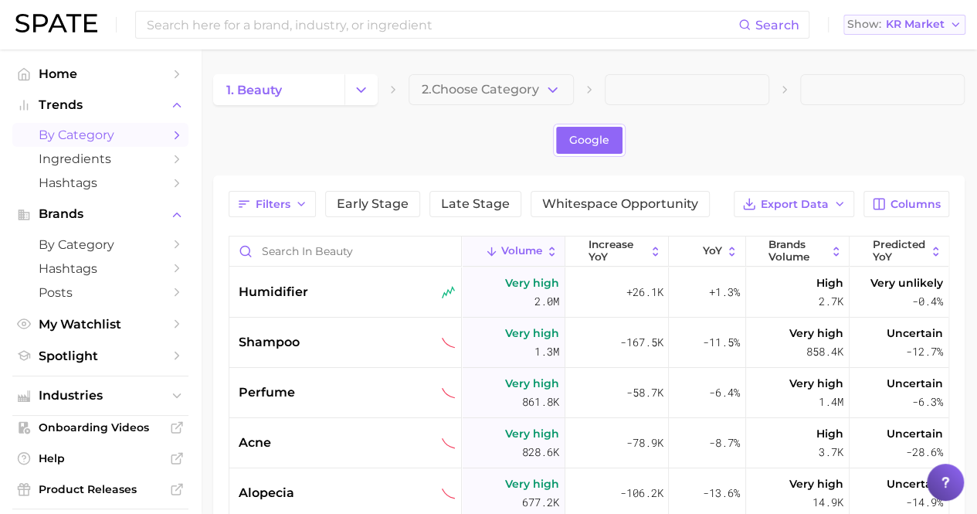
click at [944, 20] on span "KR Market" at bounding box center [915, 24] width 59 height 8
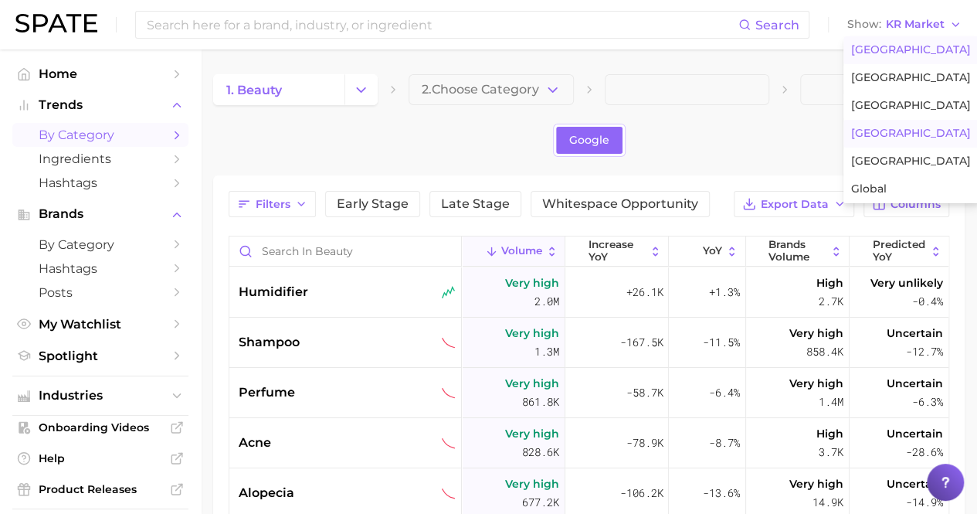
click at [905, 49] on span "United States" at bounding box center [911, 49] width 120 height 13
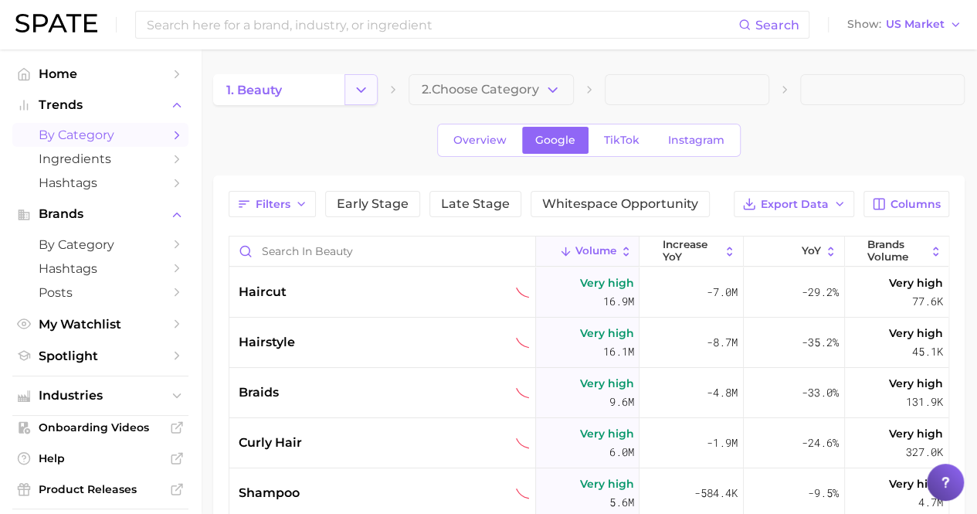
click at [346, 87] on button "Change Category" at bounding box center [360, 89] width 33 height 31
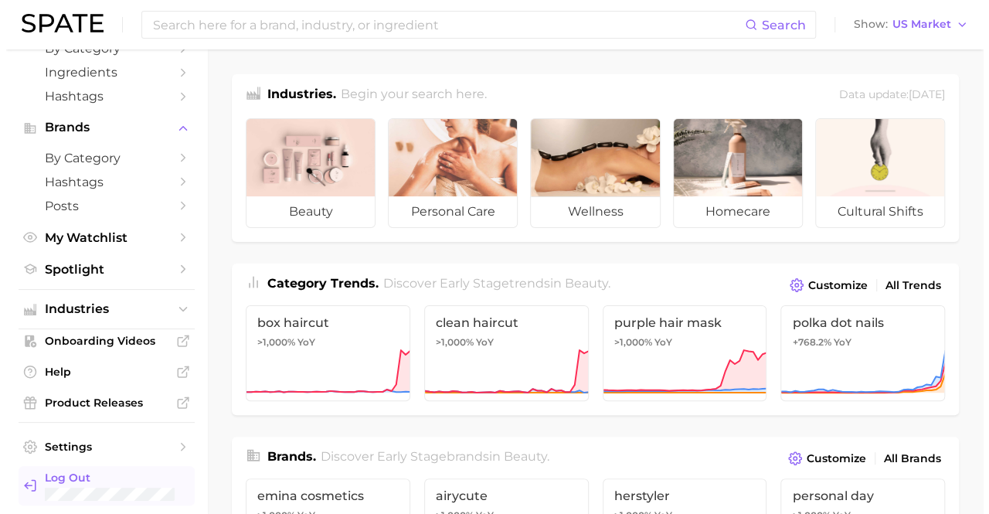
scroll to position [90, 0]
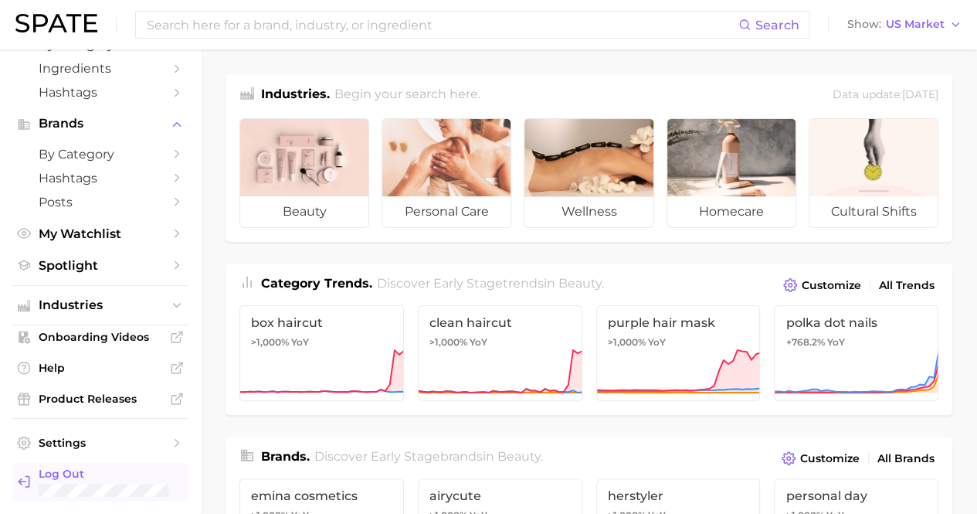
click at [53, 480] on span "Log Out" at bounding box center [107, 474] width 137 height 14
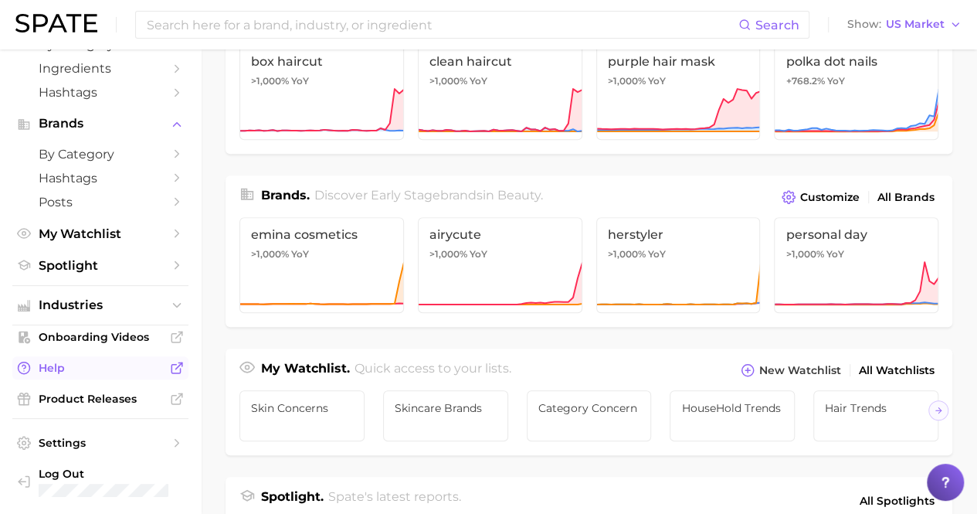
scroll to position [386, 0]
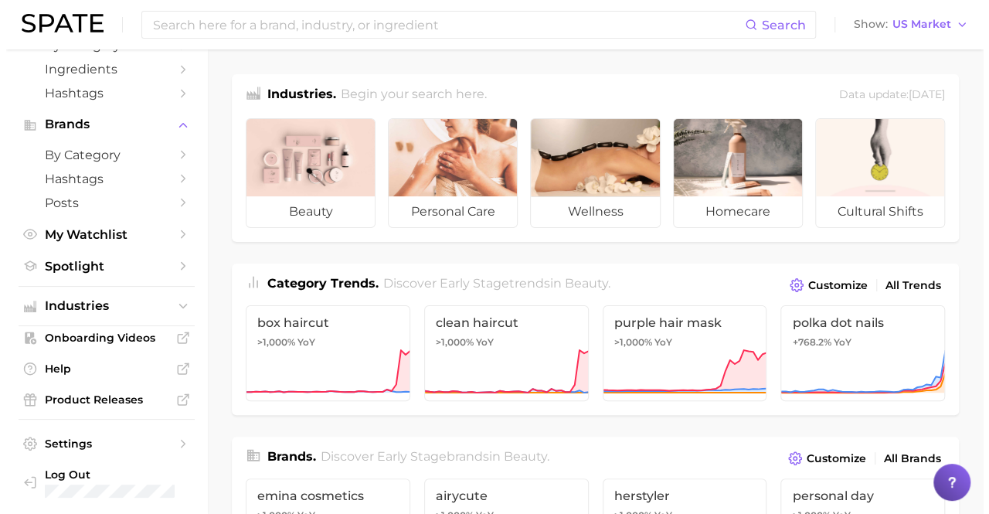
scroll to position [90, 0]
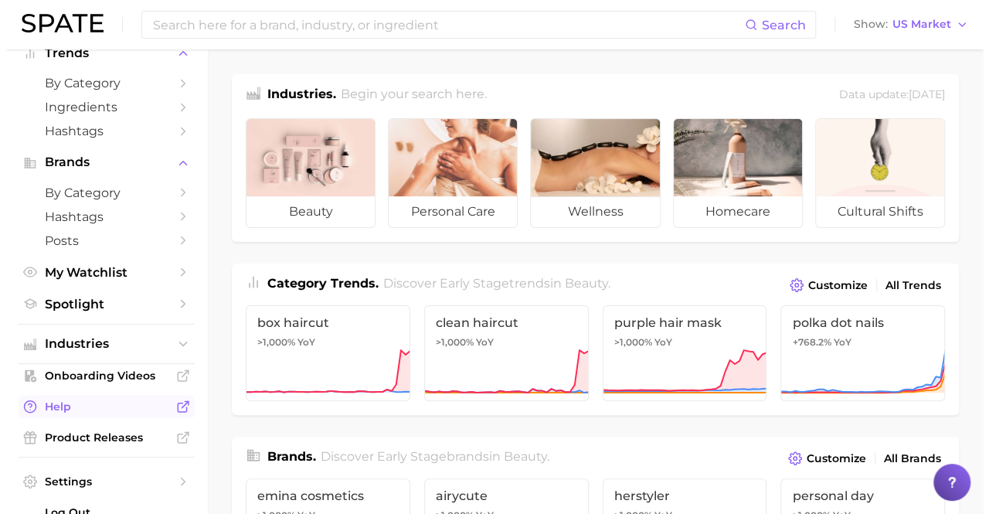
scroll to position [90, 0]
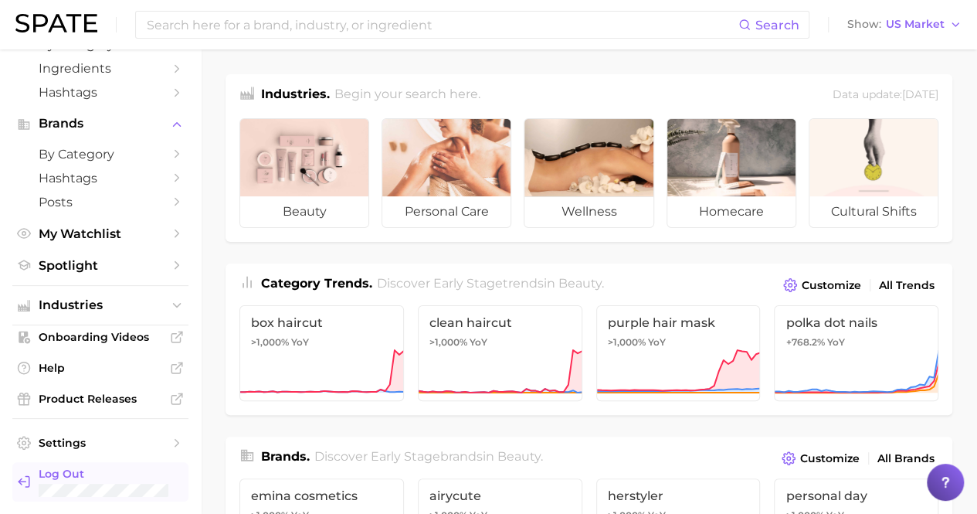
click at [59, 470] on span "Log Out" at bounding box center [107, 474] width 137 height 14
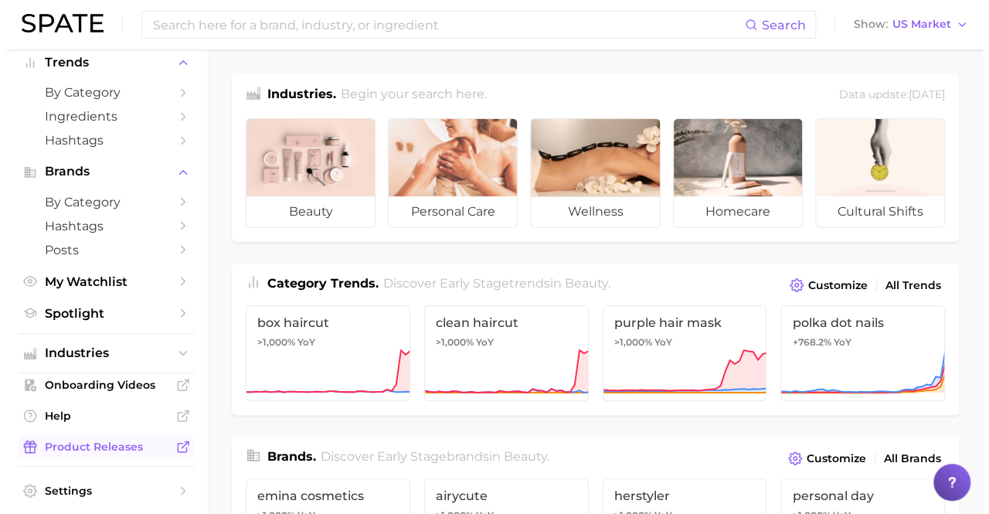
scroll to position [90, 0]
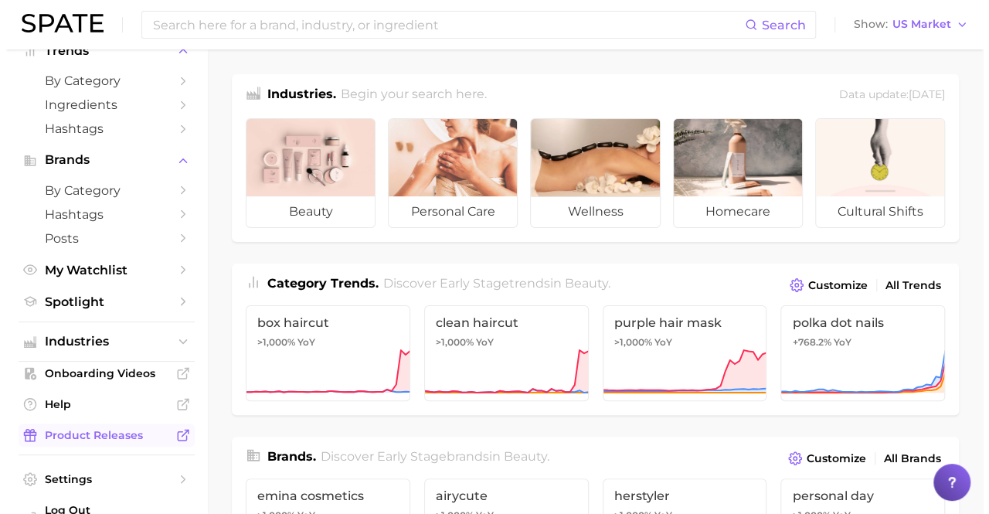
scroll to position [90, 0]
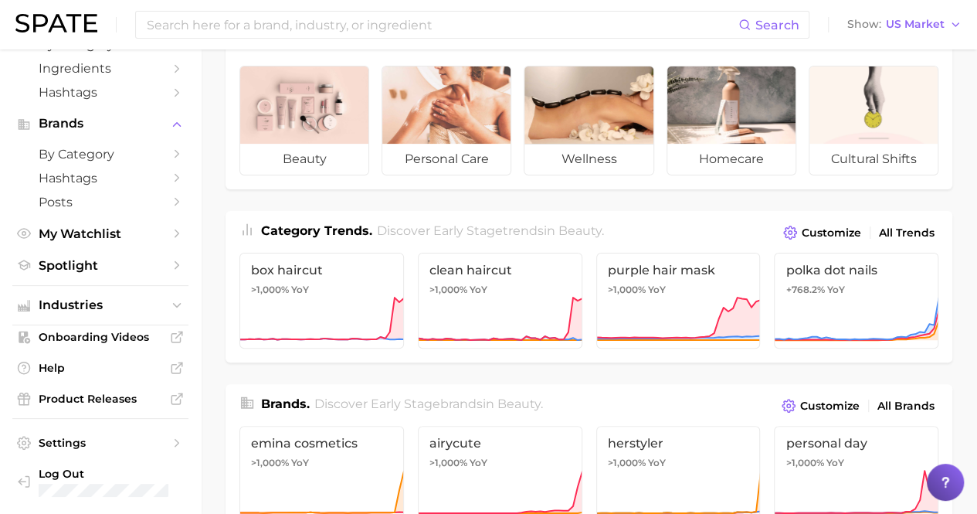
scroll to position [77, 0]
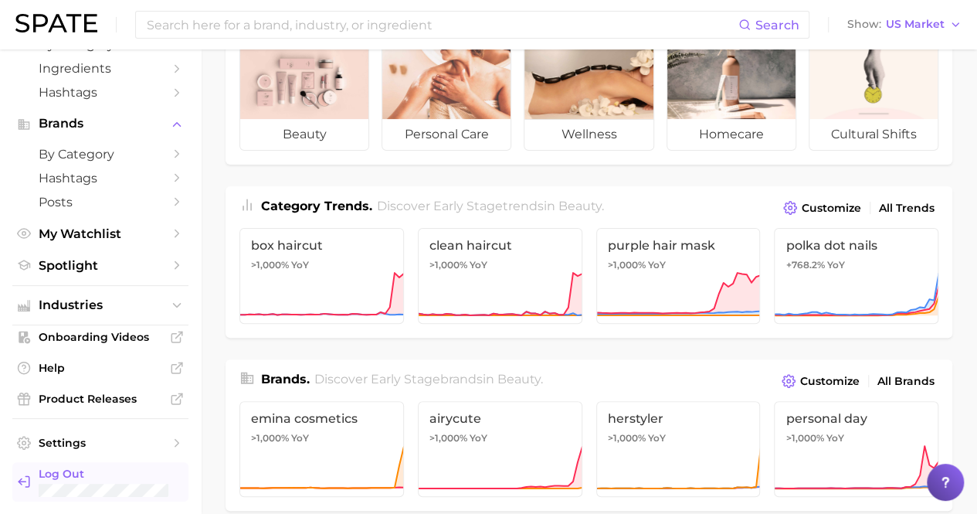
click at [100, 477] on span "Log Out" at bounding box center [107, 474] width 137 height 14
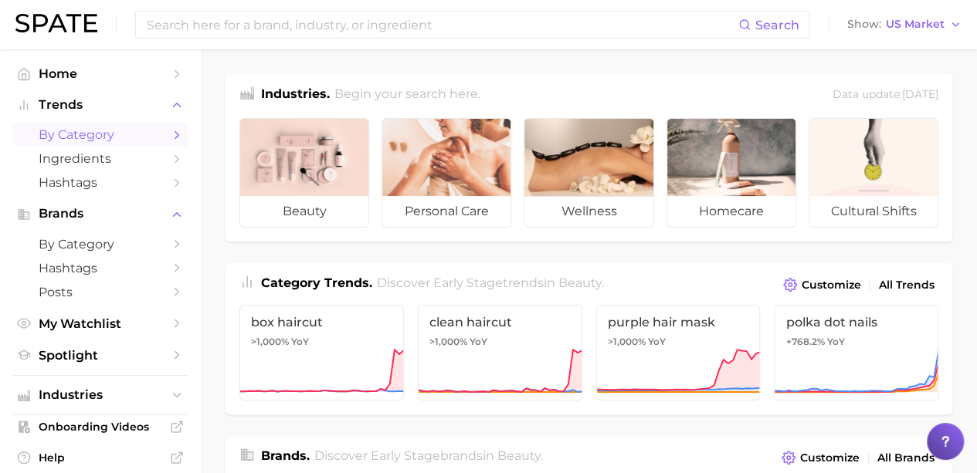
click at [120, 135] on span "by Category" at bounding box center [101, 134] width 124 height 15
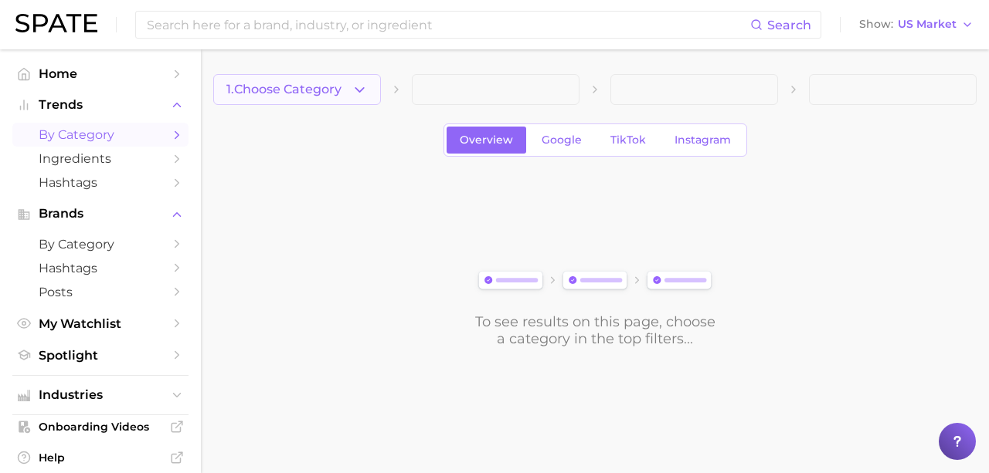
click at [297, 93] on span "1. Choose Category" at bounding box center [283, 90] width 115 height 14
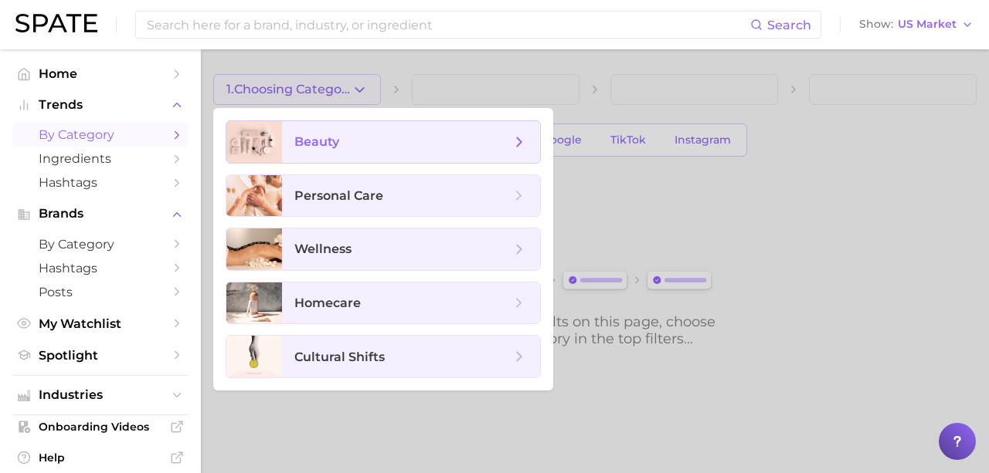
click at [505, 149] on span "beauty" at bounding box center [402, 142] width 216 height 17
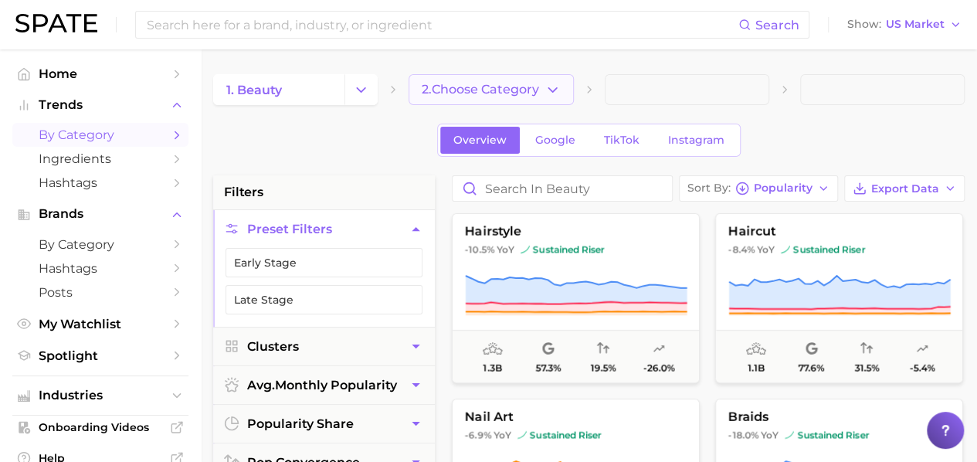
click at [554, 93] on icon "button" at bounding box center [553, 90] width 16 height 16
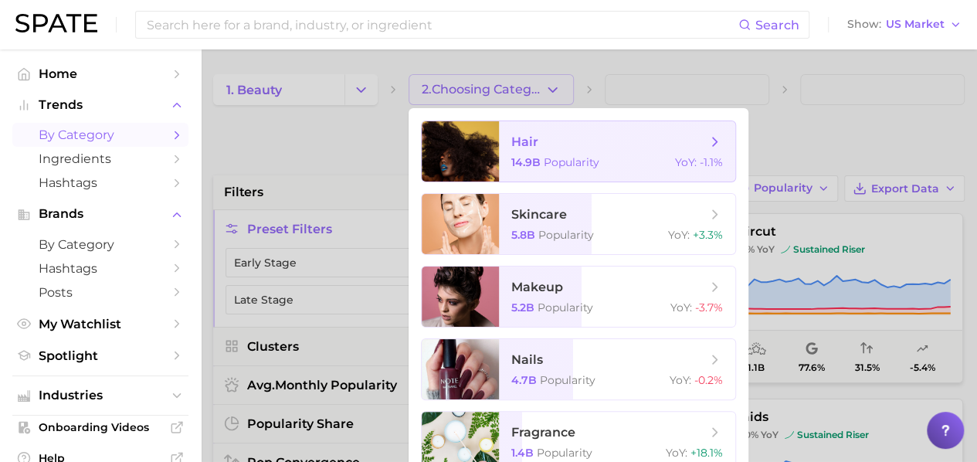
click at [663, 144] on span "hair" at bounding box center [608, 142] width 195 height 17
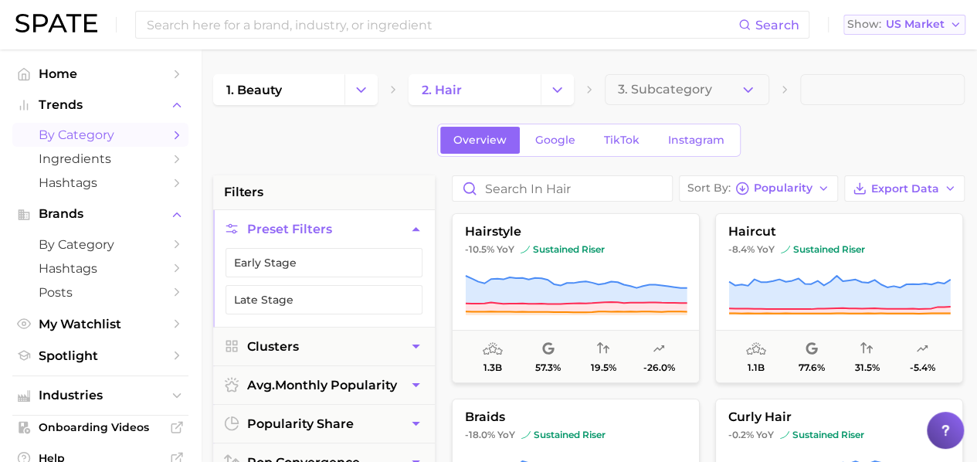
click at [951, 21] on icon "button" at bounding box center [955, 25] width 12 height 12
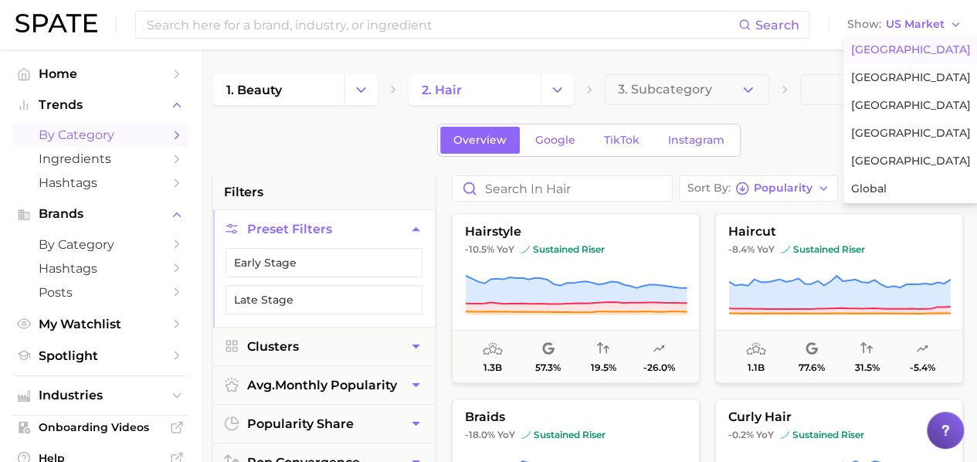
drag, startPoint x: 787, startPoint y: 134, endPoint x: 777, endPoint y: 136, distance: 10.3
click at [787, 134] on div "Overview Google TikTok Instagram" at bounding box center [589, 140] width 752 height 33
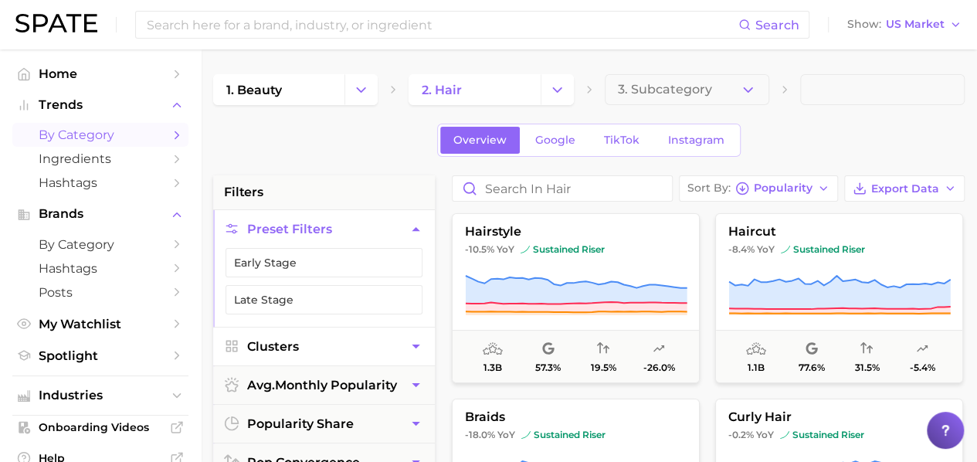
click at [418, 339] on icon "button" at bounding box center [416, 346] width 16 height 16
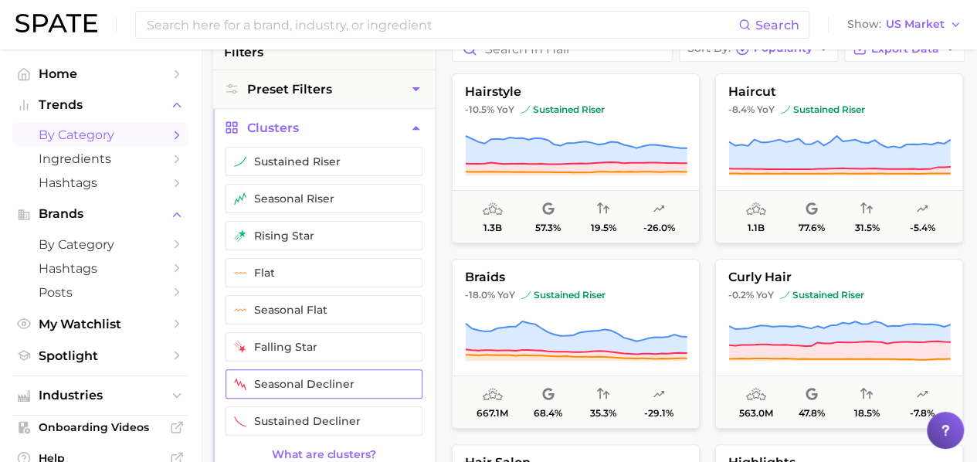
scroll to position [154, 0]
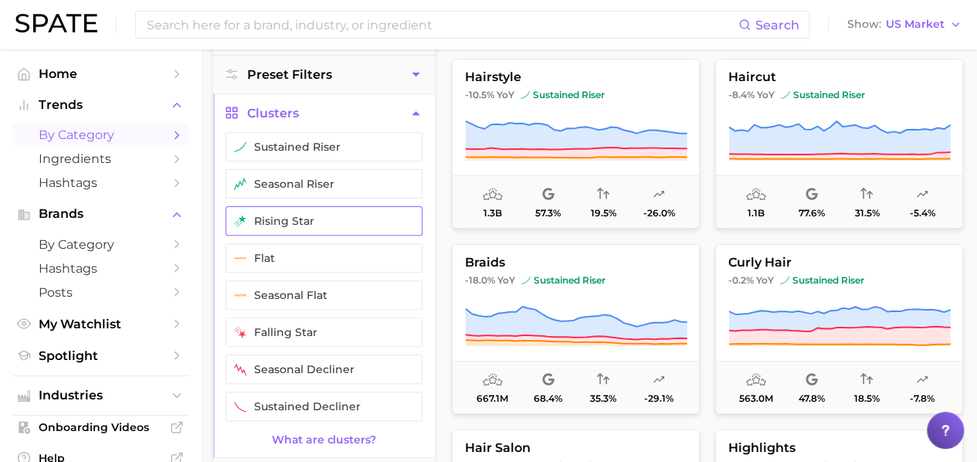
click at [367, 214] on button "rising star" at bounding box center [324, 220] width 197 height 29
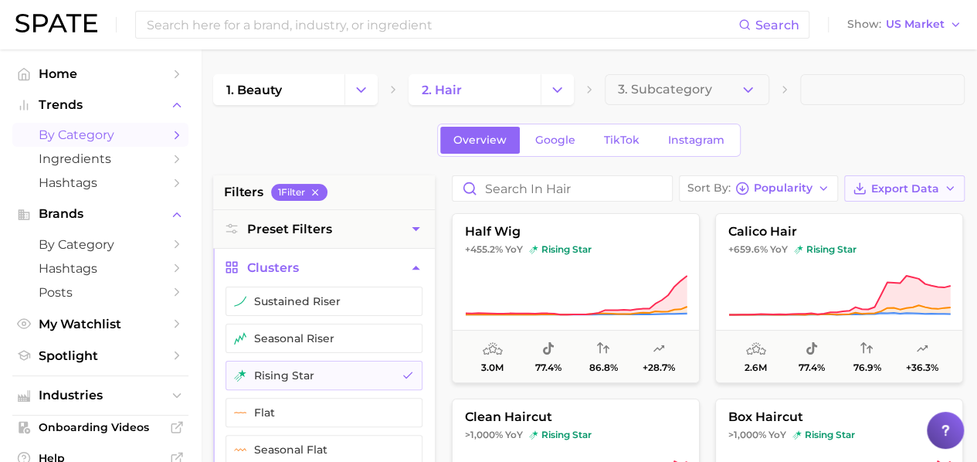
click at [950, 186] on icon "button" at bounding box center [950, 188] width 12 height 12
click at [885, 216] on span "Card Data CSV" at bounding box center [861, 217] width 81 height 13
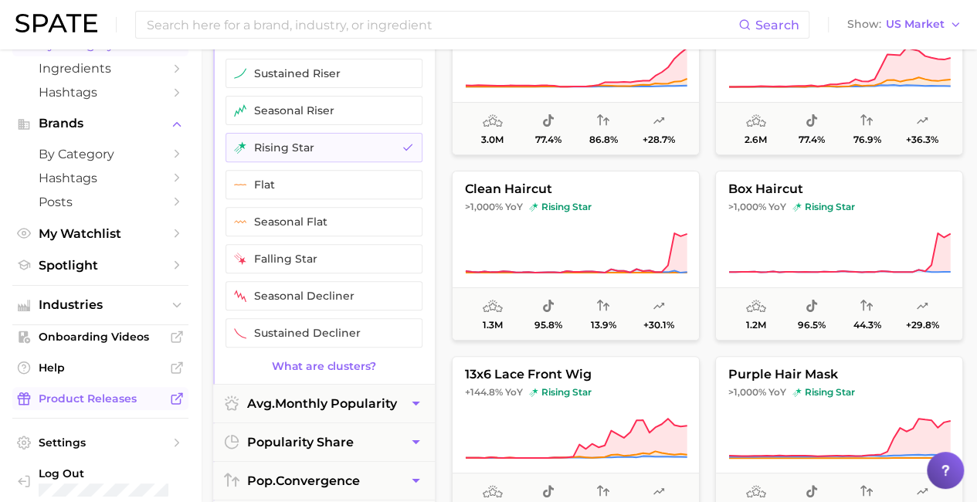
scroll to position [541, 0]
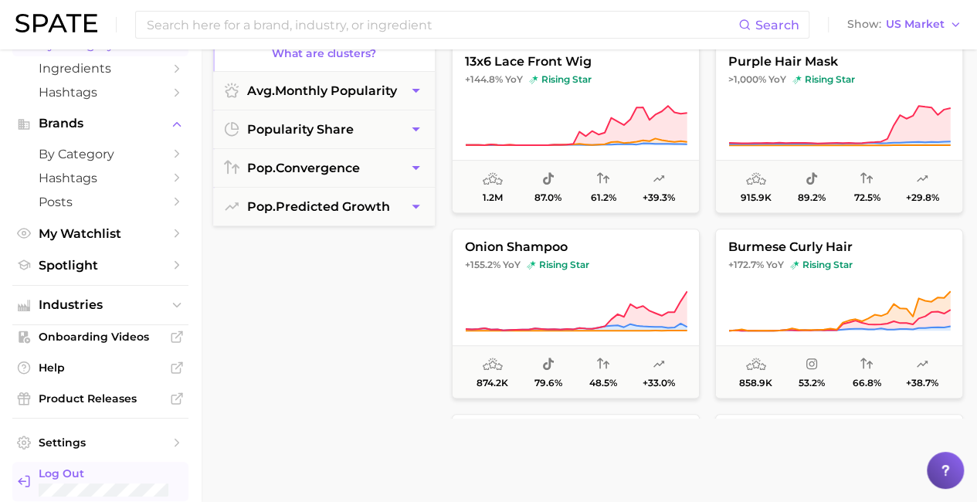
click at [87, 477] on span "Log Out" at bounding box center [107, 474] width 137 height 14
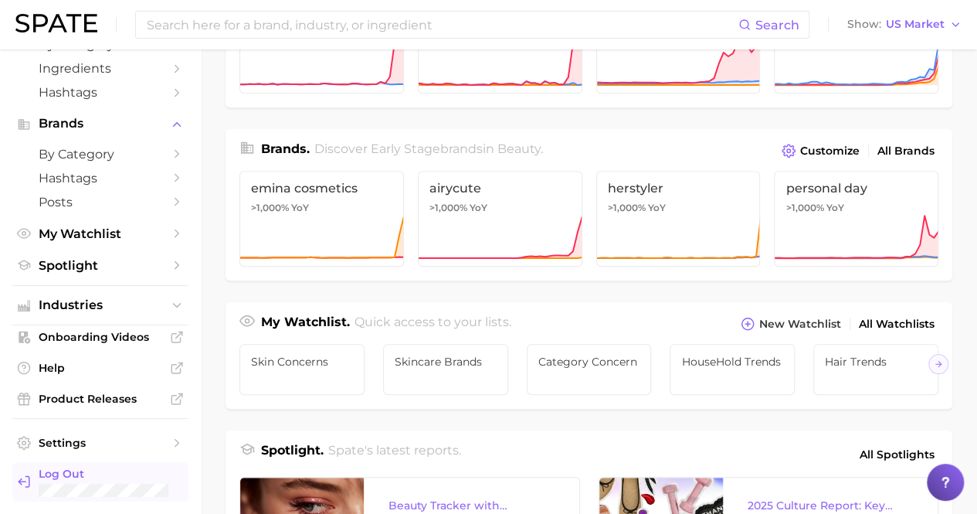
scroll to position [386, 0]
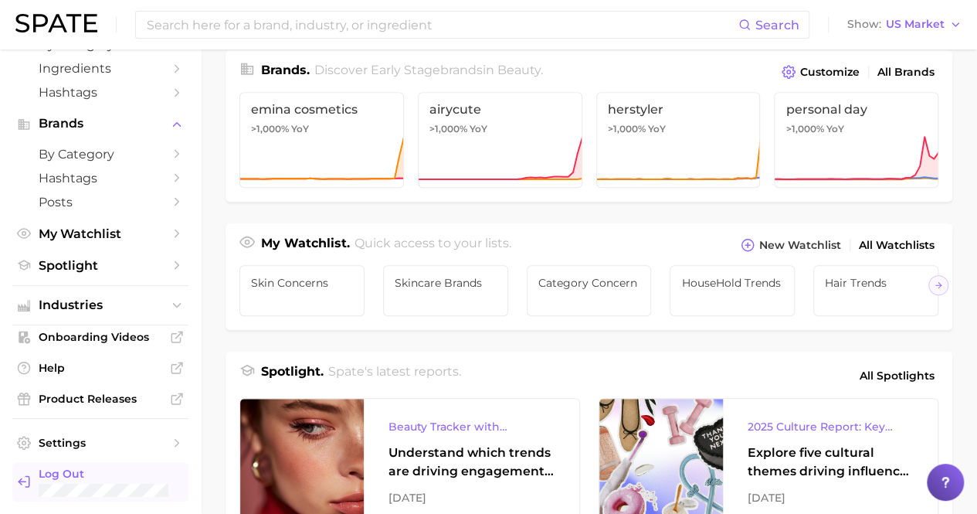
click at [68, 479] on span "Log Out" at bounding box center [107, 474] width 137 height 14
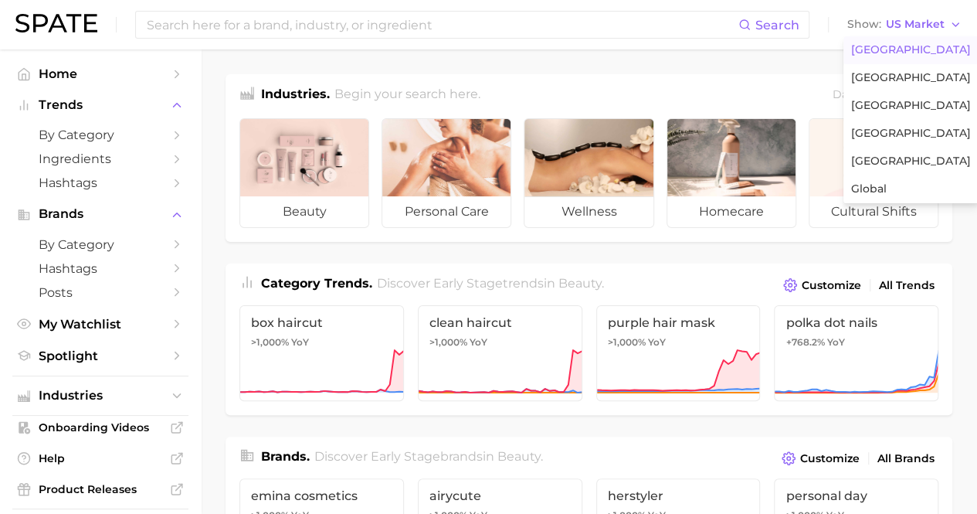
click at [905, 50] on span "[GEOGRAPHIC_DATA]" at bounding box center [911, 49] width 120 height 13
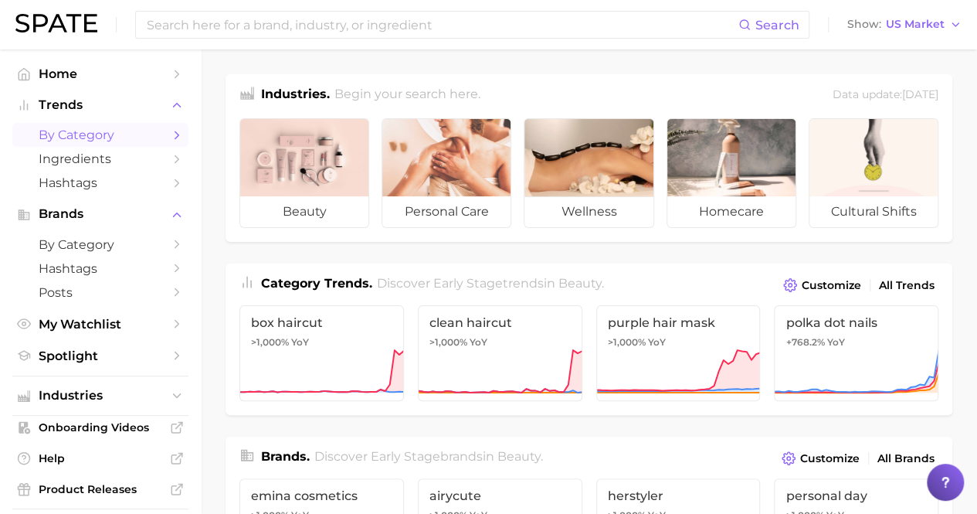
click at [94, 135] on span "by Category" at bounding box center [101, 134] width 124 height 15
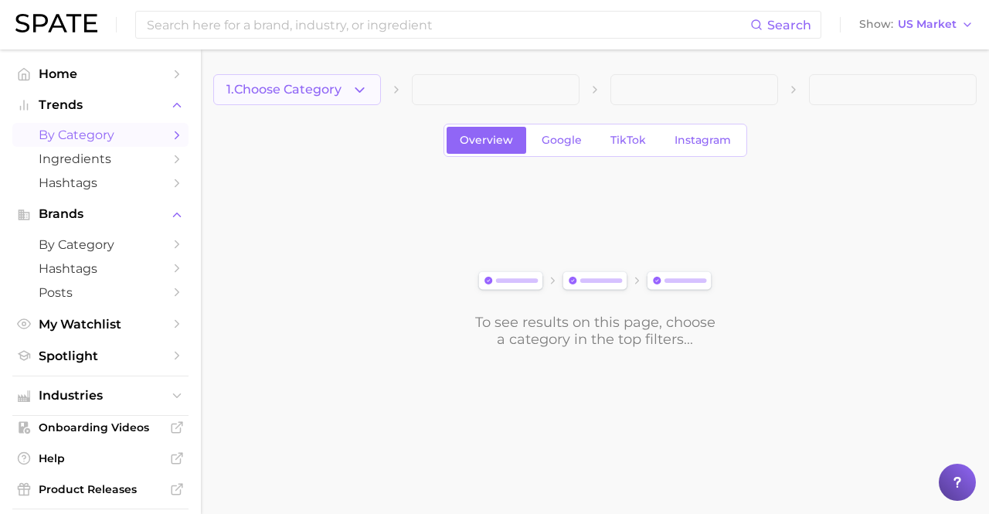
click at [297, 90] on span "1. Choose Category" at bounding box center [283, 90] width 115 height 14
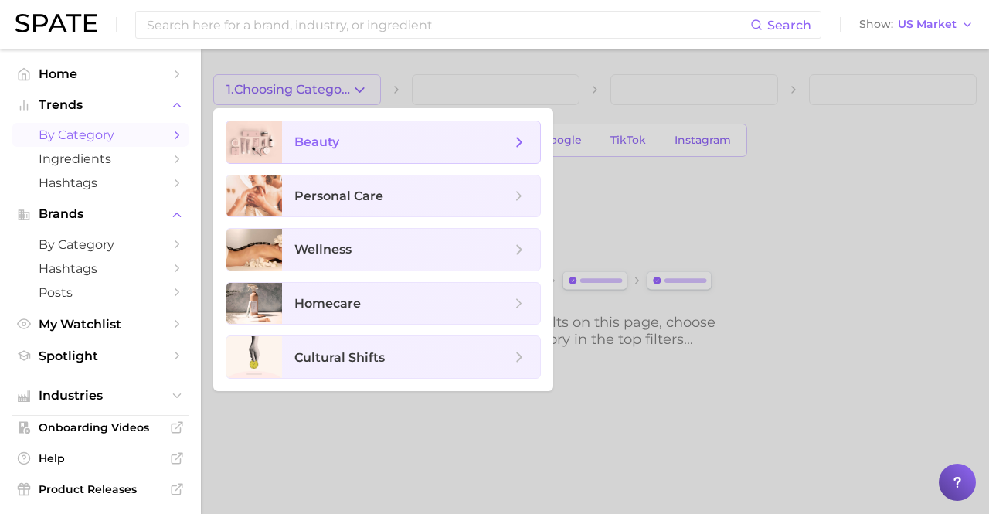
click at [411, 142] on span "beauty" at bounding box center [402, 142] width 216 height 17
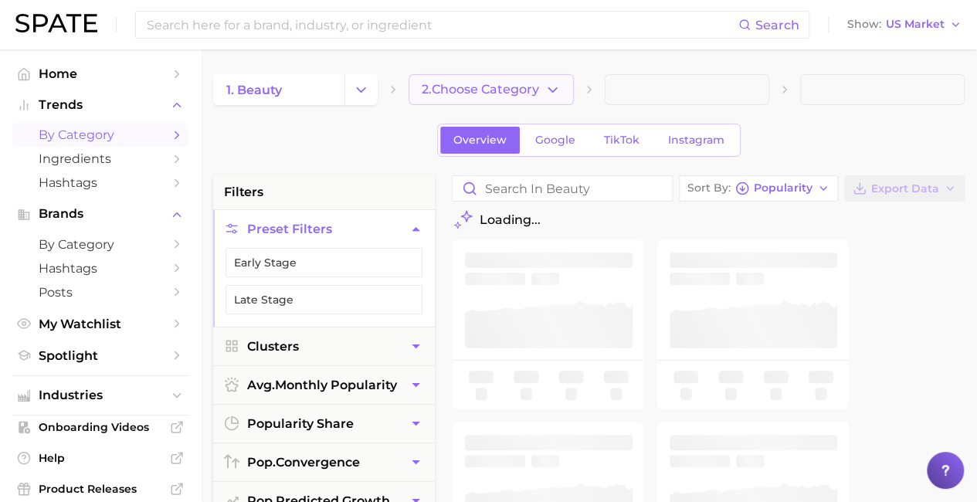
click at [492, 90] on span "2. Choose Category" at bounding box center [480, 90] width 117 height 14
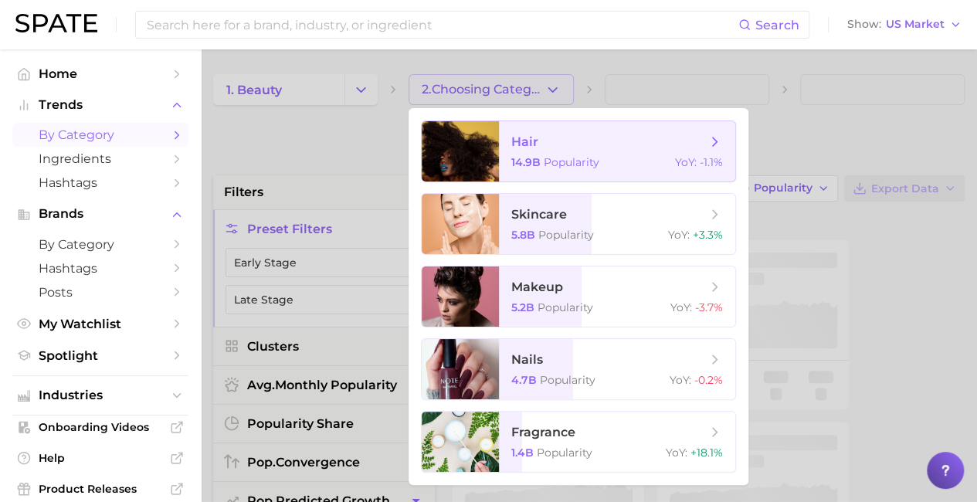
click at [617, 151] on span "hair 14.9b Popularity YoY : -1.1%" at bounding box center [617, 151] width 236 height 60
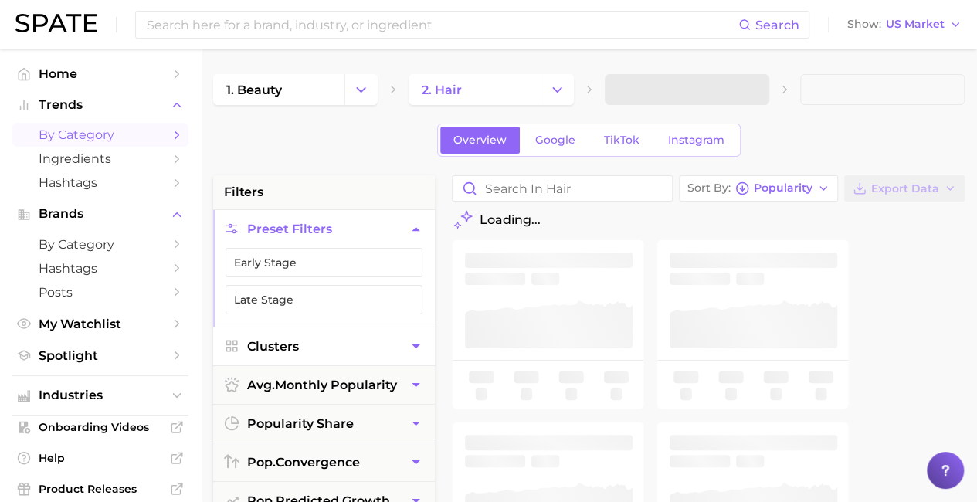
click at [324, 344] on button "Clusters" at bounding box center [324, 347] width 222 height 38
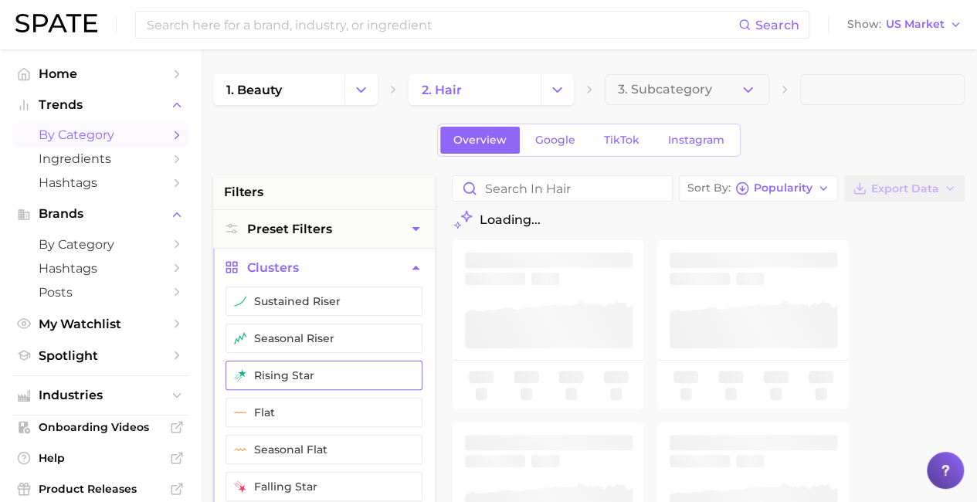
click at [324, 373] on button "rising star" at bounding box center [324, 375] width 197 height 29
click at [906, 188] on span "Export Data" at bounding box center [905, 188] width 68 height 13
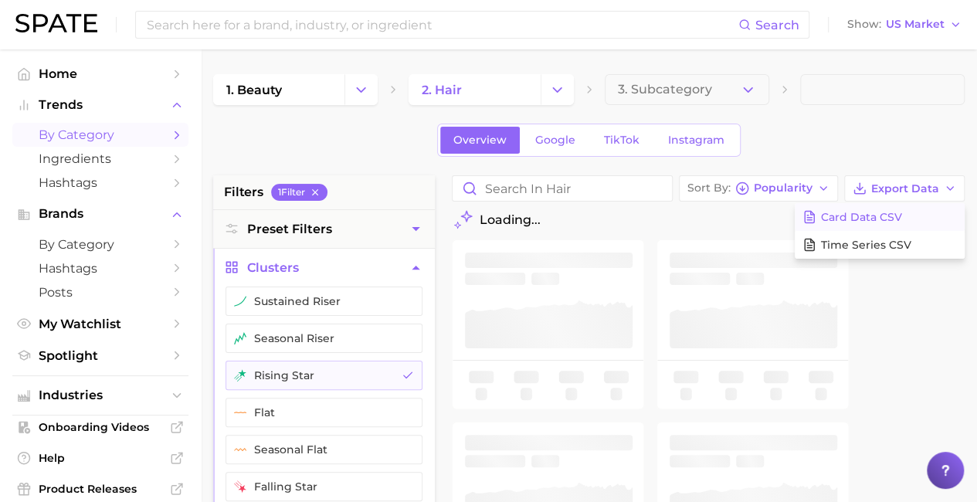
click at [880, 216] on span "Card Data CSV" at bounding box center [861, 217] width 81 height 13
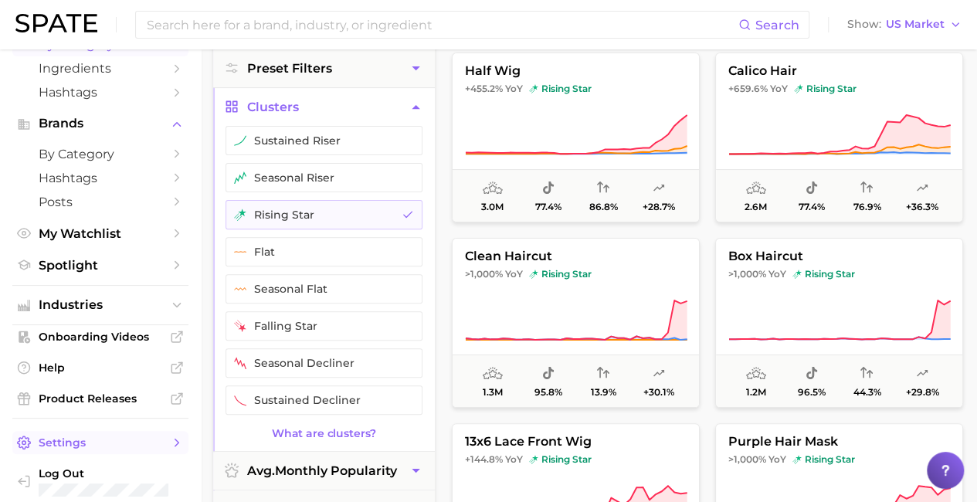
scroll to position [541, 0]
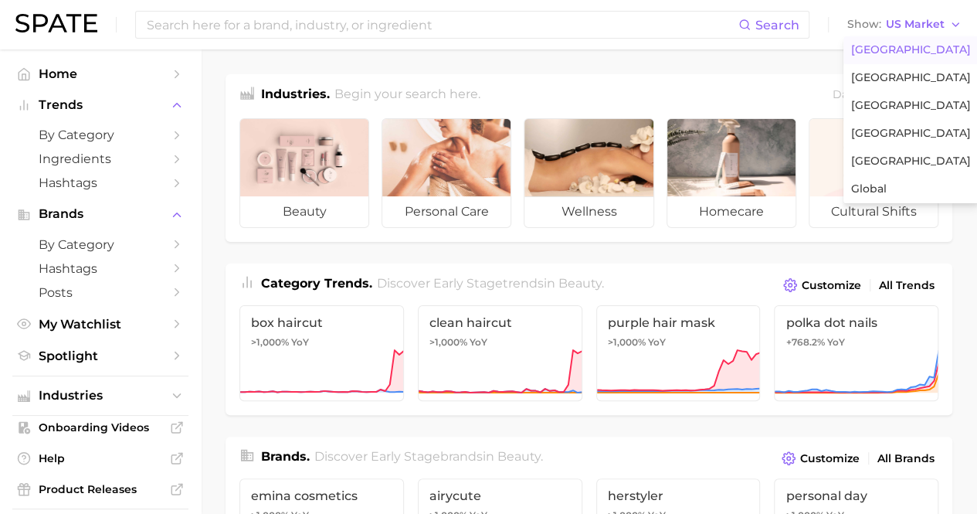
click at [905, 50] on span "[GEOGRAPHIC_DATA]" at bounding box center [911, 49] width 120 height 13
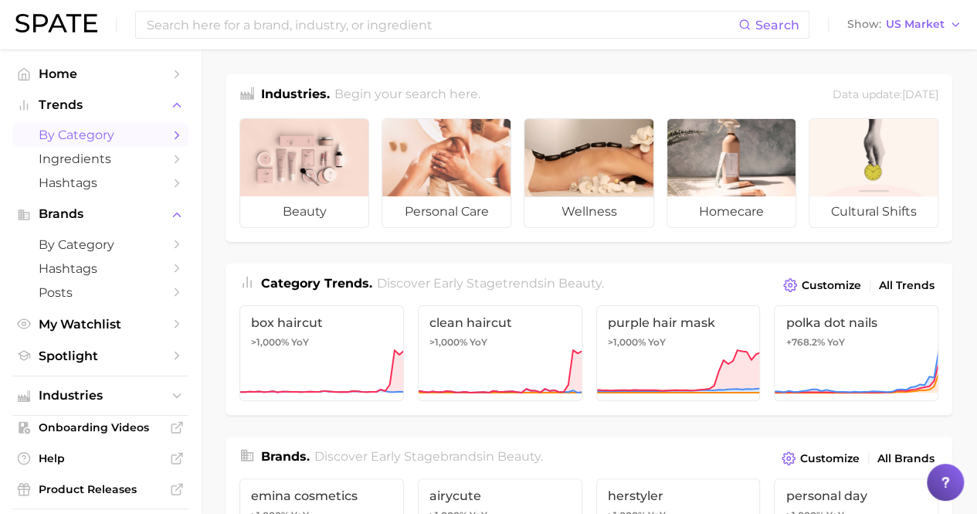
click at [94, 135] on span "by Category" at bounding box center [101, 134] width 124 height 15
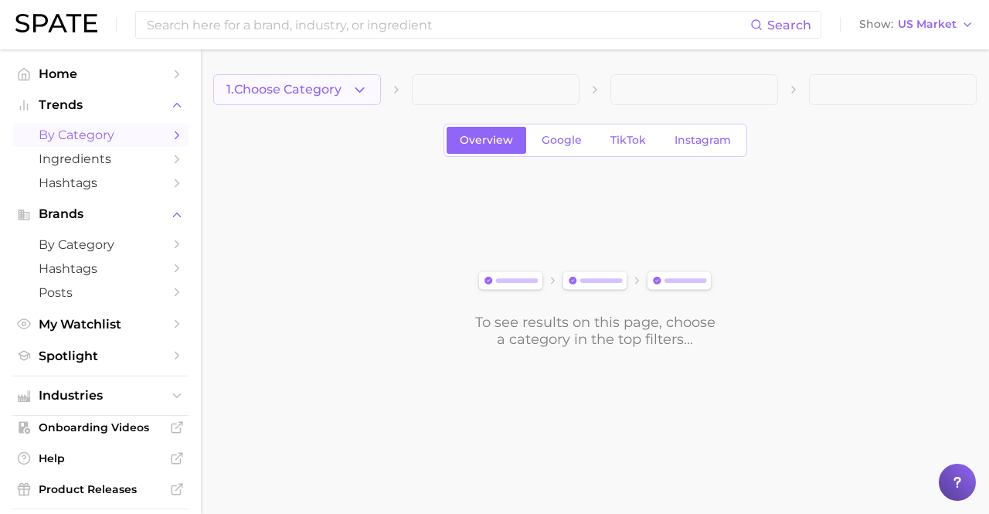
click at [297, 90] on span "1. Choose Category" at bounding box center [283, 90] width 115 height 14
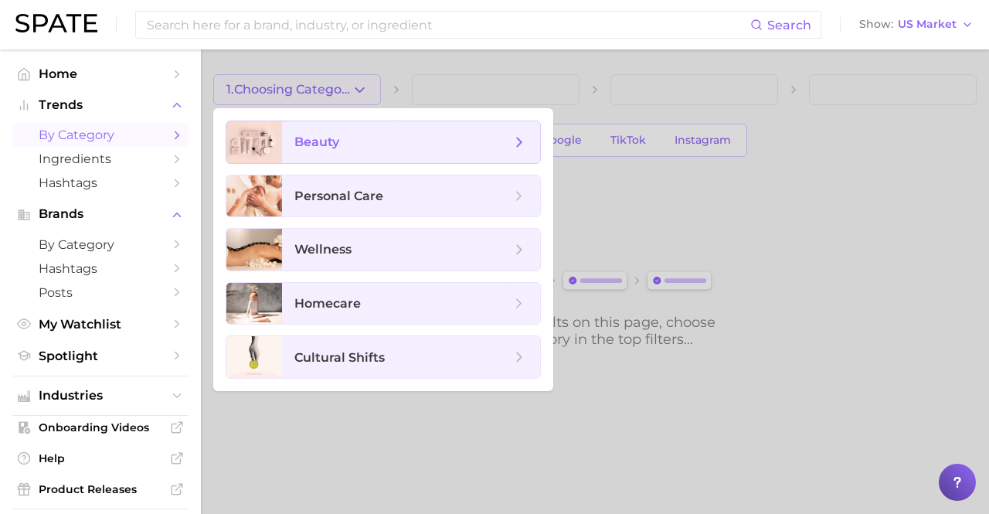
click at [411, 142] on span "beauty" at bounding box center [402, 142] width 216 height 17
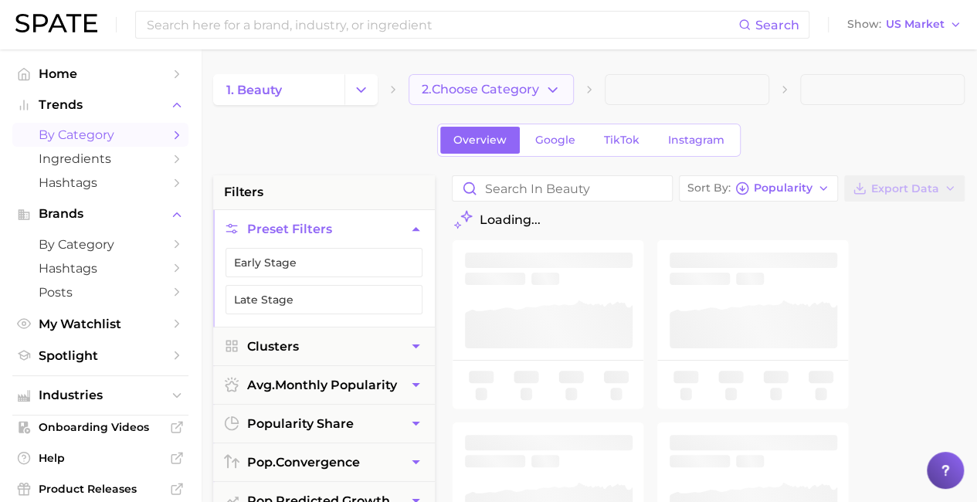
click at [492, 90] on span "2. Choose Category" at bounding box center [480, 90] width 117 height 14
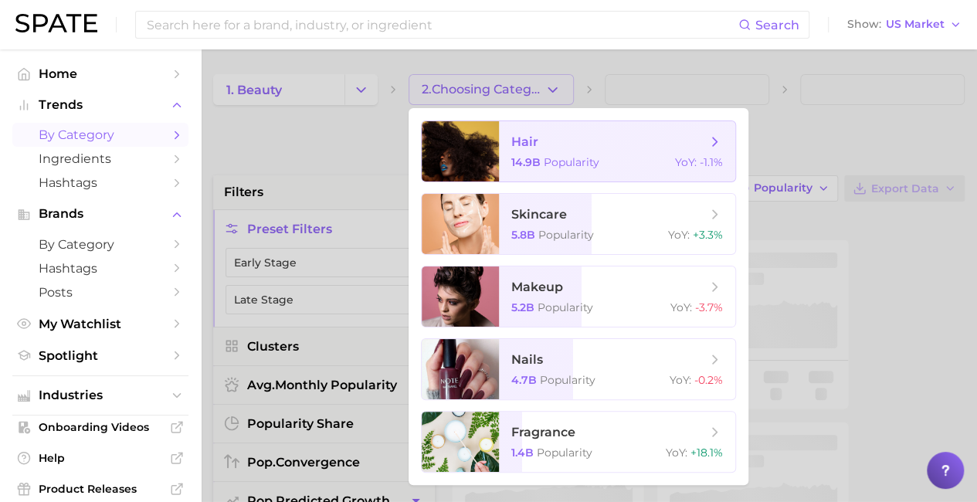
click at [617, 151] on span "hair 14.9b Popularity YoY : -1.1%" at bounding box center [617, 151] width 236 height 60
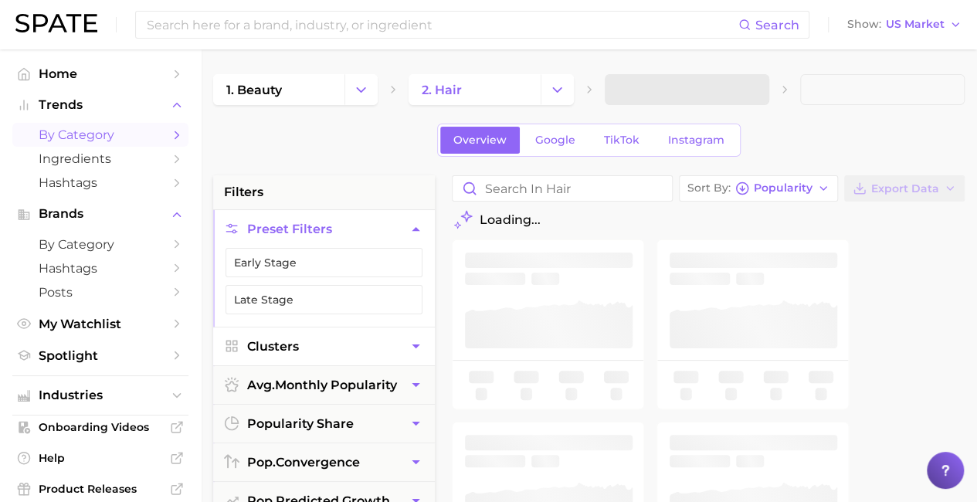
click at [324, 344] on button "Clusters" at bounding box center [324, 347] width 222 height 38
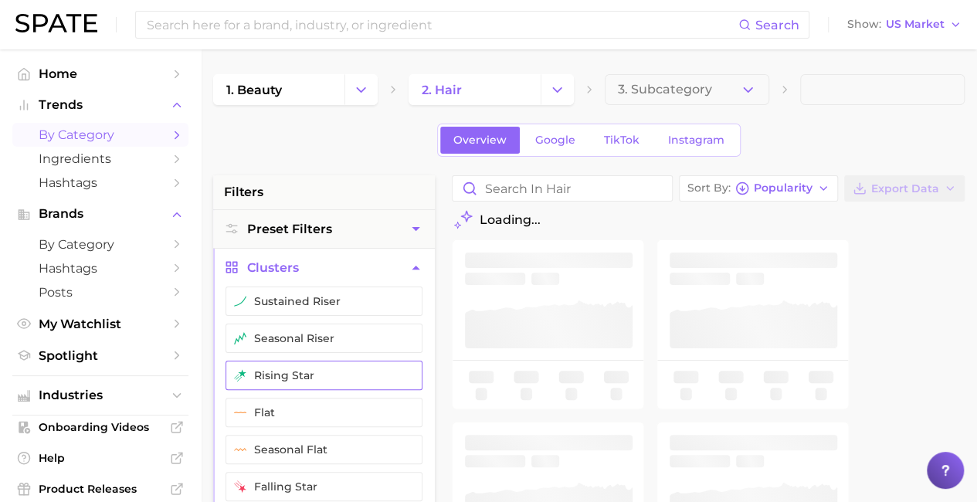
click at [324, 373] on button "rising star" at bounding box center [324, 375] width 197 height 29
click at [906, 188] on span "Export Data" at bounding box center [905, 188] width 68 height 13
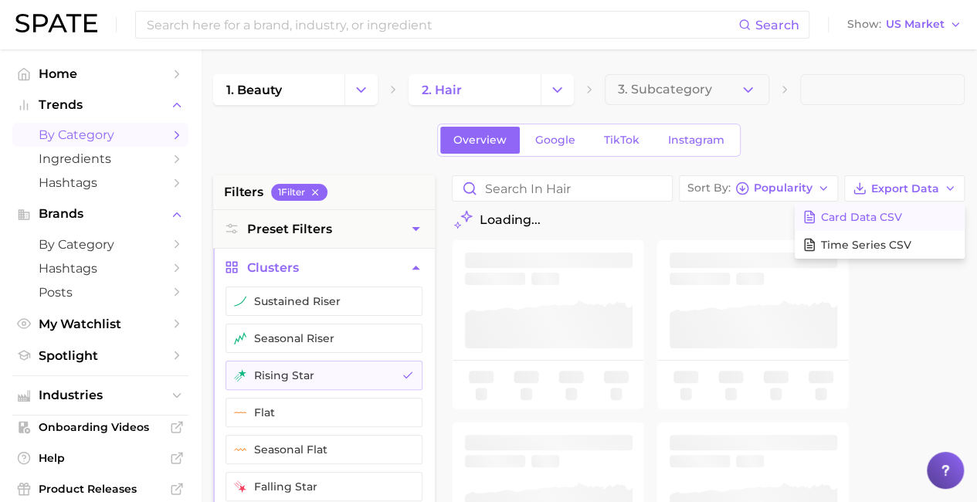
click at [880, 216] on span "Card Data CSV" at bounding box center [861, 217] width 81 height 13
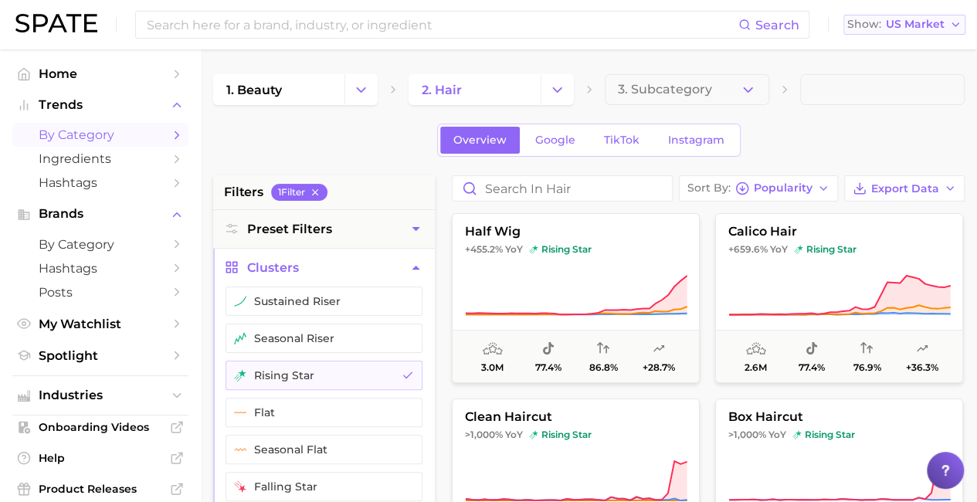
click at [952, 25] on icon "button" at bounding box center [955, 25] width 12 height 12
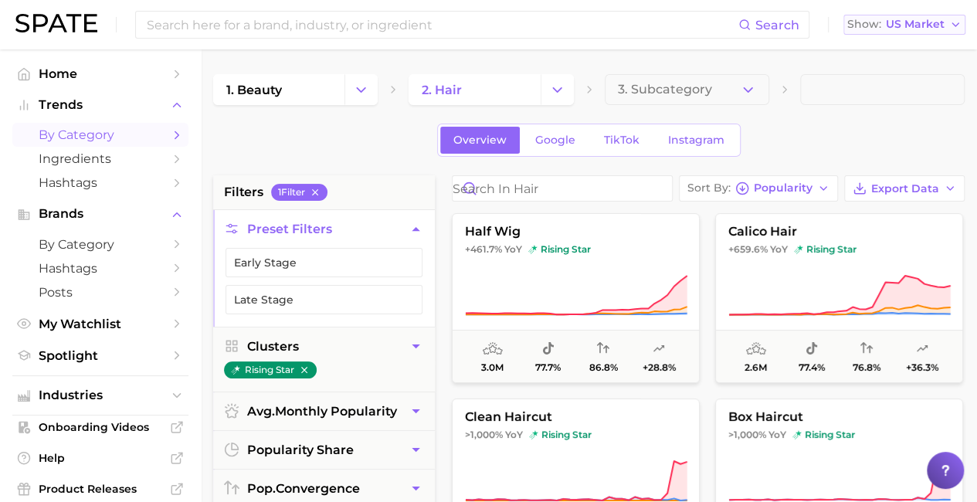
click at [950, 27] on icon "button" at bounding box center [955, 25] width 12 height 12
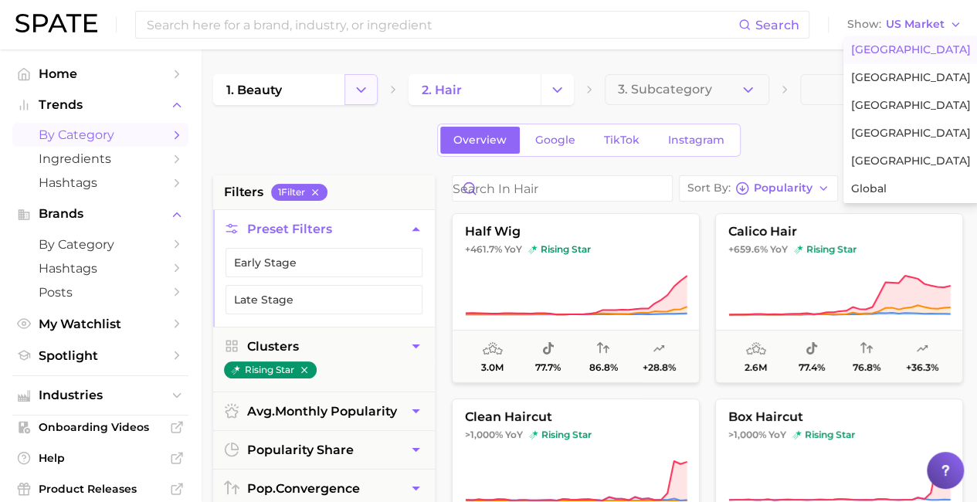
click at [358, 97] on icon "Change Category" at bounding box center [361, 90] width 16 height 16
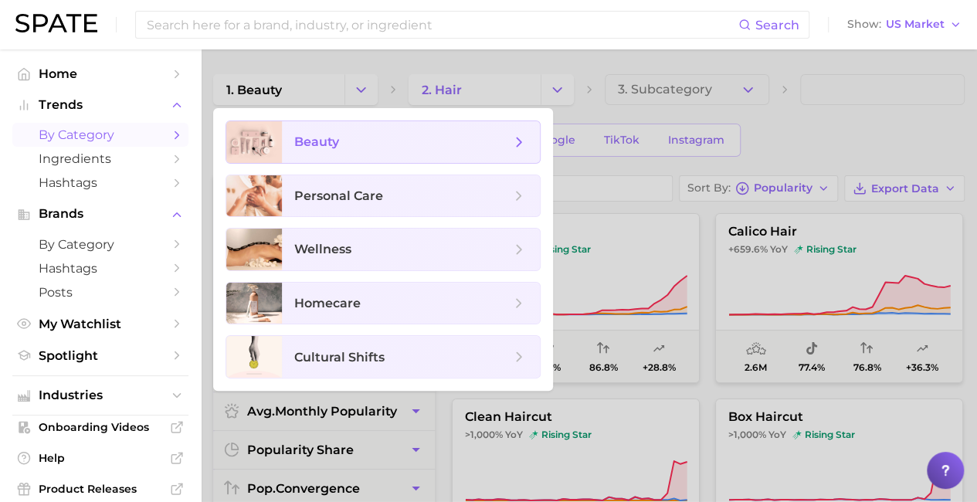
click at [362, 130] on span "beauty" at bounding box center [411, 142] width 258 height 42
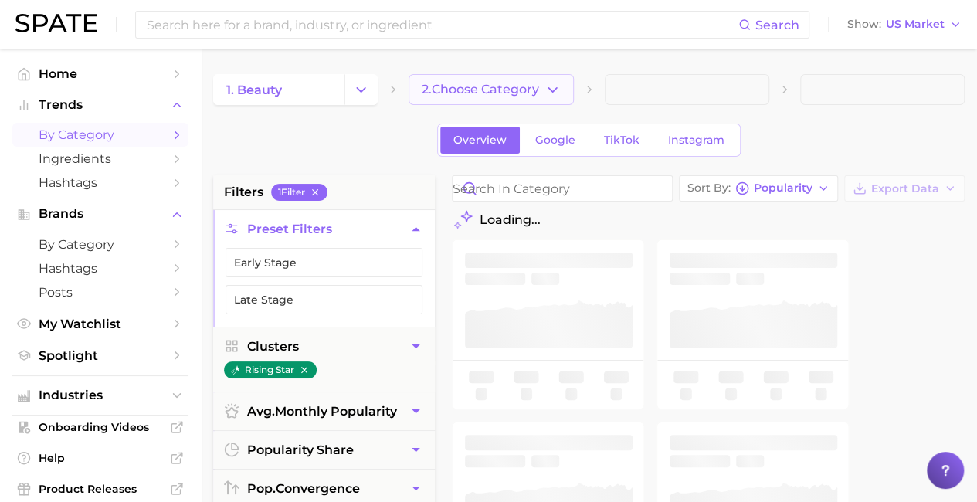
click at [542, 90] on button "2. Choose Category" at bounding box center [491, 89] width 165 height 31
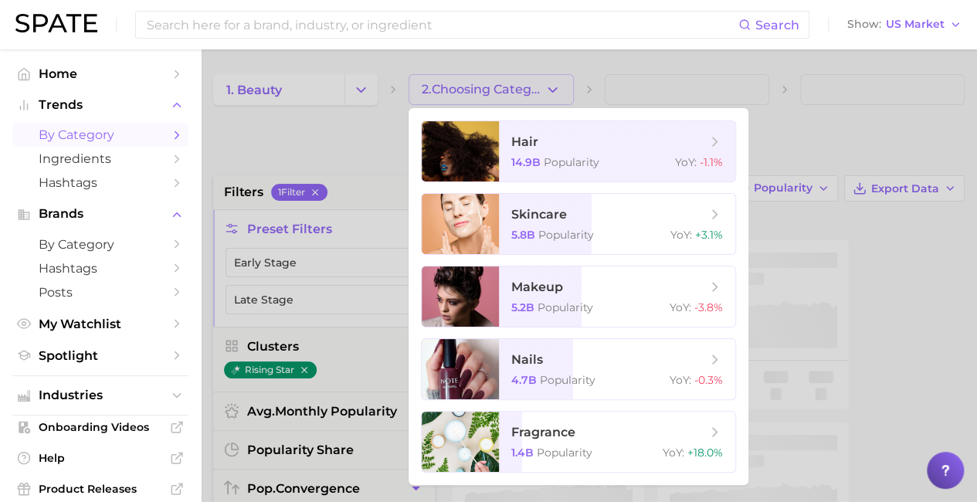
click at [344, 141] on div at bounding box center [488, 251] width 977 height 502
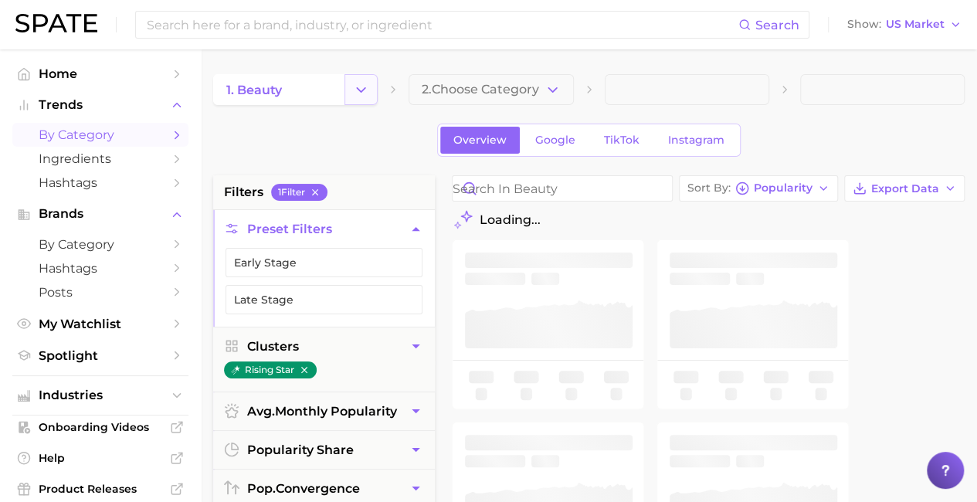
click at [365, 92] on icon "Change Category" at bounding box center [361, 90] width 16 height 16
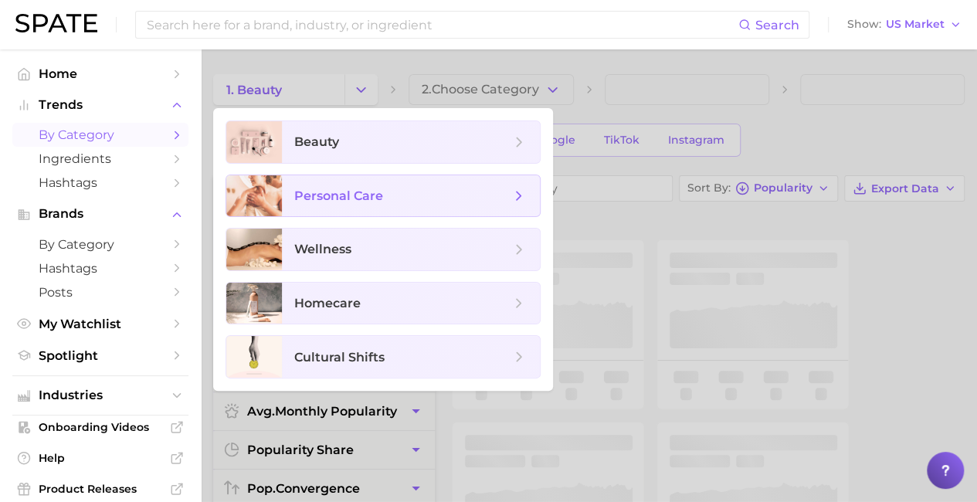
click at [323, 182] on span "personal care" at bounding box center [411, 196] width 258 height 42
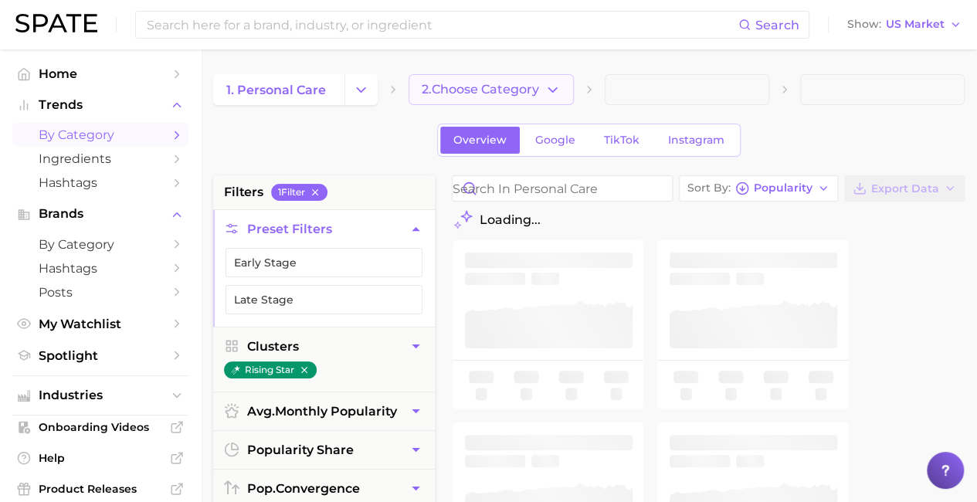
click at [562, 95] on button "2. Choose Category" at bounding box center [491, 89] width 165 height 31
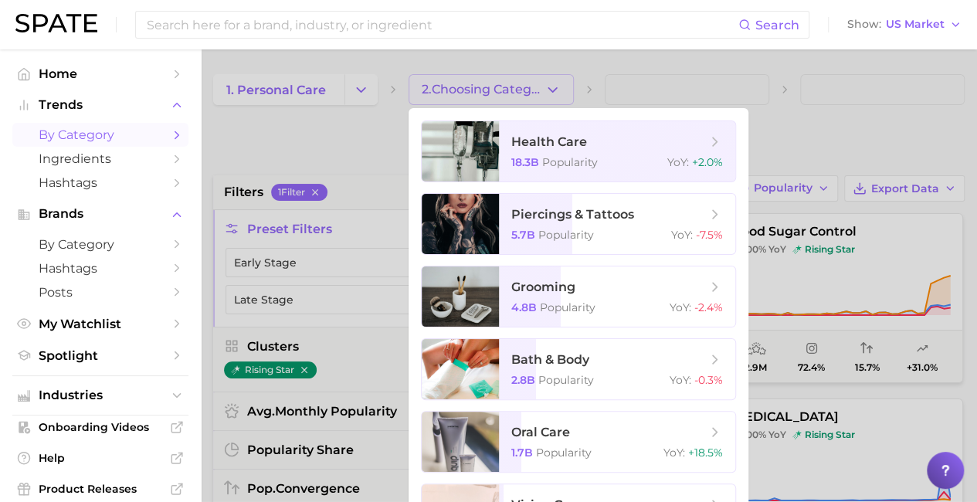
drag, startPoint x: 307, startPoint y: 110, endPoint x: 318, endPoint y: 104, distance: 12.8
click at [307, 109] on div at bounding box center [488, 251] width 977 height 502
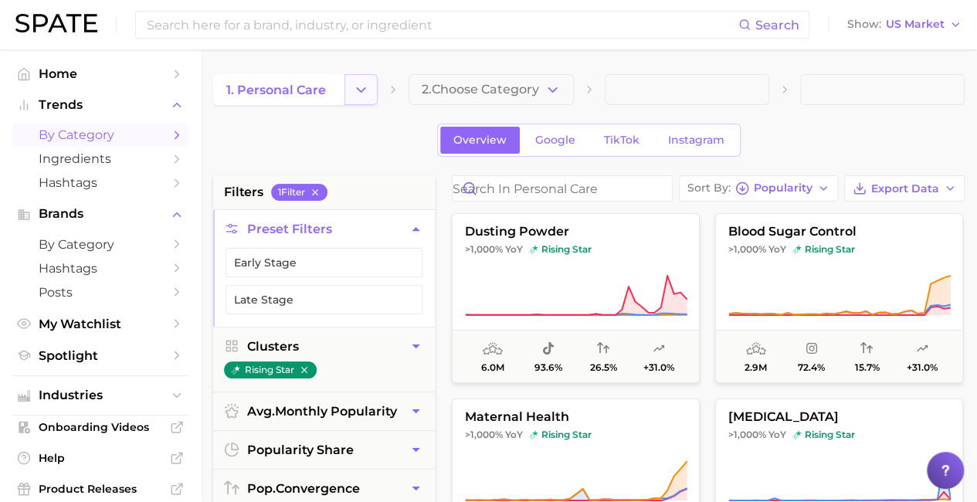
click at [355, 92] on icon "Change Category" at bounding box center [361, 90] width 16 height 16
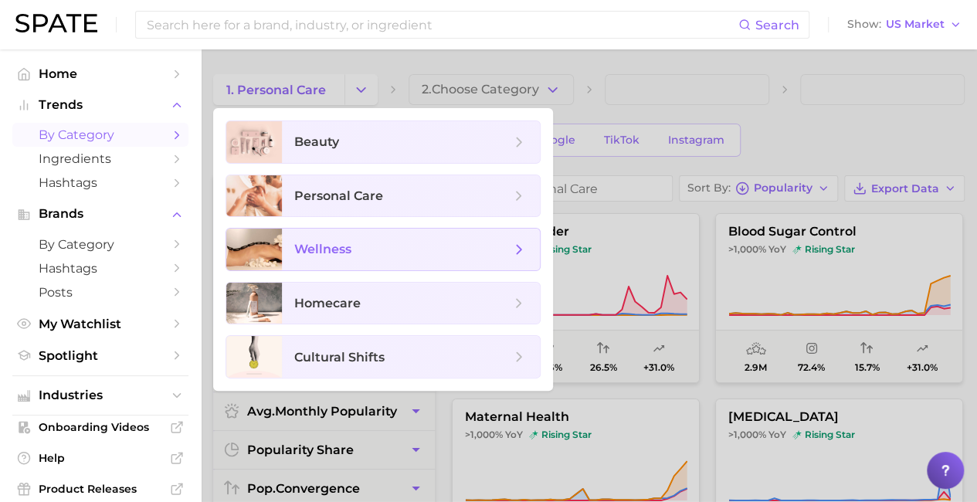
click at [341, 242] on span "wellness" at bounding box center [322, 249] width 57 height 15
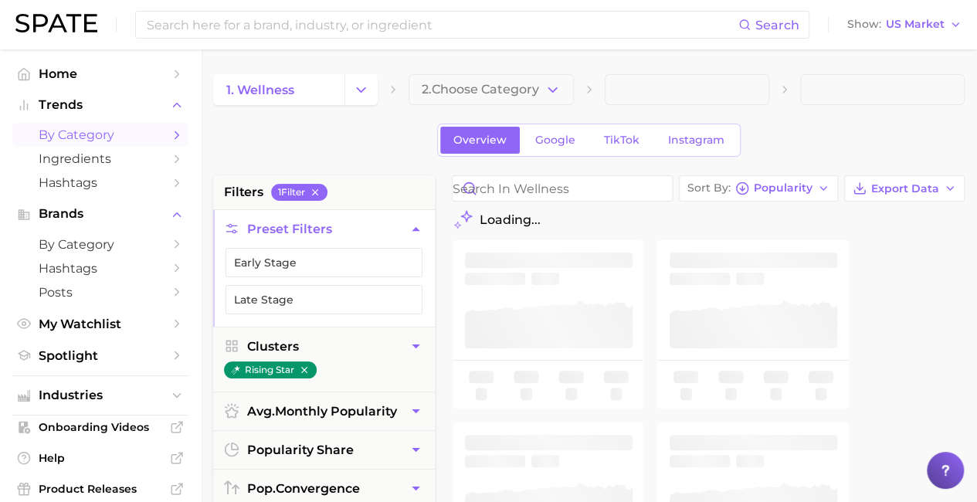
click at [554, 92] on icon "button" at bounding box center [553, 90] width 16 height 16
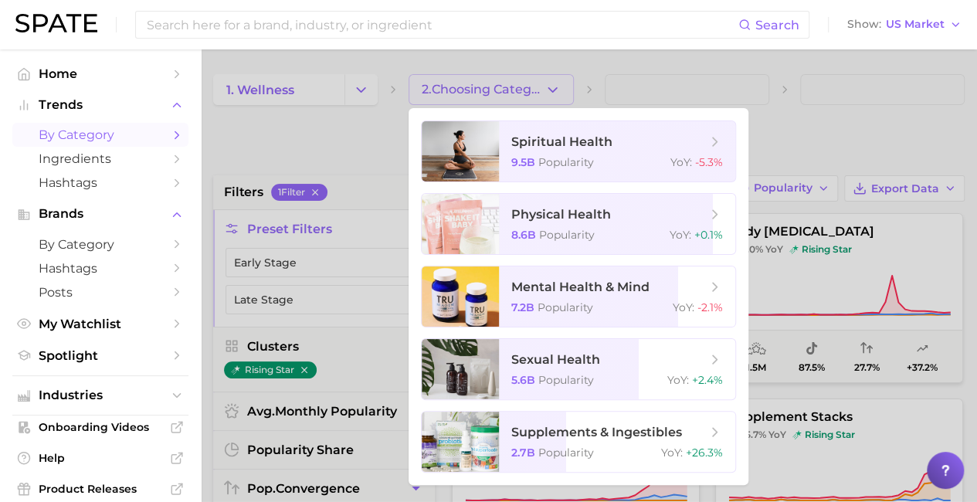
click at [280, 107] on div at bounding box center [488, 251] width 977 height 502
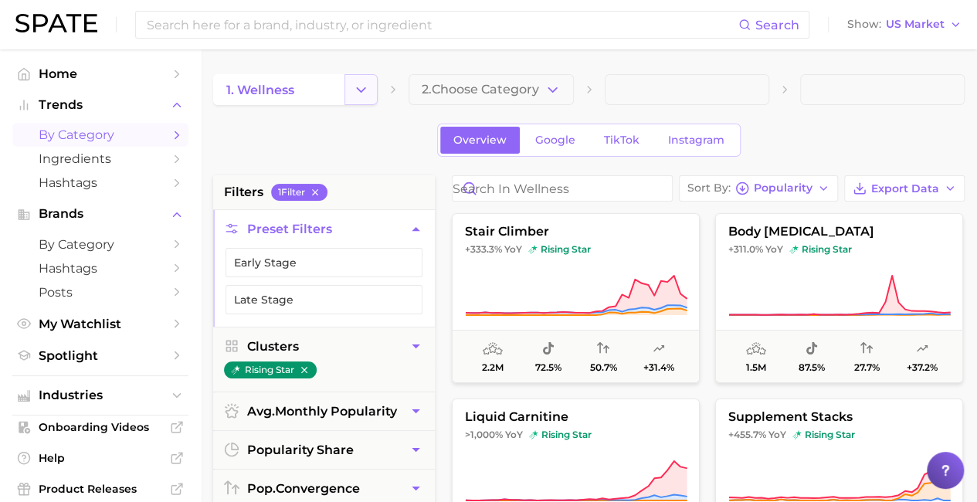
click at [346, 89] on button "Change Category" at bounding box center [360, 89] width 33 height 31
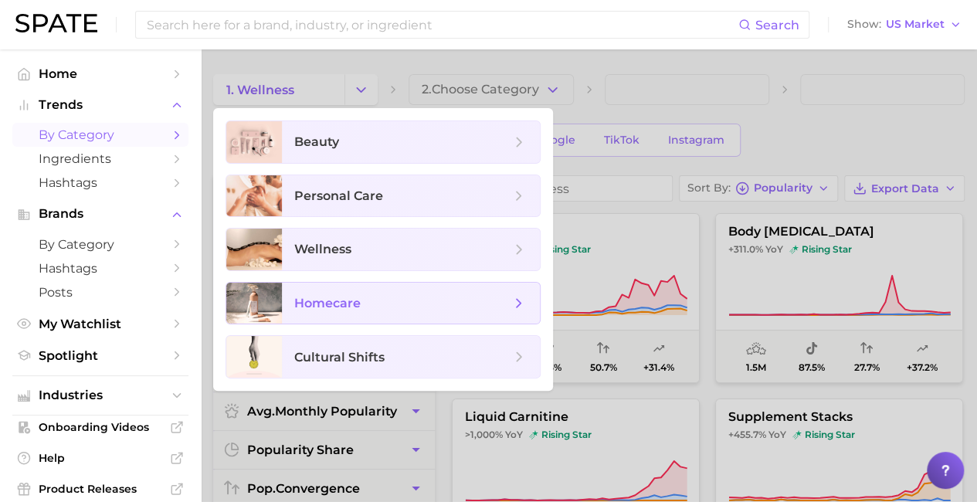
click at [330, 302] on span "homecare" at bounding box center [327, 303] width 66 height 15
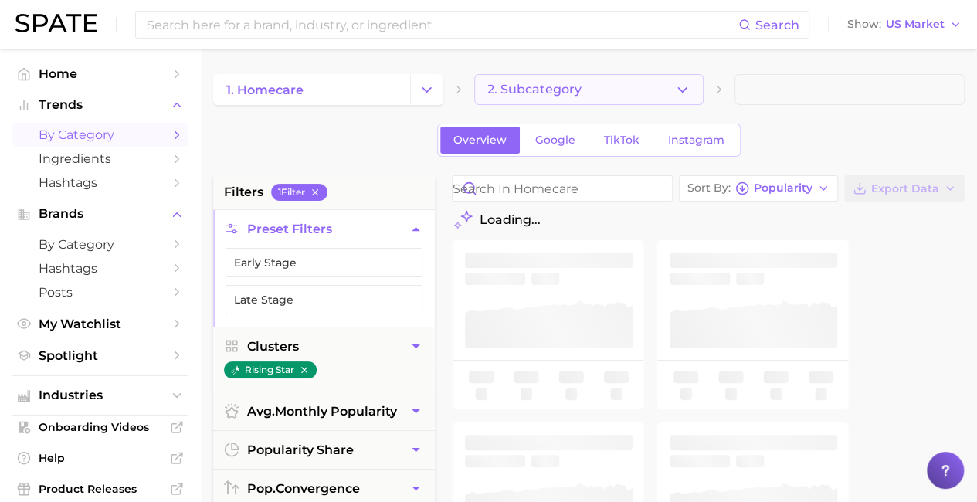
click at [559, 83] on span "2. Subcategory" at bounding box center [534, 90] width 94 height 14
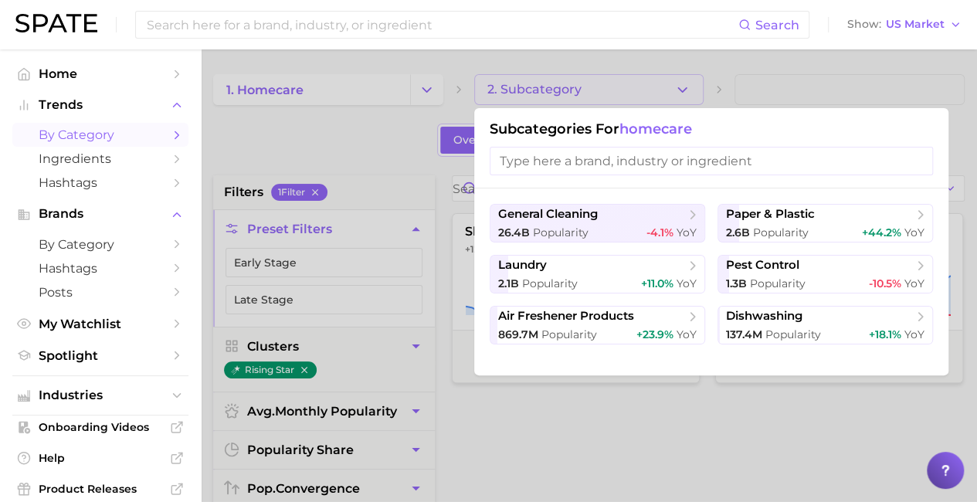
click at [323, 144] on div at bounding box center [488, 251] width 977 height 502
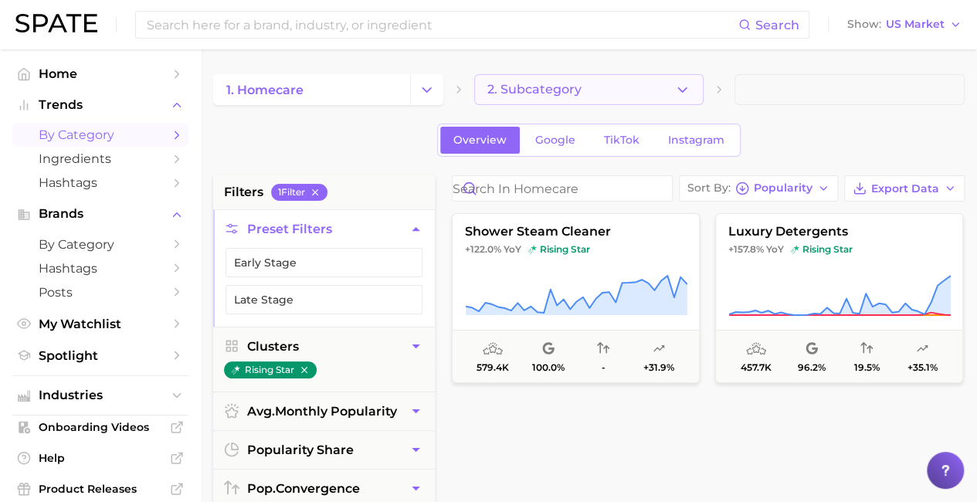
click at [592, 86] on button "2. Subcategory" at bounding box center [589, 89] width 230 height 31
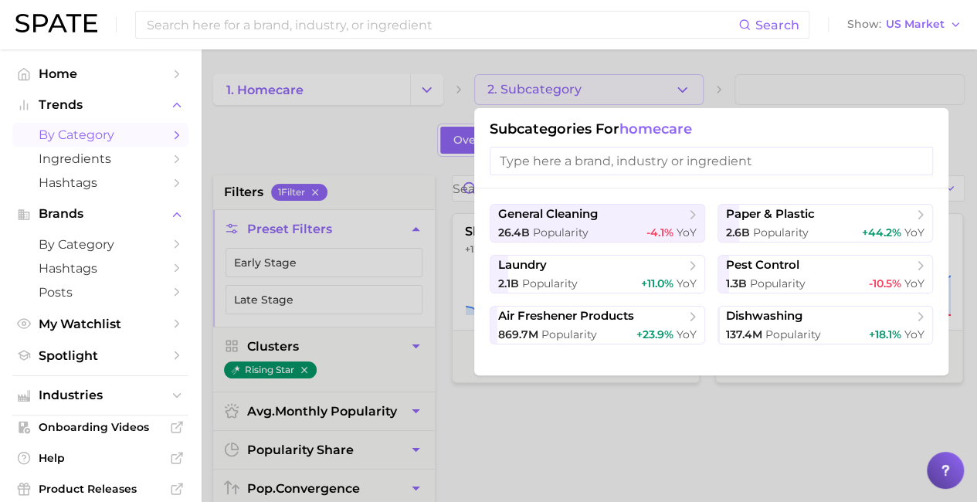
click at [350, 103] on div at bounding box center [488, 251] width 977 height 502
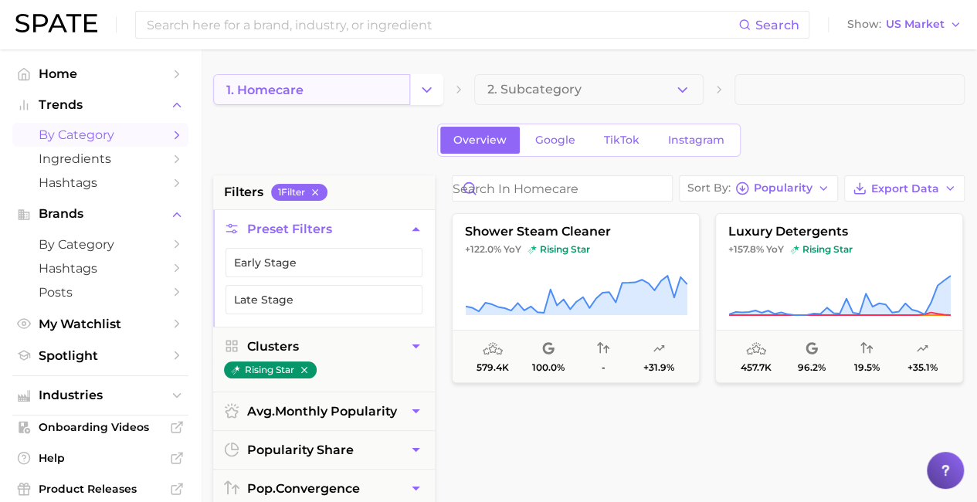
click at [358, 95] on link "1. homecare" at bounding box center [311, 89] width 197 height 31
click at [414, 93] on button "Change Category" at bounding box center [426, 89] width 33 height 31
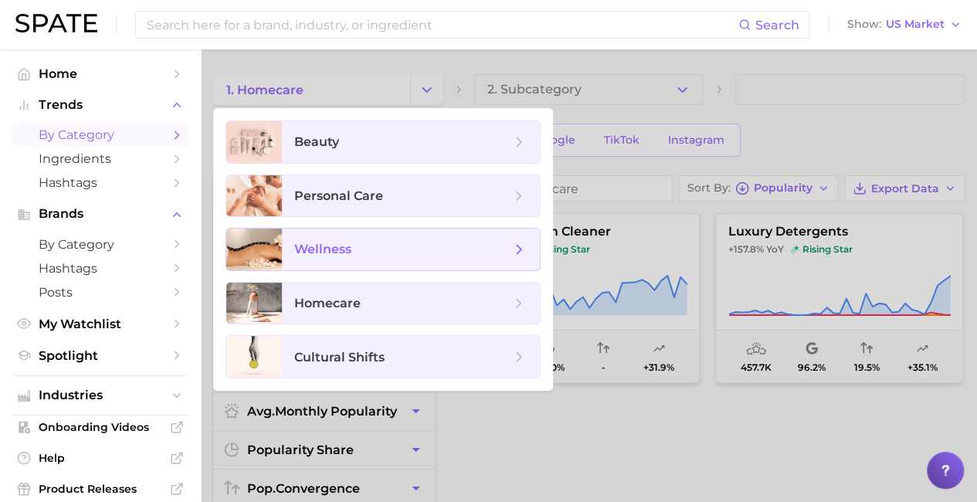
click at [346, 259] on span "wellness" at bounding box center [411, 250] width 258 height 42
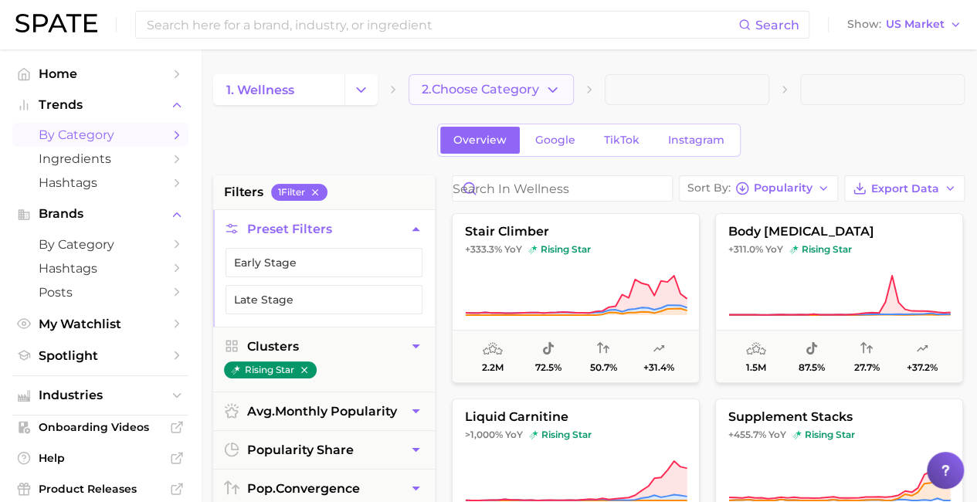
click at [502, 94] on span "2. Choose Category" at bounding box center [480, 90] width 117 height 14
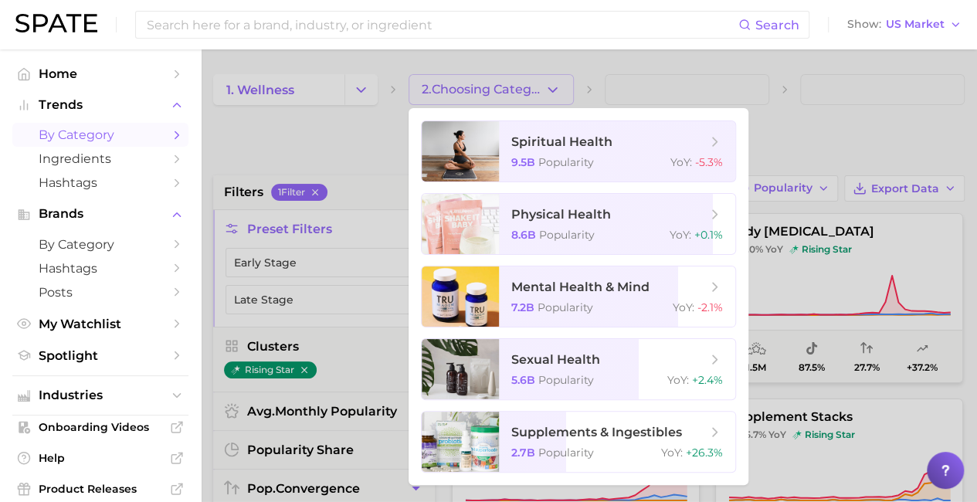
click at [328, 87] on div at bounding box center [488, 251] width 977 height 502
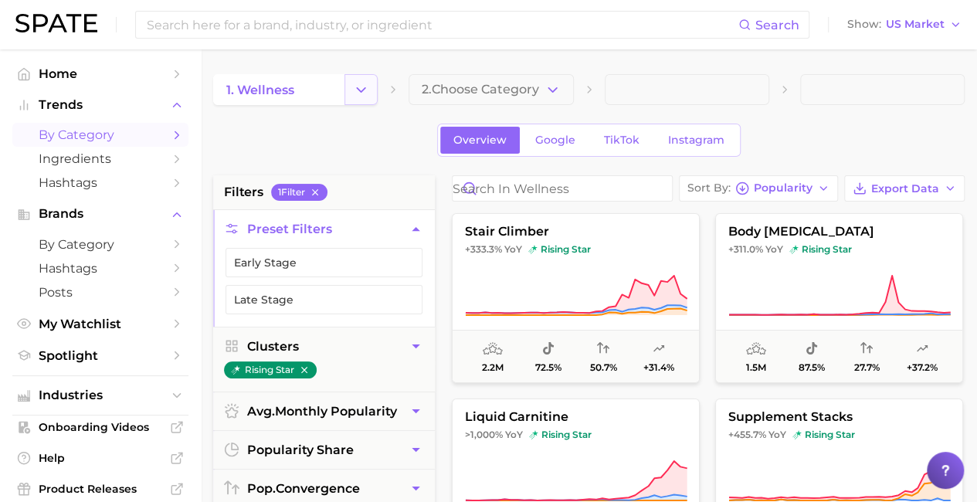
click at [364, 88] on polyline "Change Category" at bounding box center [362, 89] width 8 height 4
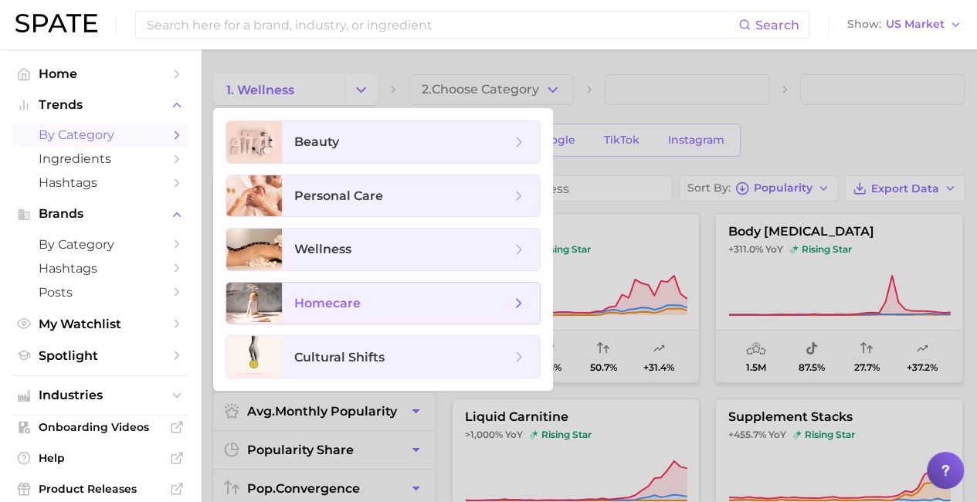
click at [336, 307] on span "homecare" at bounding box center [327, 303] width 66 height 15
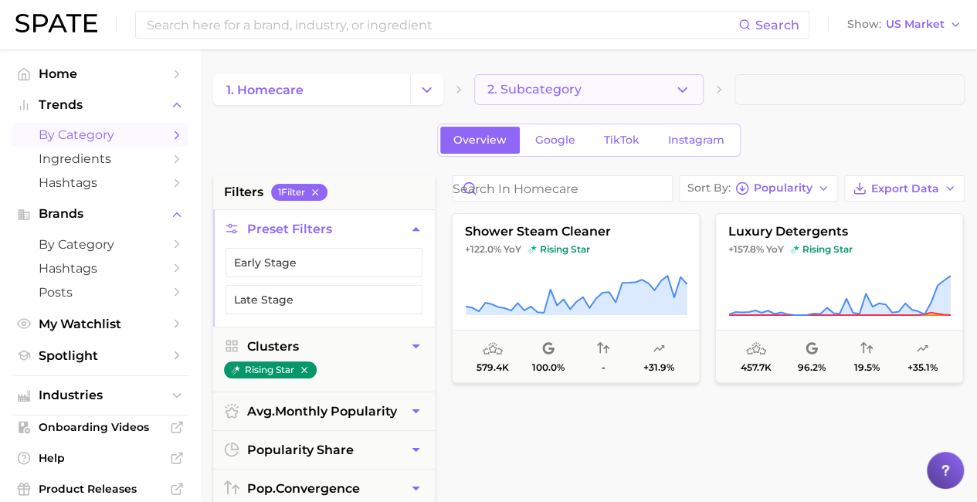
click at [541, 90] on span "2. Subcategory" at bounding box center [534, 90] width 94 height 14
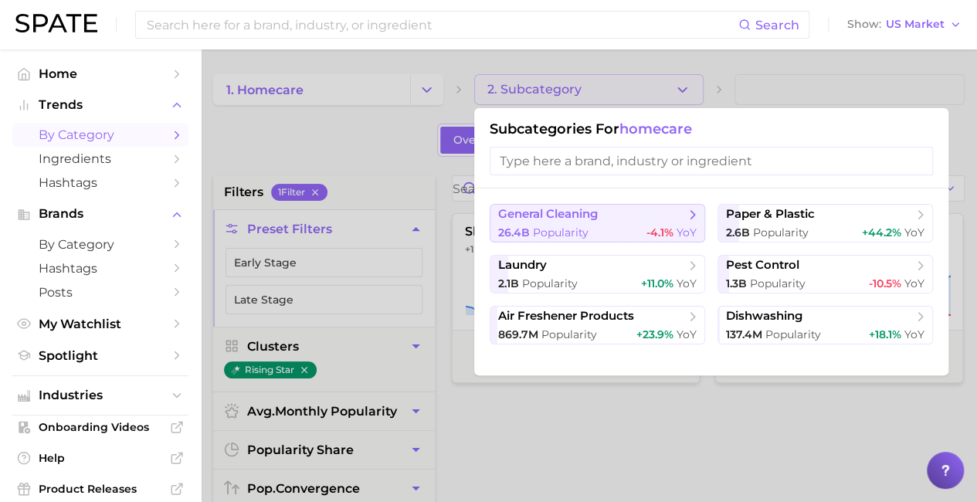
click at [586, 214] on span "general cleaning" at bounding box center [548, 214] width 100 height 15
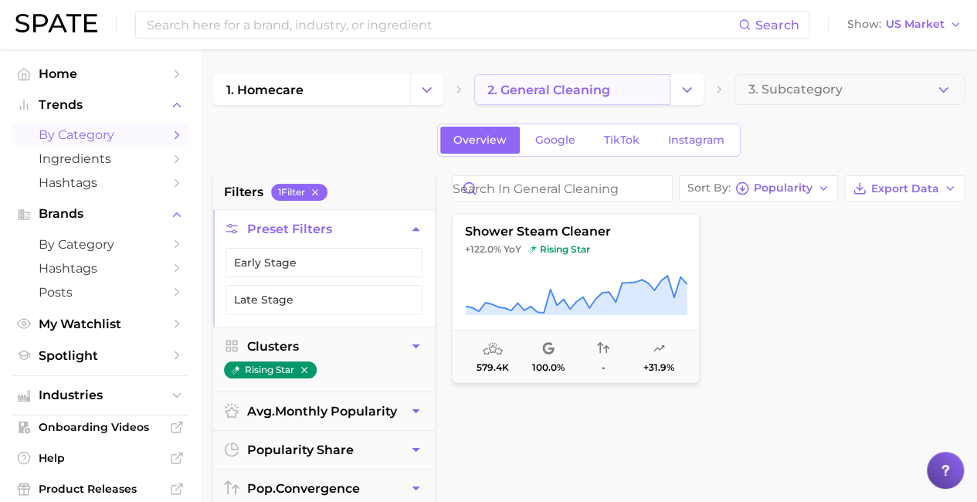
click at [609, 98] on link "2. general cleaning" at bounding box center [572, 89] width 197 height 31
click at [694, 95] on icon "Change Category" at bounding box center [687, 90] width 16 height 16
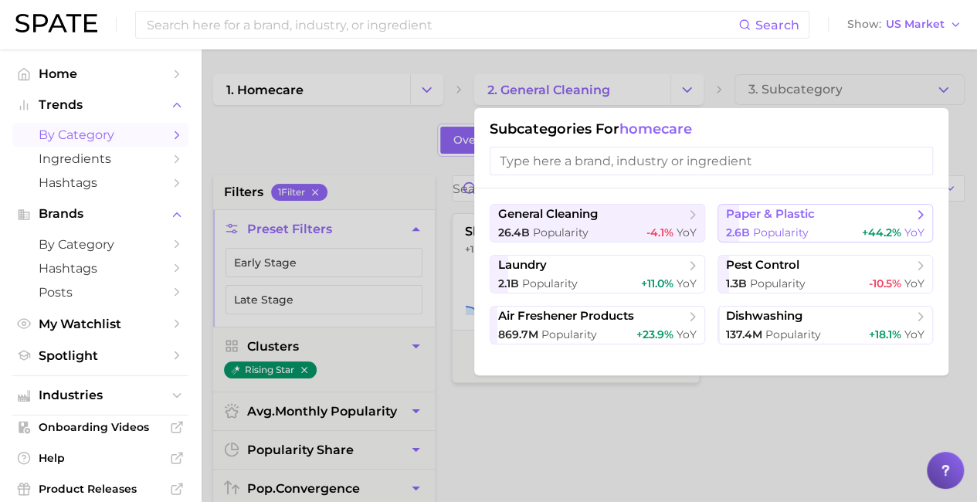
click at [746, 232] on span "2.6b" at bounding box center [738, 233] width 24 height 14
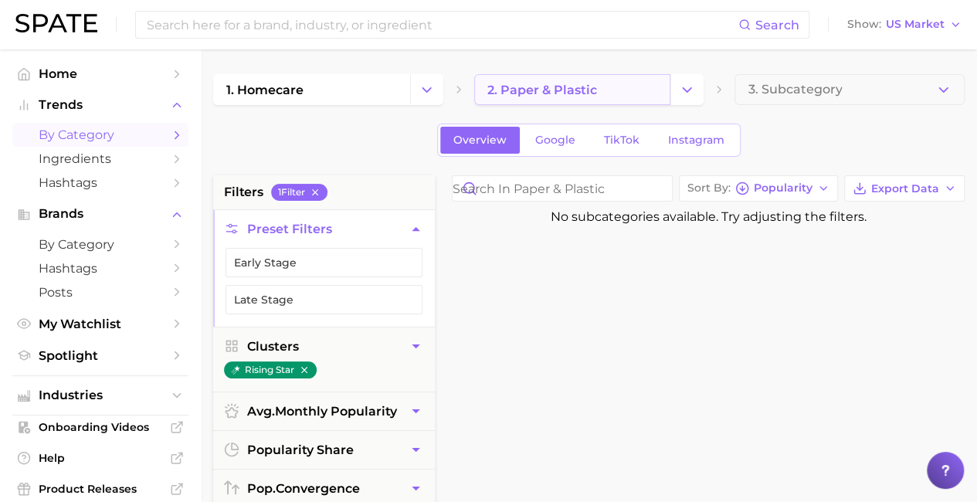
click at [609, 98] on link "2. paper & plastic" at bounding box center [572, 89] width 197 height 31
click at [686, 93] on icon "Change Category" at bounding box center [687, 90] width 16 height 16
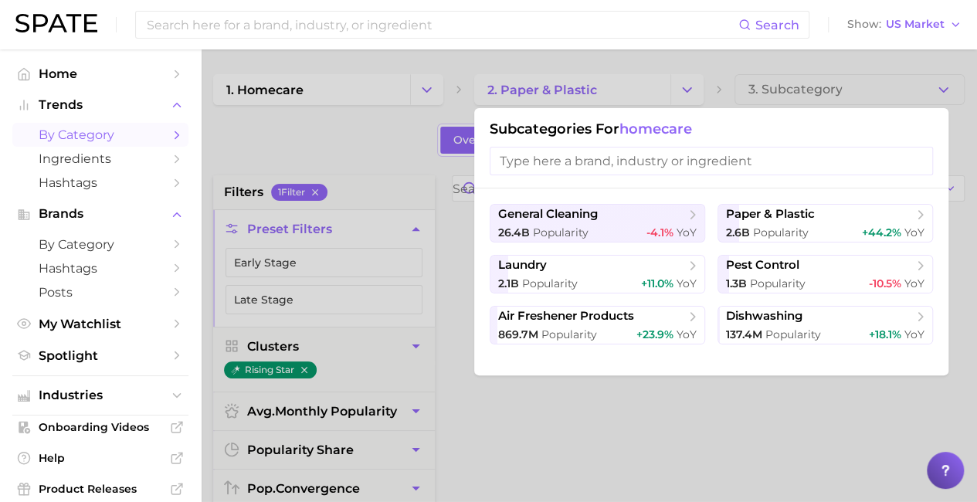
click at [609, 253] on ul "general cleaning 26.4b Popularity -4.1% YoY paper & plastic 2.6b Popularity +44…" at bounding box center [711, 274] width 443 height 141
click at [598, 265] on span "laundry" at bounding box center [592, 265] width 188 height 15
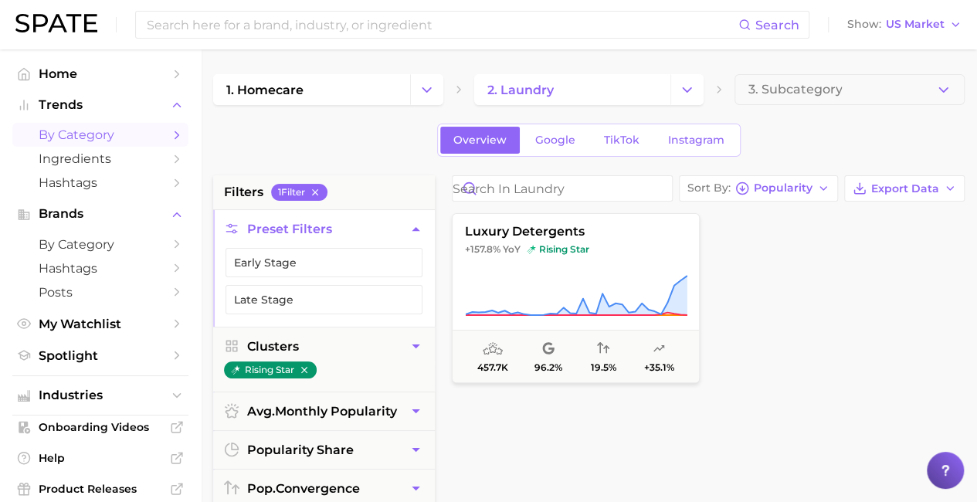
click at [421, 89] on icon "Change Category" at bounding box center [427, 90] width 16 height 16
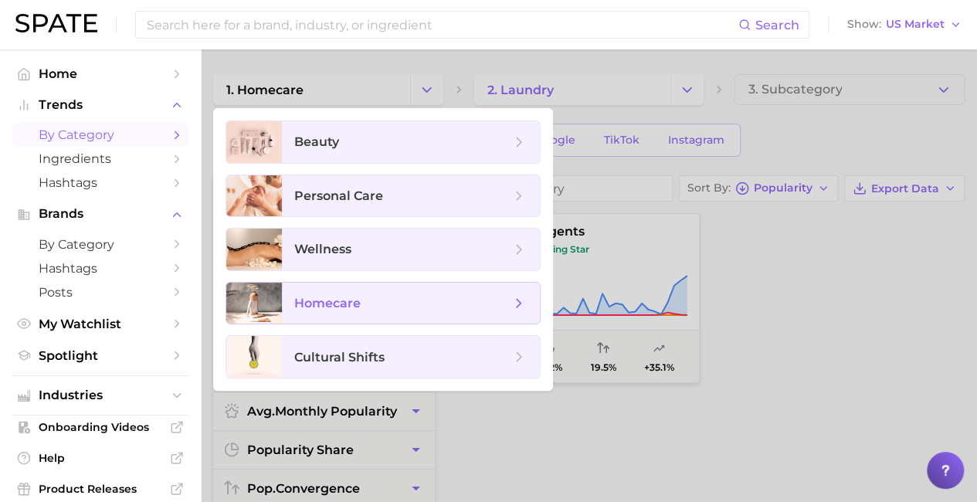
click at [383, 298] on span "homecare" at bounding box center [402, 303] width 216 height 17
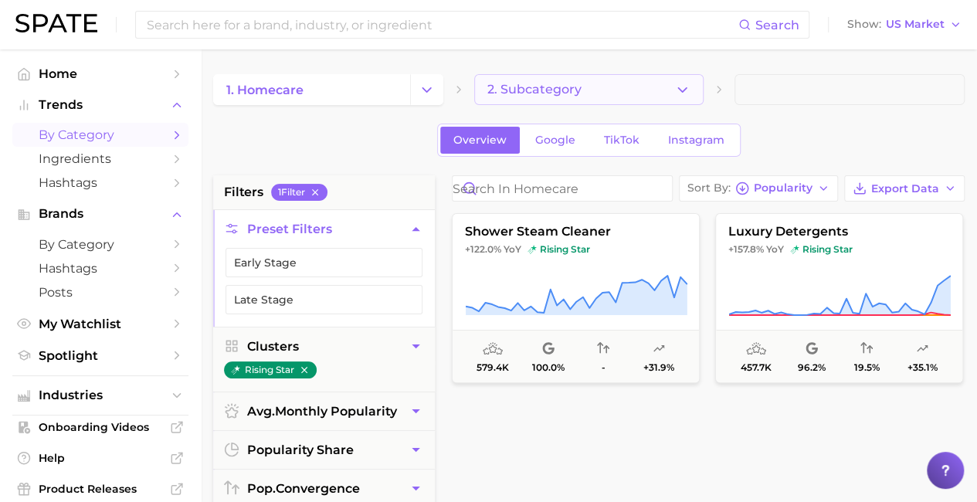
click at [681, 94] on icon "button" at bounding box center [682, 90] width 16 height 16
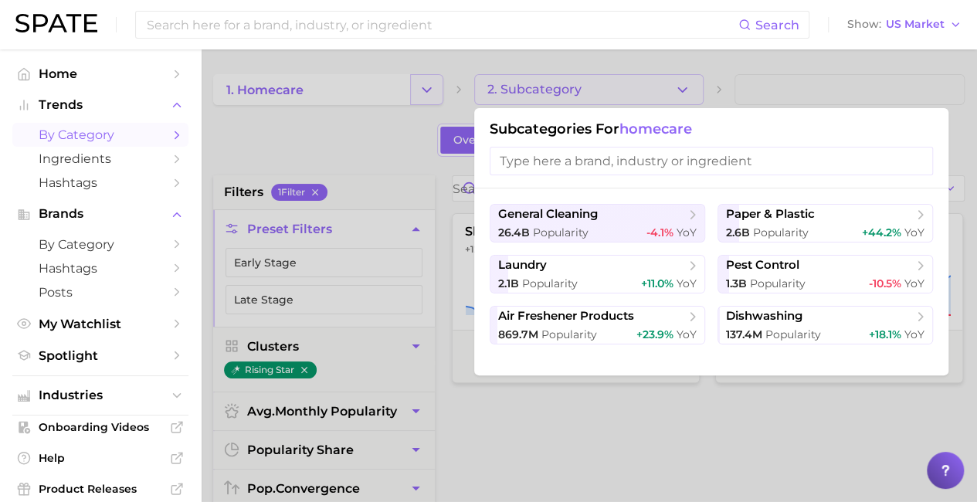
click at [409, 88] on div at bounding box center [488, 251] width 977 height 502
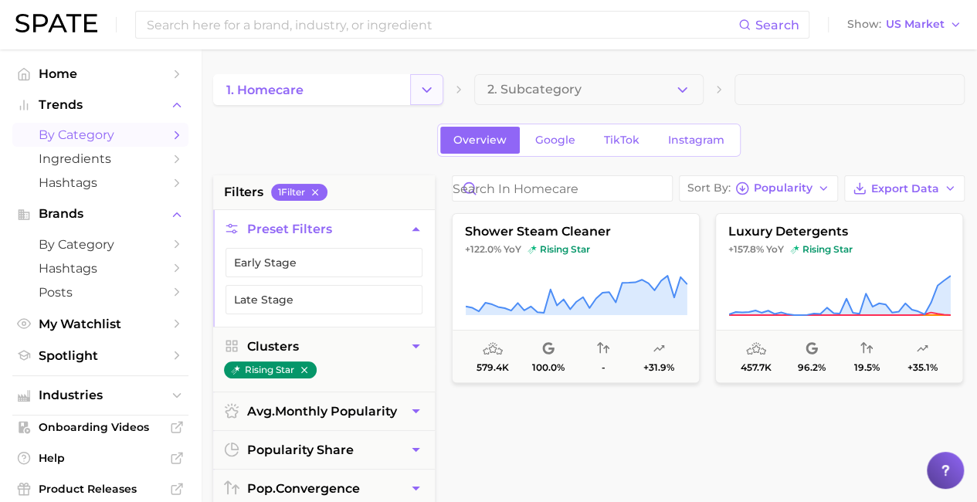
click at [423, 87] on polyline "Change Category" at bounding box center [427, 89] width 8 height 4
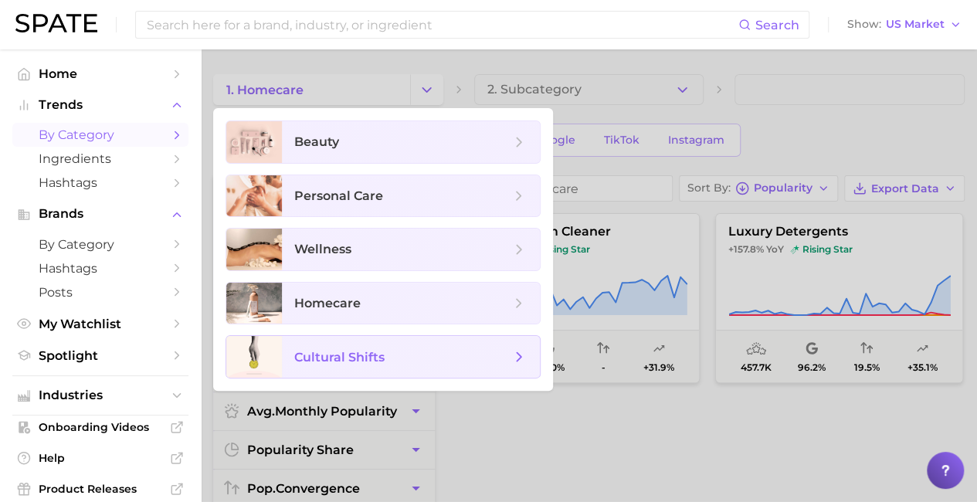
click at [348, 355] on span "cultural shifts" at bounding box center [339, 357] width 90 height 15
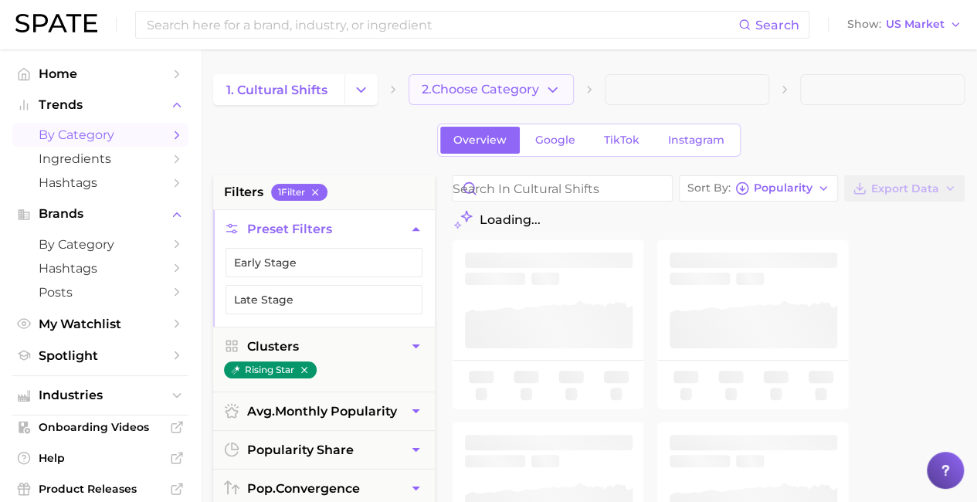
click at [559, 84] on icon "button" at bounding box center [553, 90] width 16 height 16
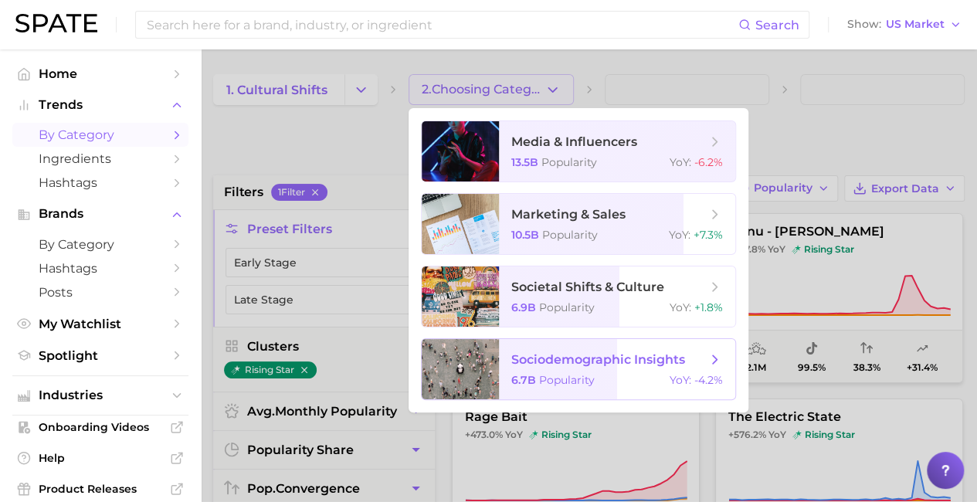
click at [576, 360] on span "sociodemographic insights" at bounding box center [598, 359] width 174 height 15
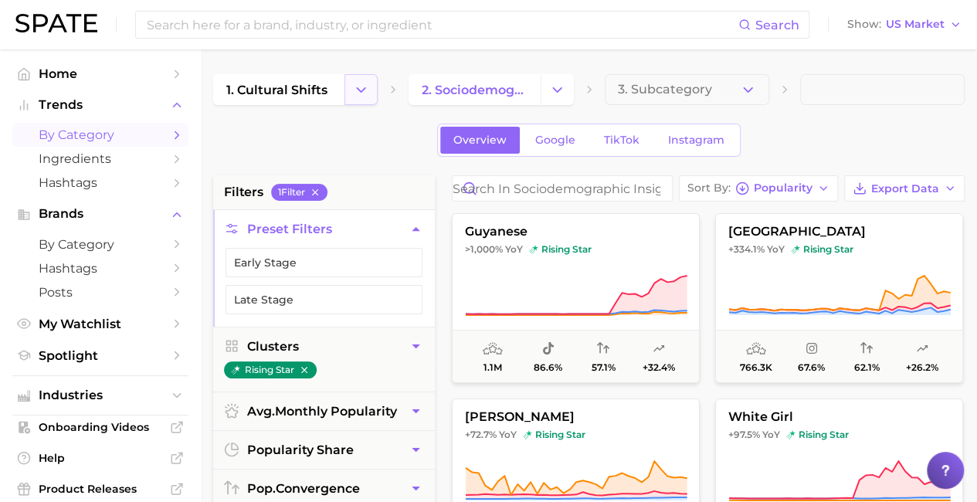
click at [355, 86] on icon "Change Category" at bounding box center [361, 90] width 16 height 16
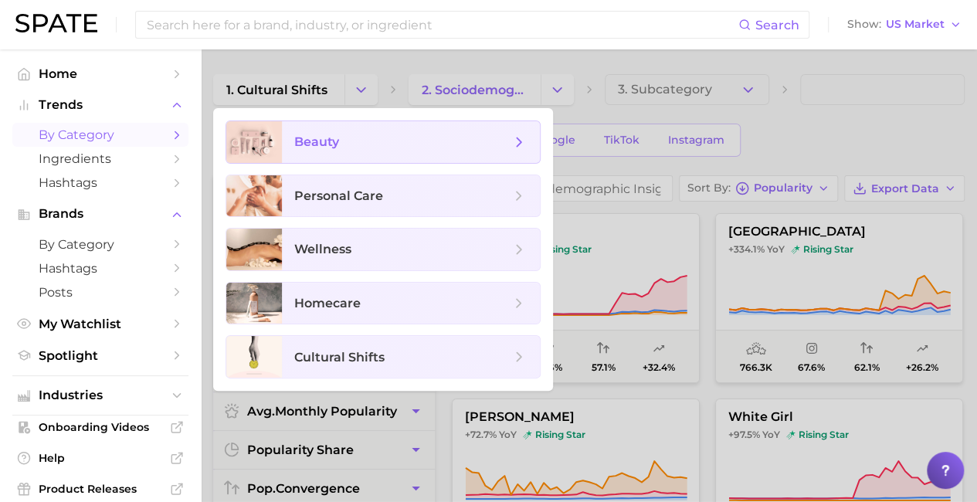
click at [334, 134] on span "beauty" at bounding box center [402, 142] width 216 height 17
